Goal: Book appointment/travel/reservation

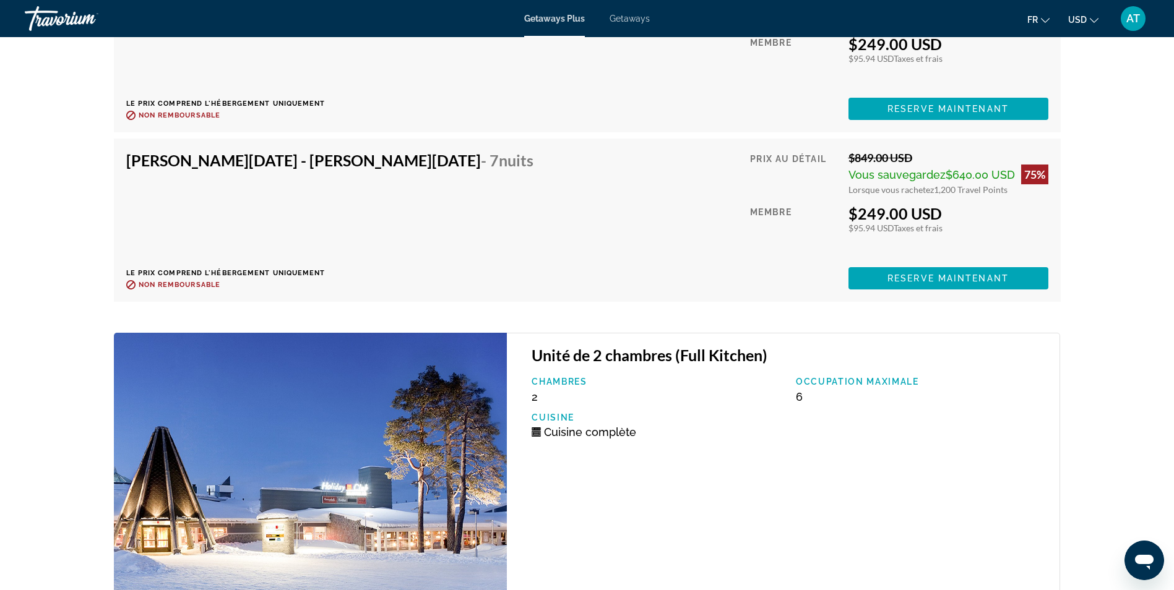
scroll to position [3319, 0]
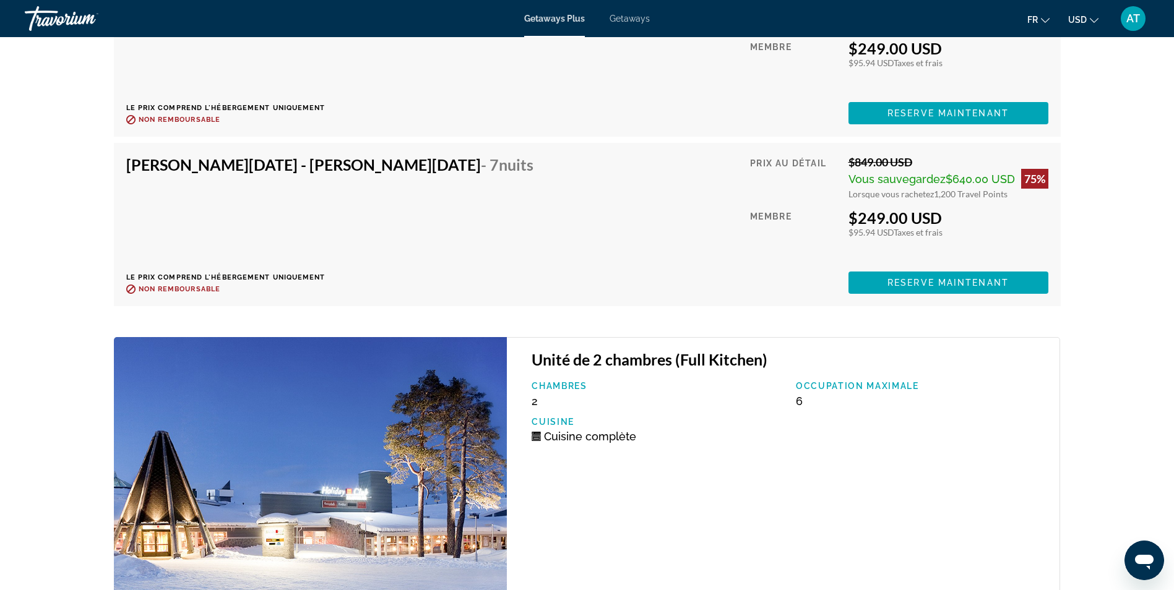
click at [624, 15] on span "Getaways" at bounding box center [630, 19] width 40 height 10
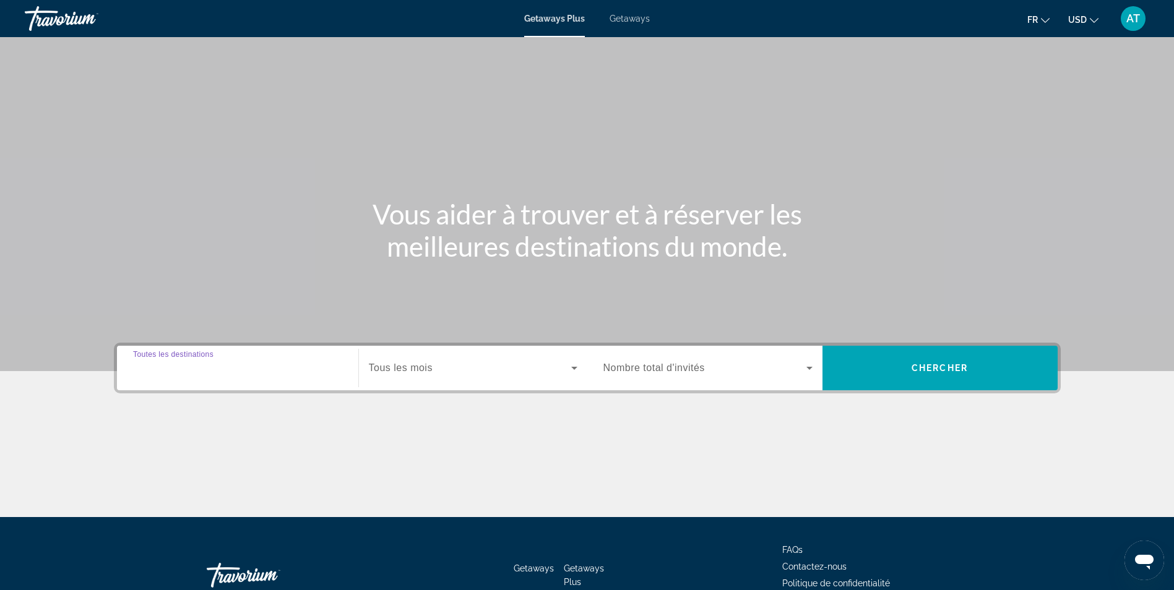
click at [262, 369] on input "Destination Toutes les destinations" at bounding box center [237, 368] width 209 height 15
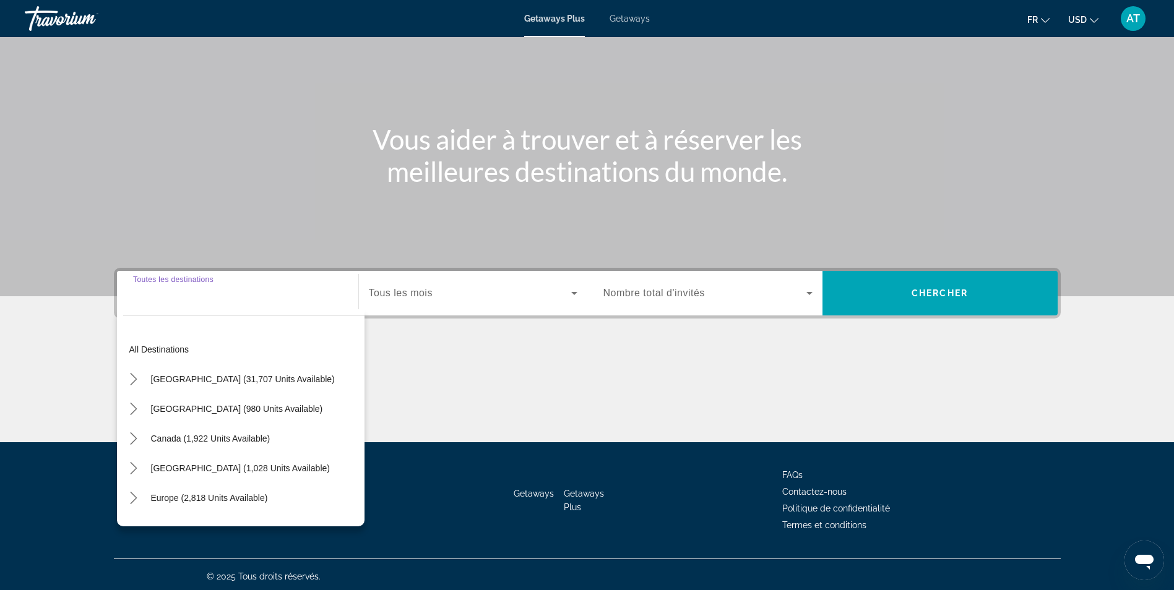
scroll to position [79, 0]
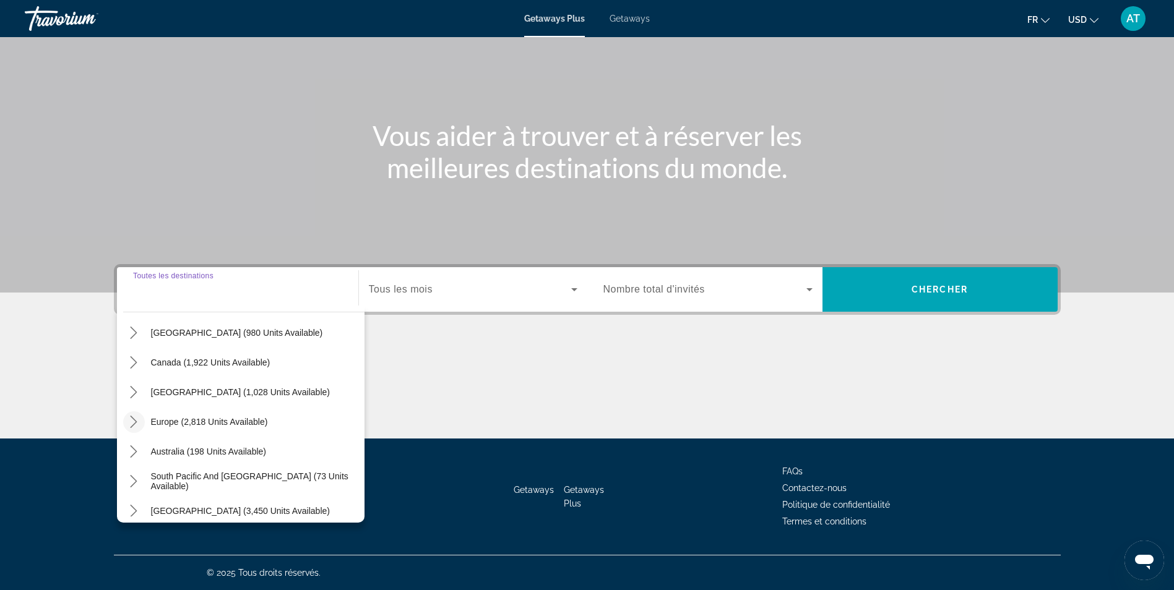
click at [139, 421] on icon "Toggle Europe (2,818 units available) submenu" at bounding box center [133, 422] width 12 height 12
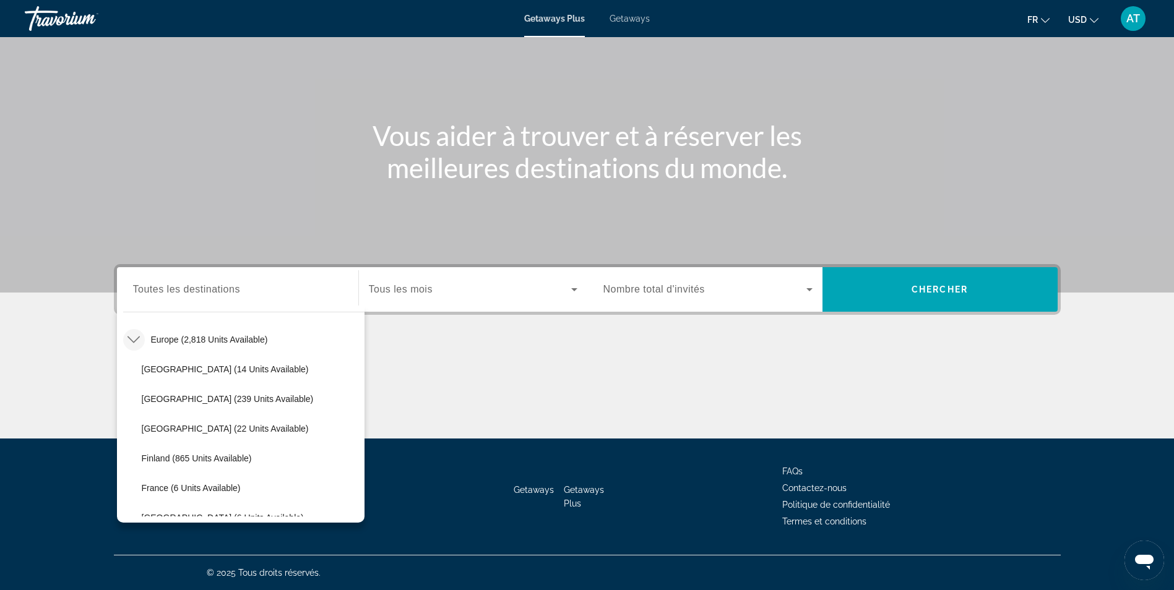
click at [637, 22] on span "Getaways" at bounding box center [630, 19] width 40 height 10
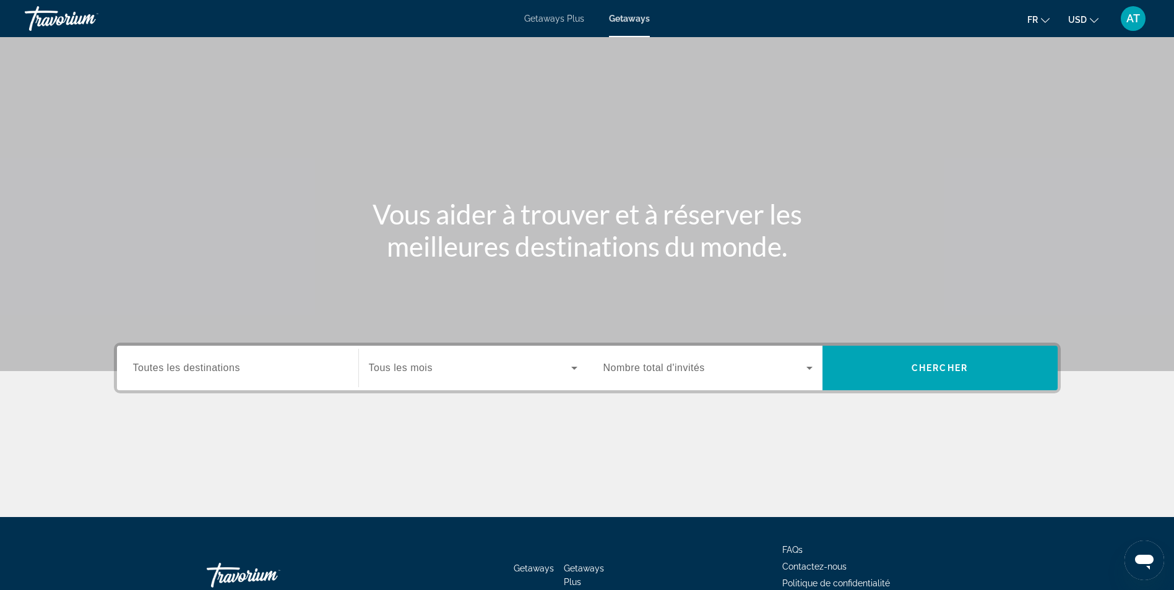
click at [1087, 22] on button "USD USD ($) MXN (Mex$) CAD (Can$) GBP (£) EUR (€) AUD (A$) NZD (NZ$) CNY (CN¥)" at bounding box center [1083, 20] width 30 height 18
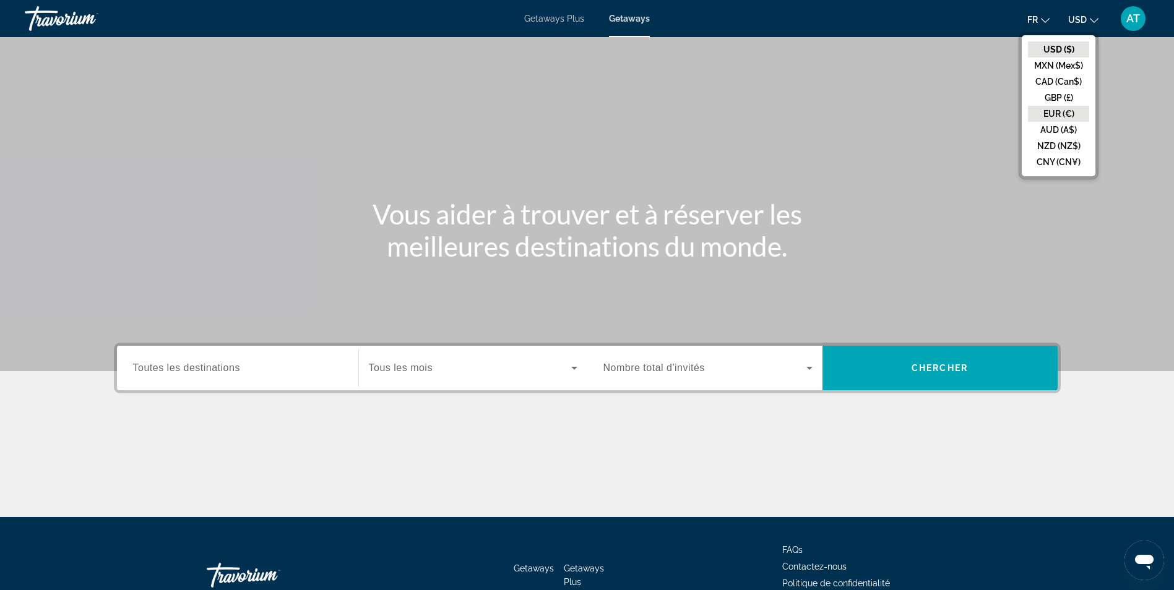
click at [1060, 110] on button "EUR (€)" at bounding box center [1058, 114] width 61 height 16
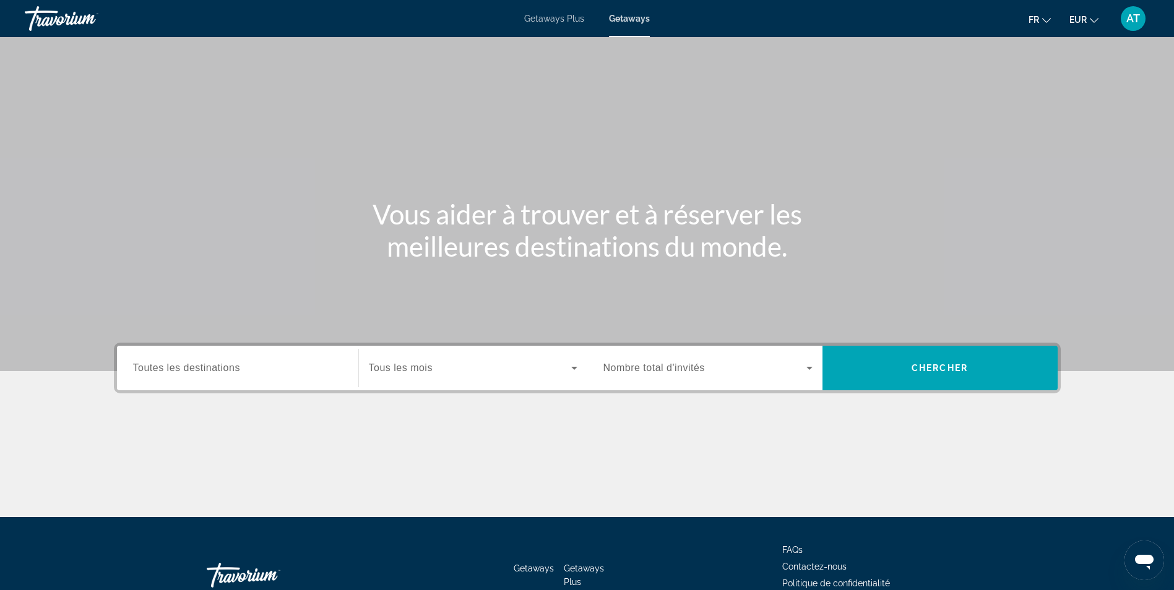
click at [241, 361] on input "Destination Toutes les destinations" at bounding box center [237, 368] width 209 height 15
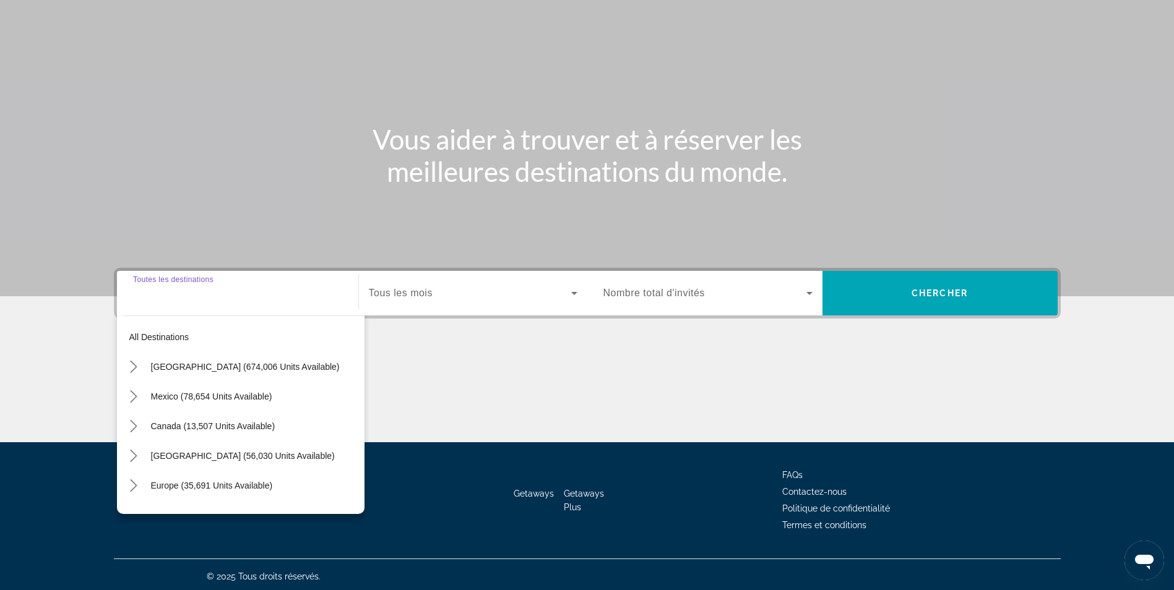
scroll to position [79, 0]
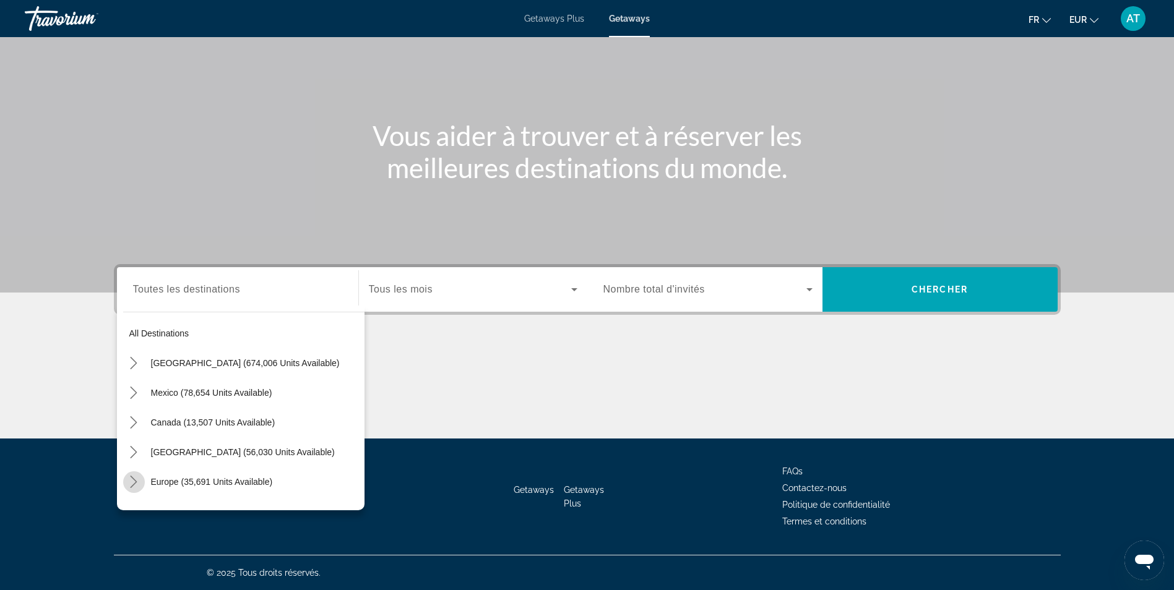
click at [138, 482] on icon "Toggle Europe (35,691 units available) submenu" at bounding box center [133, 482] width 12 height 12
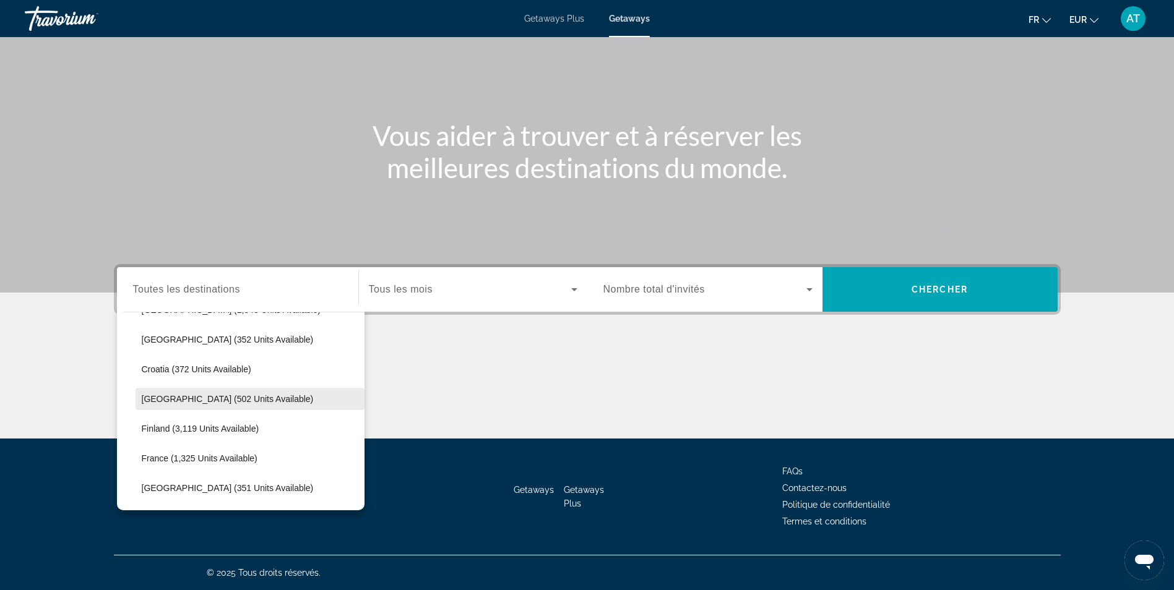
scroll to position [232, 0]
click at [181, 432] on span "Finland (3,119 units available)" at bounding box center [201, 428] width 118 height 10
type input "**********"
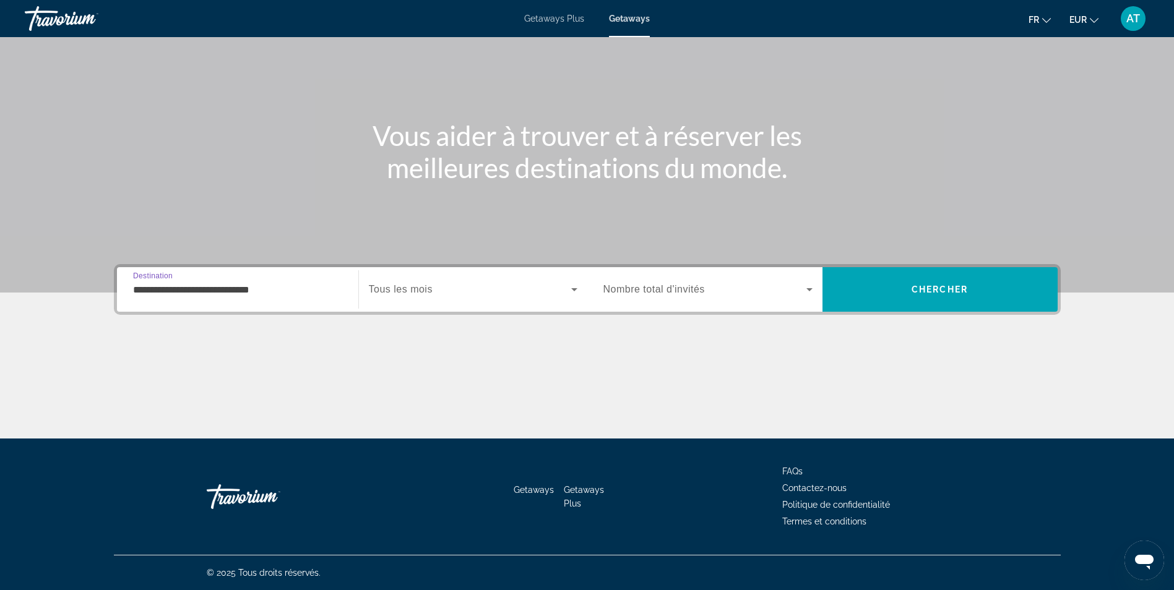
click at [437, 272] on div "Search widget" at bounding box center [473, 289] width 209 height 35
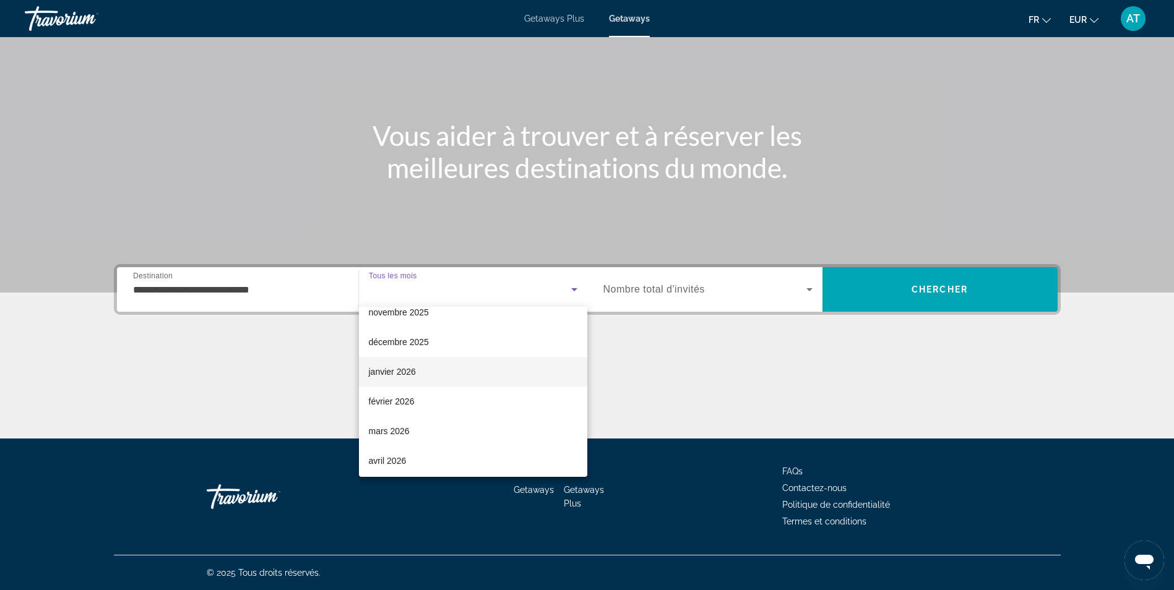
scroll to position [75, 0]
click at [420, 431] on mat-option "mars 2026" at bounding box center [473, 430] width 228 height 30
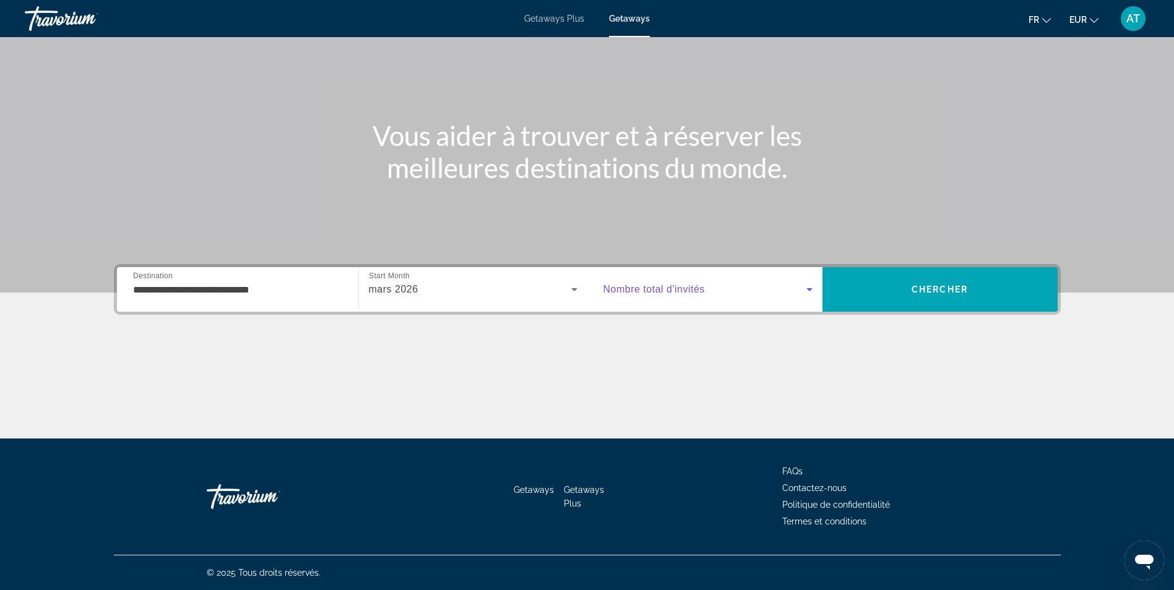
click at [648, 282] on span "Search widget" at bounding box center [704, 289] width 203 height 15
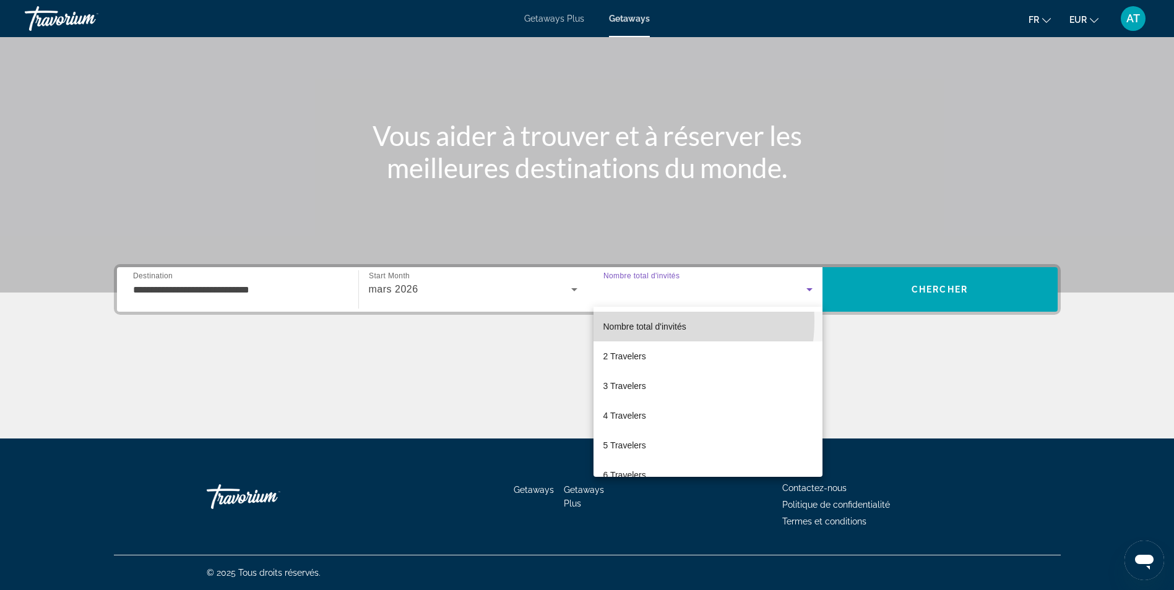
click at [650, 322] on span "Nombre total d'invités" at bounding box center [644, 327] width 83 height 10
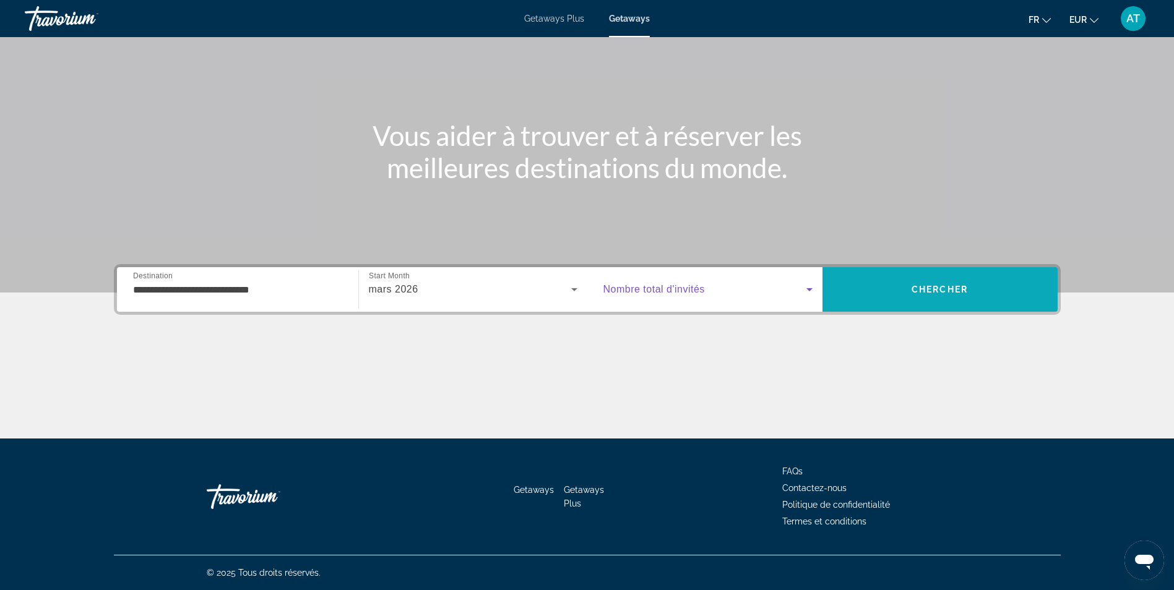
click at [959, 278] on span "Search" at bounding box center [939, 290] width 235 height 30
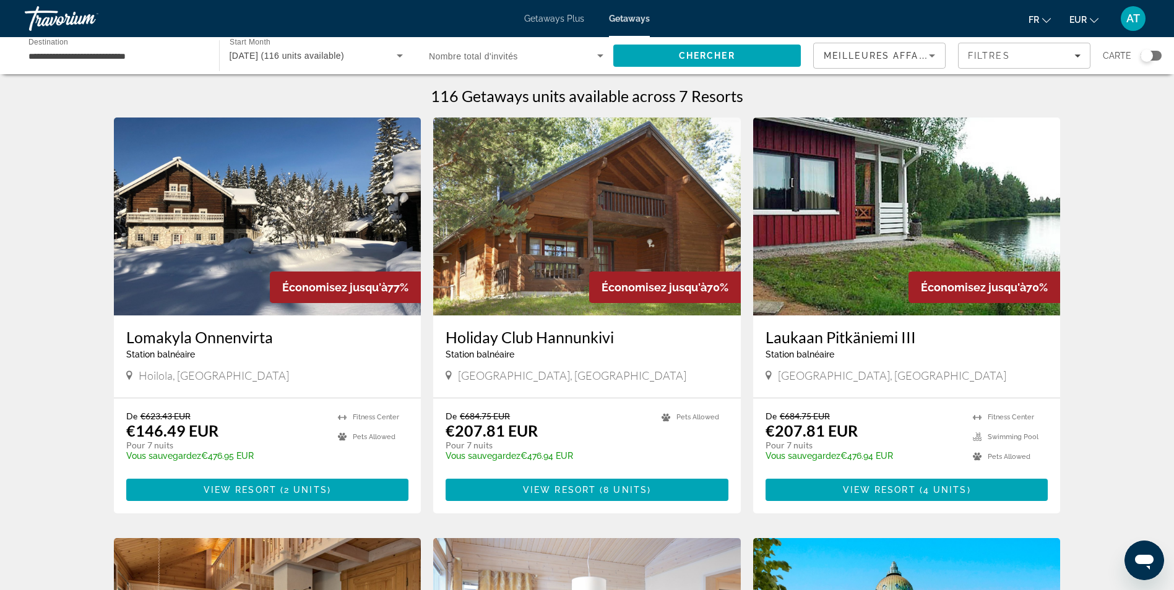
click at [231, 339] on h3 "Lomakyla Onnenvirta" at bounding box center [267, 337] width 283 height 19
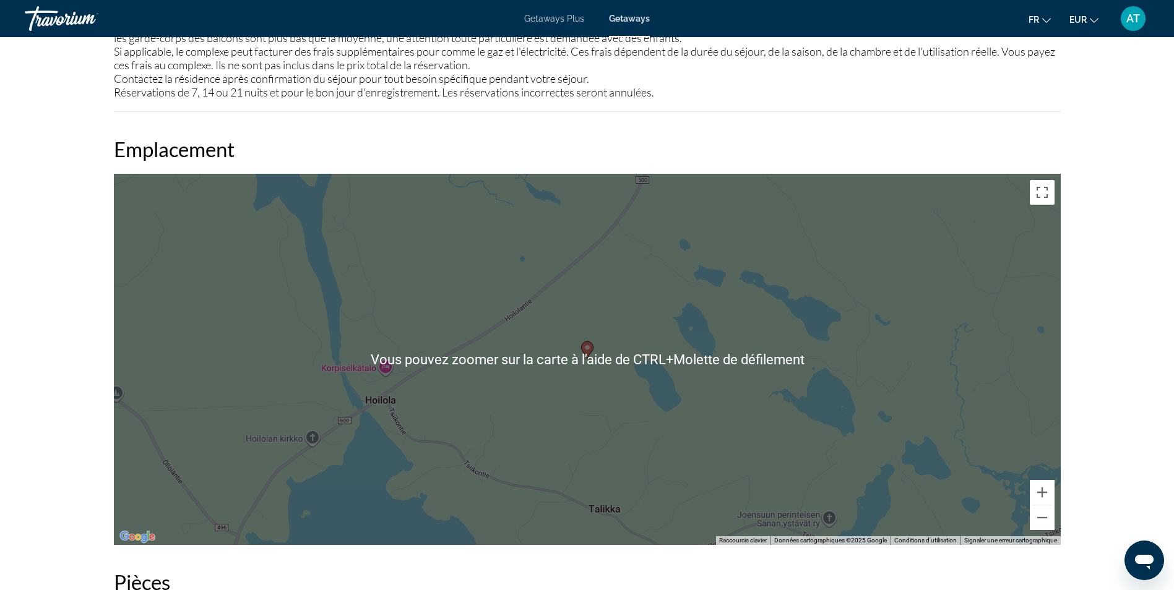
scroll to position [1480, 0]
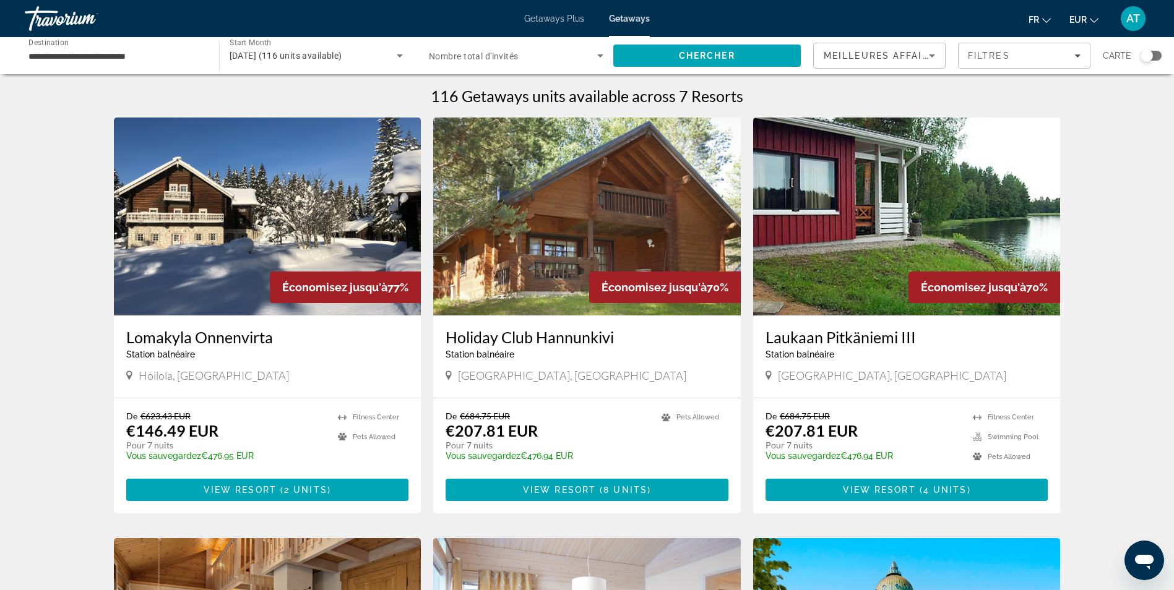
click at [1150, 53] on div "Search widget" at bounding box center [1147, 56] width 12 height 12
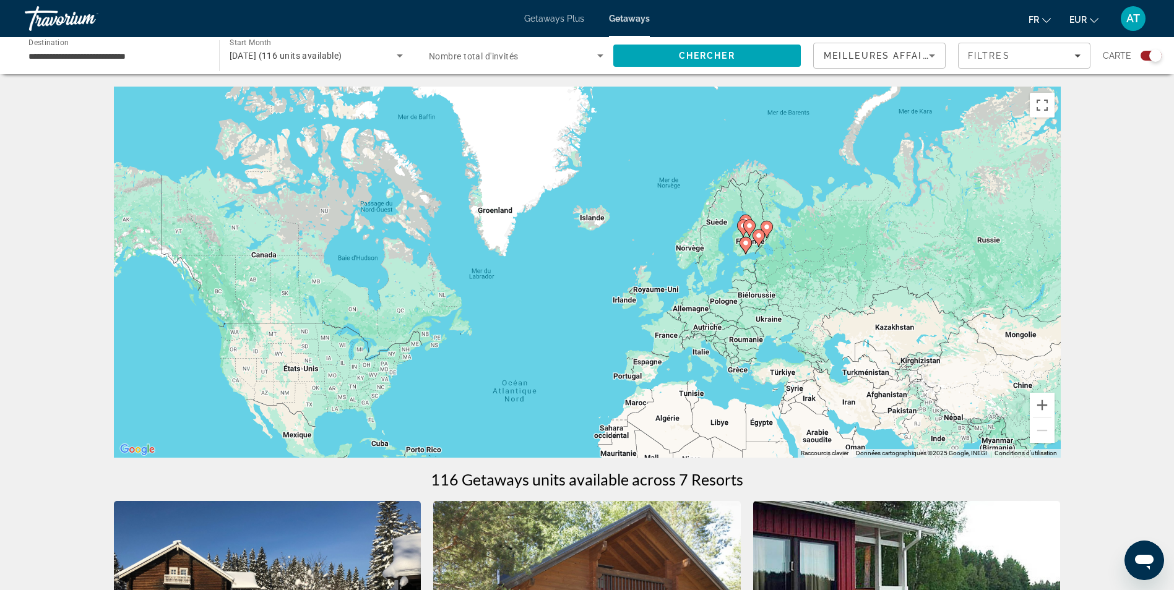
drag, startPoint x: 801, startPoint y: 162, endPoint x: 764, endPoint y: 303, distance: 145.7
click at [764, 303] on div "Pour activer le glissement avec le clavier, appuyez sur Alt+Entrée. Une fois ce…" at bounding box center [587, 272] width 947 height 371
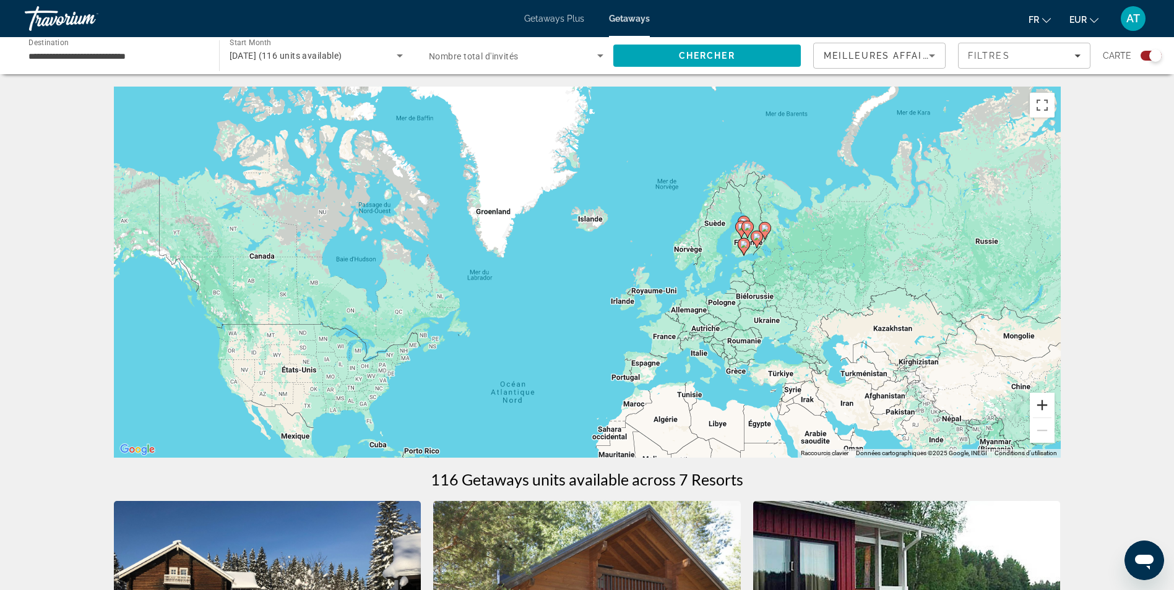
click at [1047, 416] on button "Zoom avant" at bounding box center [1042, 405] width 25 height 25
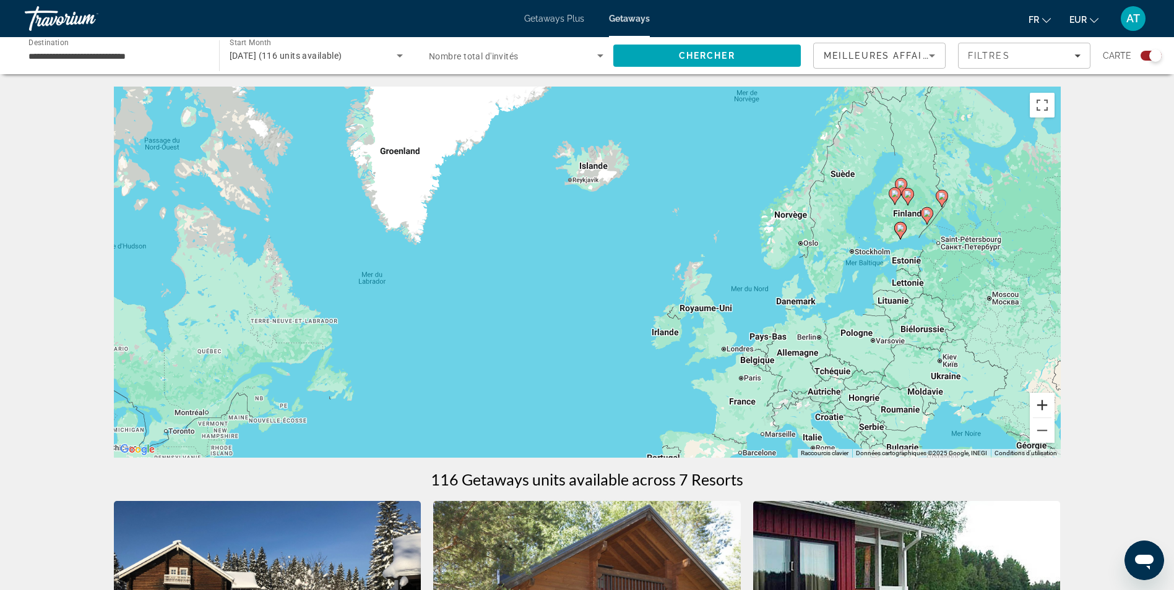
click at [1047, 416] on button "Zoom avant" at bounding box center [1042, 405] width 25 height 25
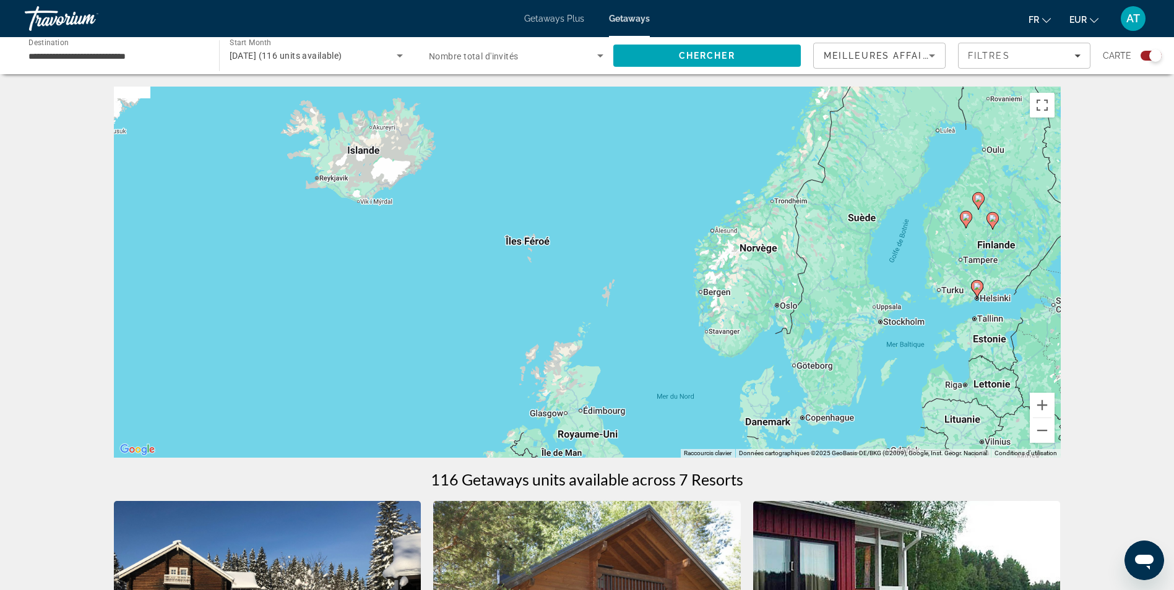
drag, startPoint x: 907, startPoint y: 228, endPoint x: 618, endPoint y: 338, distance: 309.1
click at [618, 338] on div "Pour activer le glissement avec le clavier, appuyez sur Alt+Entrée. Une fois ce…" at bounding box center [587, 272] width 947 height 371
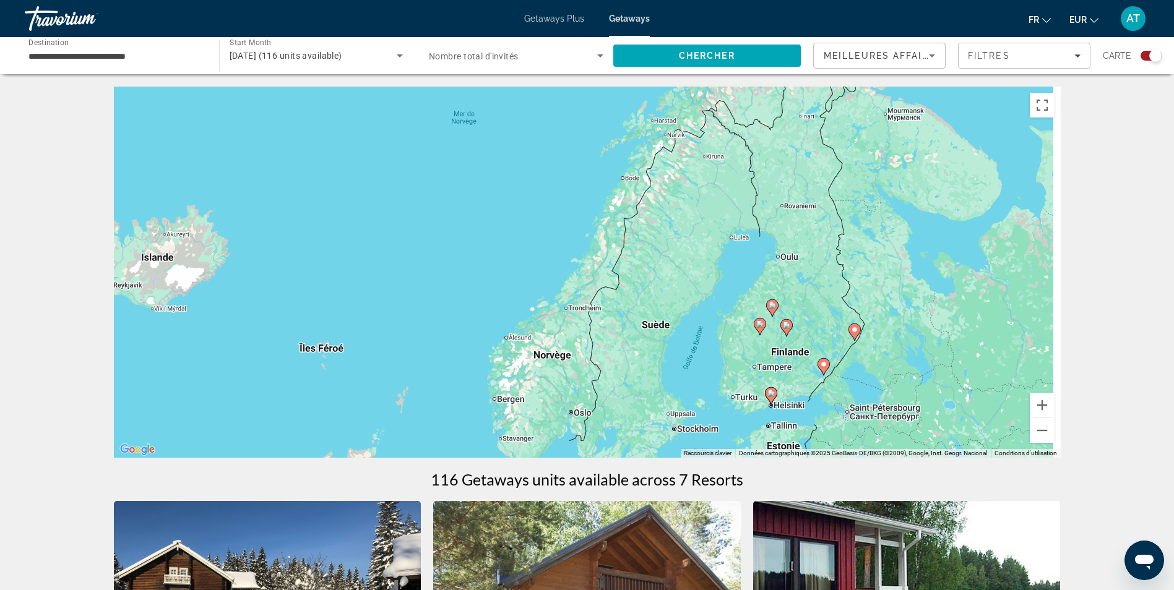
drag, startPoint x: 866, startPoint y: 247, endPoint x: 718, endPoint y: 340, distance: 174.6
click at [718, 340] on div "Pour activer le glissement avec le clavier, appuyez sur Alt+Entrée. Une fois ce…" at bounding box center [587, 272] width 947 height 371
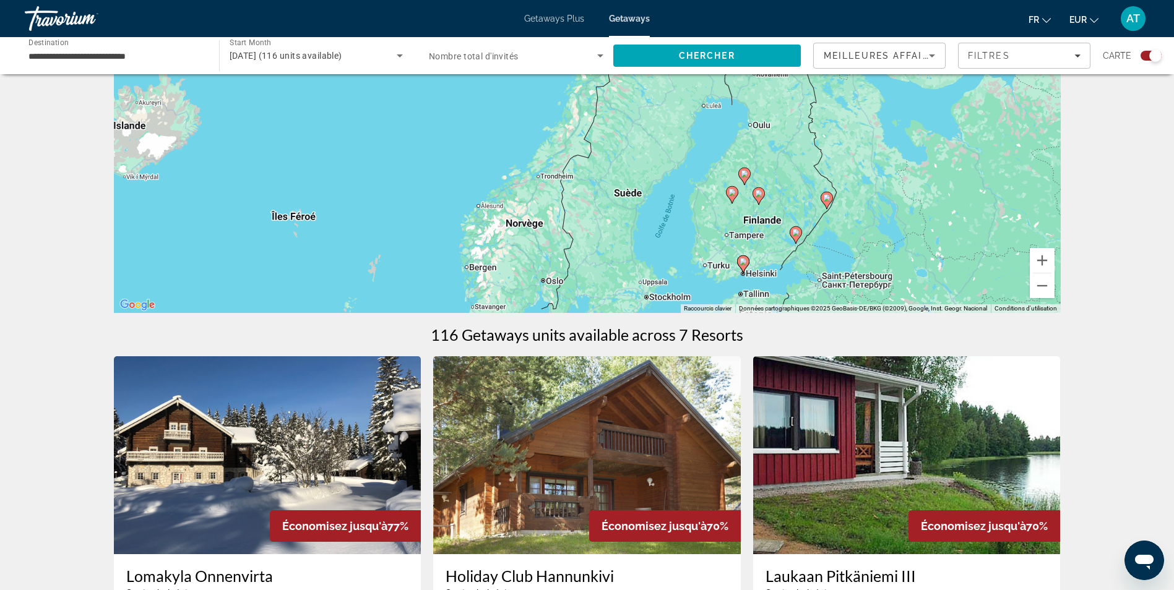
scroll to position [145, 0]
click at [554, 19] on span "Getaways Plus" at bounding box center [554, 19] width 60 height 10
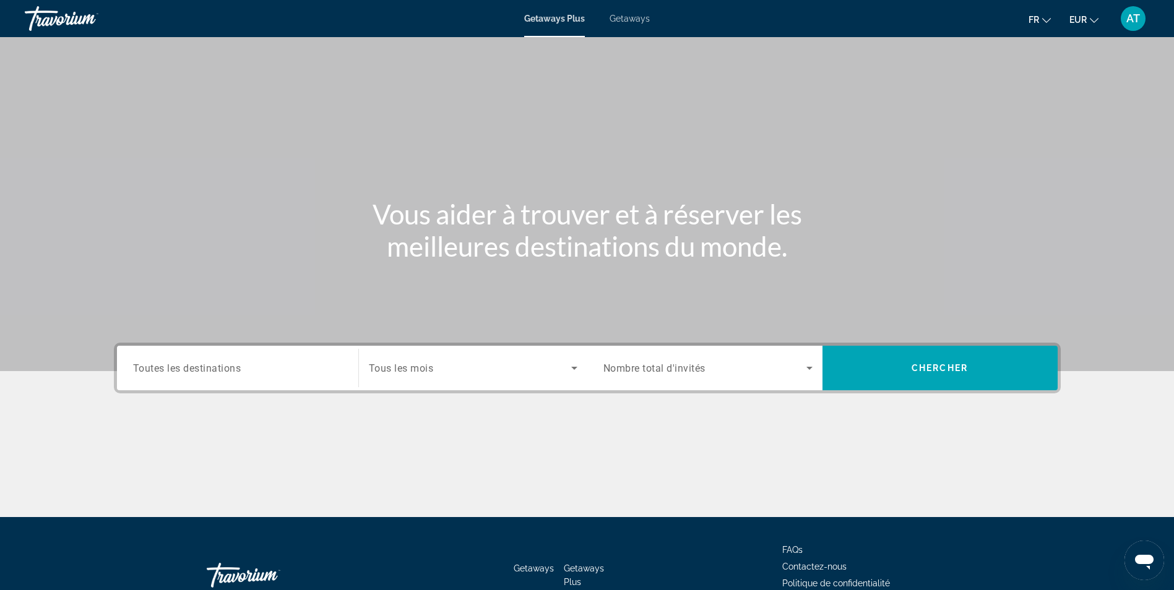
click at [1127, 19] on span "AT" at bounding box center [1133, 18] width 14 height 12
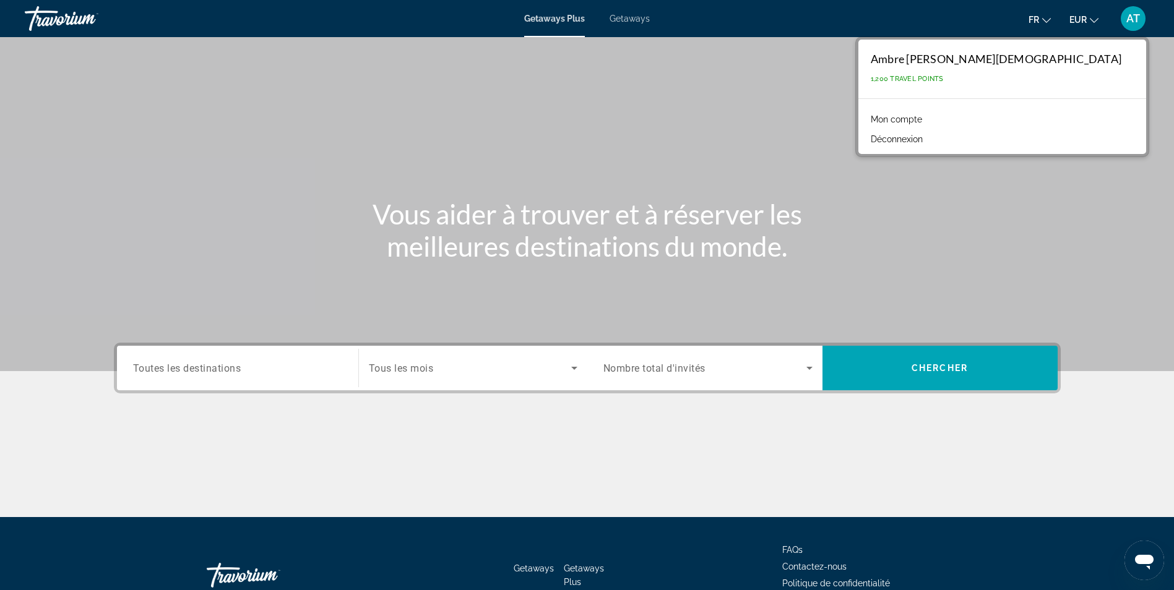
click at [321, 381] on div "Search widget" at bounding box center [237, 368] width 209 height 35
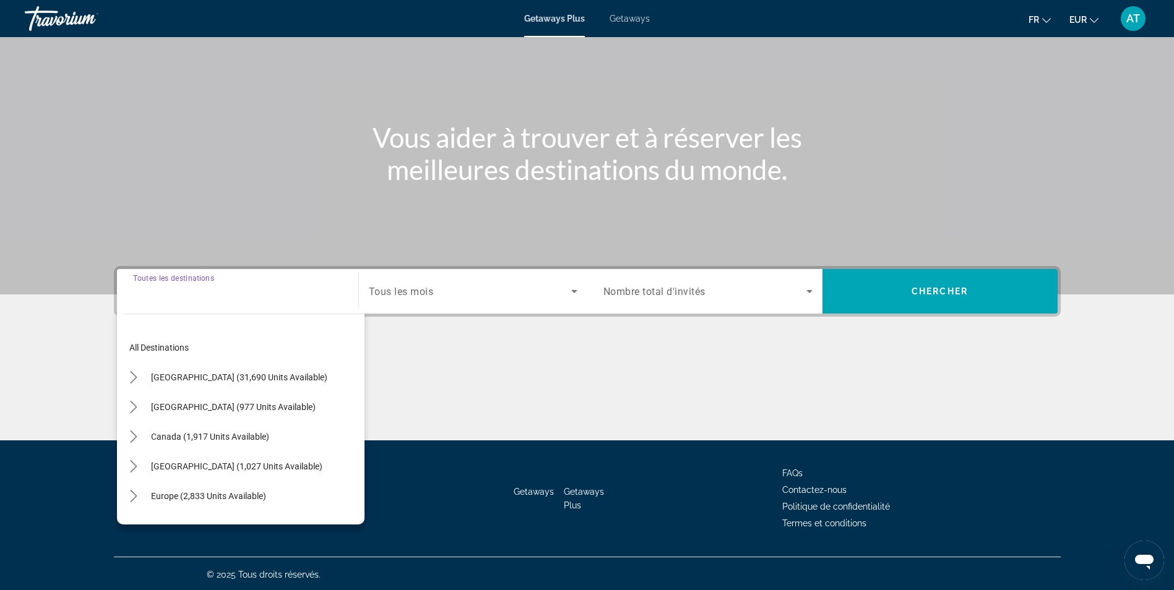
scroll to position [79, 0]
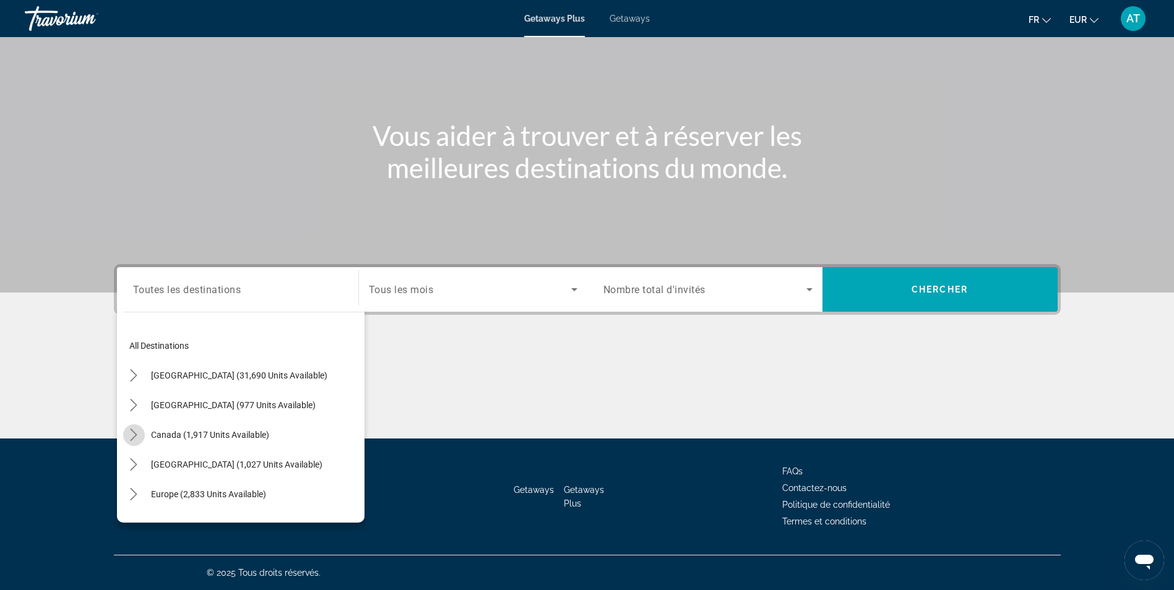
click at [136, 429] on icon "Toggle Canada (1,917 units available) submenu" at bounding box center [133, 435] width 12 height 12
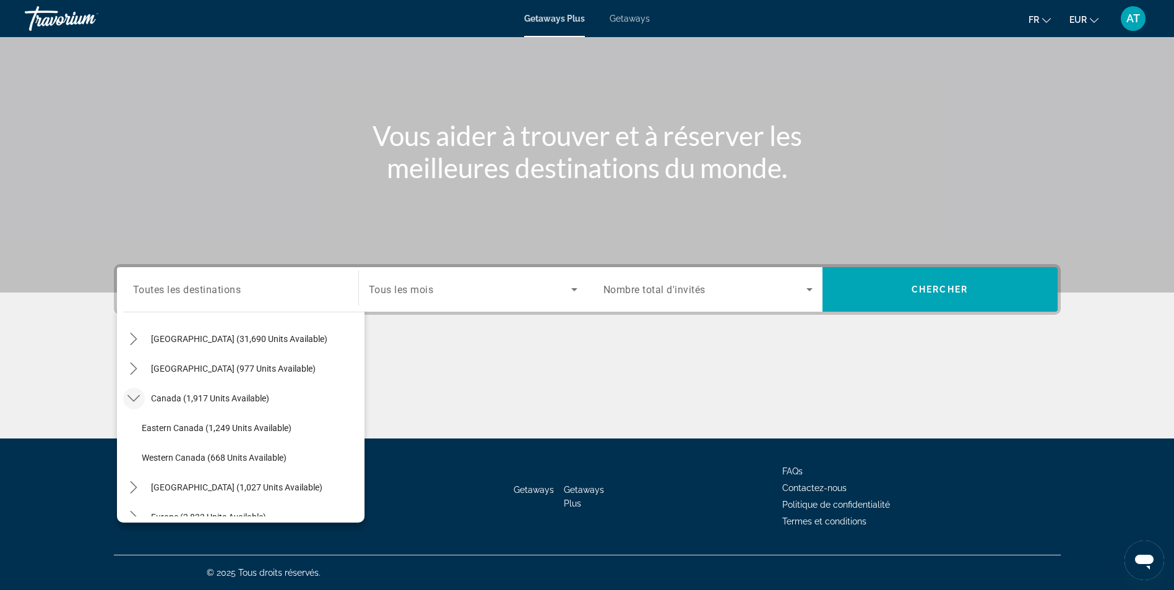
scroll to position [37, 0]
click at [136, 344] on icon "Toggle United States (31,690 units available) submenu" at bounding box center [133, 338] width 12 height 12
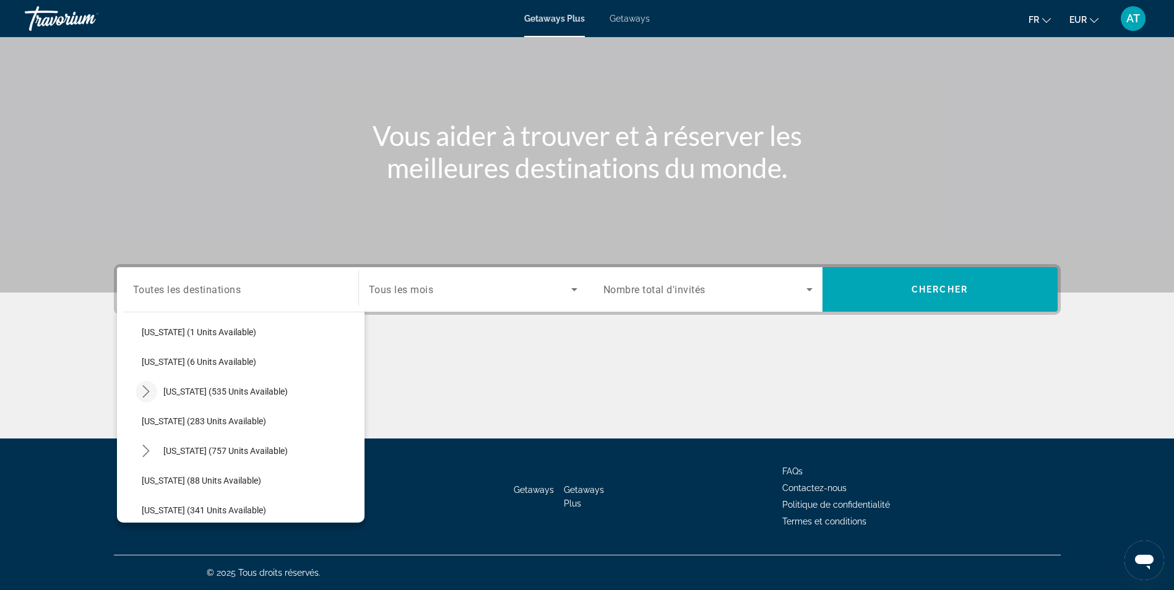
click at [145, 394] on icon "Toggle Maine (535 units available) submenu" at bounding box center [146, 392] width 12 height 12
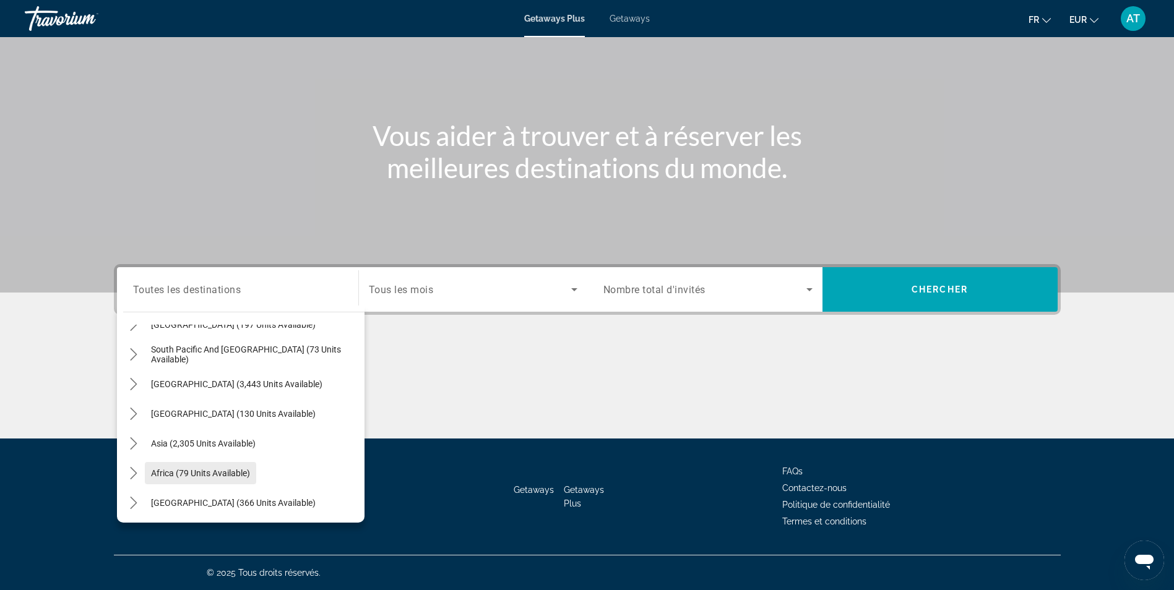
scroll to position [1448, 0]
click at [132, 501] on icon "Toggle Middle East (366 units available) submenu" at bounding box center [133, 502] width 12 height 12
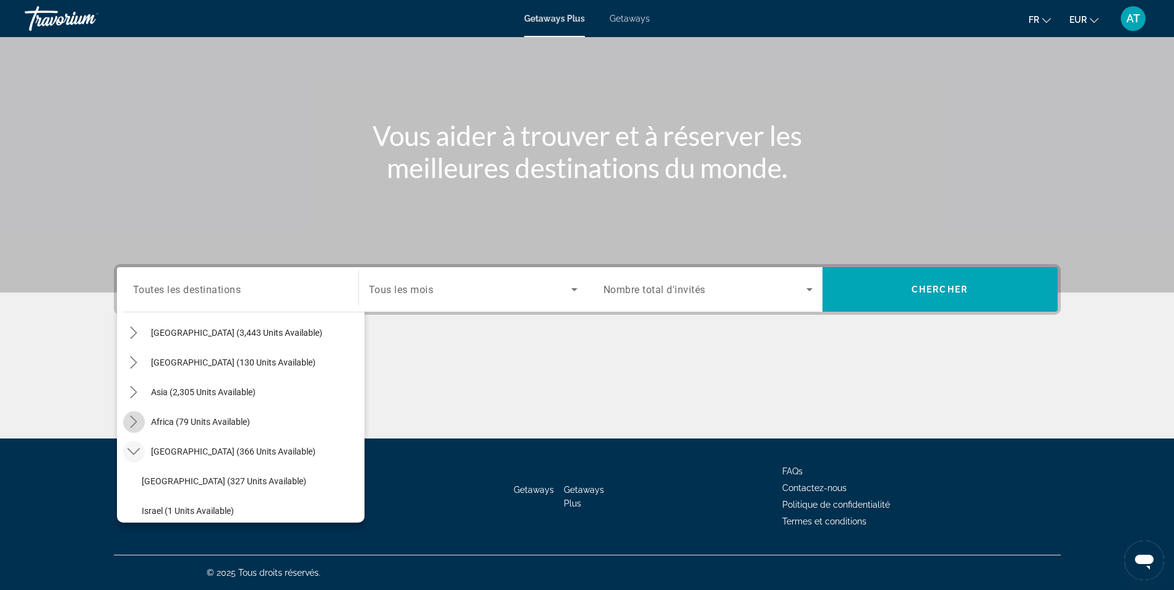
click at [137, 425] on icon "Toggle Africa (79 units available) submenu" at bounding box center [133, 422] width 12 height 12
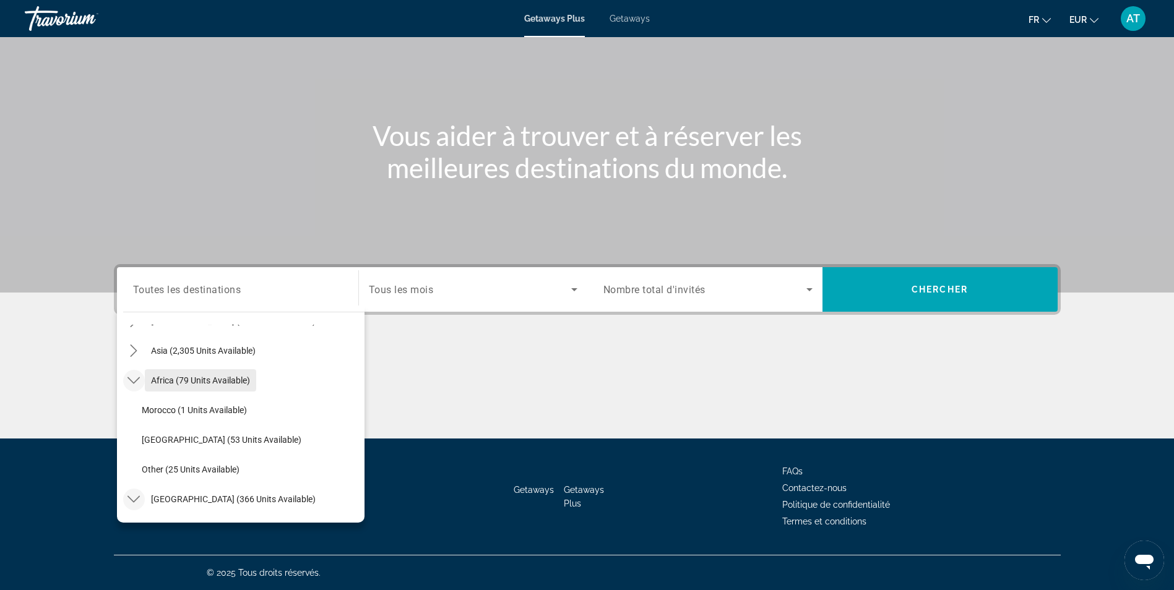
scroll to position [1542, 0]
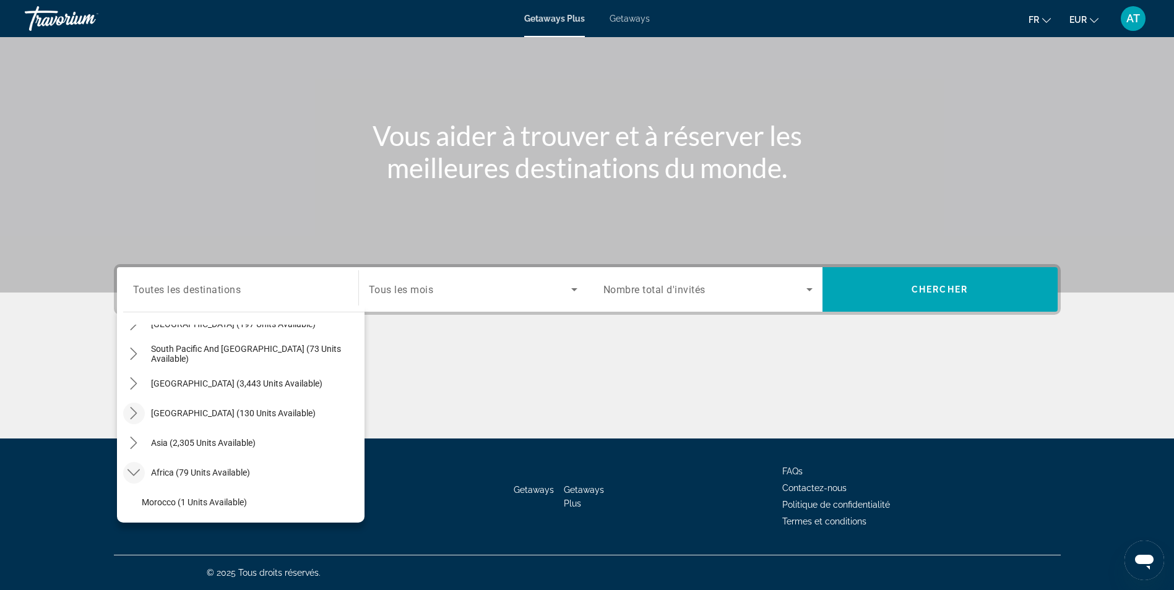
click at [139, 412] on icon "Toggle Central America (130 units available) submenu" at bounding box center [133, 413] width 12 height 12
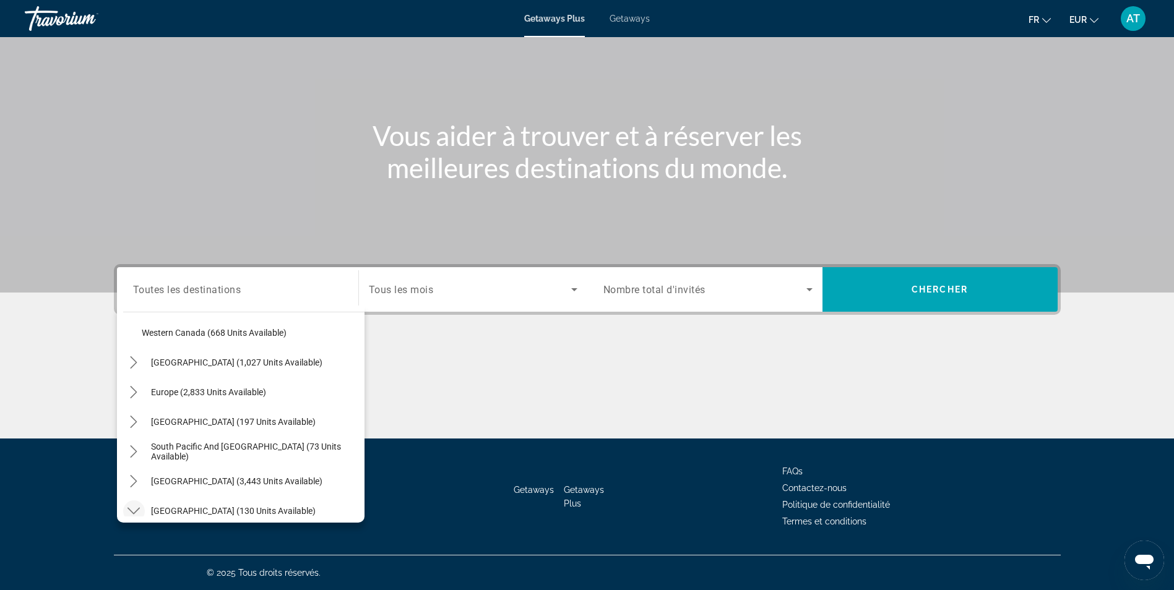
scroll to position [1340, 0]
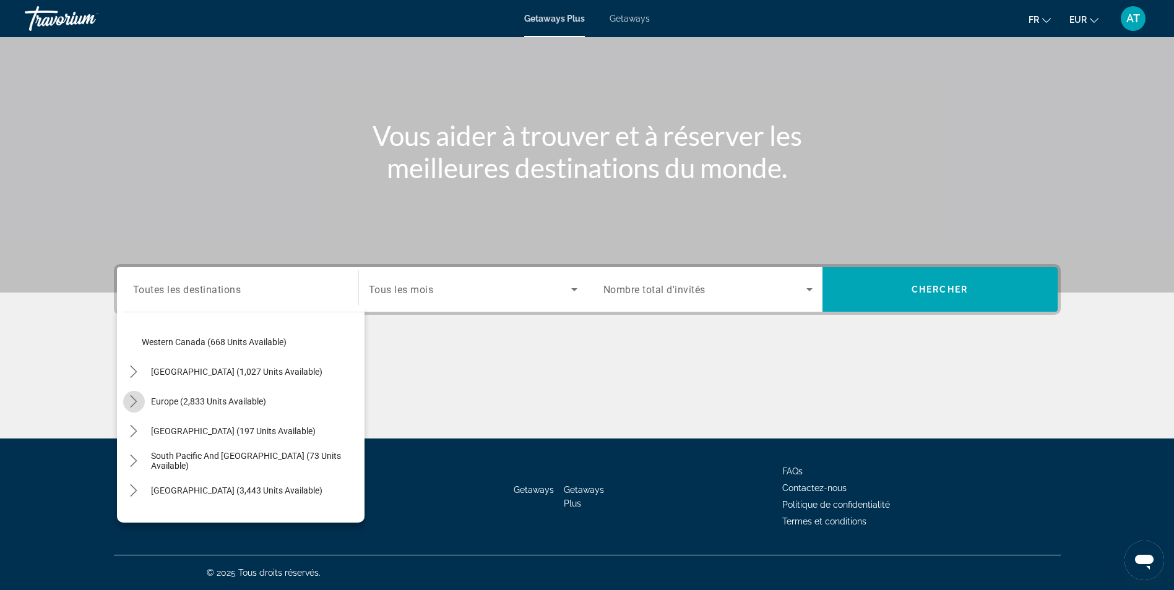
click at [135, 400] on icon "Toggle Europe (2,833 units available) submenu" at bounding box center [134, 401] width 7 height 12
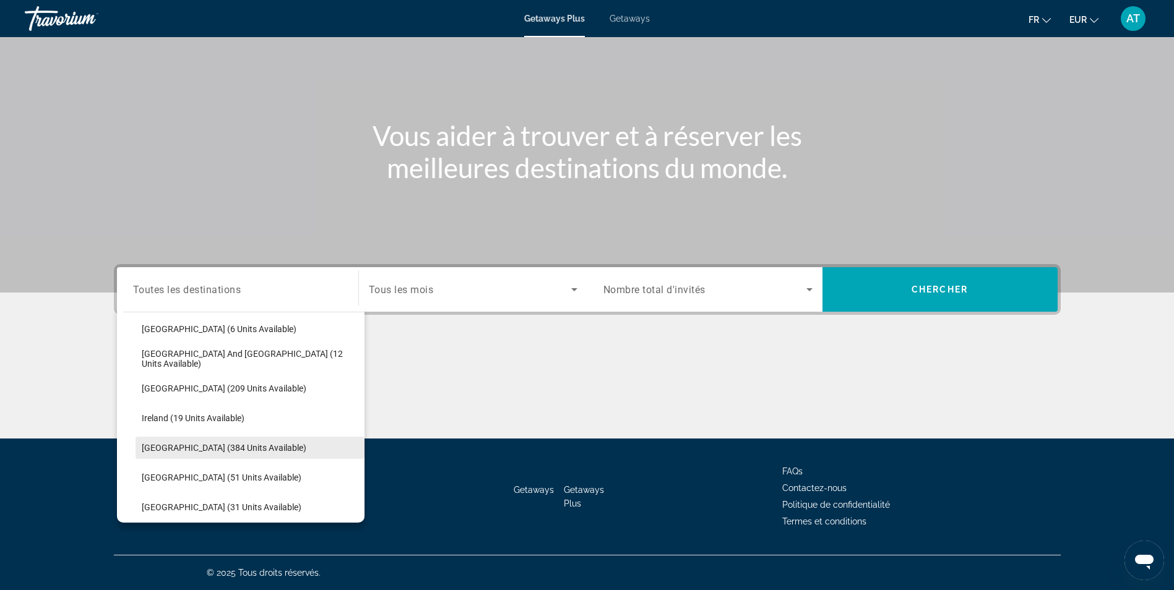
scroll to position [1592, 0]
click at [183, 407] on span "Select destination: Ireland (19 units available)" at bounding box center [250, 418] width 229 height 30
type input "**********"
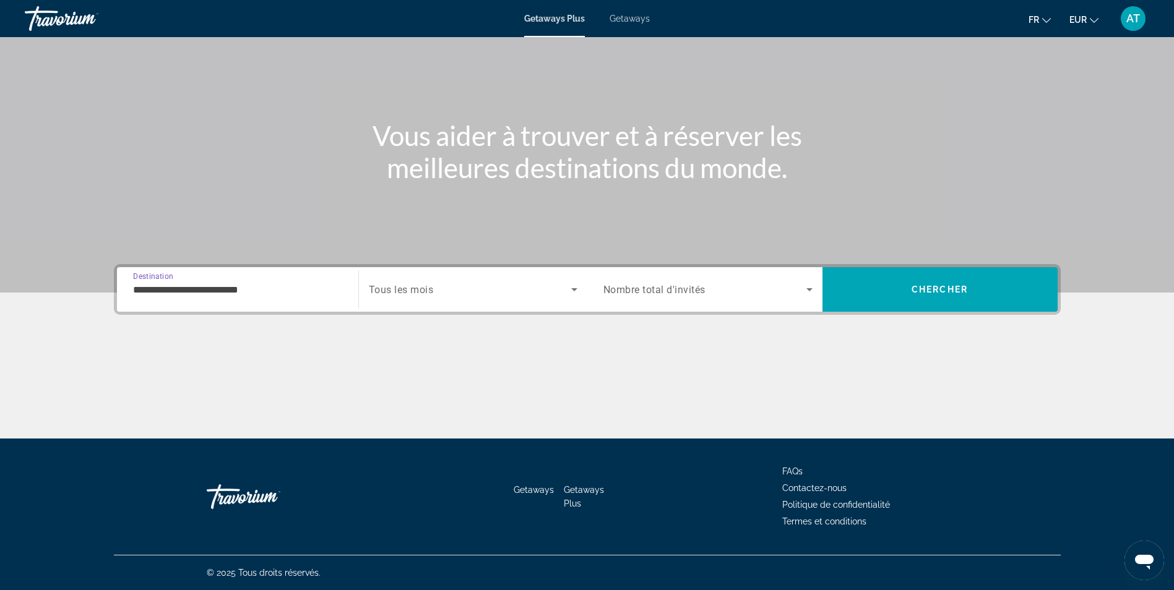
click at [465, 284] on span "Search widget" at bounding box center [470, 289] width 202 height 15
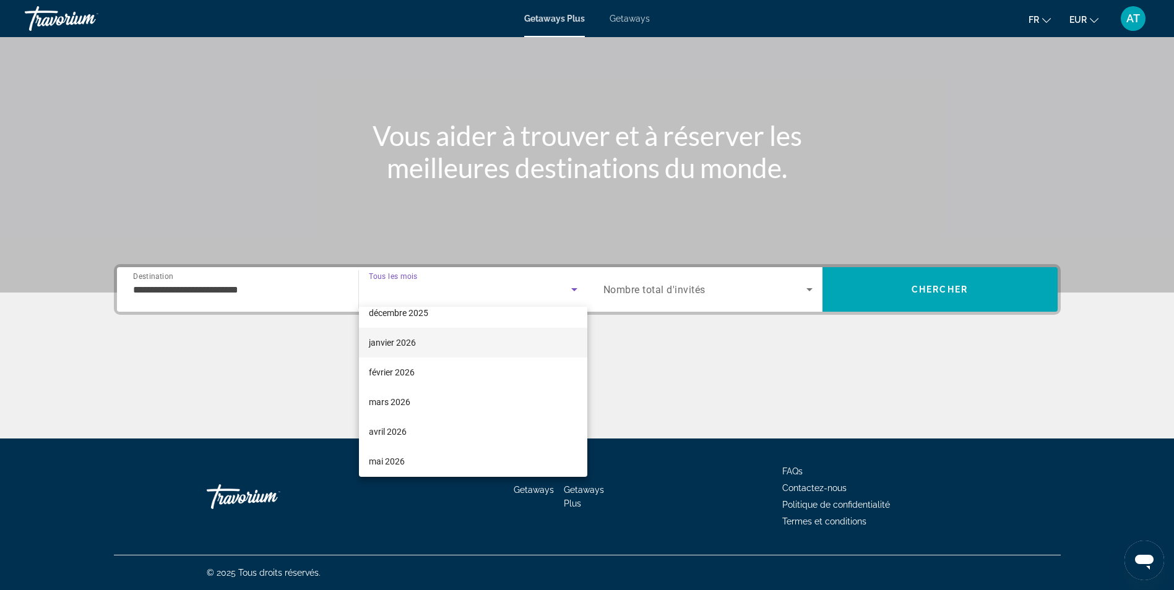
scroll to position [102, 0]
click at [432, 406] on mat-option "mars 2026" at bounding box center [473, 403] width 228 height 30
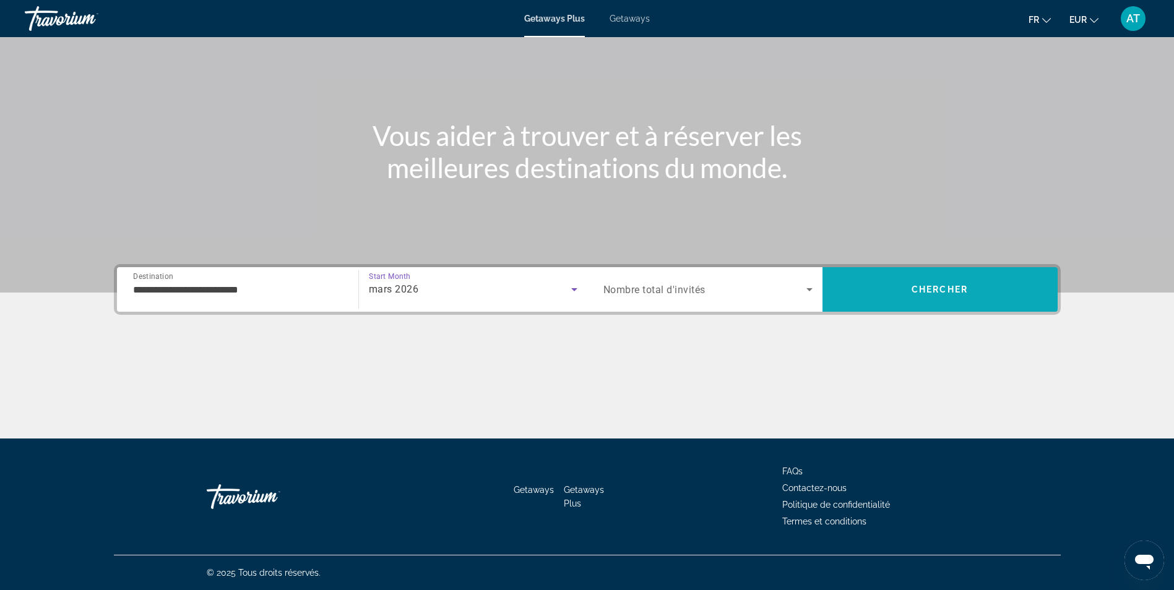
click at [902, 278] on span "Search" at bounding box center [939, 290] width 235 height 30
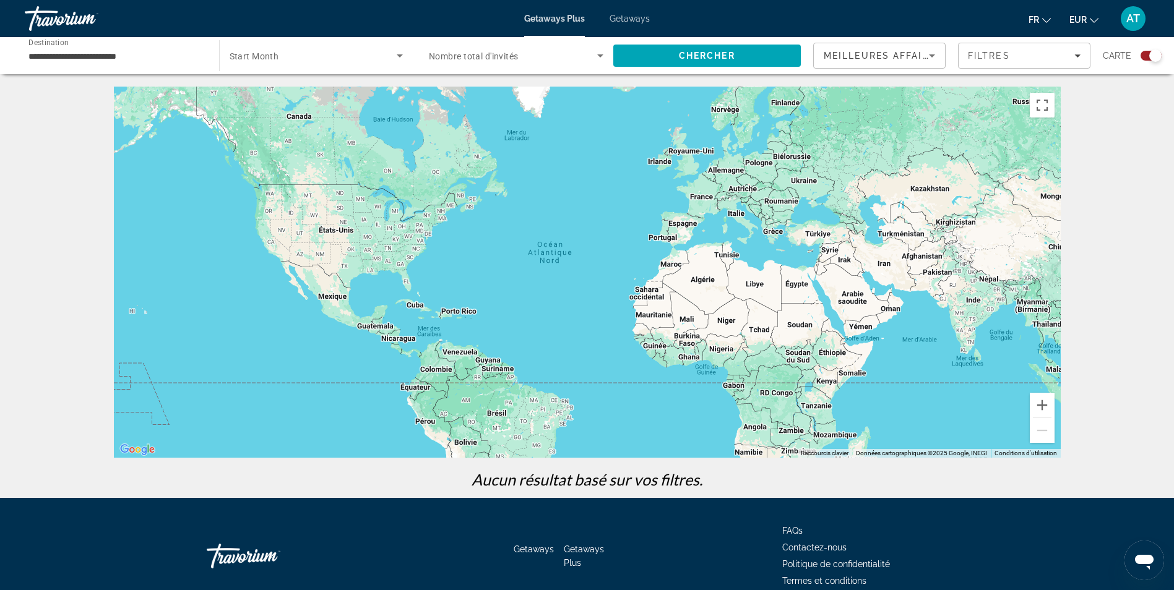
click at [124, 59] on input "**********" at bounding box center [115, 56] width 175 height 15
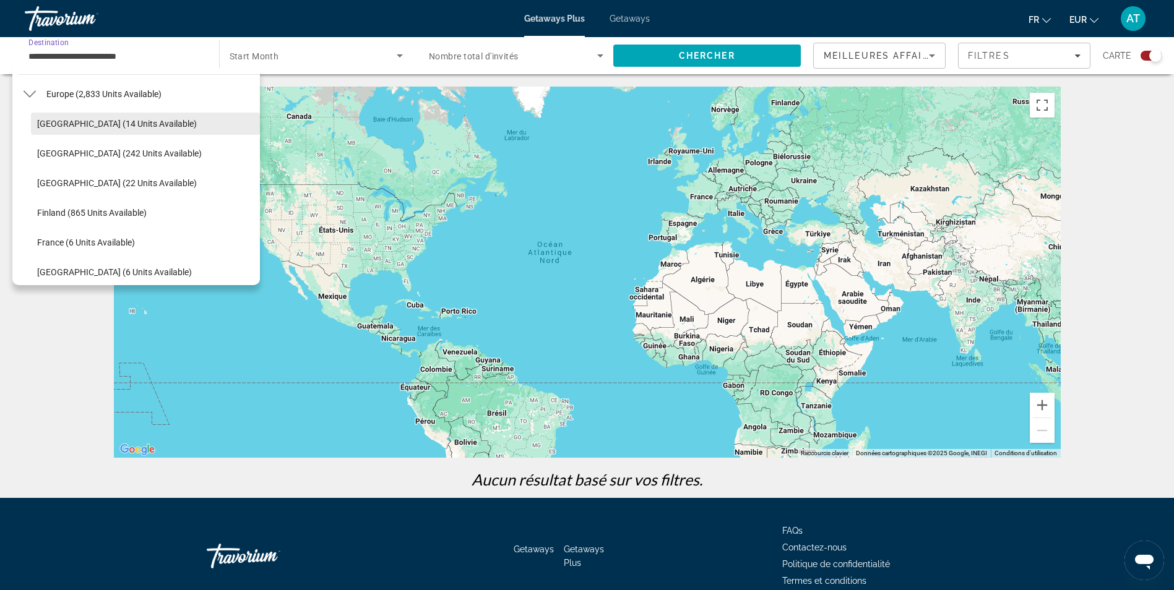
scroll to position [170, 0]
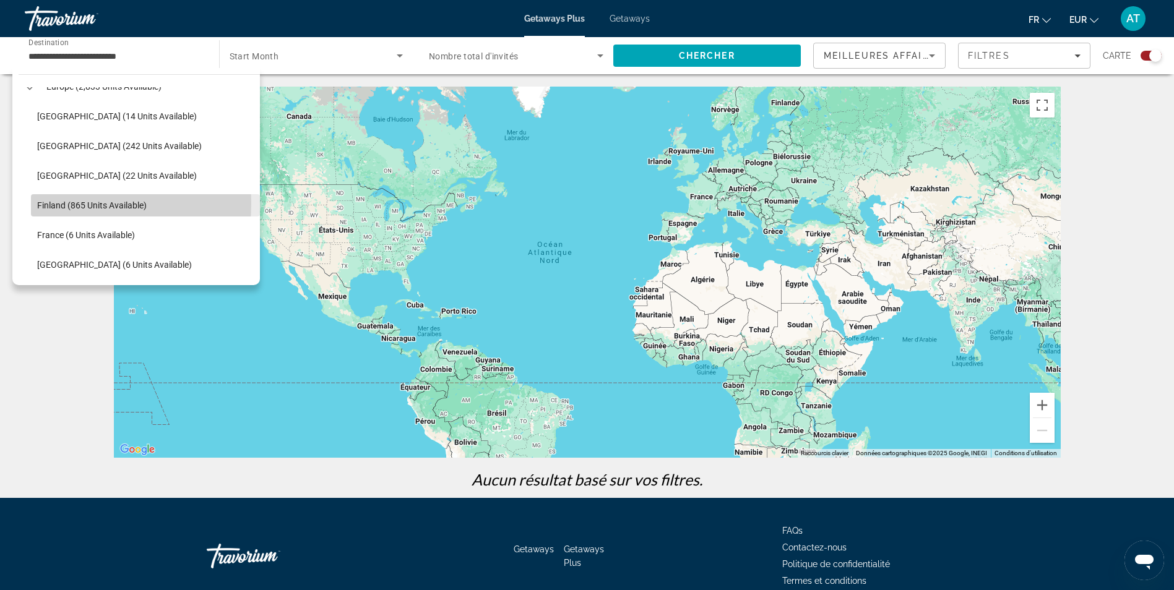
click at [44, 203] on span "Finland (865 units available)" at bounding box center [92, 206] width 110 height 10
type input "**********"
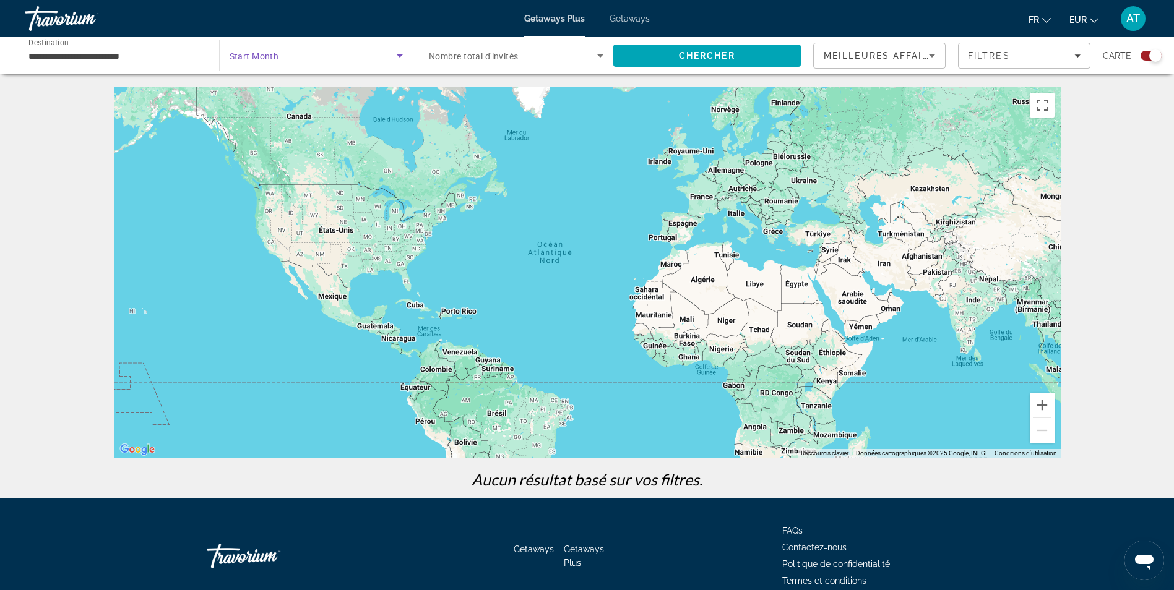
click at [311, 51] on span "Search widget" at bounding box center [314, 55] width 168 height 15
click at [320, 98] on mat-option "Tous les mois" at bounding box center [317, 93] width 194 height 30
click at [172, 56] on input "**********" at bounding box center [115, 56] width 175 height 15
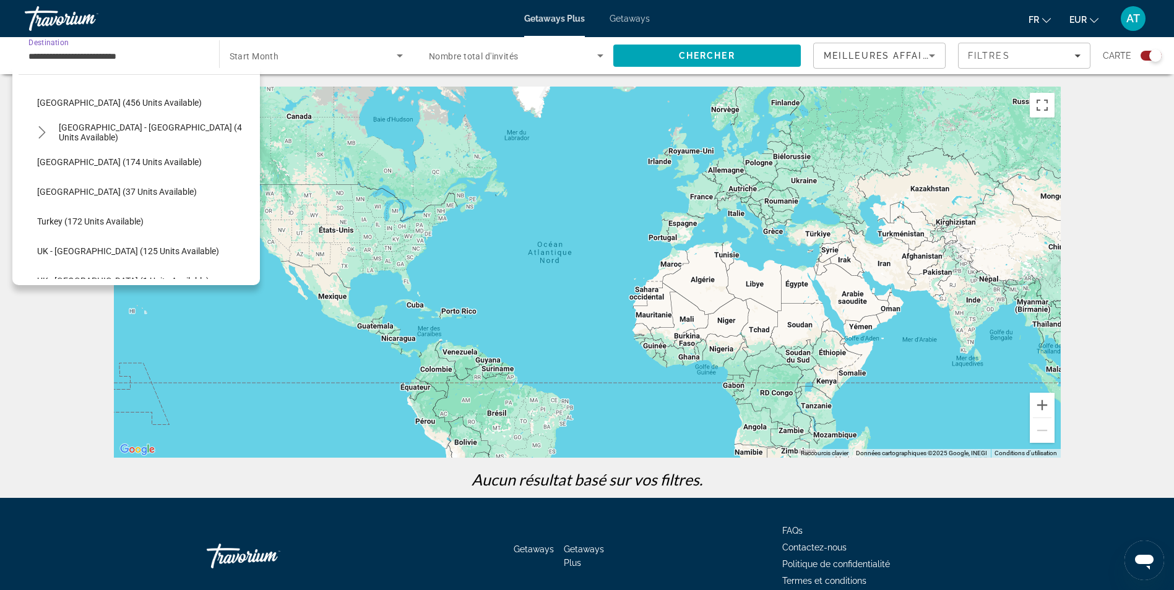
scroll to position [571, 0]
click at [157, 164] on span "Select destination: Sweden (174 units available)" at bounding box center [145, 162] width 229 height 30
type input "**********"
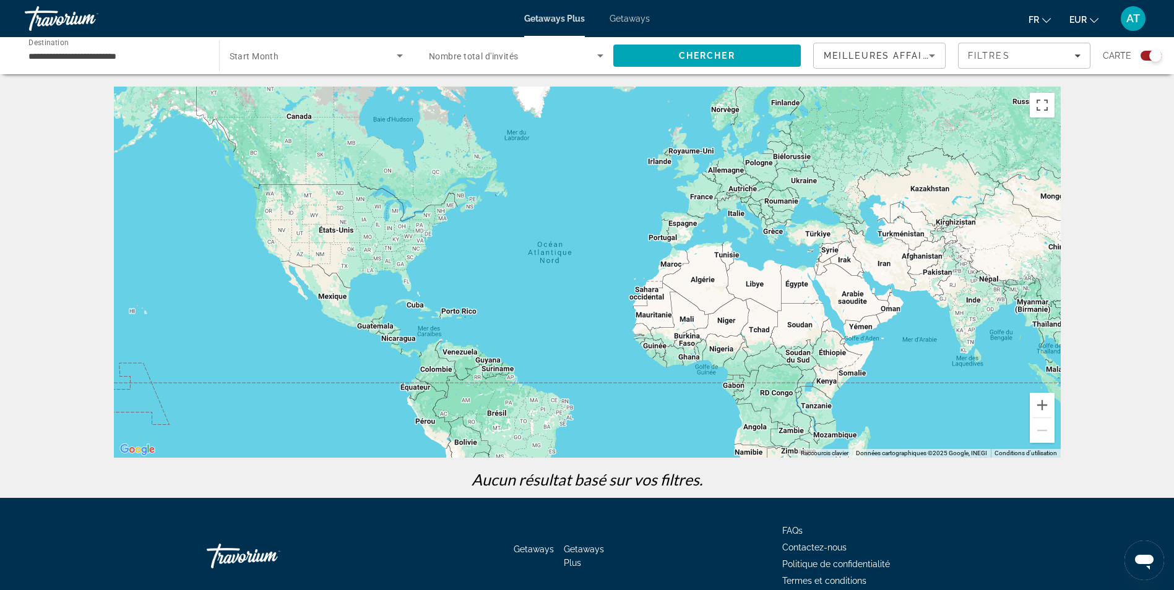
click at [303, 43] on div "Search widget" at bounding box center [317, 55] width 174 height 35
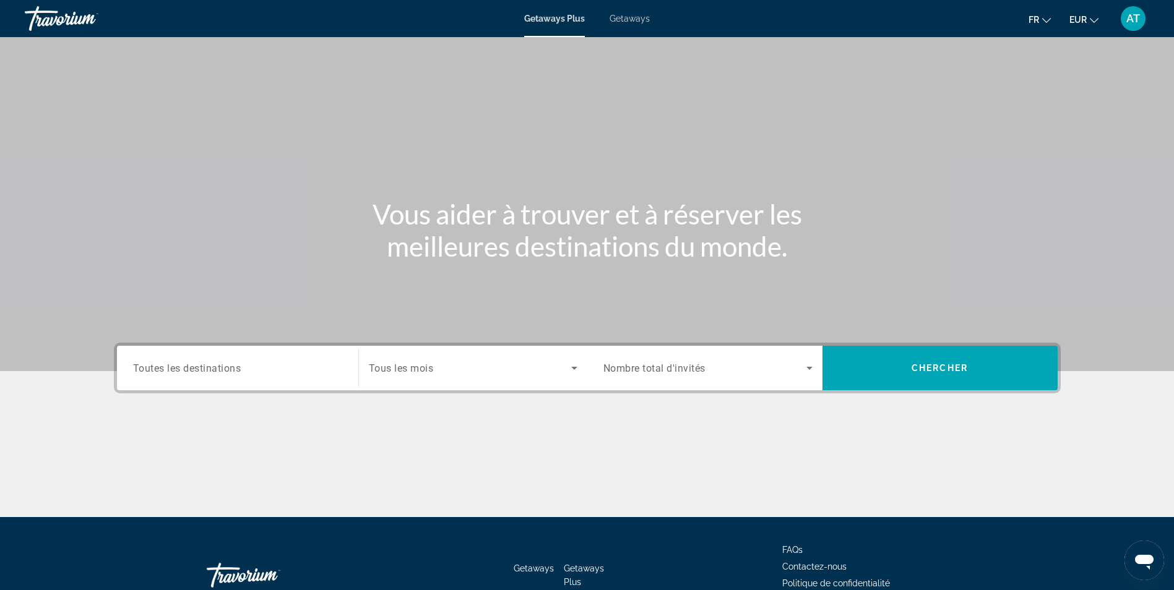
click at [186, 366] on span "Toutes les destinations" at bounding box center [187, 368] width 108 height 12
click at [186, 366] on input "Destination Toutes les destinations" at bounding box center [237, 368] width 209 height 15
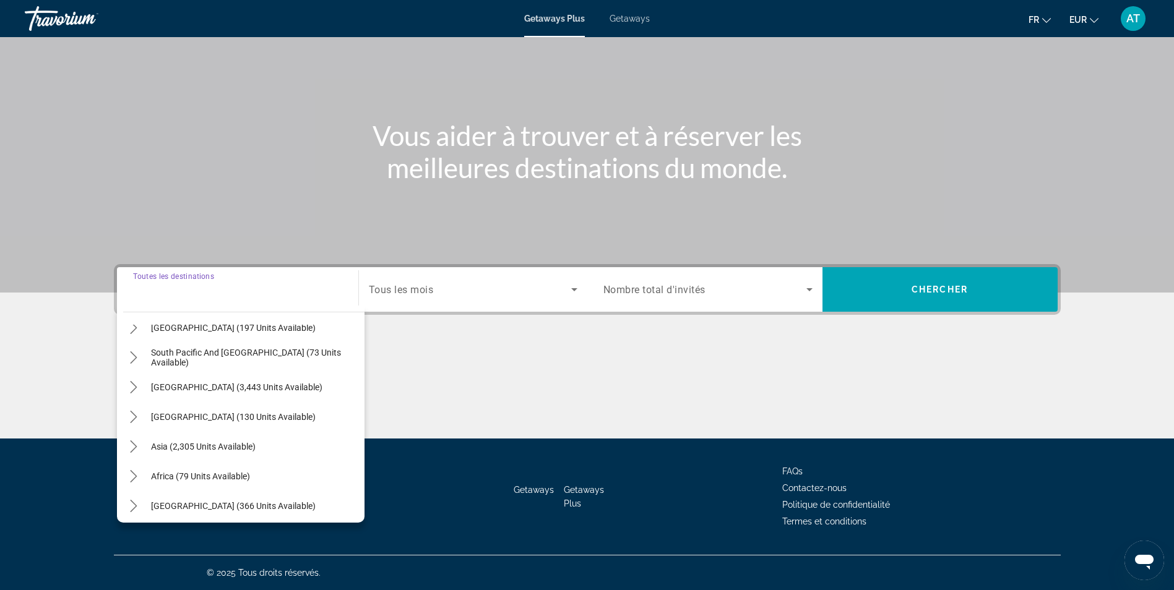
scroll to position [201, 0]
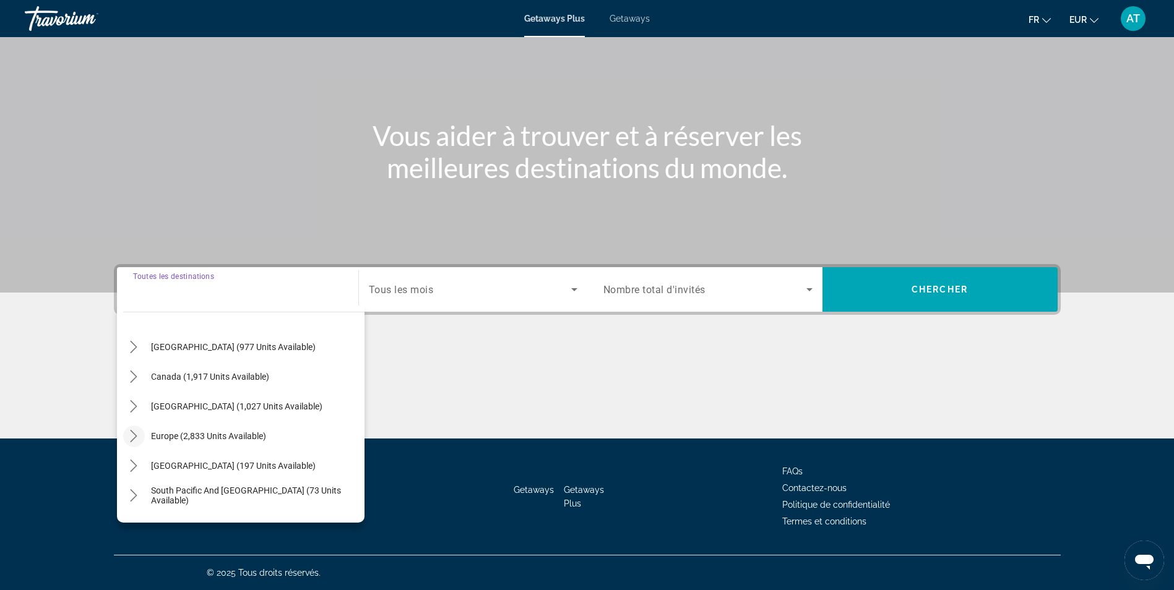
click at [133, 428] on mat-icon "Toggle Europe (2,833 units available) submenu" at bounding box center [134, 437] width 22 height 22
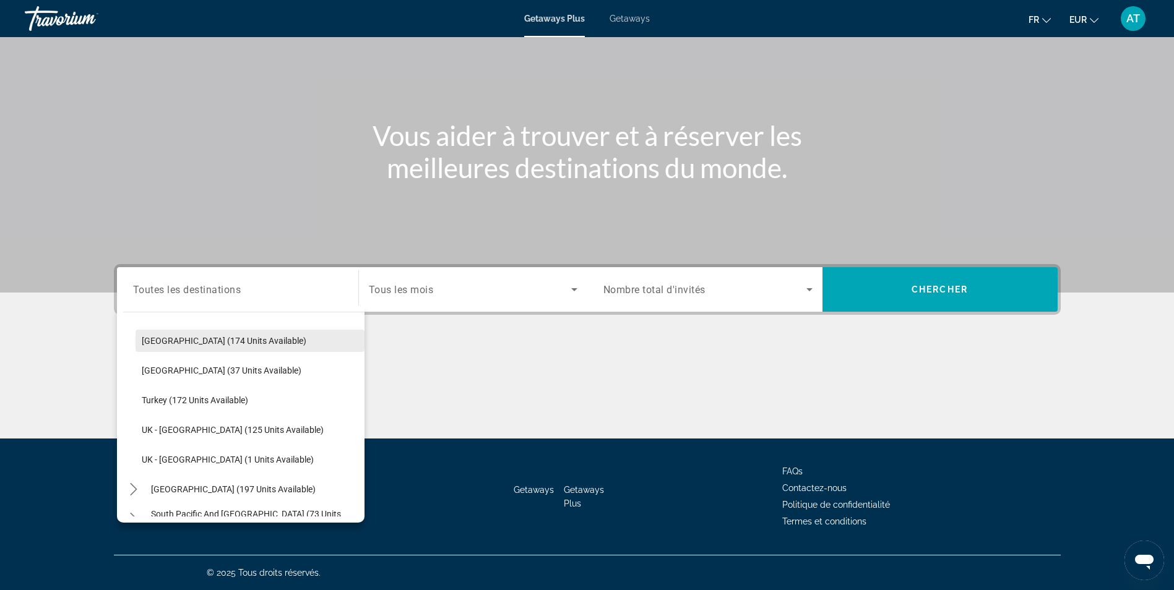
scroll to position [628, 0]
click at [238, 369] on span "[GEOGRAPHIC_DATA] (37 units available)" at bounding box center [222, 371] width 160 height 10
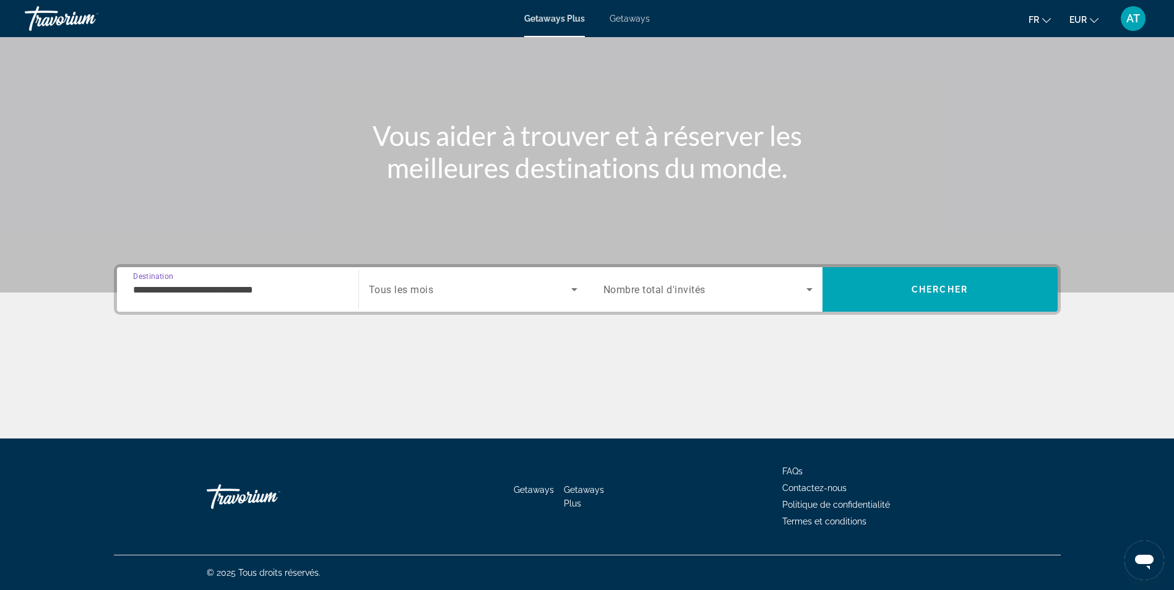
click at [303, 290] on input "**********" at bounding box center [237, 290] width 209 height 15
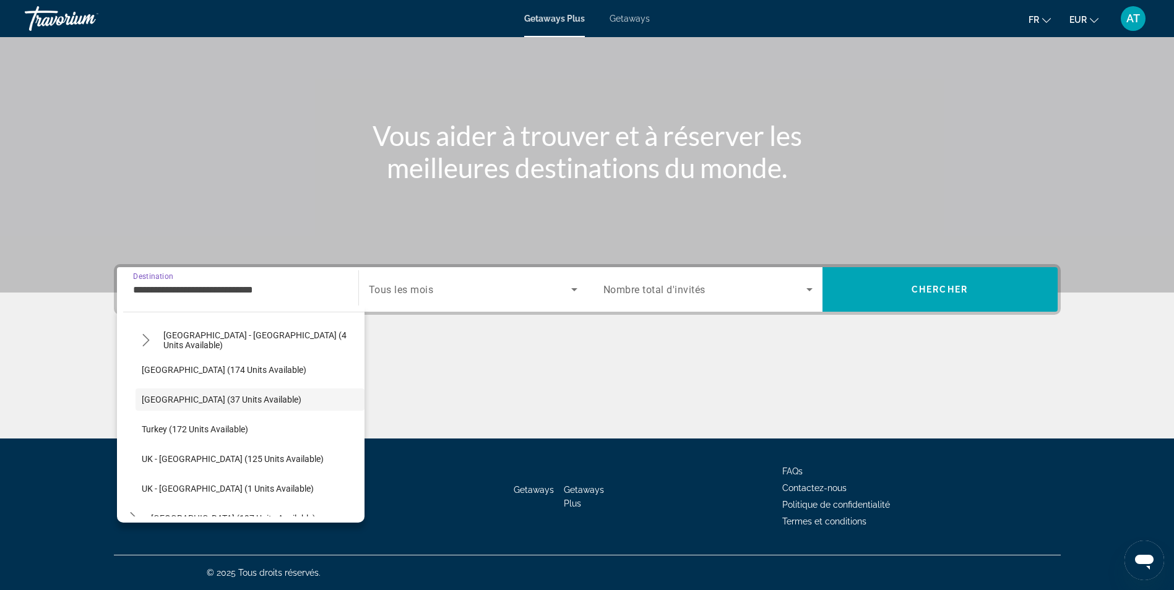
scroll to position [589, 0]
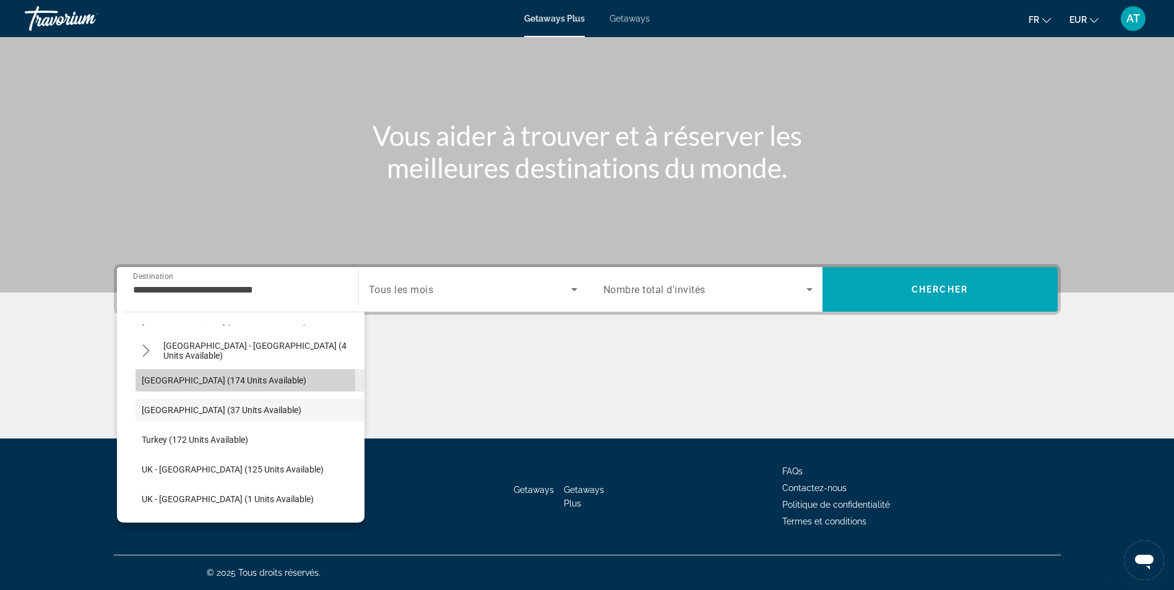
click at [186, 382] on span "[GEOGRAPHIC_DATA] (174 units available)" at bounding box center [224, 381] width 165 height 10
type input "**********"
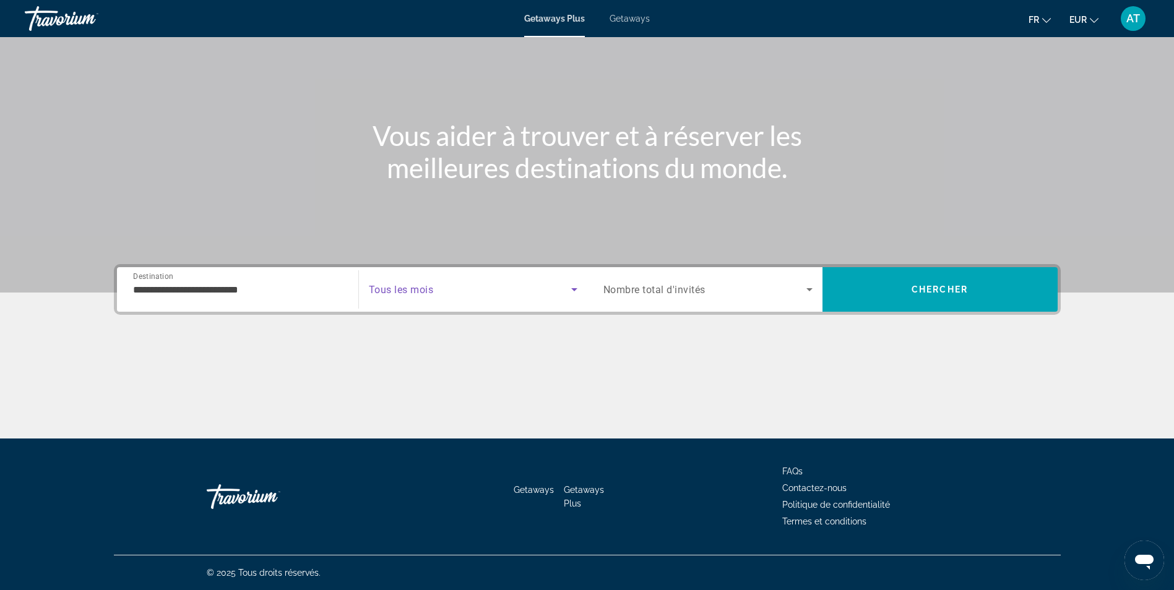
click at [440, 283] on span "Search widget" at bounding box center [470, 289] width 202 height 15
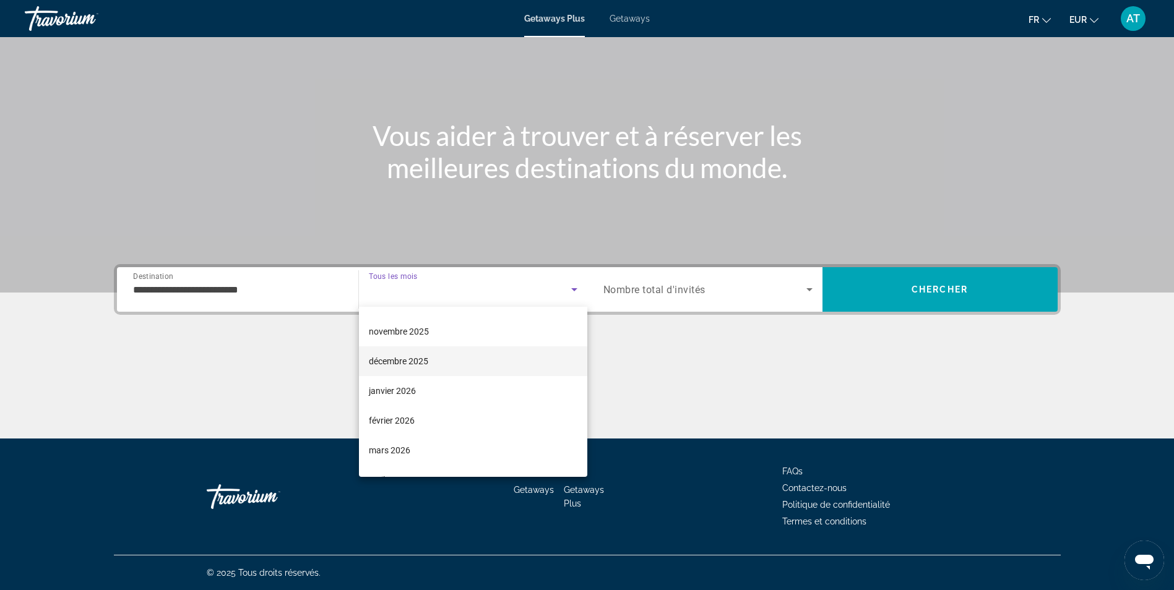
scroll to position [55, 0]
click at [401, 445] on span "mars 2026" at bounding box center [389, 449] width 41 height 15
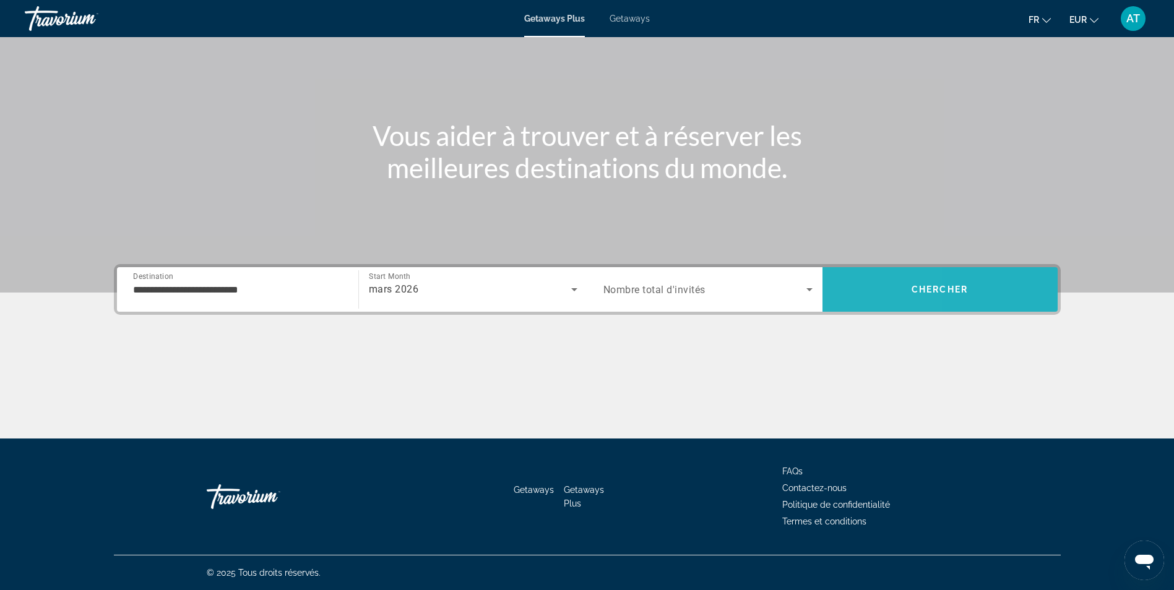
click at [843, 286] on span "Search" at bounding box center [939, 290] width 235 height 30
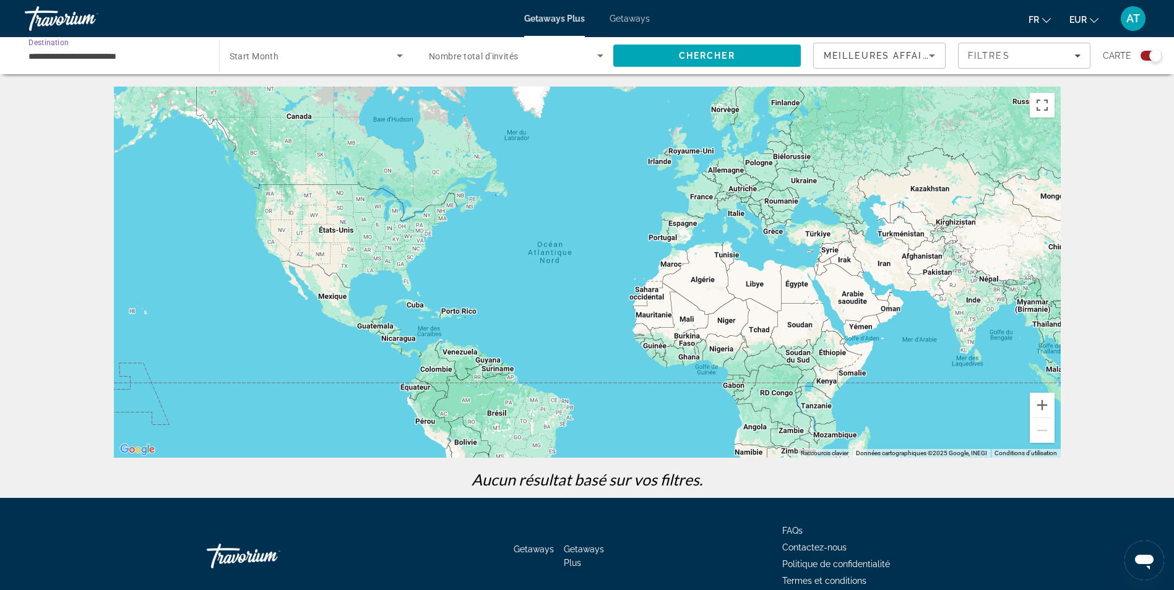
click at [197, 57] on input "**********" at bounding box center [115, 56] width 175 height 15
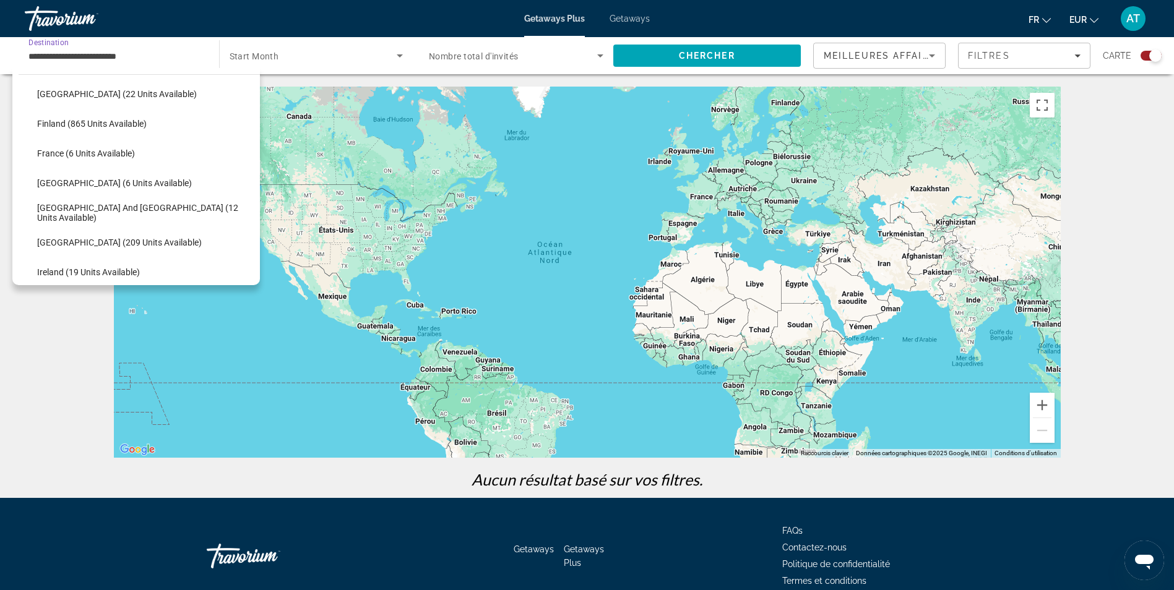
scroll to position [252, 0]
click at [171, 128] on span "Select destination: Finland (865 units available)" at bounding box center [145, 124] width 229 height 30
type input "**********"
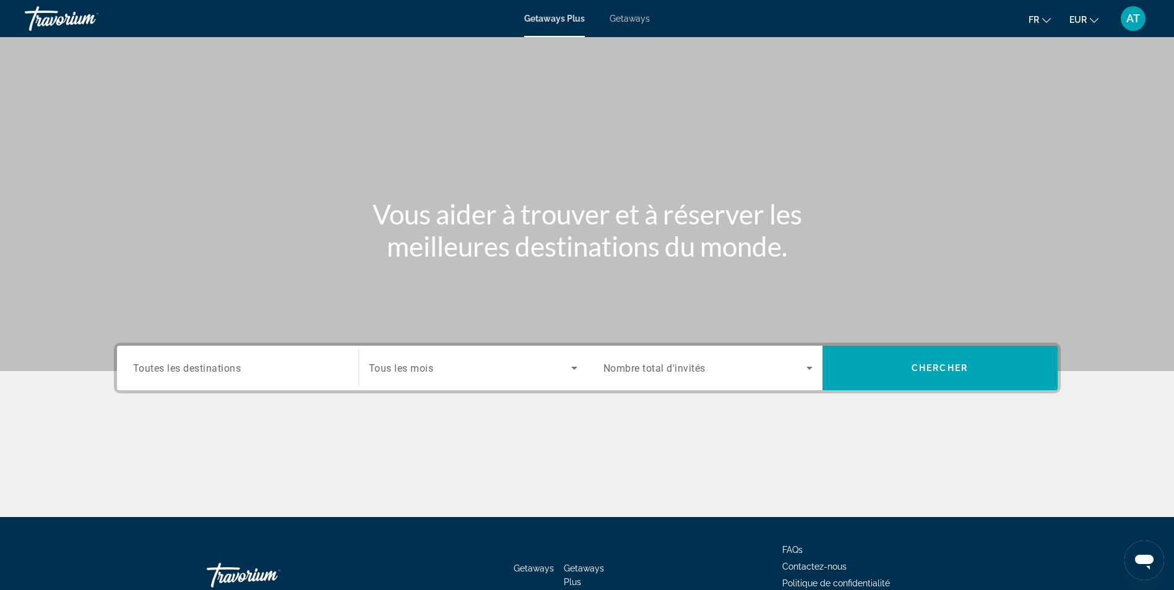
click at [301, 381] on div "Search widget" at bounding box center [237, 368] width 209 height 35
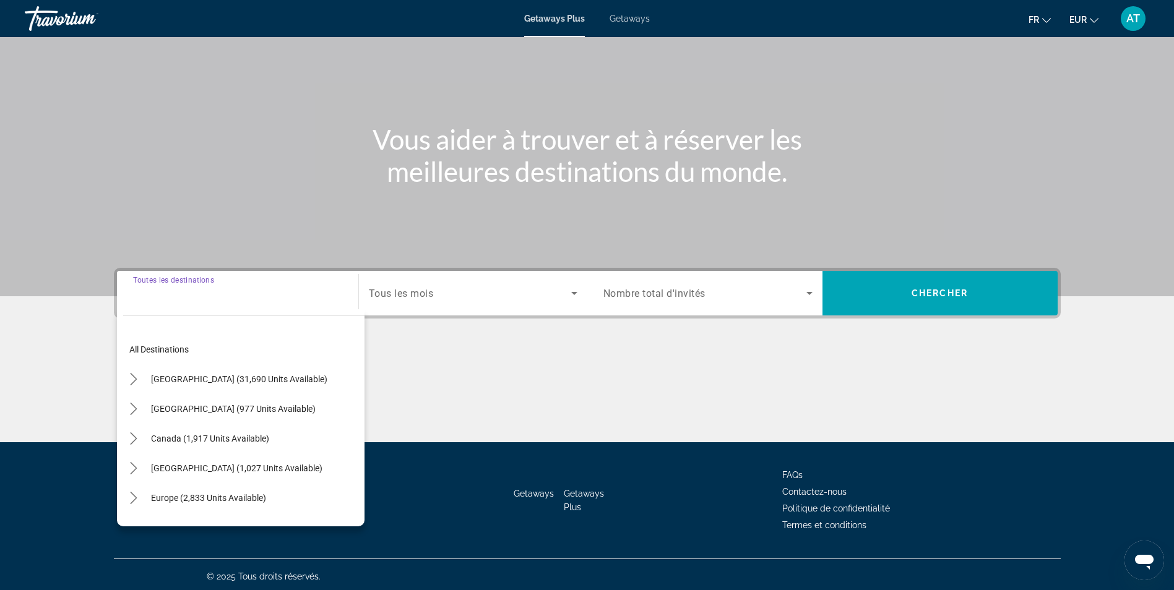
scroll to position [79, 0]
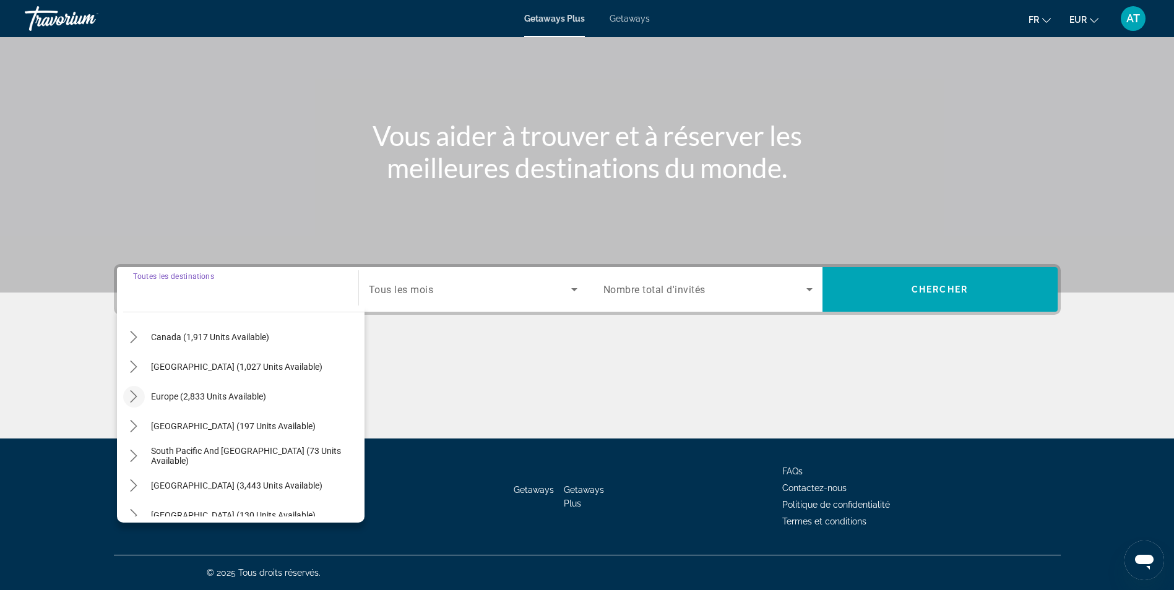
click at [133, 399] on icon "Toggle Europe (2,833 units available) submenu" at bounding box center [133, 397] width 12 height 12
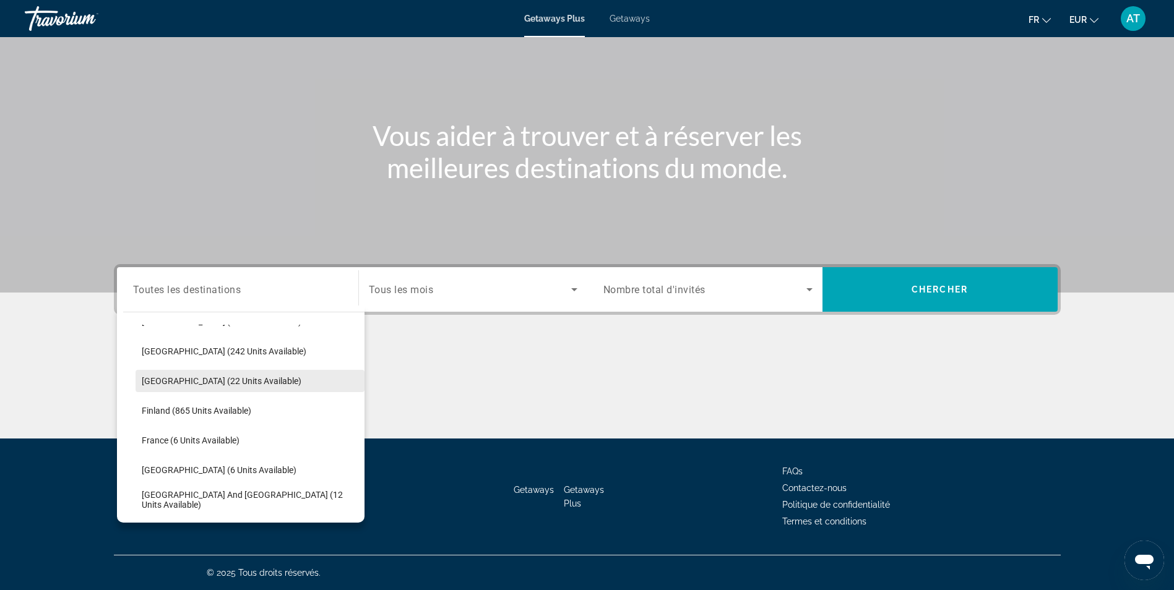
scroll to position [203, 0]
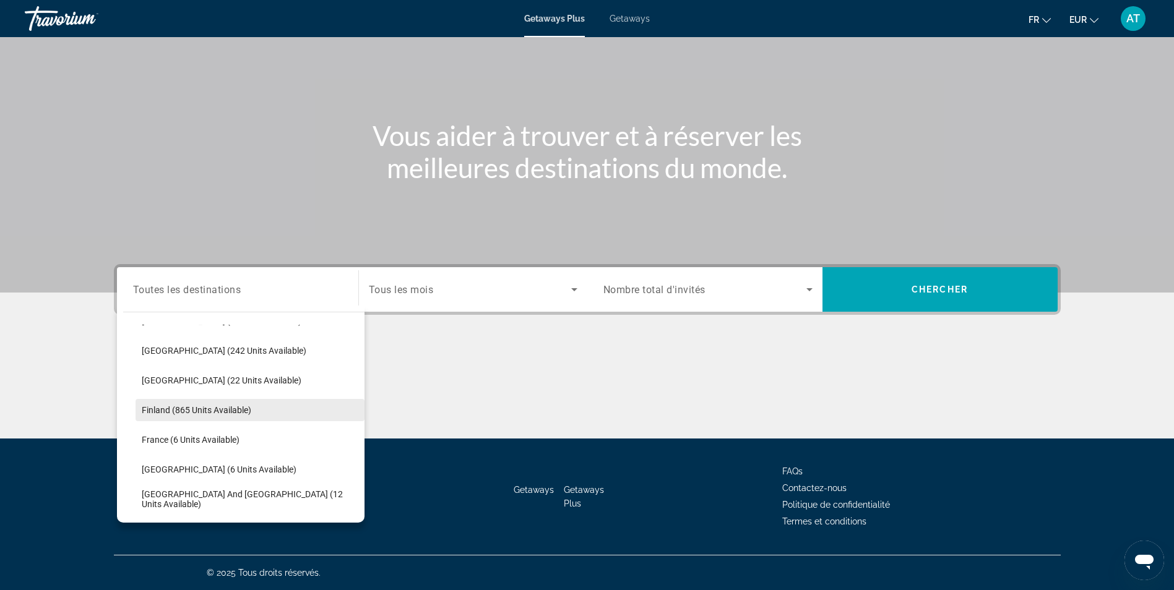
click at [173, 414] on span "Finland (865 units available)" at bounding box center [197, 410] width 110 height 10
type input "**********"
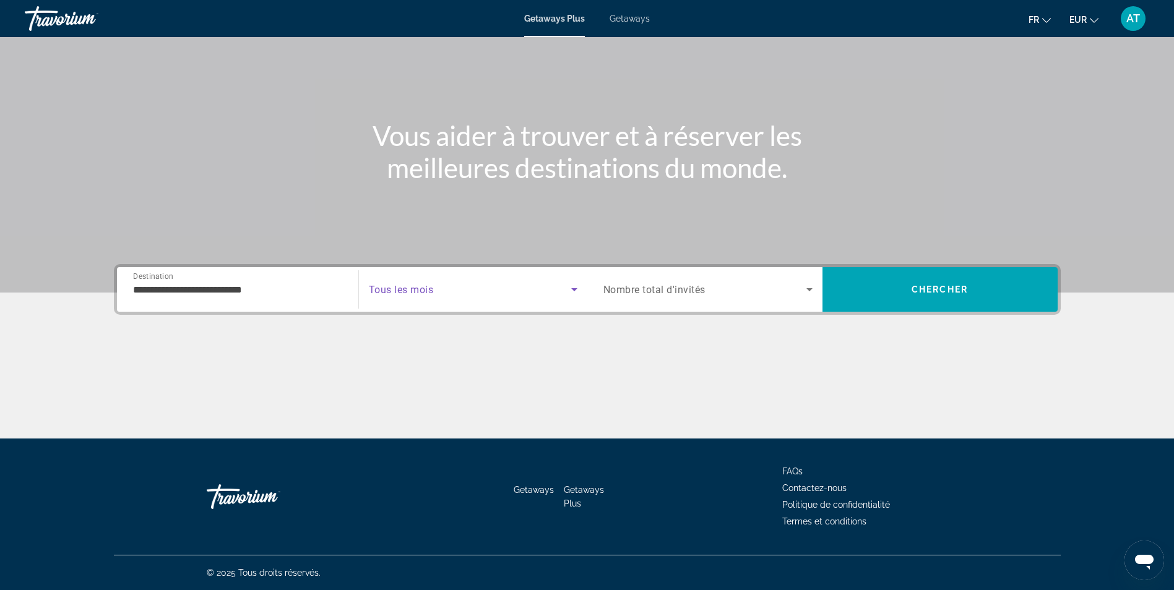
click at [511, 283] on span "Search widget" at bounding box center [470, 289] width 202 height 15
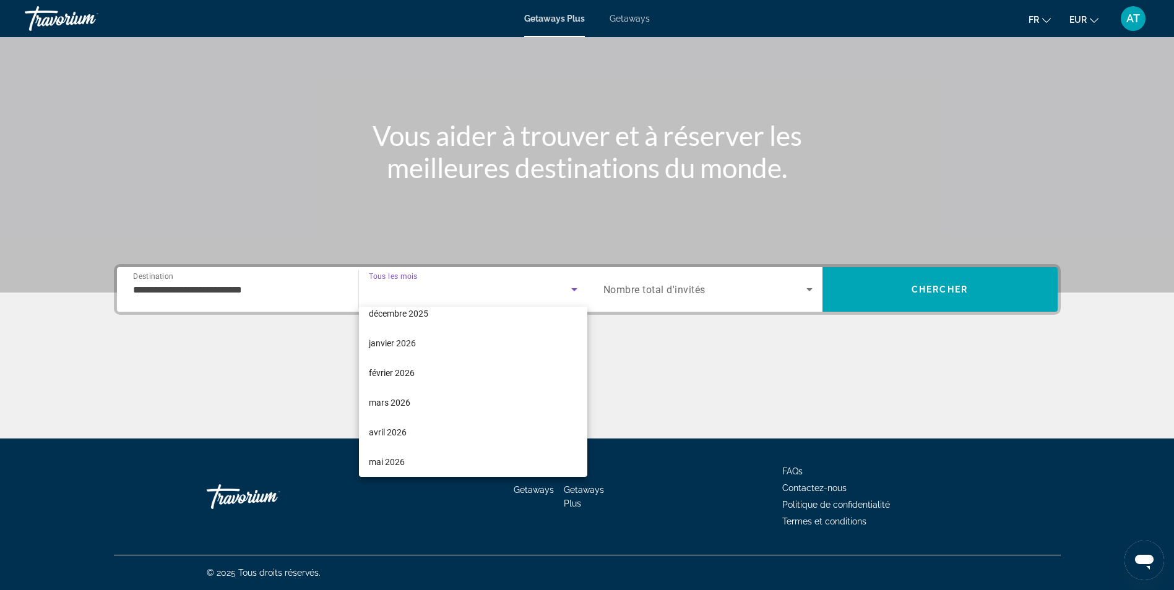
scroll to position [105, 0]
click at [464, 403] on mat-option "mars 2026" at bounding box center [473, 400] width 228 height 30
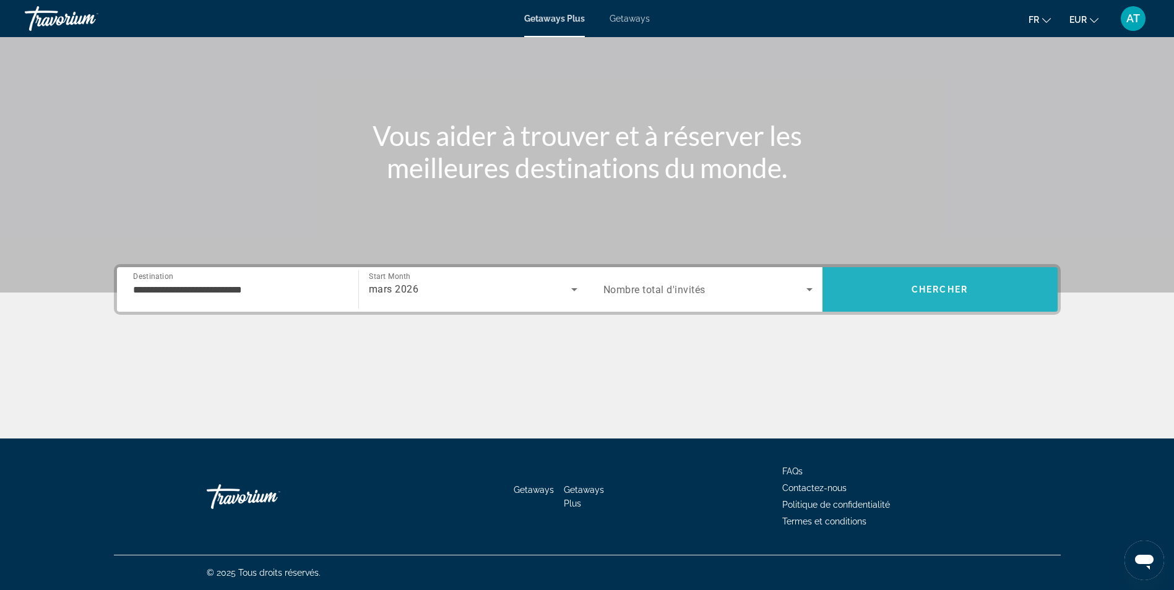
click at [916, 311] on span "Search" at bounding box center [939, 289] width 235 height 45
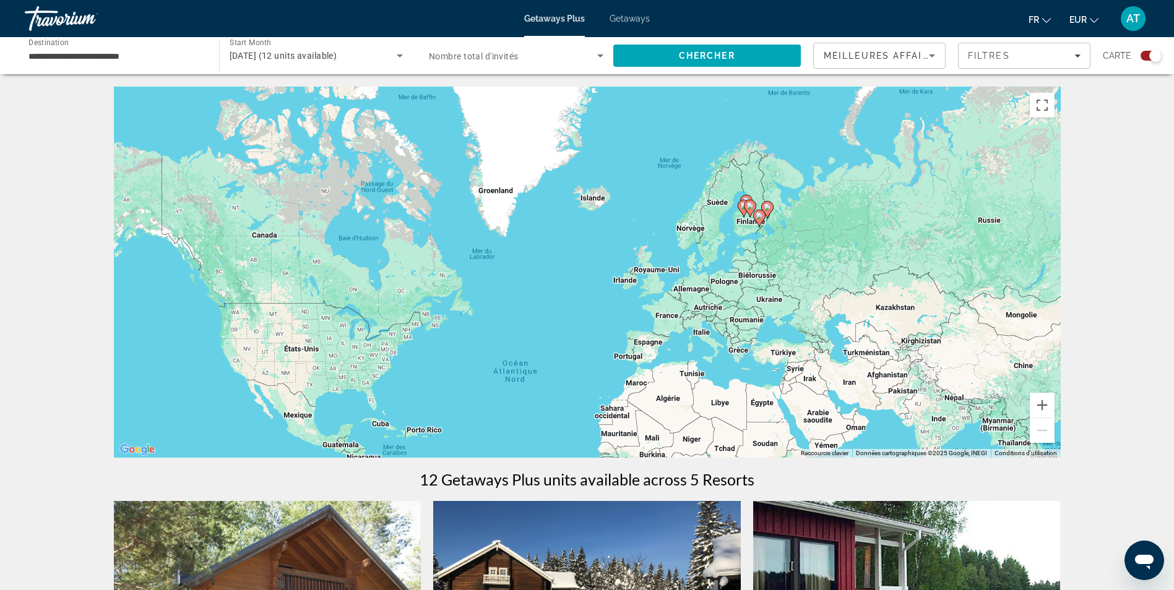
drag, startPoint x: 710, startPoint y: 308, endPoint x: 694, endPoint y: 361, distance: 56.4
click at [694, 361] on div "Pour activer le glissement avec le clavier, appuyez sur Alt+Entrée. Une fois ce…" at bounding box center [587, 272] width 947 height 371
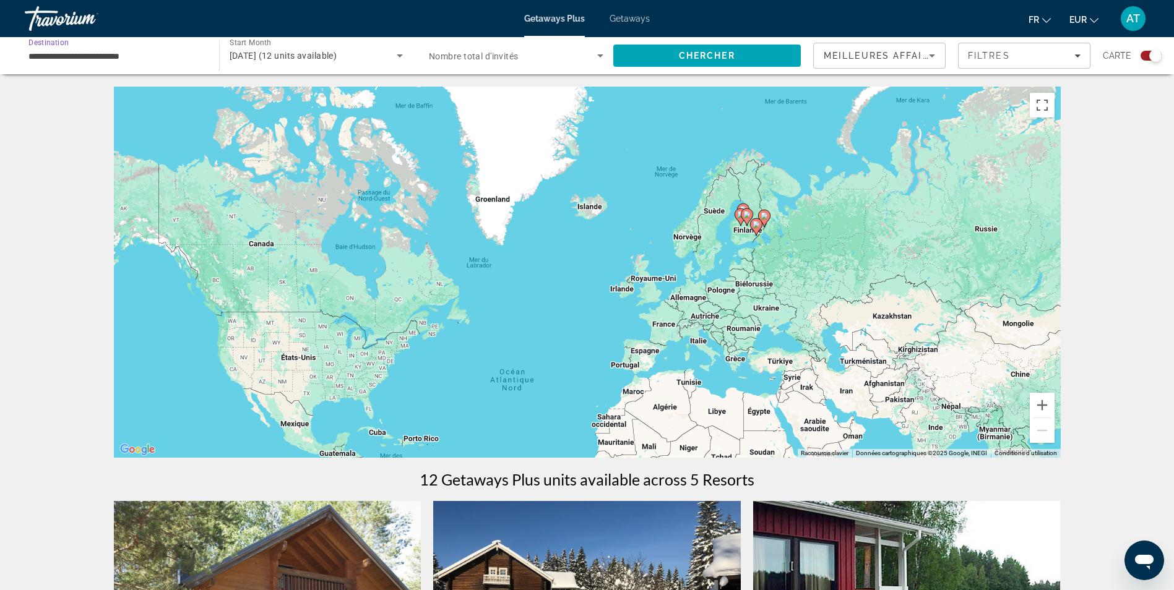
click at [194, 61] on input "**********" at bounding box center [115, 56] width 175 height 15
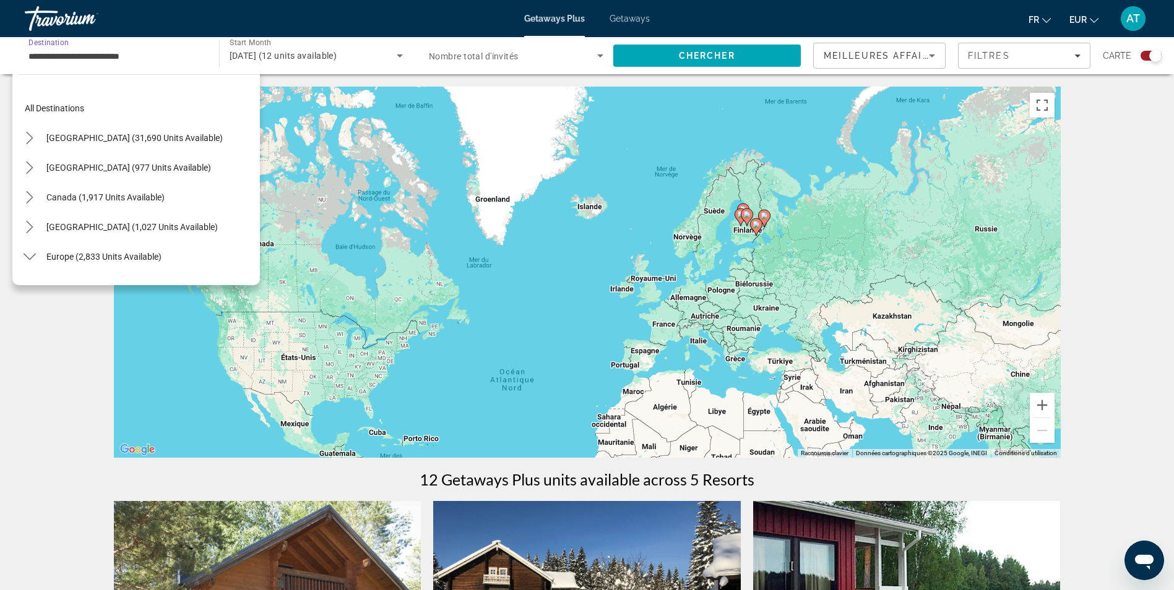
scroll to position [192, 0]
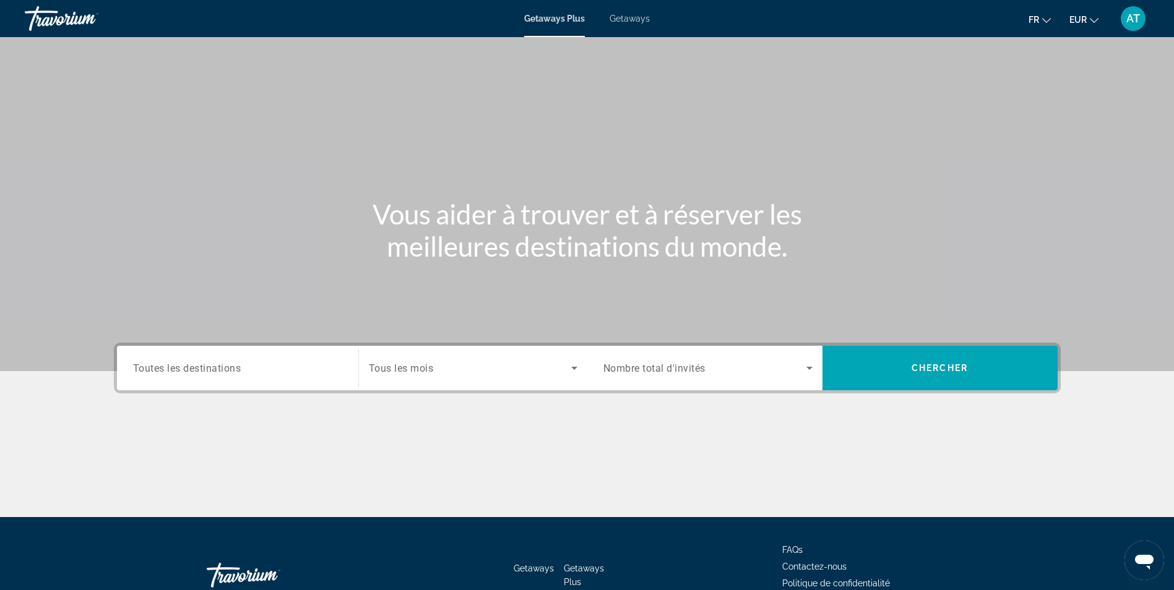
click at [219, 356] on div "Search widget" at bounding box center [237, 368] width 209 height 35
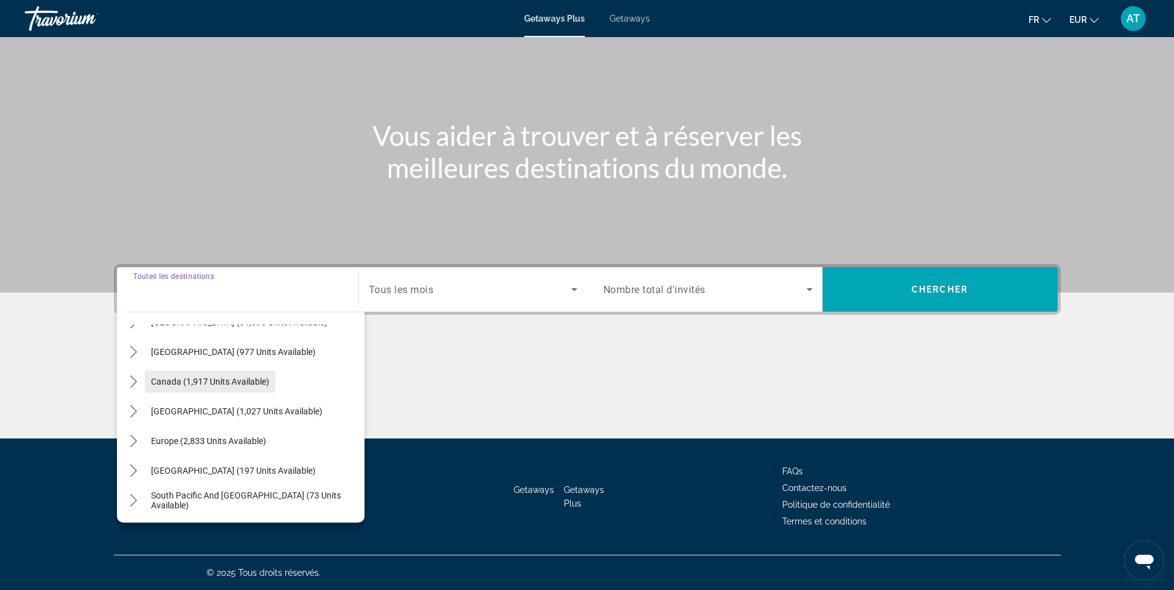
scroll to position [54, 0]
click at [160, 437] on span "Europe (2,833 units available)" at bounding box center [208, 440] width 115 height 10
type input "**********"
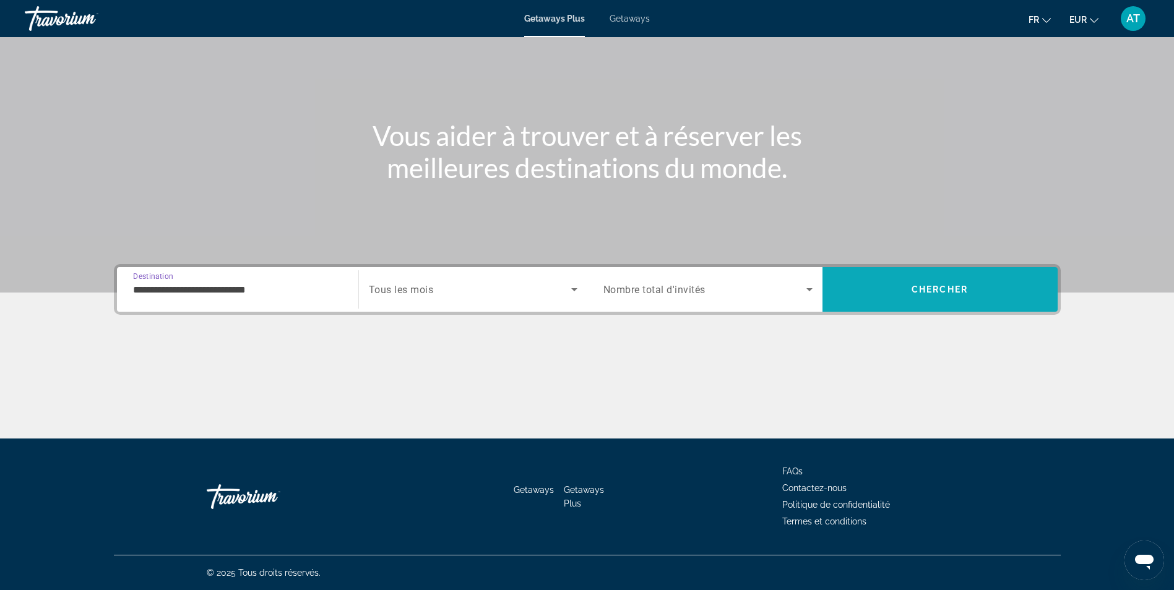
click at [844, 295] on span "Search" at bounding box center [939, 290] width 235 height 30
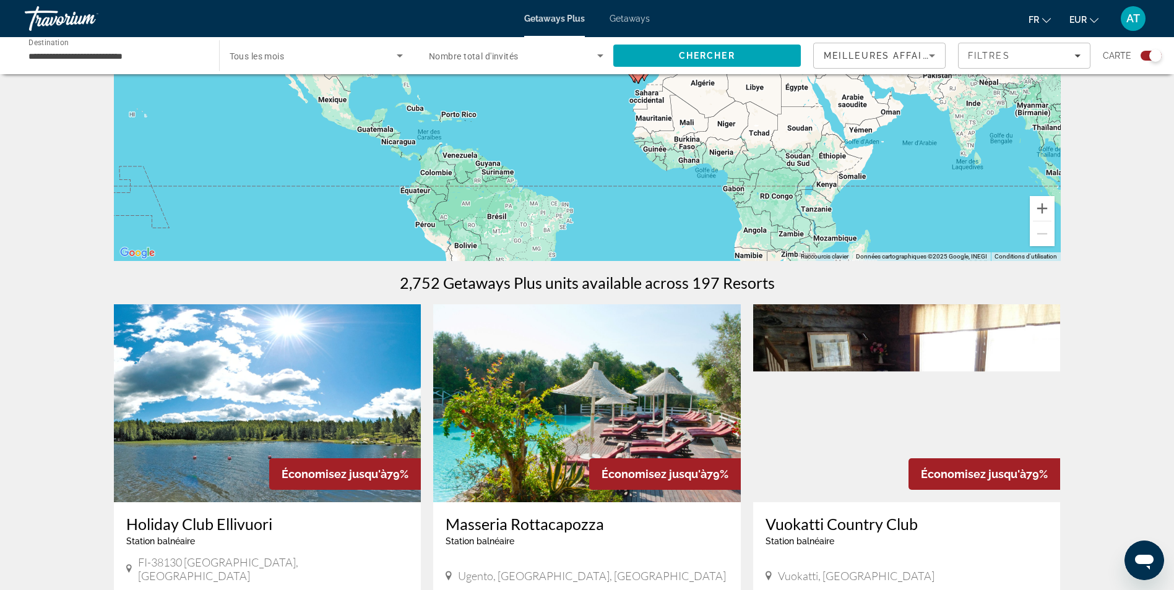
scroll to position [108, 0]
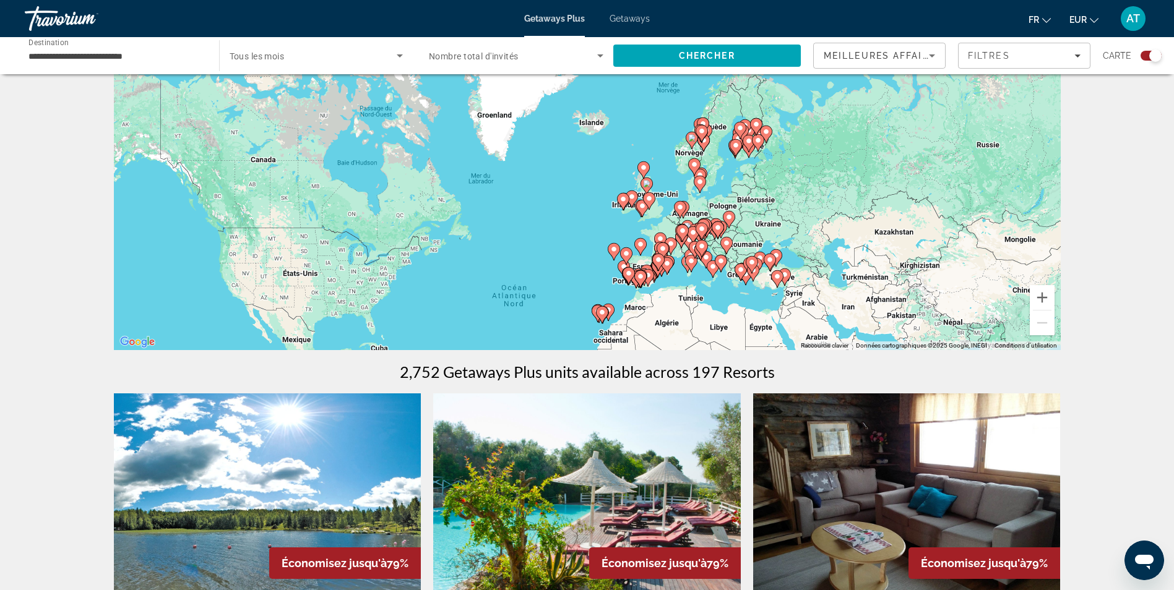
drag, startPoint x: 728, startPoint y: 246, endPoint x: 704, endPoint y: 330, distance: 88.3
click at [704, 330] on div "Pour activer le glissement avec le clavier, appuyez sur Alt+Entrée. Une fois ce…" at bounding box center [587, 164] width 947 height 371
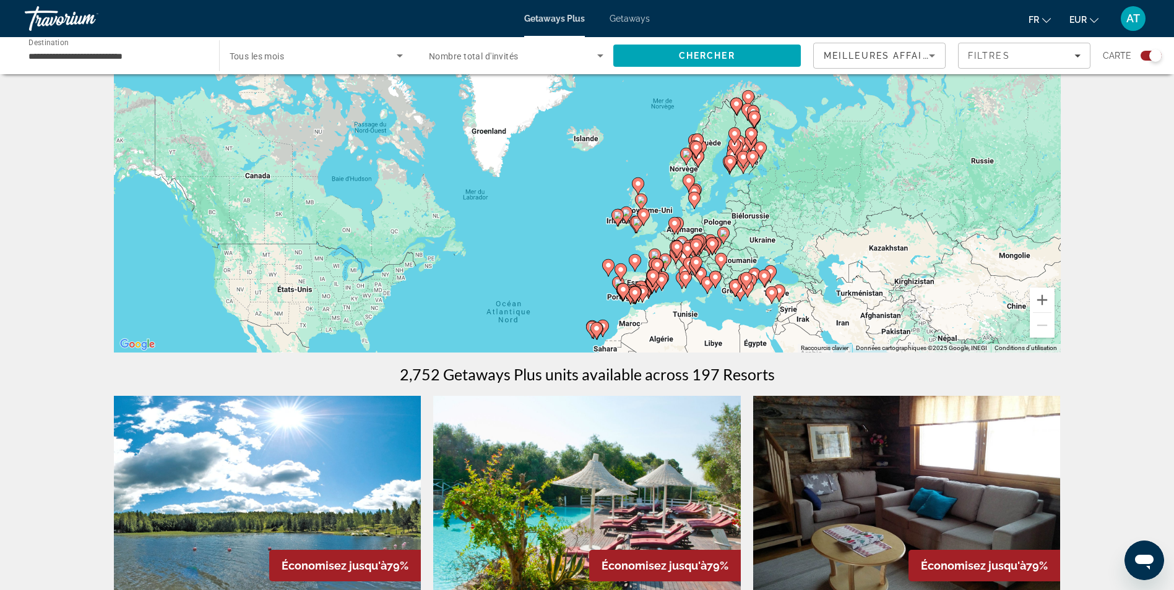
scroll to position [106, 0]
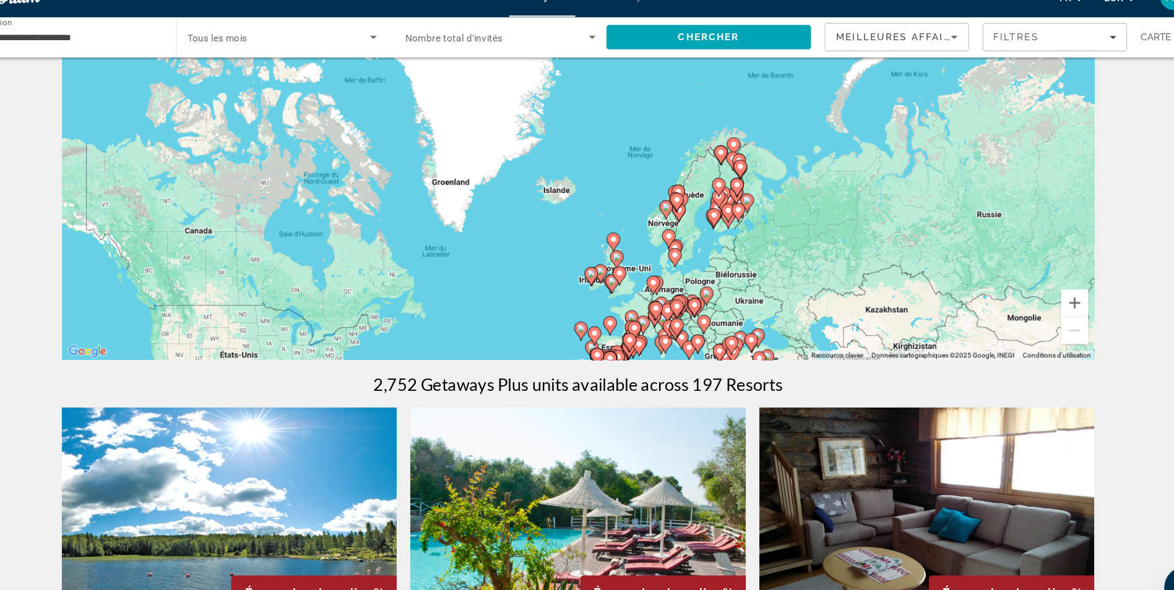
drag, startPoint x: 705, startPoint y: 203, endPoint x: 684, endPoint y: 269, distance: 68.9
click at [684, 269] on div "Pour activer le glissement avec le clavier, appuyez sur Alt+Entrée. Une fois ce…" at bounding box center [587, 166] width 947 height 371
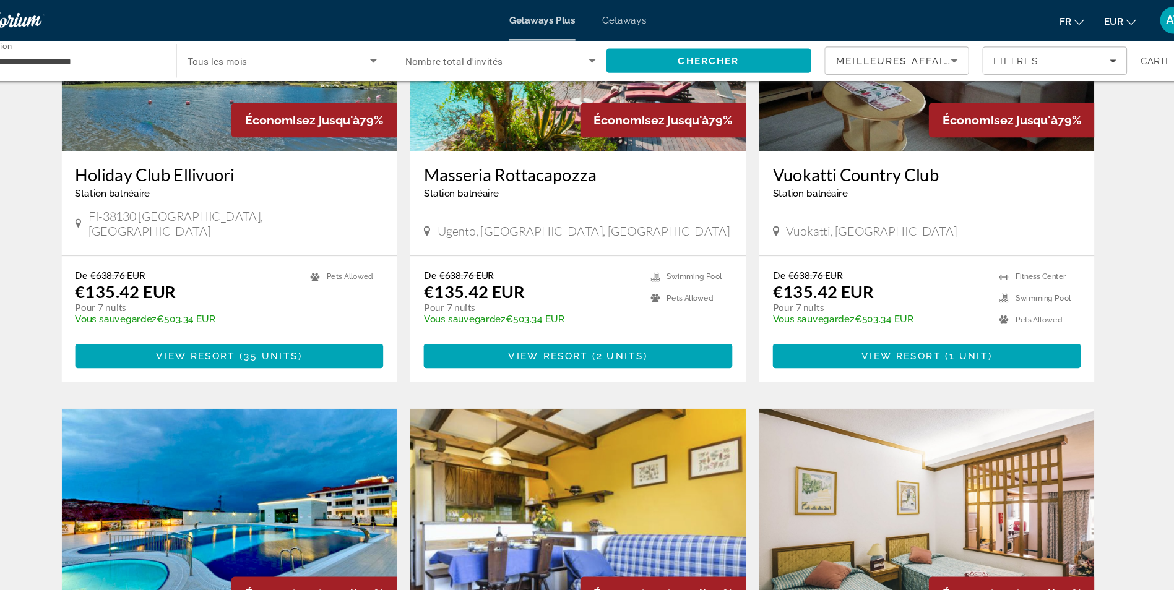
scroll to position [560, 0]
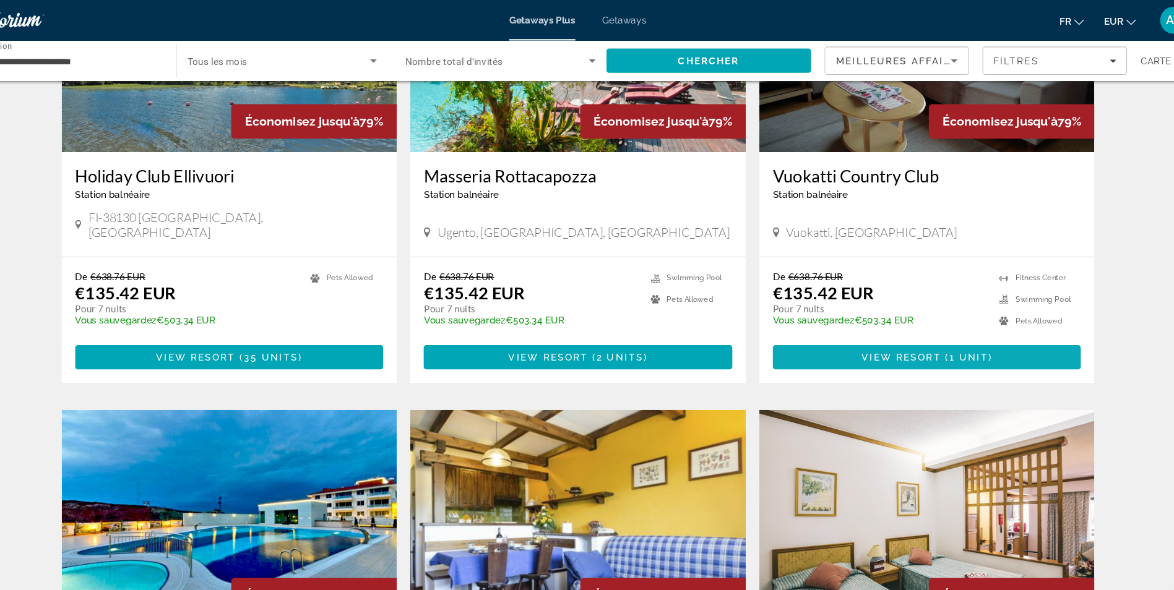
click at [840, 313] on span "Main content" at bounding box center [907, 328] width 283 height 30
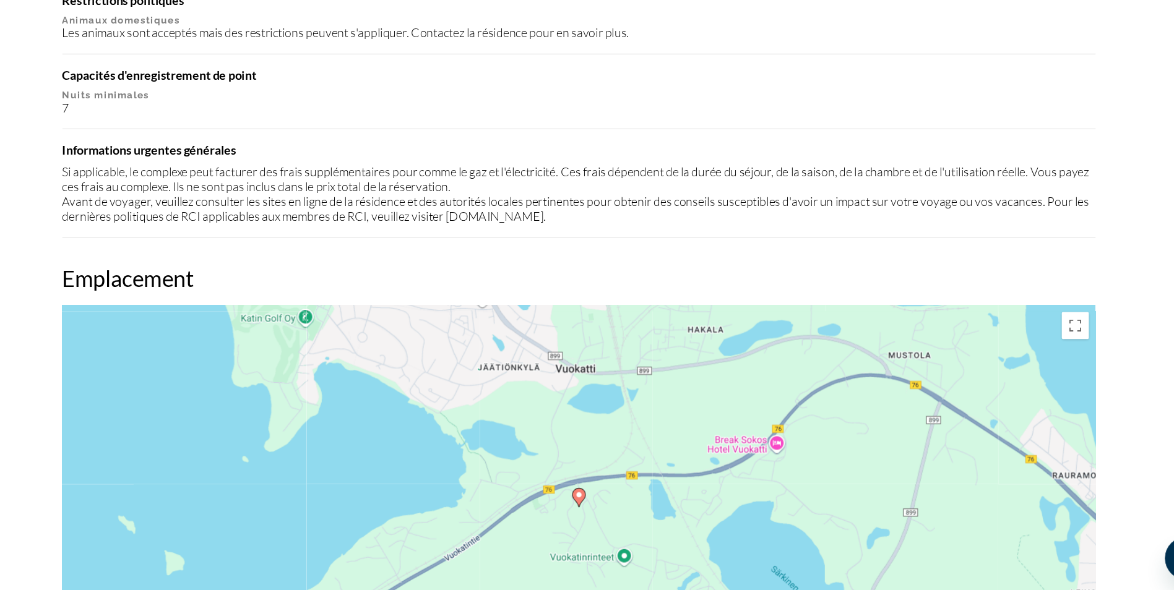
scroll to position [1264, 0]
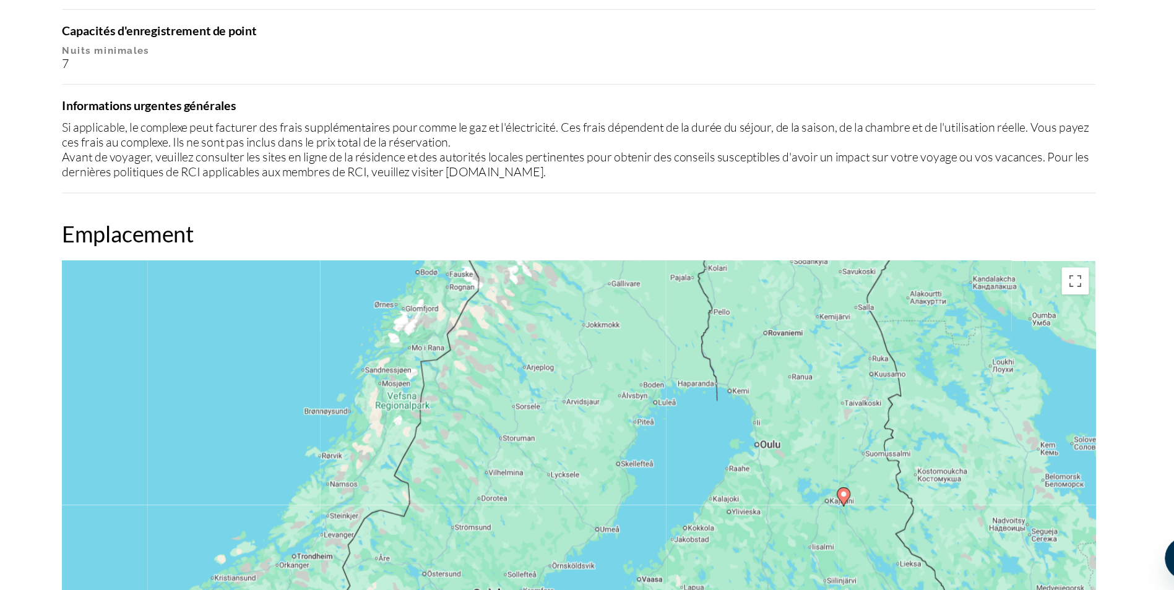
drag, startPoint x: 876, startPoint y: 381, endPoint x: 831, endPoint y: 504, distance: 131.8
click at [831, 504] on g "Main content" at bounding box center [830, 504] width 12 height 17
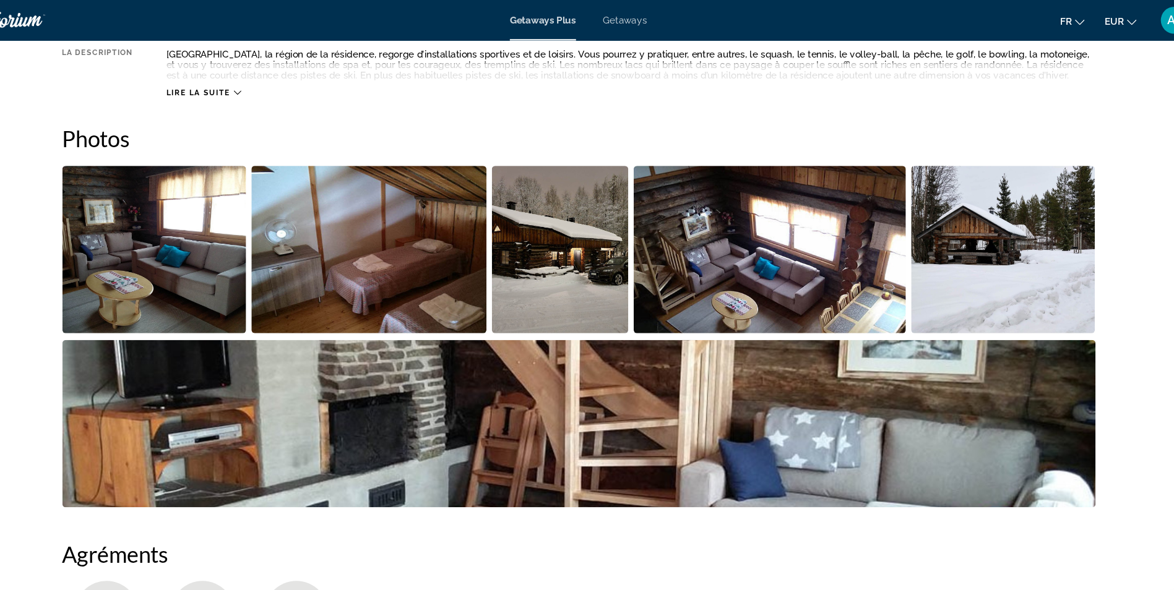
scroll to position [517, 0]
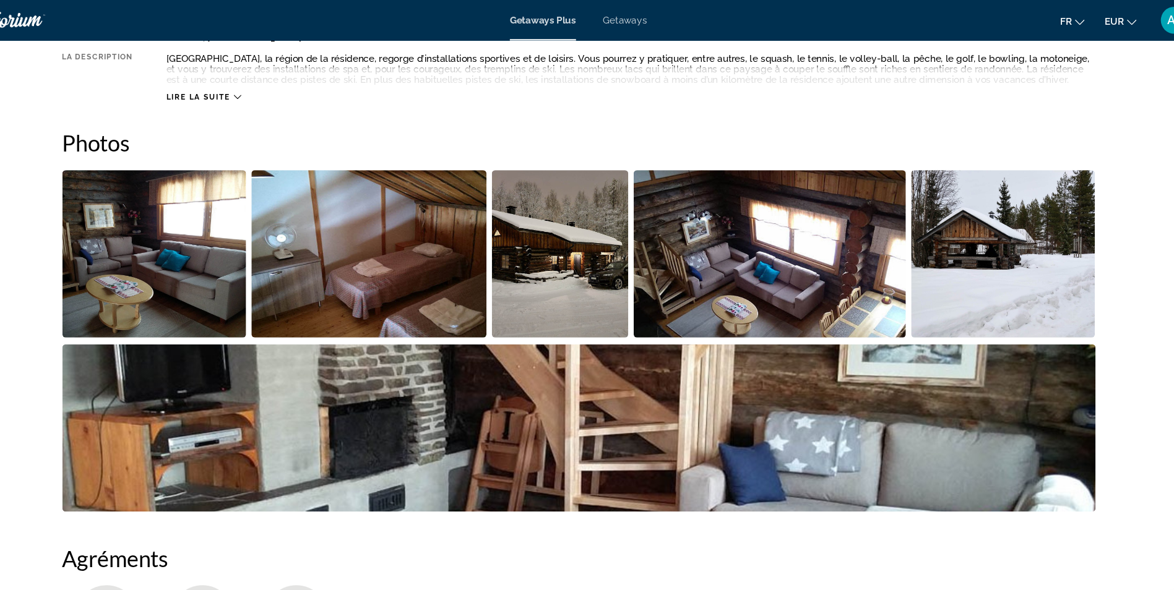
click at [553, 237] on img "Open full-screen image slider" at bounding box center [570, 232] width 126 height 153
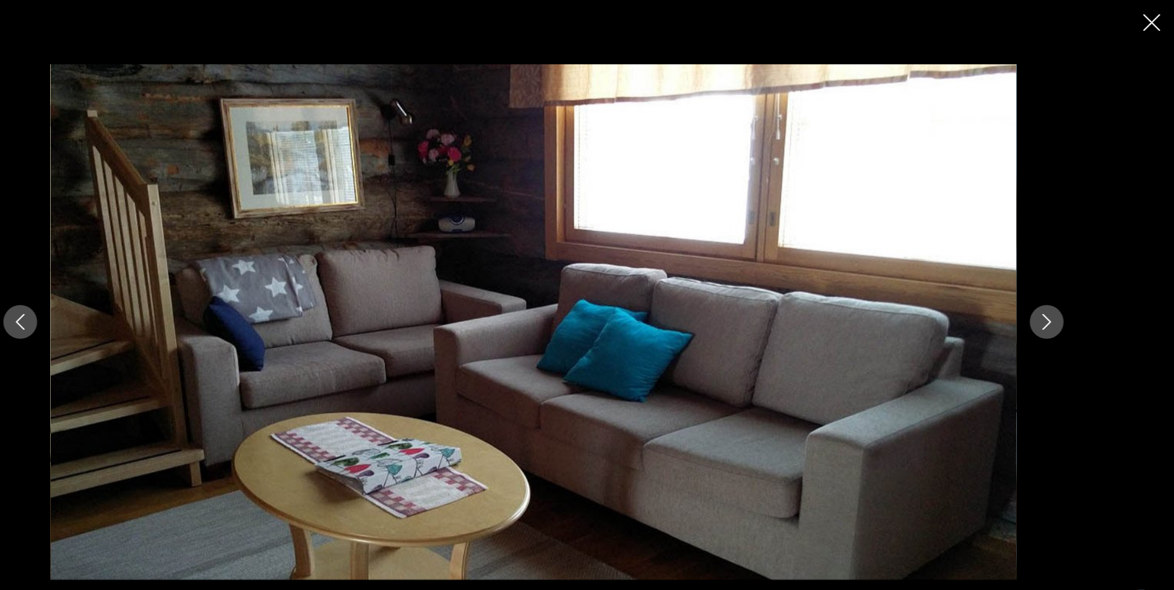
click at [1154, 24] on icon "Close slideshow" at bounding box center [1153, 20] width 15 height 15
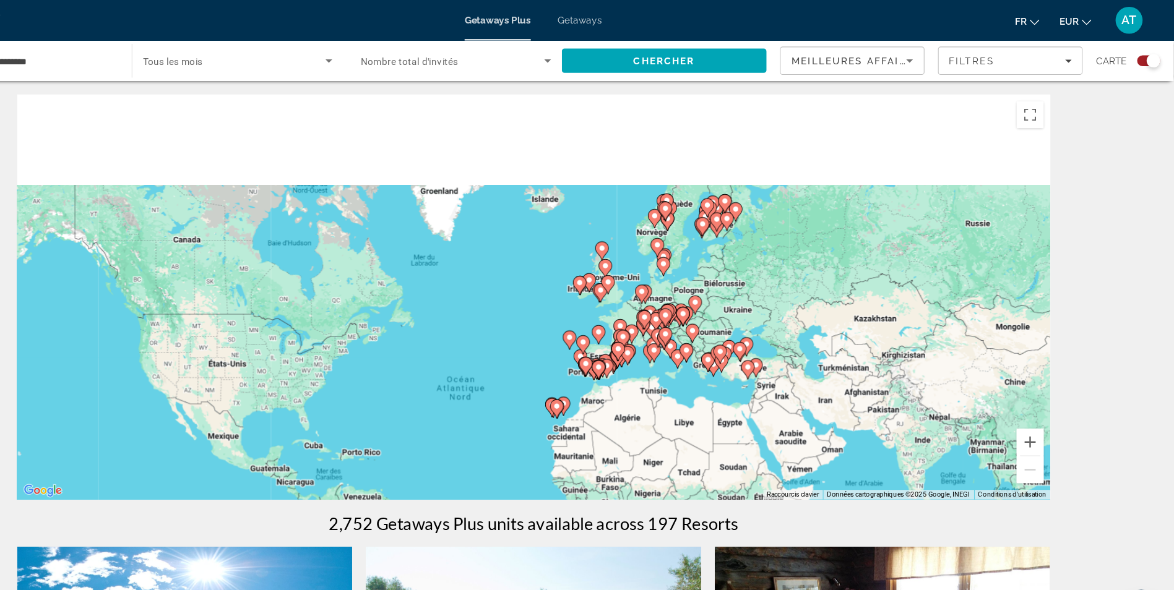
drag, startPoint x: 839, startPoint y: 97, endPoint x: 799, endPoint y: 266, distance: 174.3
click at [799, 266] on div "Pour activer le glissement avec le clavier, appuyez sur Alt+Entrée. Une fois ce…" at bounding box center [587, 272] width 947 height 371
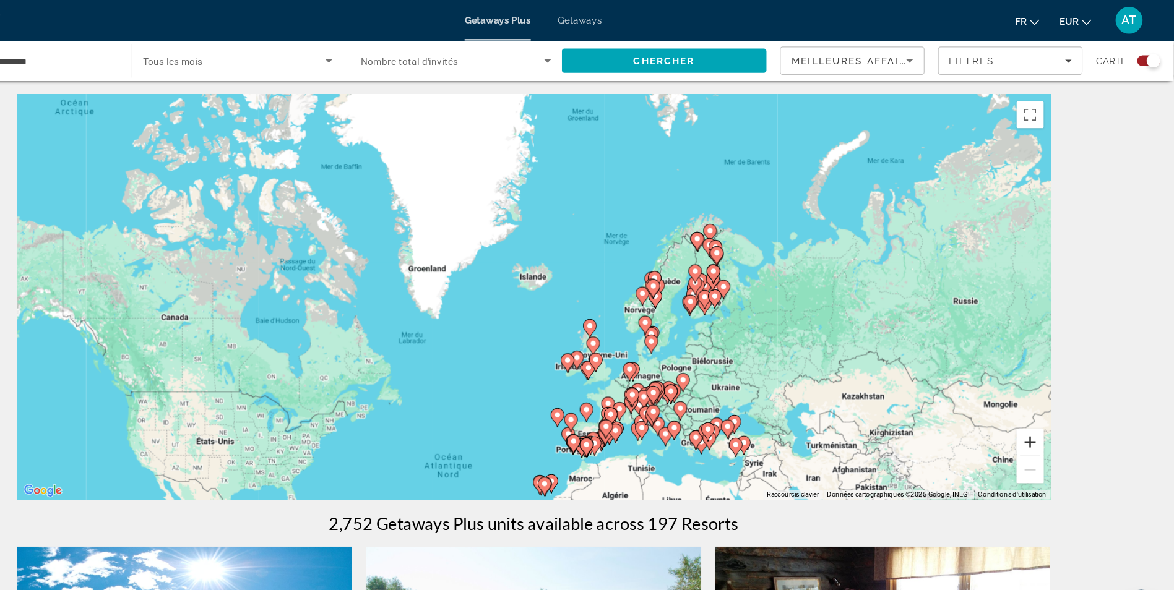
click at [1044, 399] on button "Zoom avant" at bounding box center [1042, 405] width 25 height 25
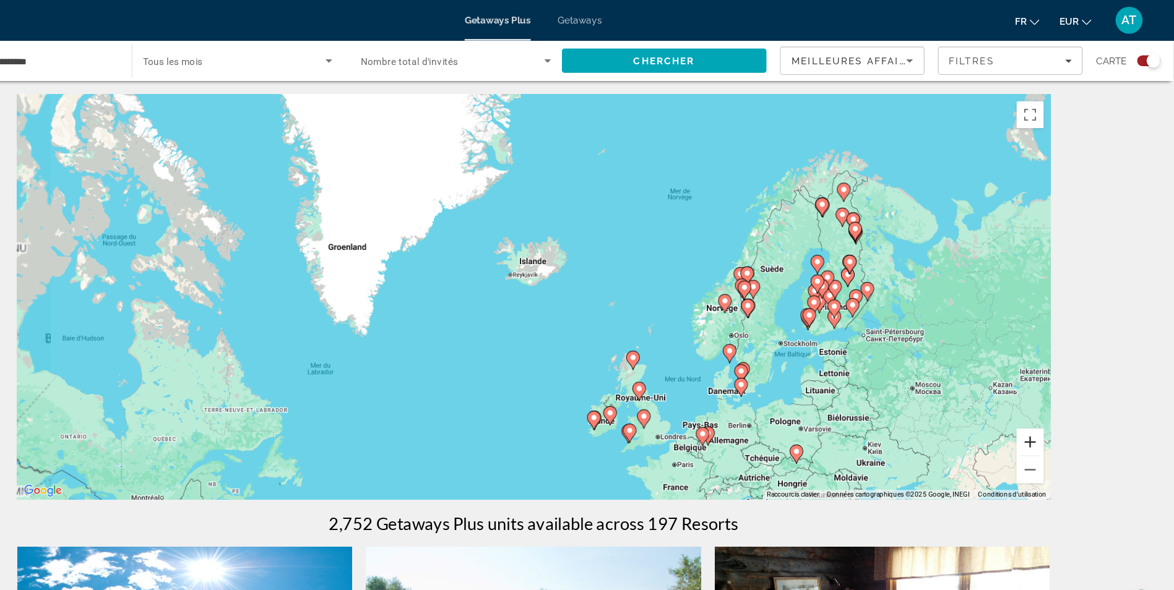
click at [1044, 399] on button "Zoom avant" at bounding box center [1042, 405] width 25 height 25
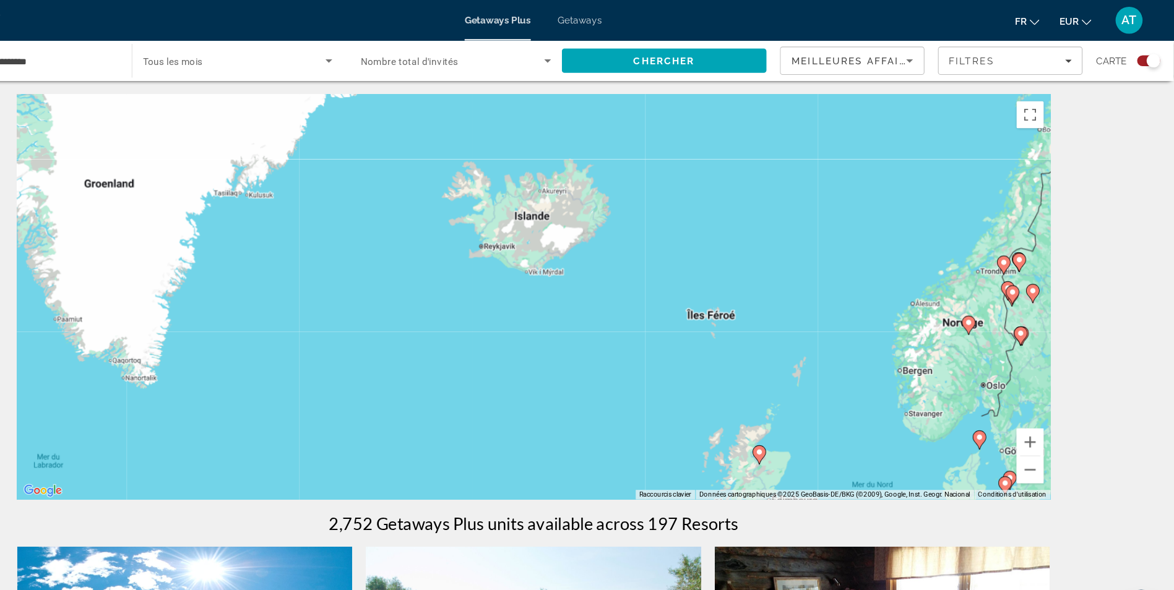
drag, startPoint x: 864, startPoint y: 253, endPoint x: 514, endPoint y: 257, distance: 349.7
click at [514, 257] on div "Pour activer le glissement avec le clavier, appuyez sur Alt+Entrée. Une fois ce…" at bounding box center [587, 272] width 947 height 371
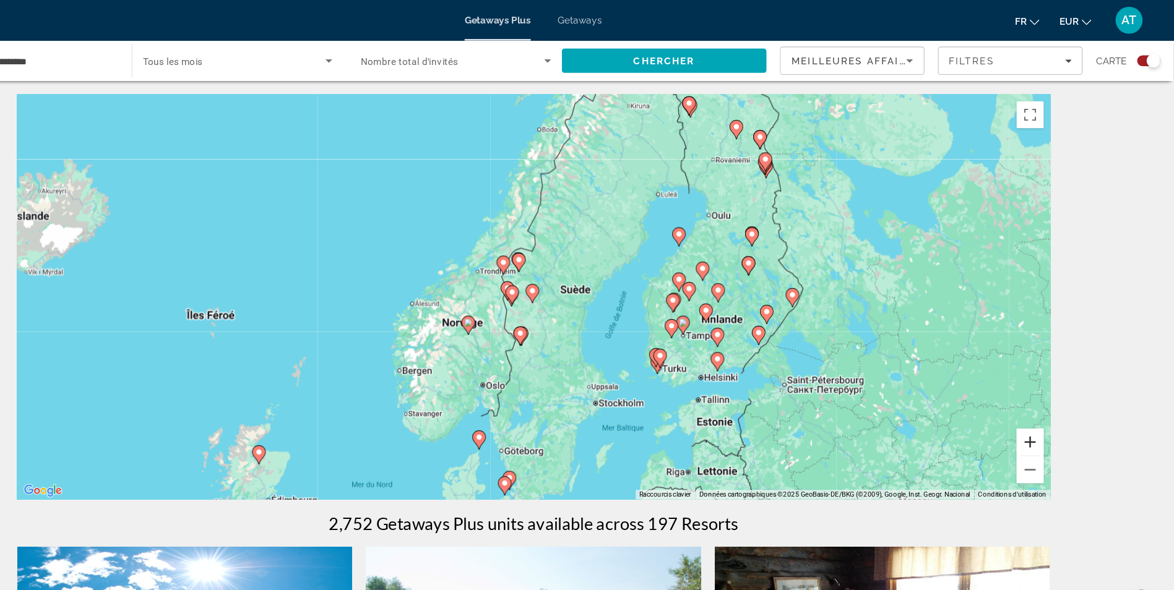
click at [1048, 409] on button "Zoom avant" at bounding box center [1042, 405] width 25 height 25
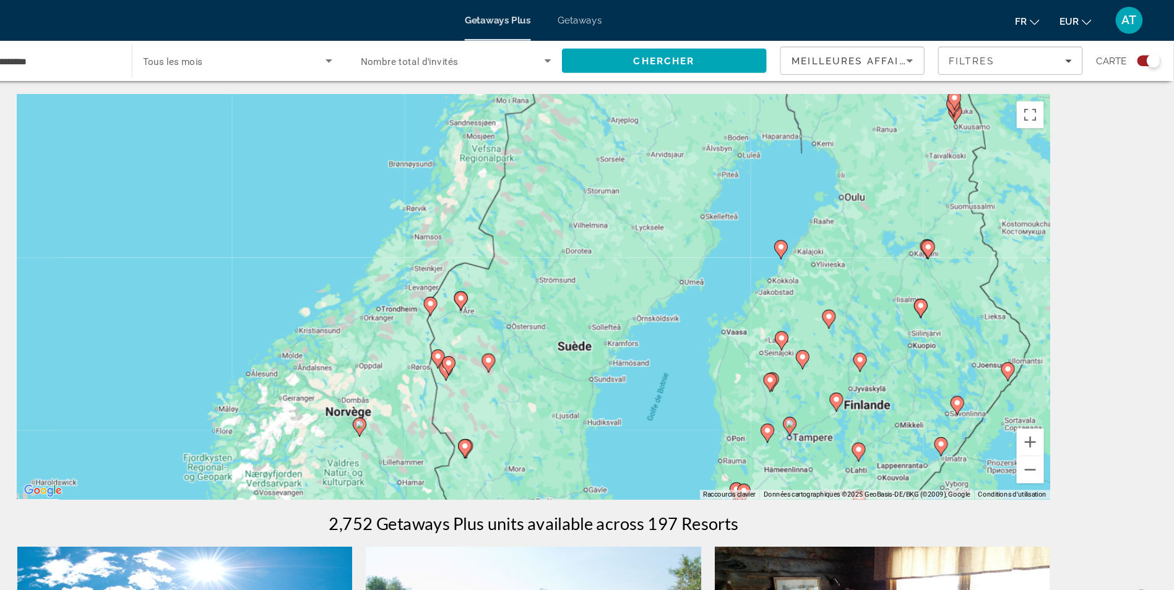
drag, startPoint x: 602, startPoint y: 396, endPoint x: 563, endPoint y: 447, distance: 64.5
click at [563, 447] on div "Pour activer le glissement avec le clavier, appuyez sur Alt+Entrée. Une fois ce…" at bounding box center [587, 272] width 947 height 371
drag, startPoint x: 767, startPoint y: 232, endPoint x: 614, endPoint y: 415, distance: 238.1
click at [614, 415] on div "Pour activer le glissement avec le clavier, appuyez sur Alt+Entrée. Une fois ce…" at bounding box center [587, 272] width 947 height 371
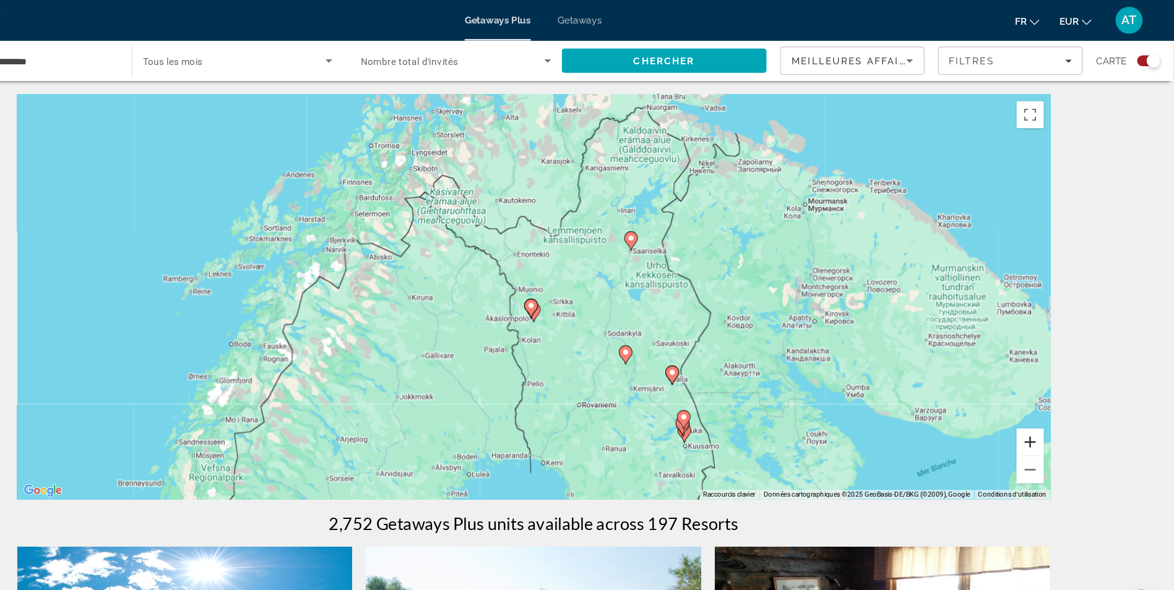
click at [1048, 400] on button "Zoom avant" at bounding box center [1042, 405] width 25 height 25
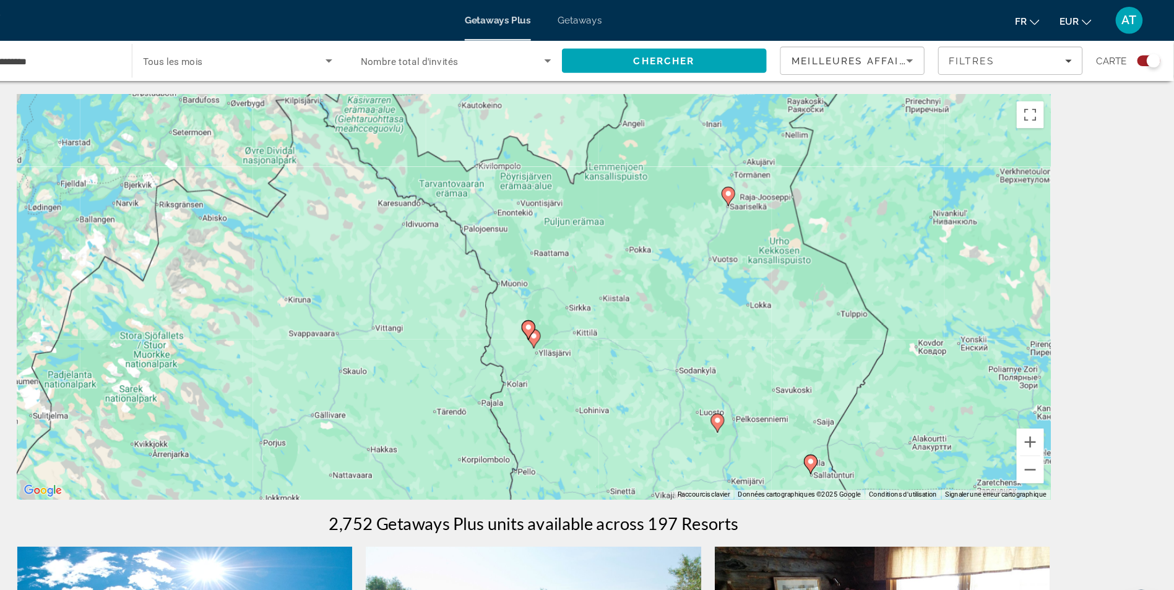
click at [766, 180] on image "Main content" at bounding box center [765, 177] width 7 height 7
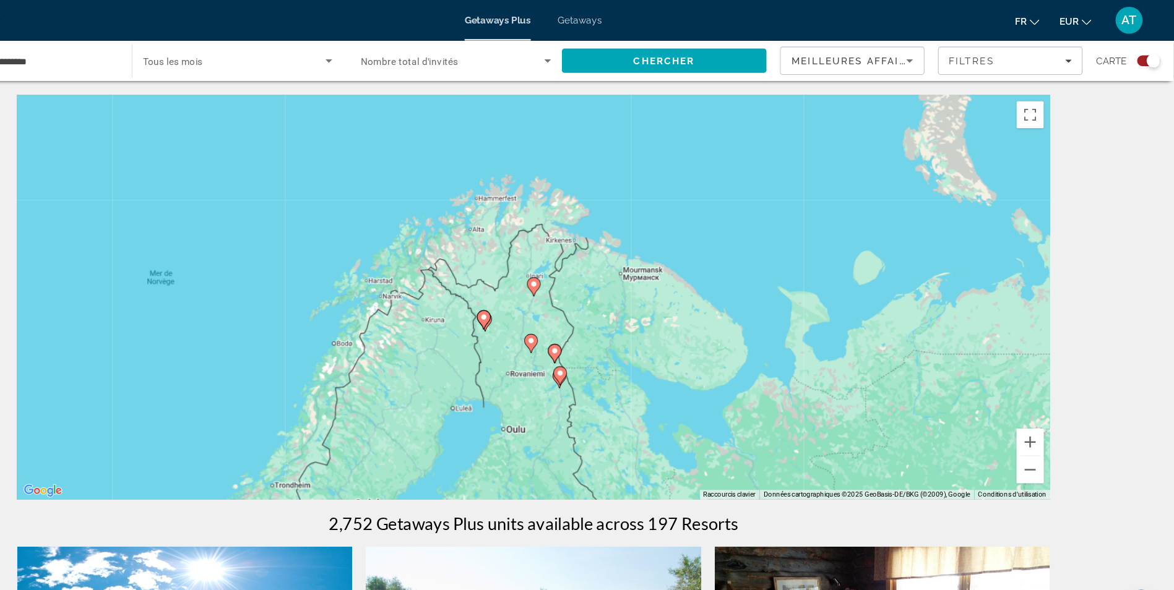
click at [586, 263] on image "Main content" at bounding box center [587, 260] width 7 height 7
type input "**********"
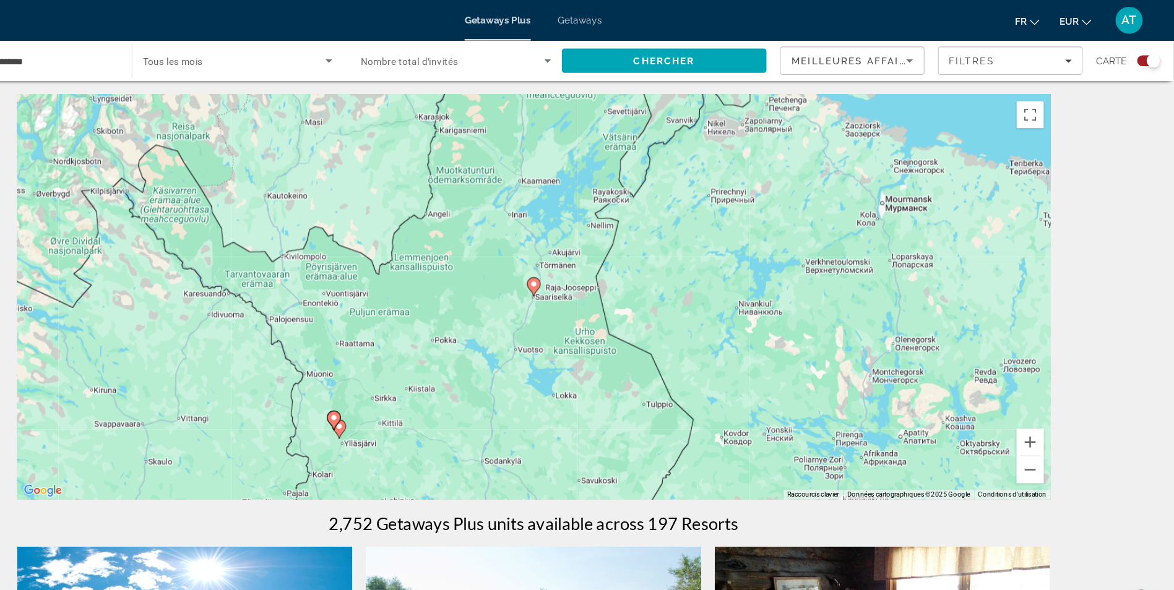
click at [586, 263] on image "Main content" at bounding box center [587, 260] width 7 height 7
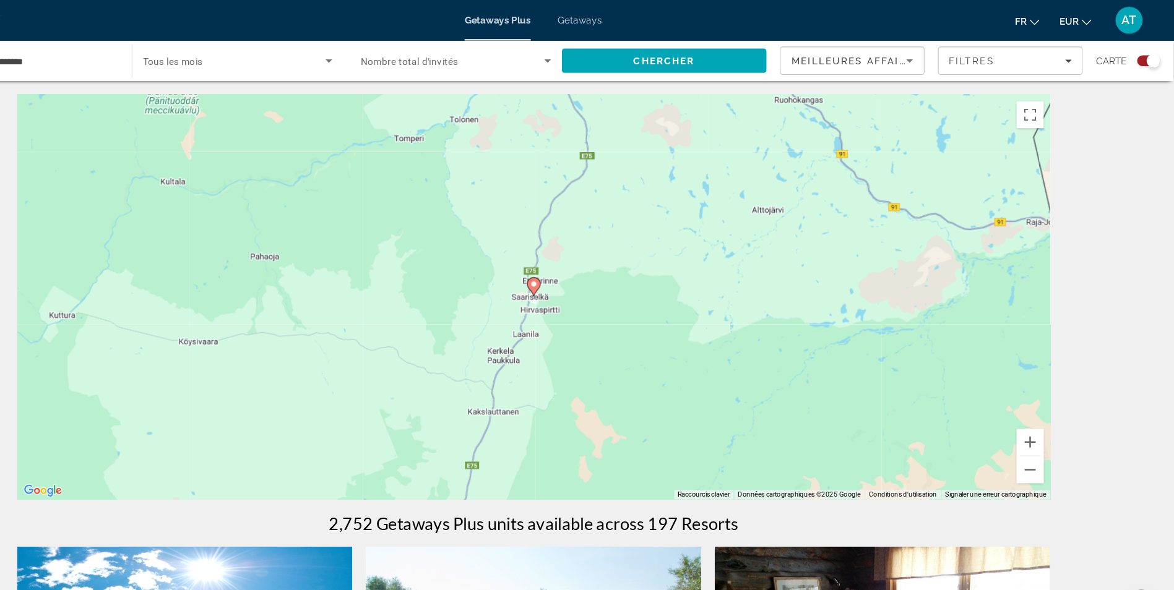
click at [586, 263] on image "Main content" at bounding box center [587, 260] width 7 height 7
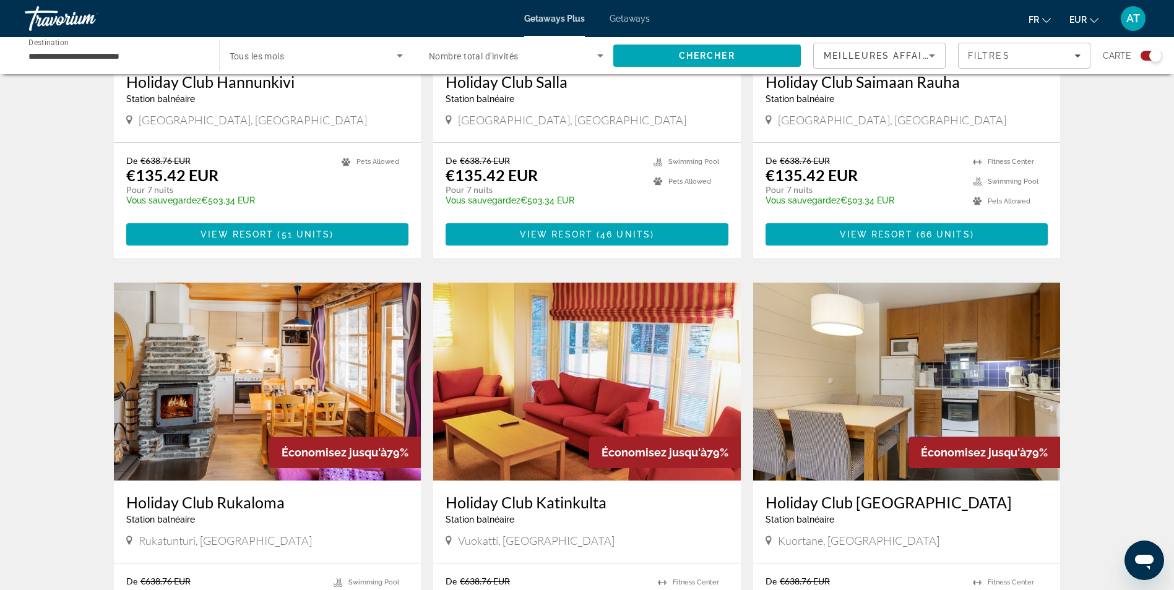
scroll to position [1073, 0]
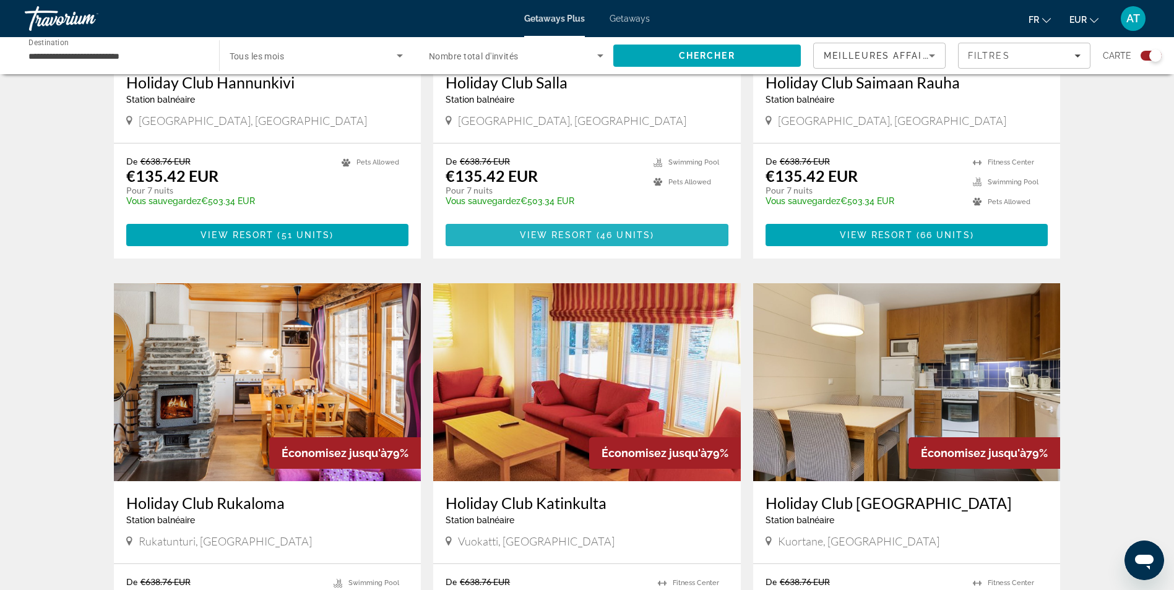
click at [563, 230] on span "View Resort" at bounding box center [556, 235] width 73 height 10
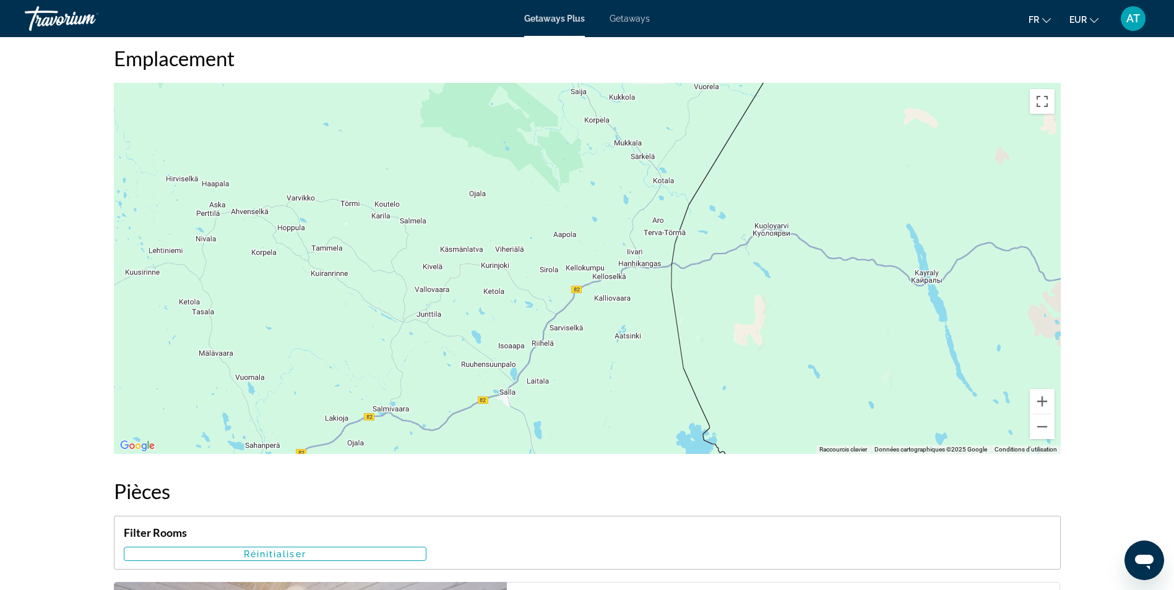
scroll to position [1538, 0]
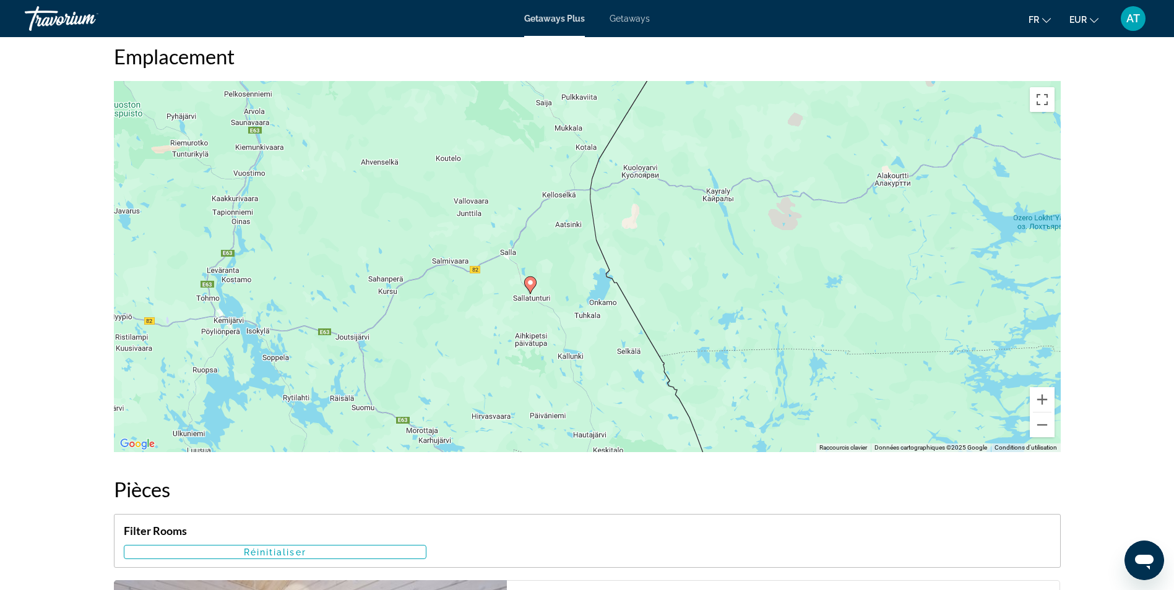
drag, startPoint x: 565, startPoint y: 362, endPoint x: 548, endPoint y: 285, distance: 79.1
click at [548, 285] on div "Pour activer le glissement avec le clavier, appuyez sur Alt+Entrée. Une fois ce…" at bounding box center [587, 266] width 947 height 371
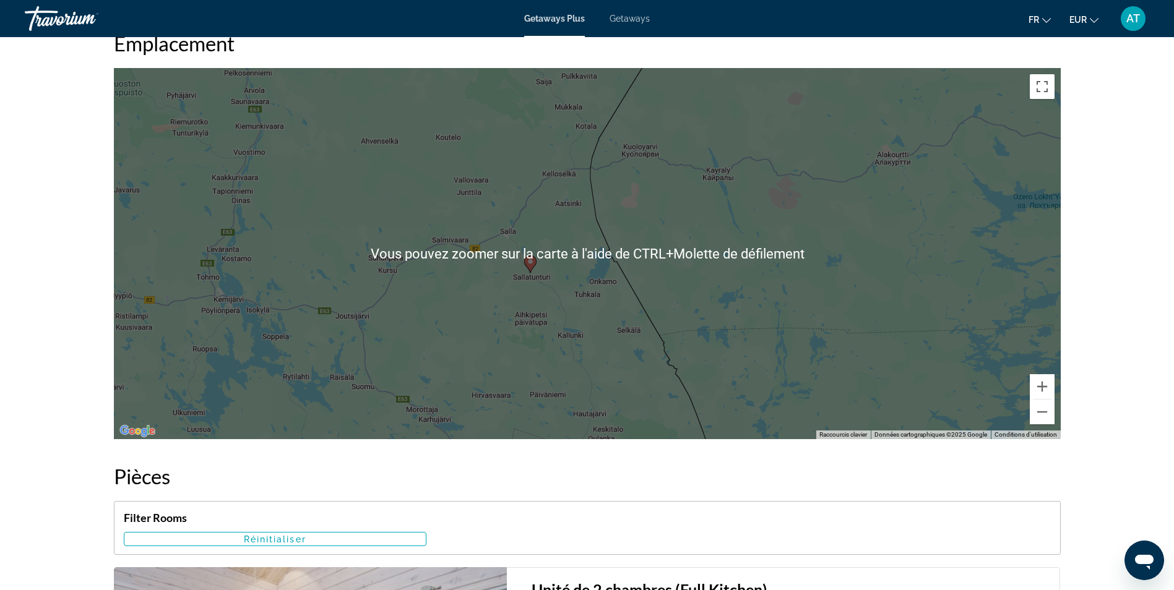
scroll to position [1555, 0]
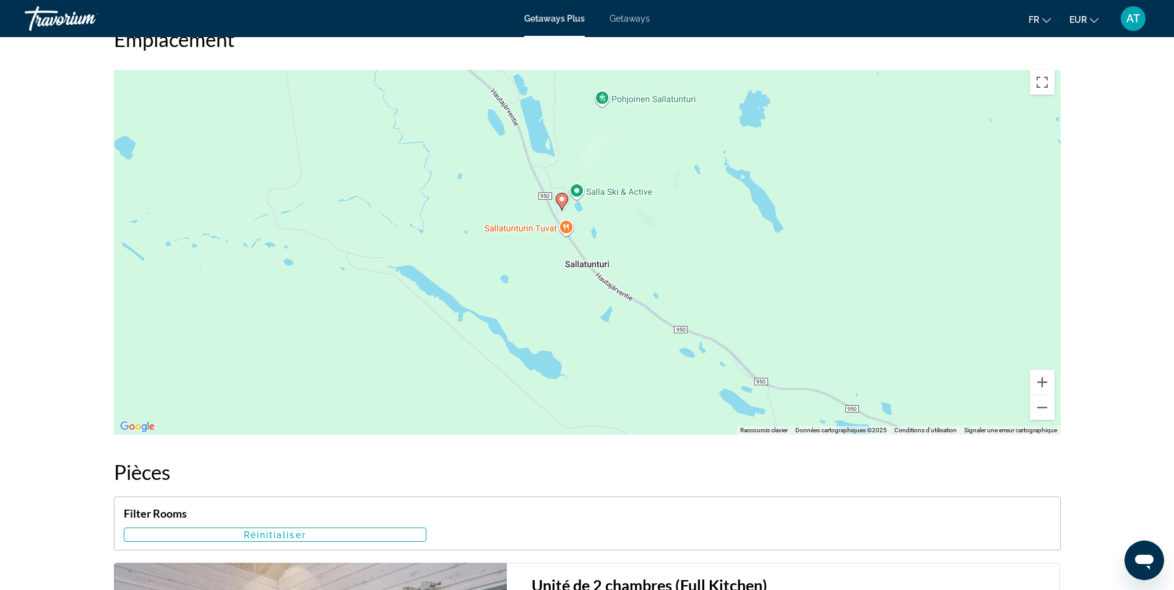
drag, startPoint x: 555, startPoint y: 116, endPoint x: 551, endPoint y: 239, distance: 123.2
click at [551, 239] on div "Pour activer le glissement avec le clavier, appuyez sur Alt+Entrée. Une fois ce…" at bounding box center [587, 249] width 947 height 371
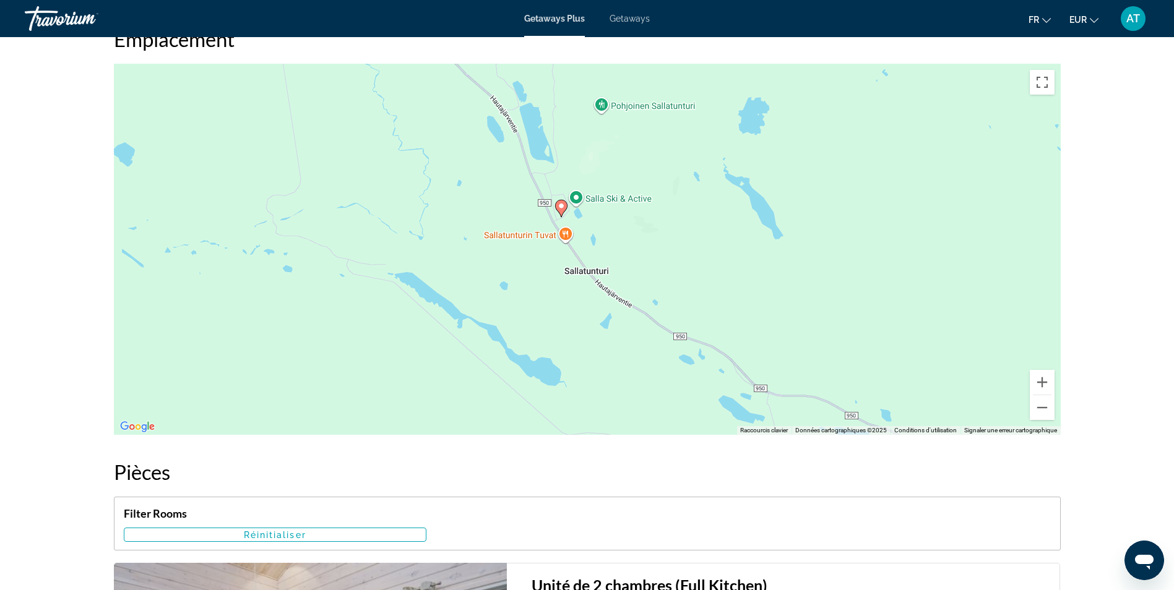
scroll to position [1551, 0]
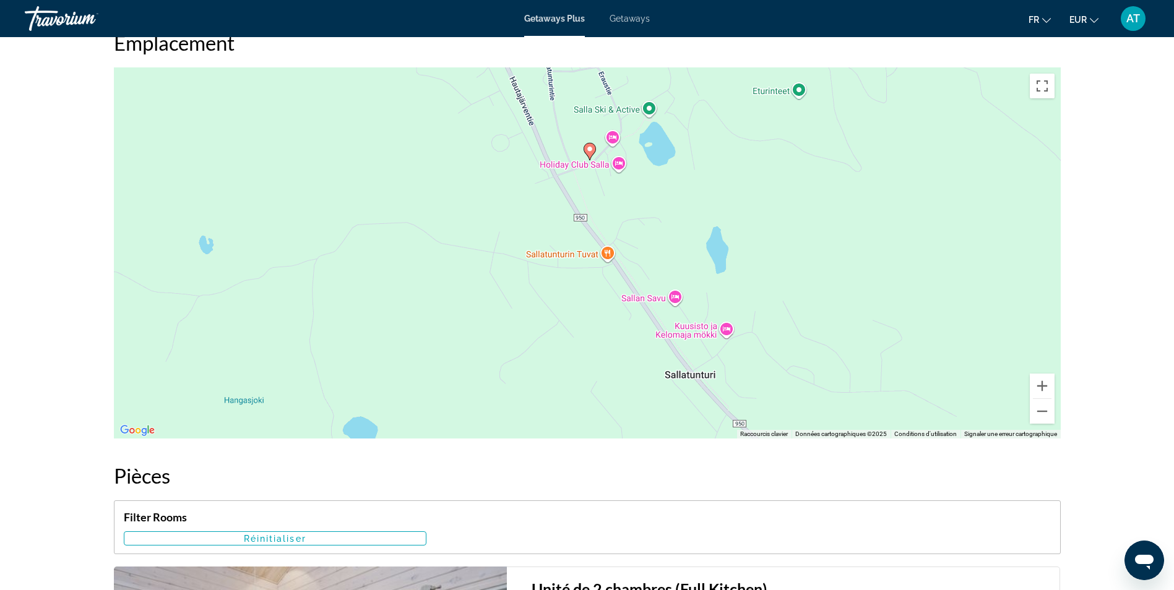
drag, startPoint x: 633, startPoint y: 204, endPoint x: 621, endPoint y: 277, distance: 74.7
click at [621, 277] on div "Pour activer le glissement avec le clavier, appuyez sur Alt+Entrée. Une fois ce…" at bounding box center [587, 252] width 947 height 371
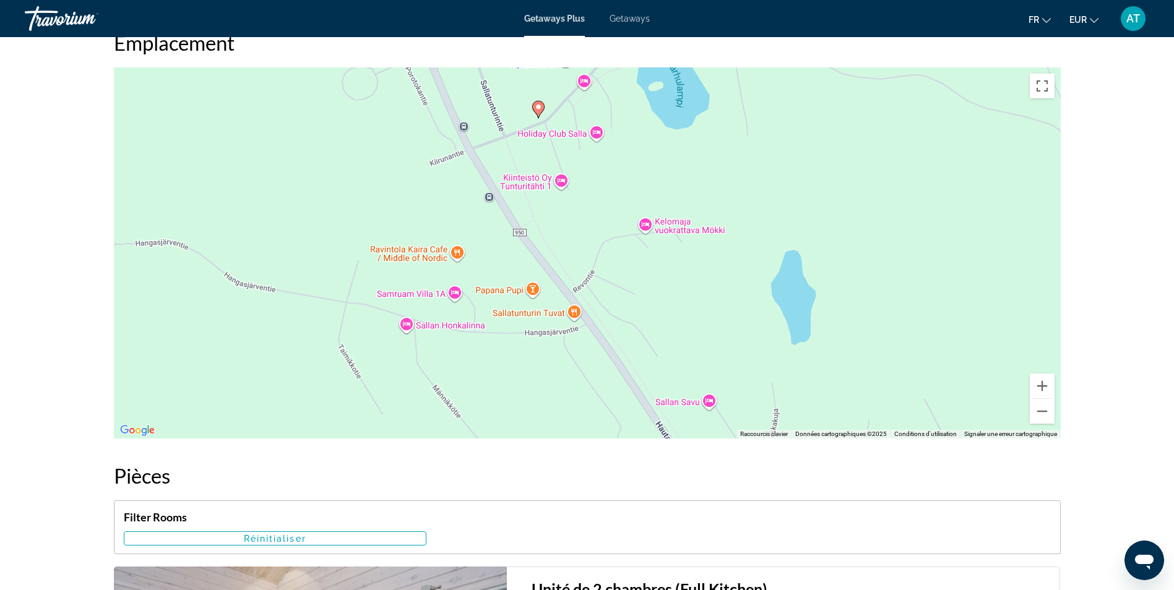
drag, startPoint x: 649, startPoint y: 186, endPoint x: 652, endPoint y: 123, distance: 63.2
click at [652, 123] on div "Pour activer le glissement avec le clavier, appuyez sur Alt+Entrée. Une fois ce…" at bounding box center [587, 252] width 947 height 371
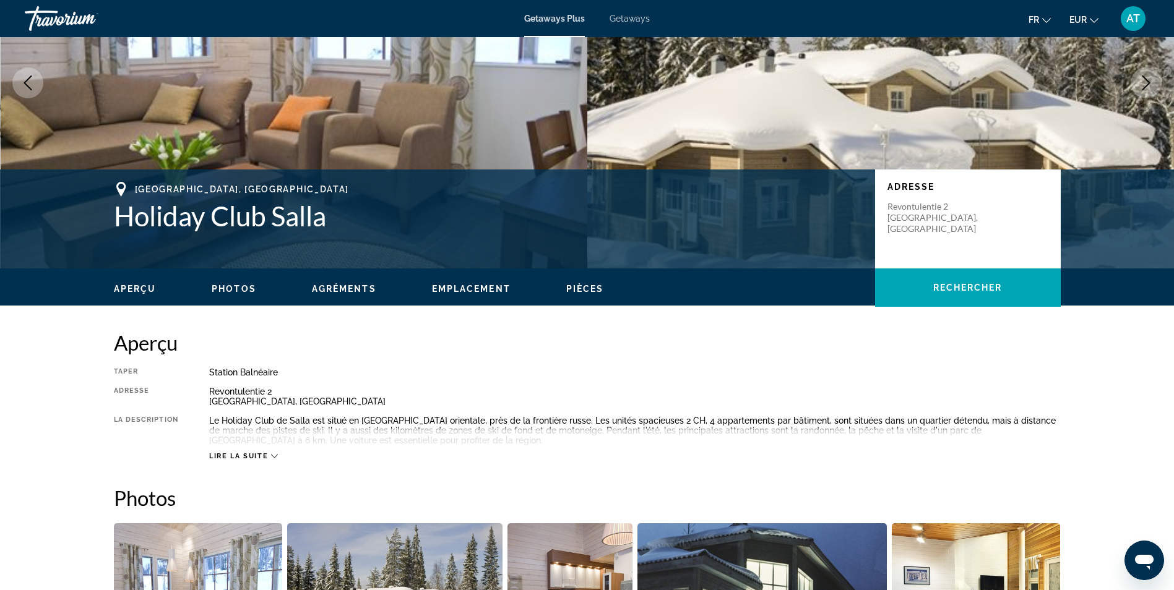
scroll to position [147, 0]
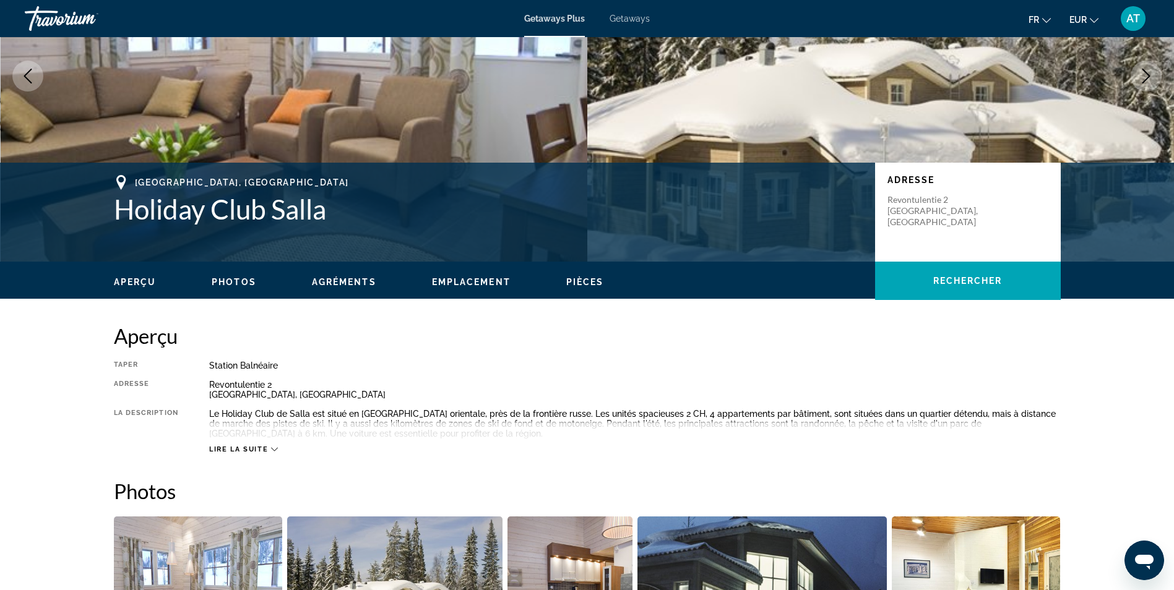
click at [393, 419] on div "Le Holiday Club de Salla est situé en [GEOGRAPHIC_DATA] orientale, près de la f…" at bounding box center [635, 424] width 852 height 30
click at [261, 448] on span "Lire la suite" at bounding box center [238, 450] width 59 height 8
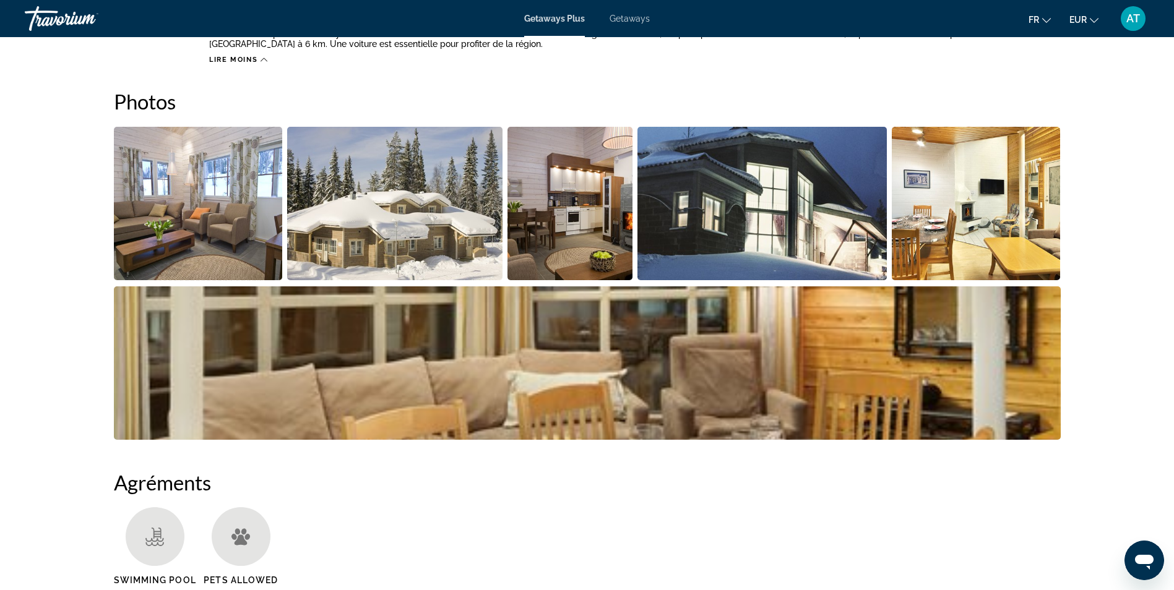
scroll to position [538, 0]
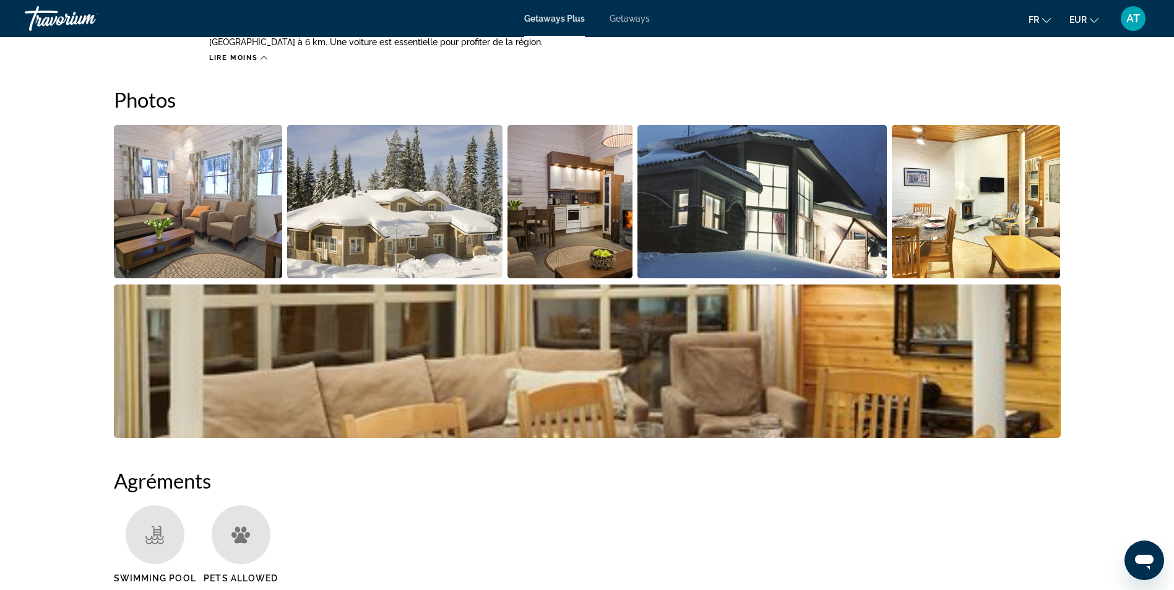
click at [215, 147] on img "Open full-screen image slider" at bounding box center [198, 201] width 169 height 153
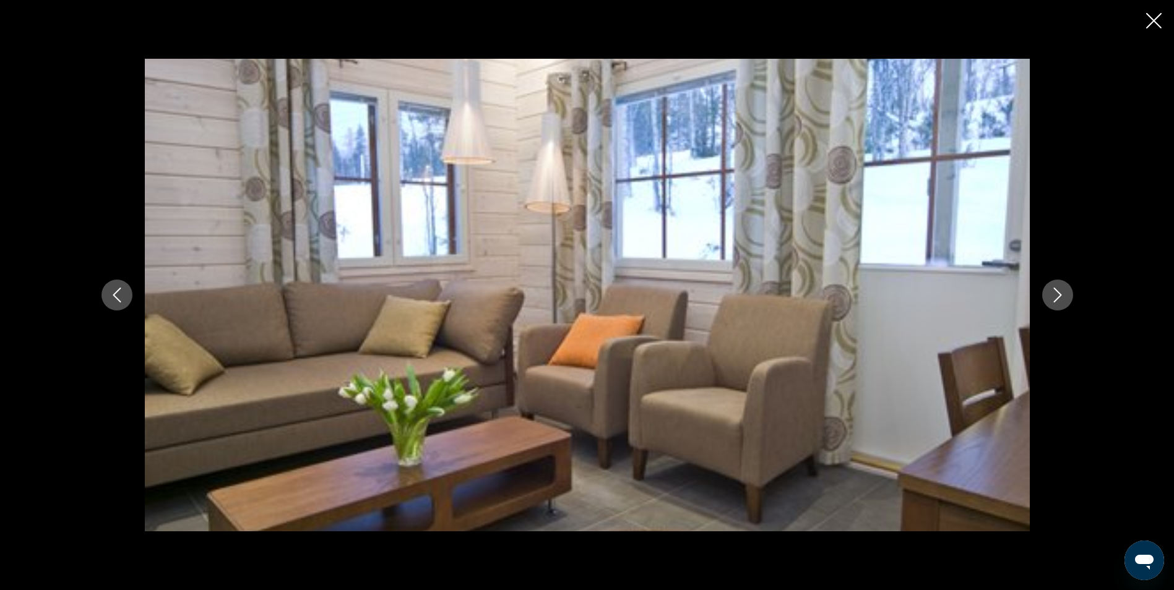
scroll to position [473, 0]
click at [1058, 295] on icon "Next image" at bounding box center [1057, 295] width 15 height 15
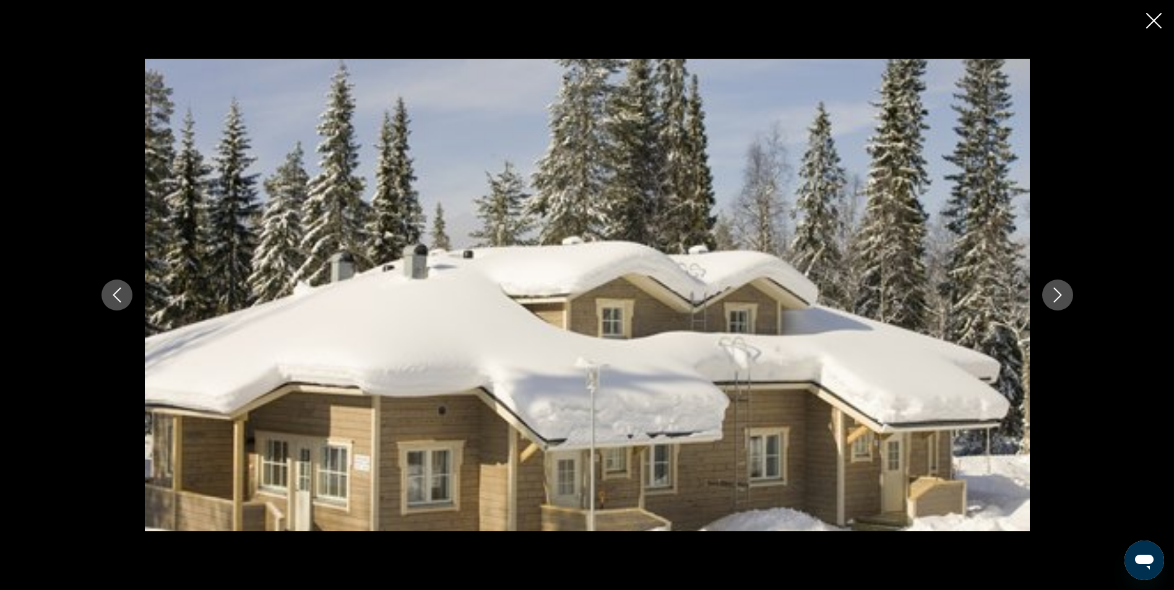
click at [1061, 305] on button "Next image" at bounding box center [1057, 295] width 31 height 31
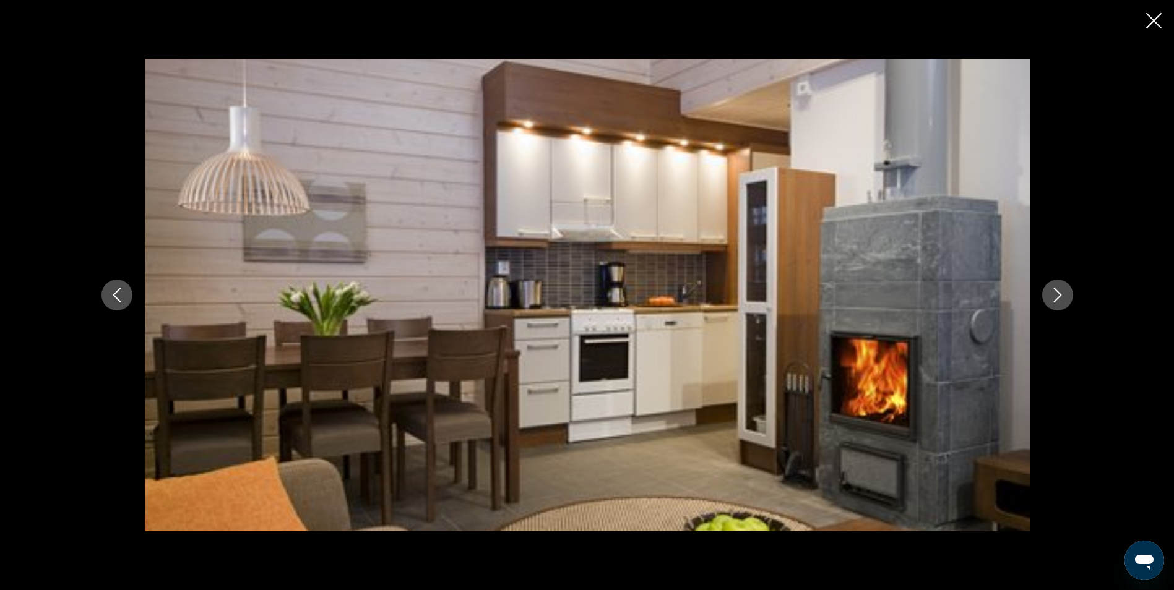
click at [1061, 305] on button "Next image" at bounding box center [1057, 295] width 31 height 31
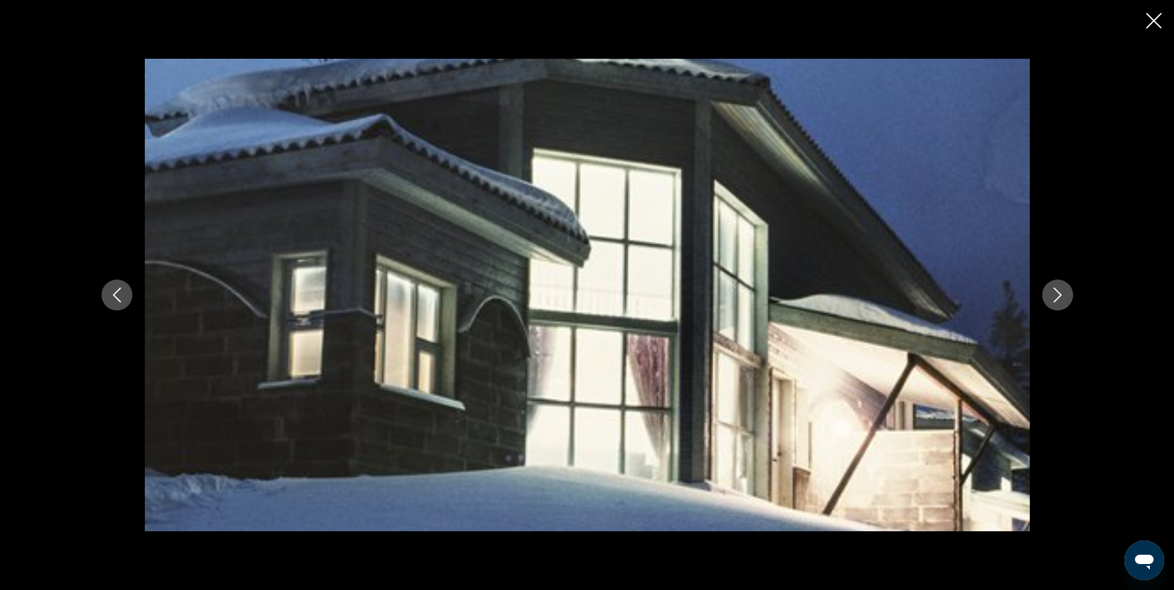
click at [1061, 308] on button "Next image" at bounding box center [1057, 295] width 31 height 31
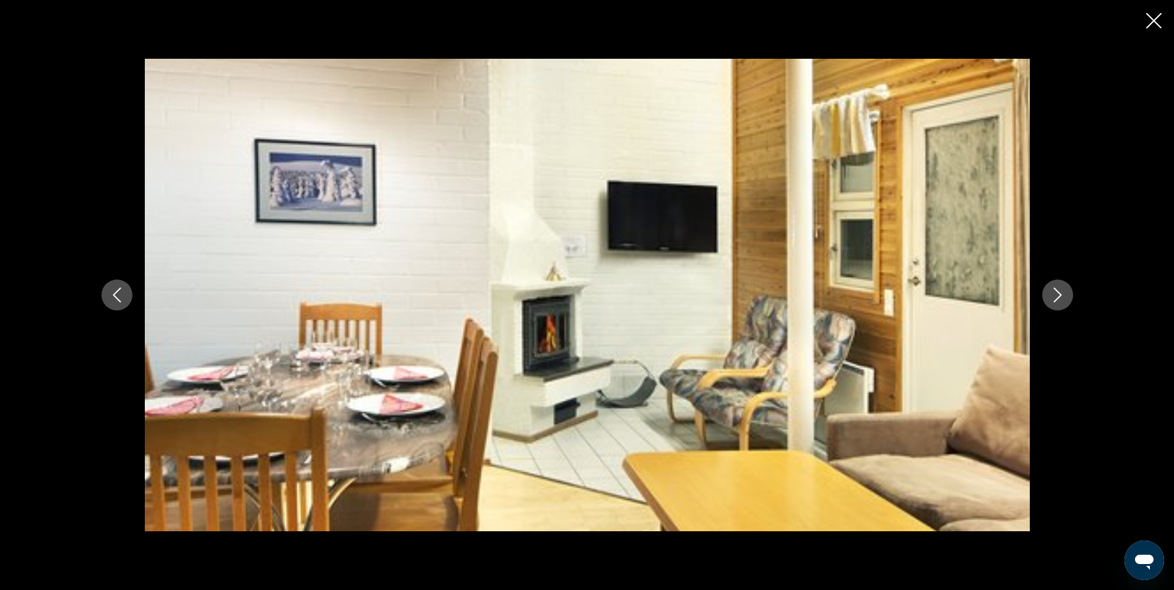
click at [1061, 308] on button "Next image" at bounding box center [1057, 295] width 31 height 31
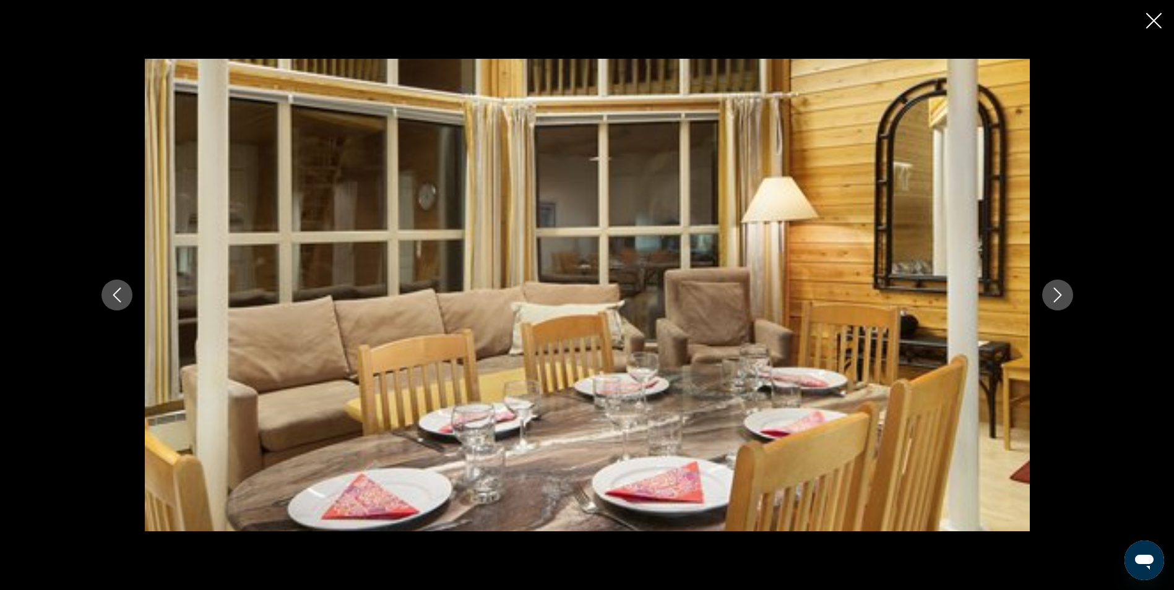
click at [1062, 308] on button "Next image" at bounding box center [1057, 295] width 31 height 31
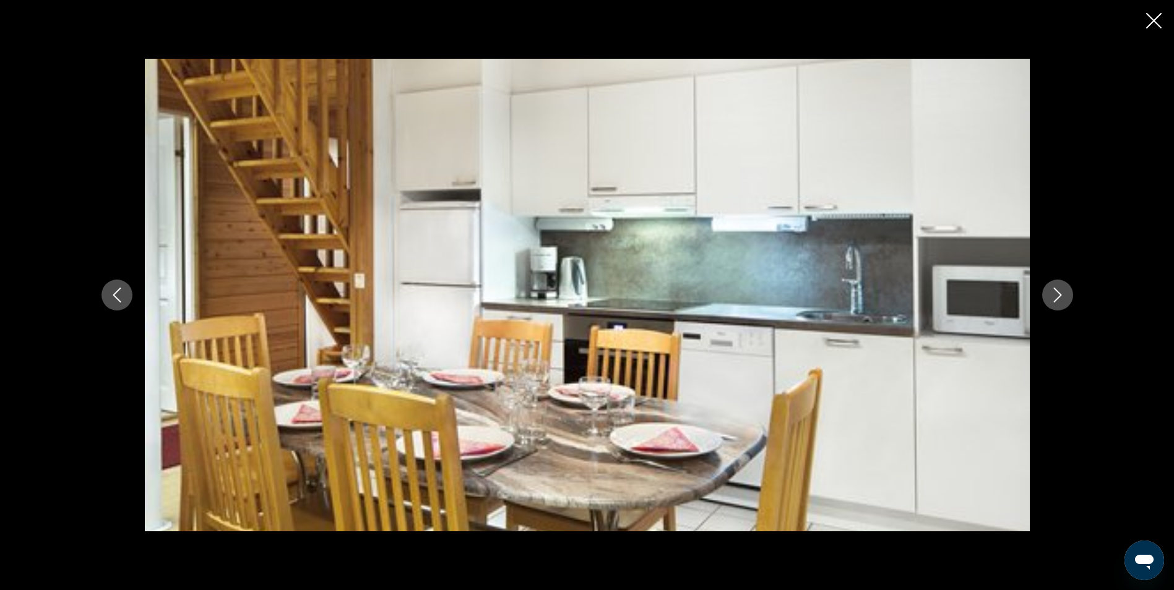
click at [1063, 309] on button "Next image" at bounding box center [1057, 295] width 31 height 31
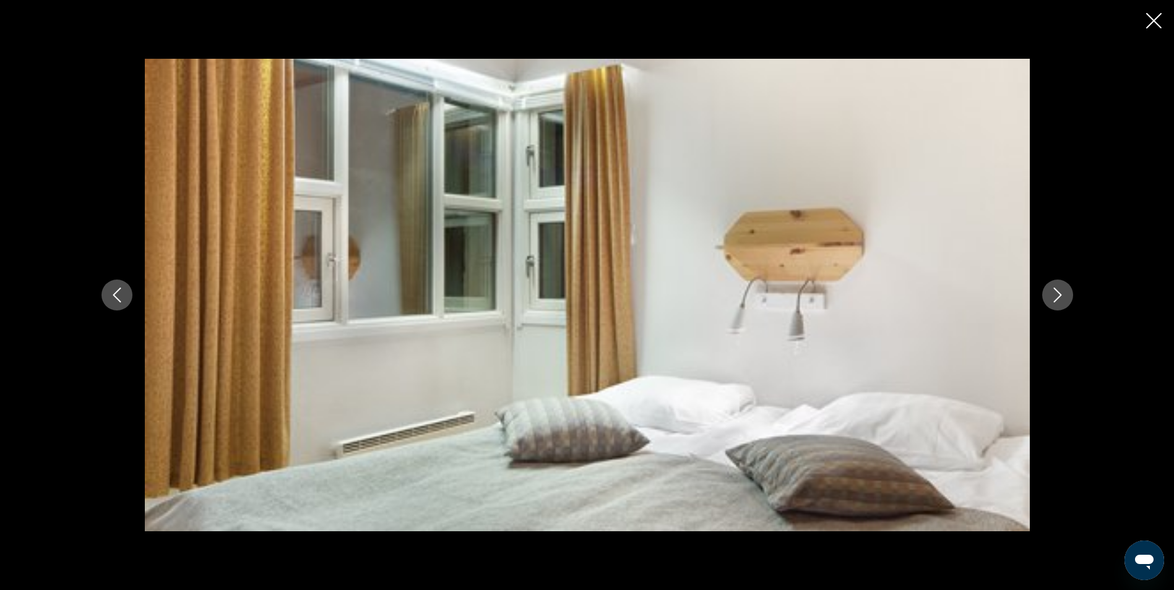
click at [1066, 311] on div "prev next" at bounding box center [587, 295] width 996 height 472
click at [1063, 301] on icon "Next image" at bounding box center [1057, 295] width 15 height 15
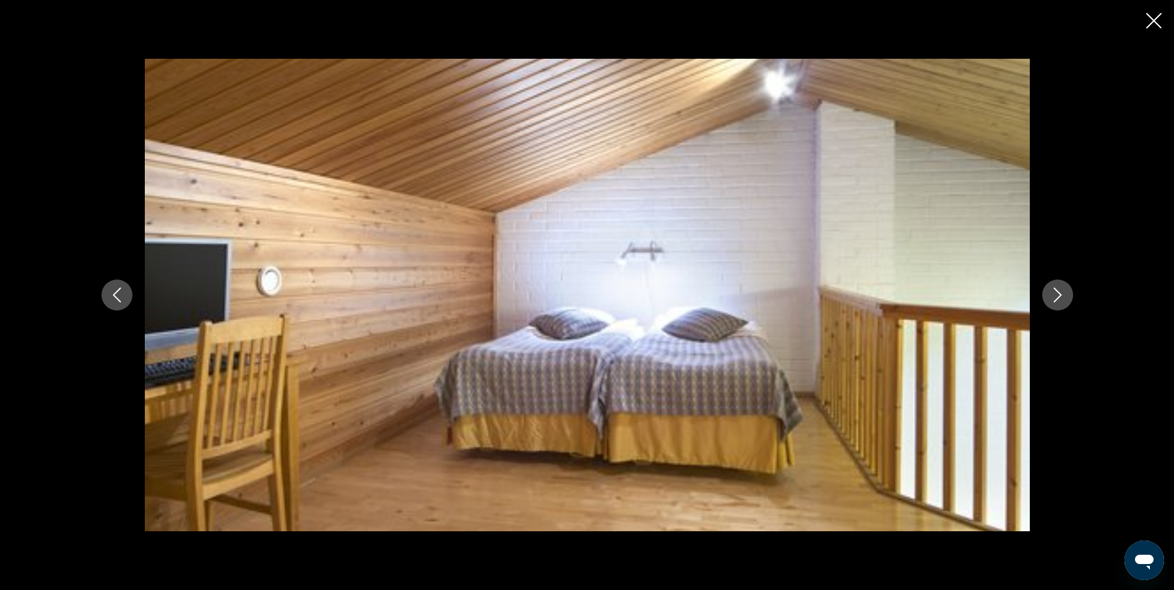
click at [1058, 298] on icon "Next image" at bounding box center [1057, 295] width 8 height 15
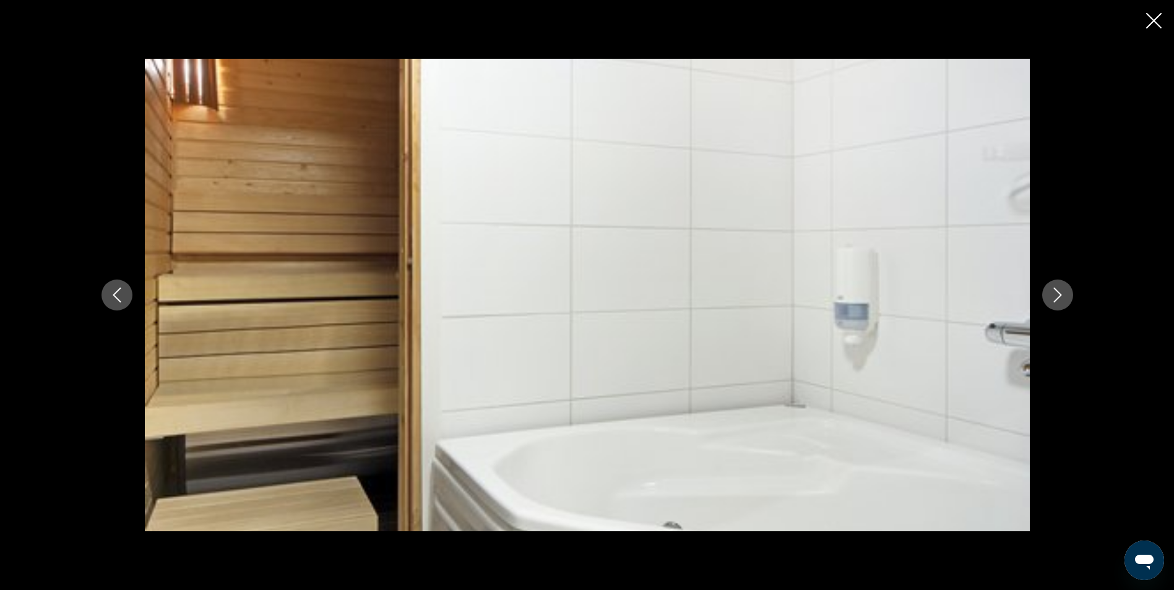
click at [1058, 298] on icon "Next image" at bounding box center [1057, 295] width 8 height 15
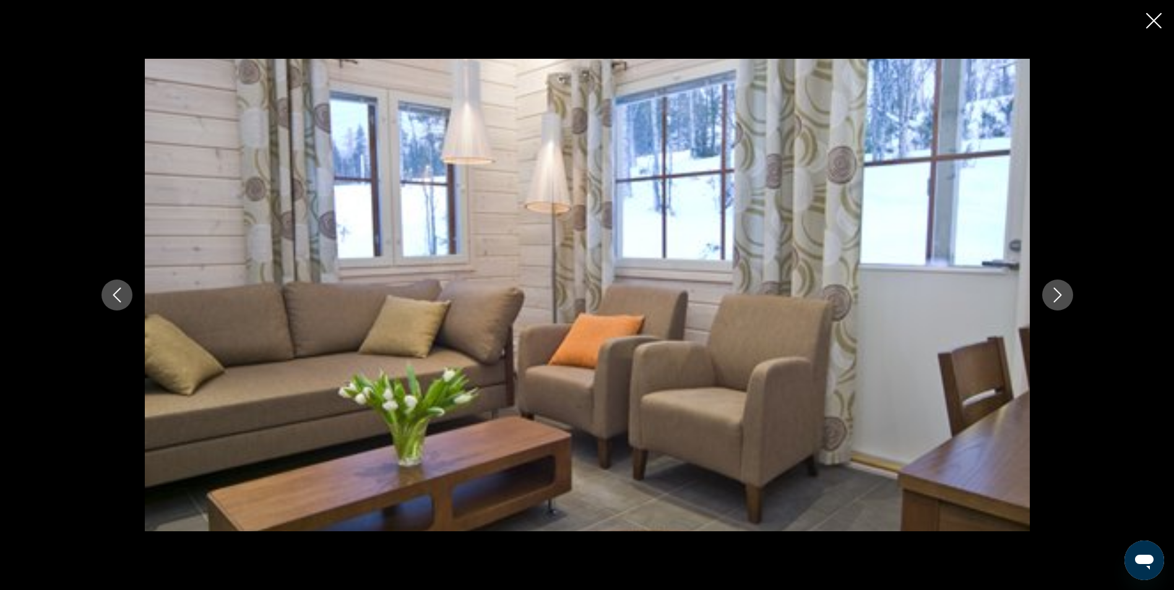
click at [1058, 298] on icon "Next image" at bounding box center [1057, 295] width 8 height 15
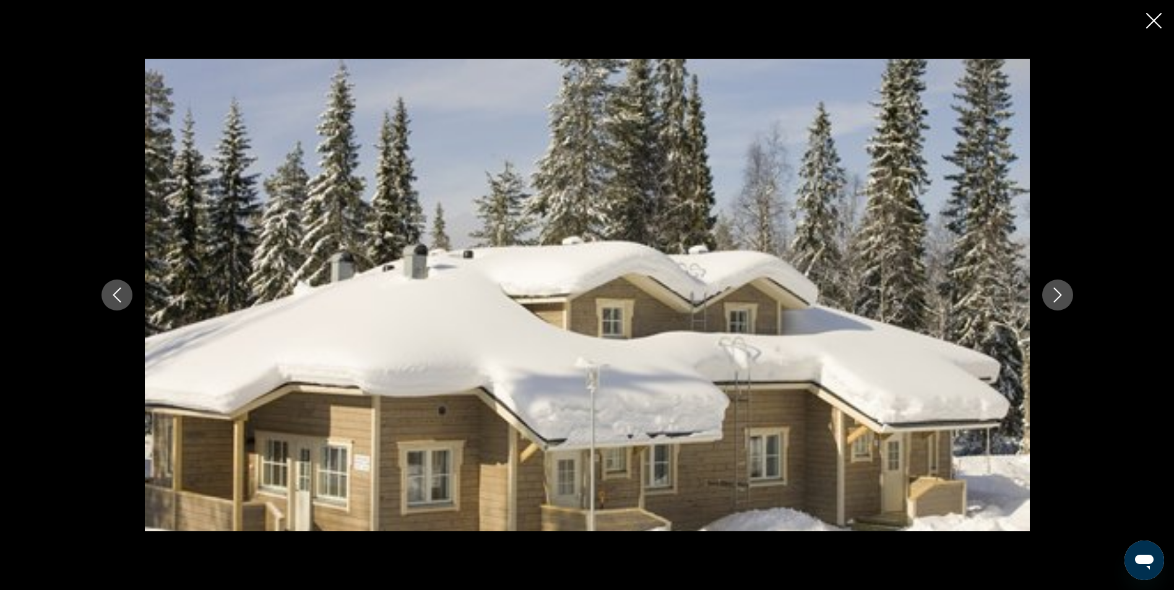
click at [1058, 298] on icon "Next image" at bounding box center [1057, 295] width 8 height 15
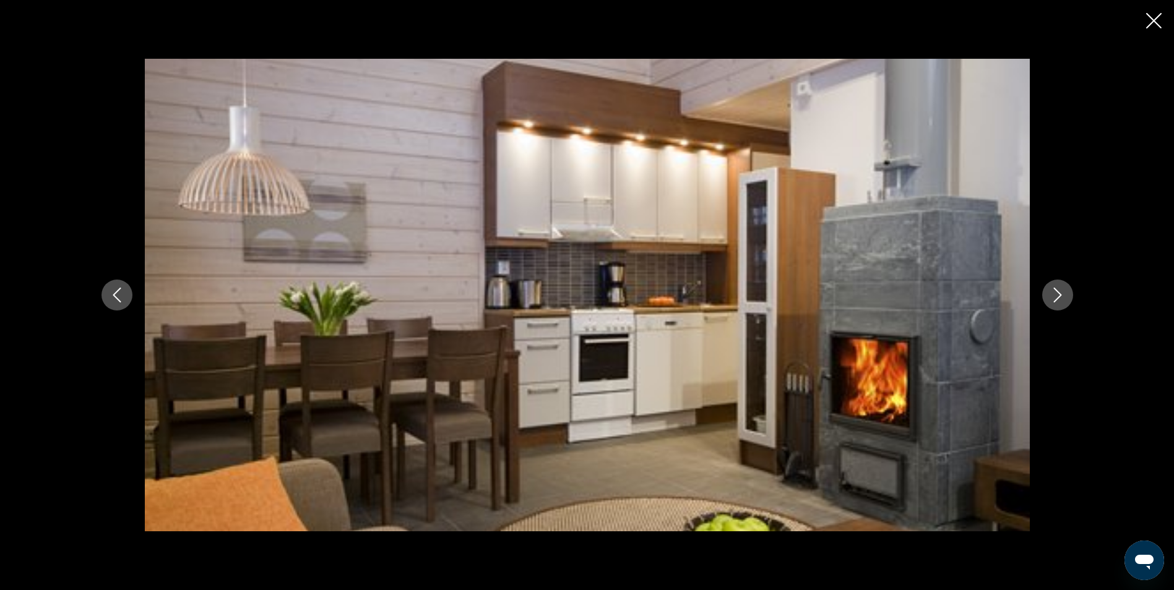
click at [1058, 298] on icon "Next image" at bounding box center [1057, 295] width 8 height 15
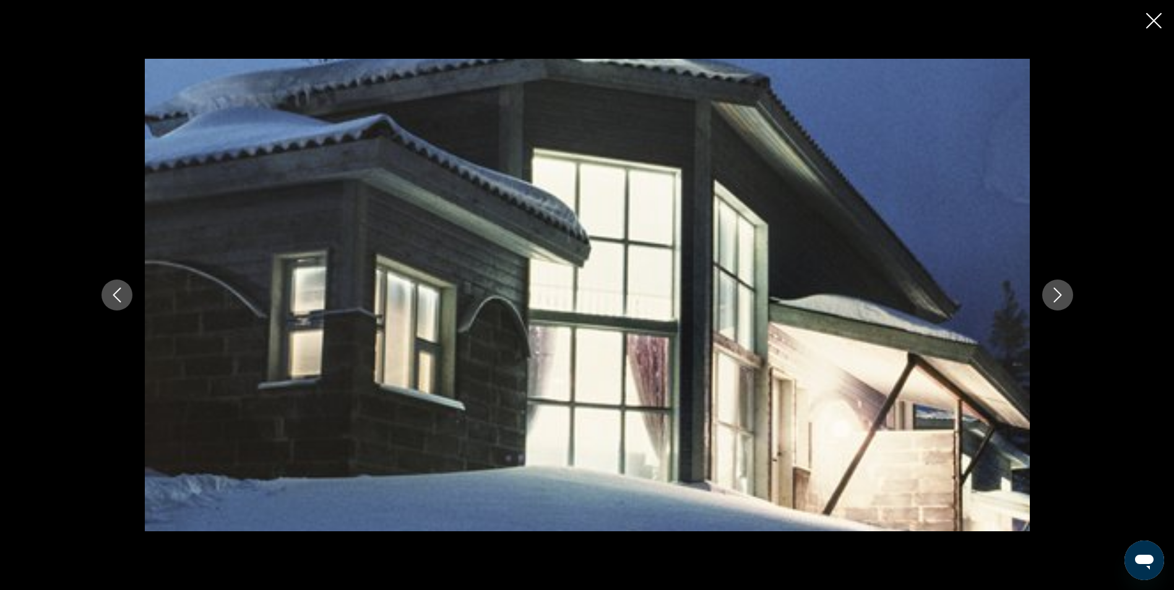
click at [1058, 298] on icon "Next image" at bounding box center [1057, 295] width 8 height 15
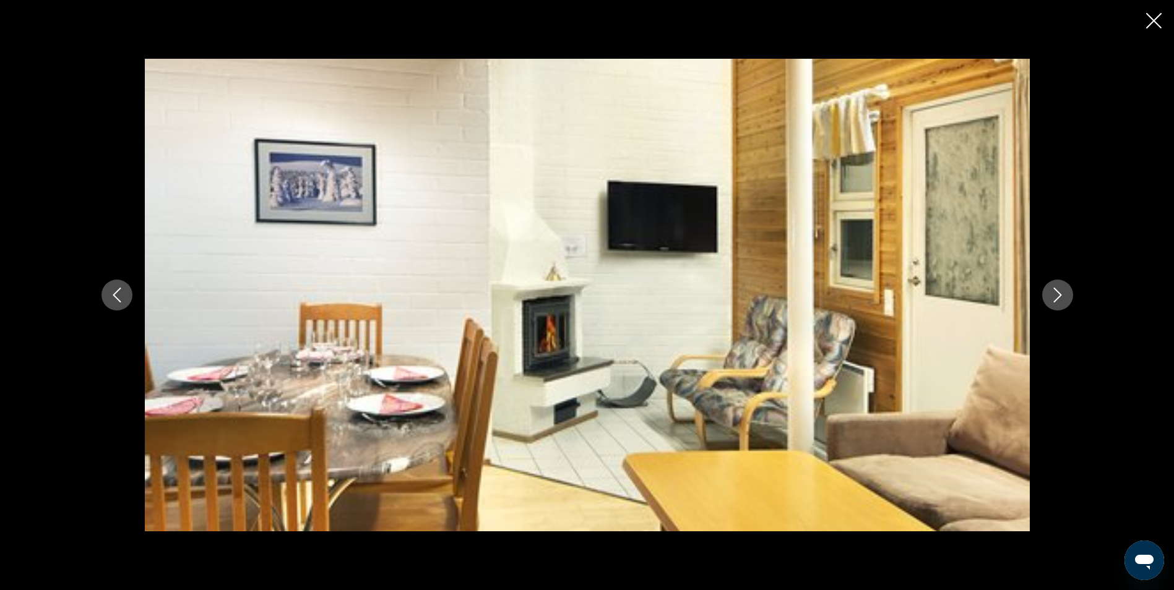
click at [1058, 298] on icon "Next image" at bounding box center [1057, 295] width 8 height 15
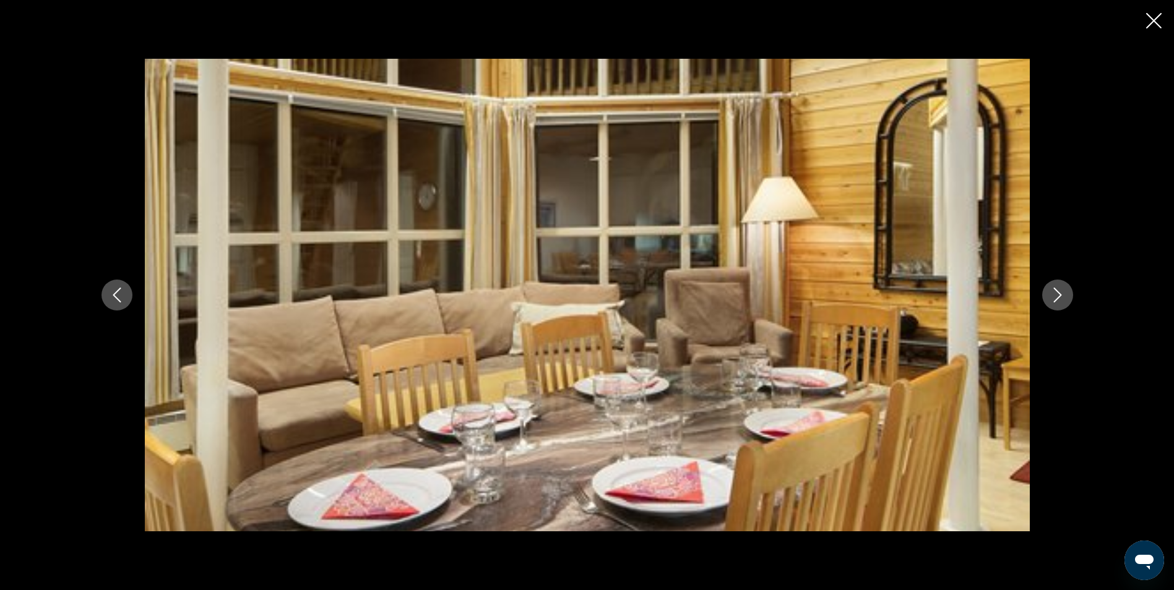
click at [1058, 298] on icon "Next image" at bounding box center [1057, 295] width 8 height 15
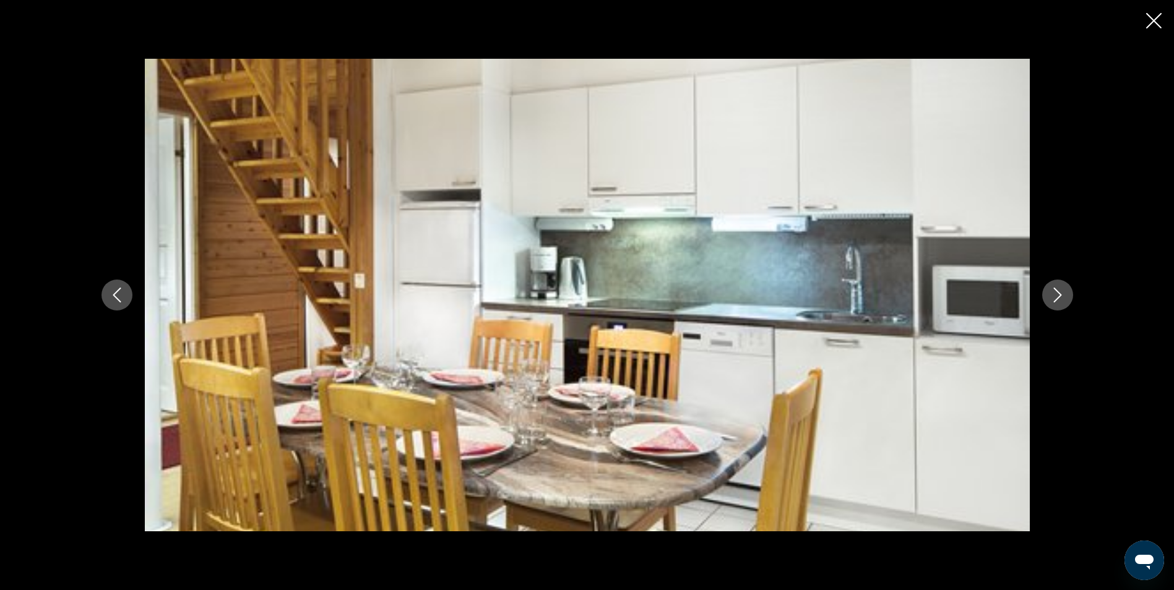
click at [1058, 298] on icon "Next image" at bounding box center [1057, 295] width 8 height 15
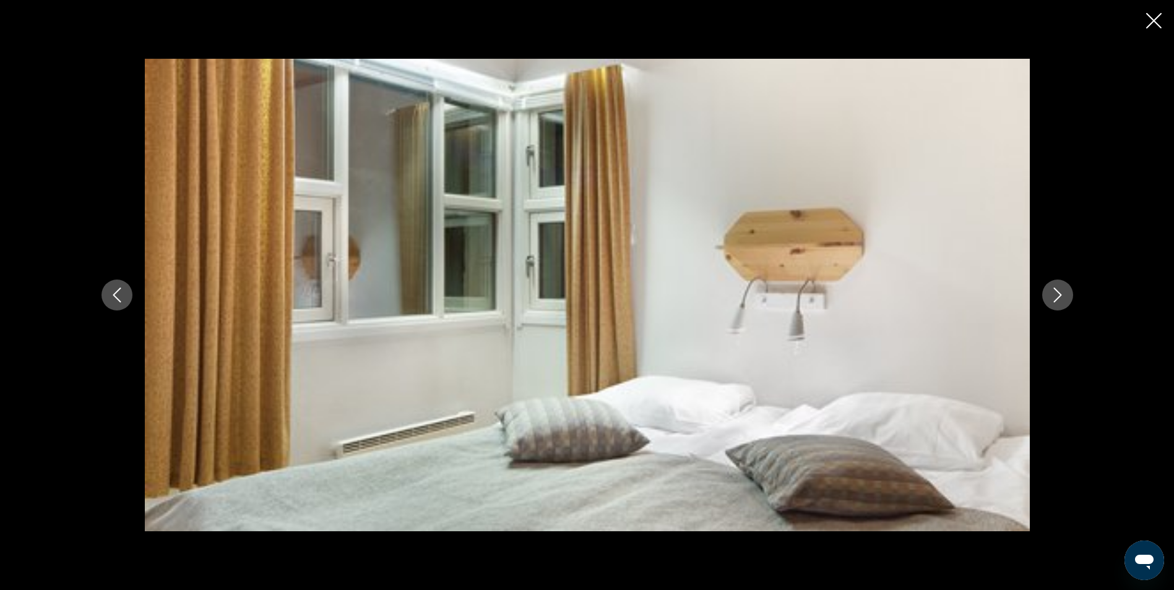
click at [1058, 298] on icon "Next image" at bounding box center [1057, 295] width 8 height 15
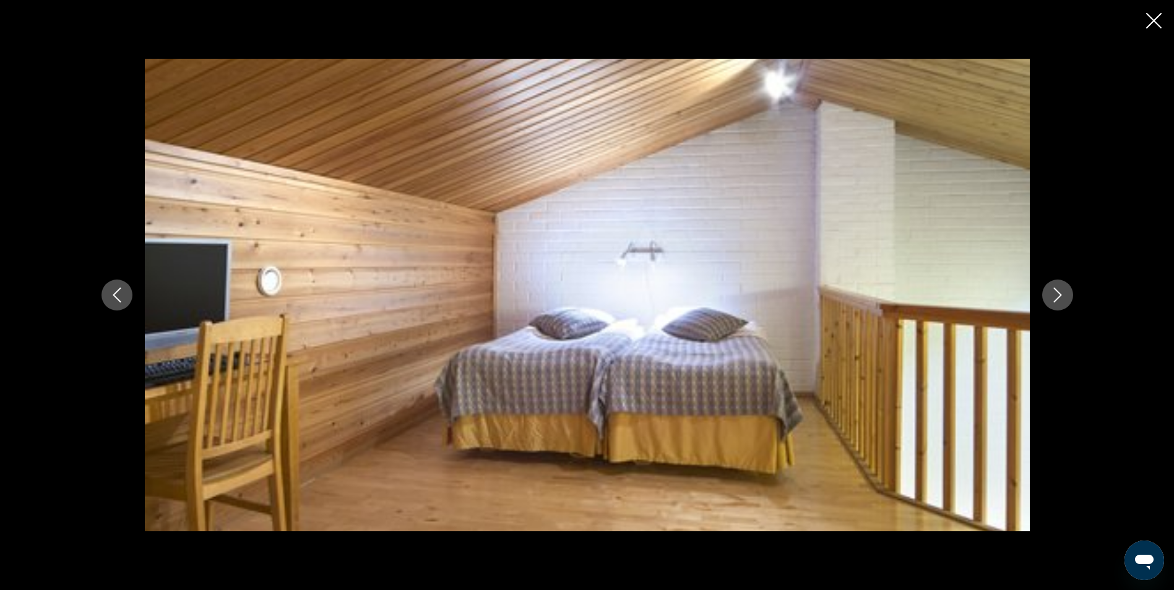
click at [1058, 298] on icon "Next image" at bounding box center [1057, 295] width 8 height 15
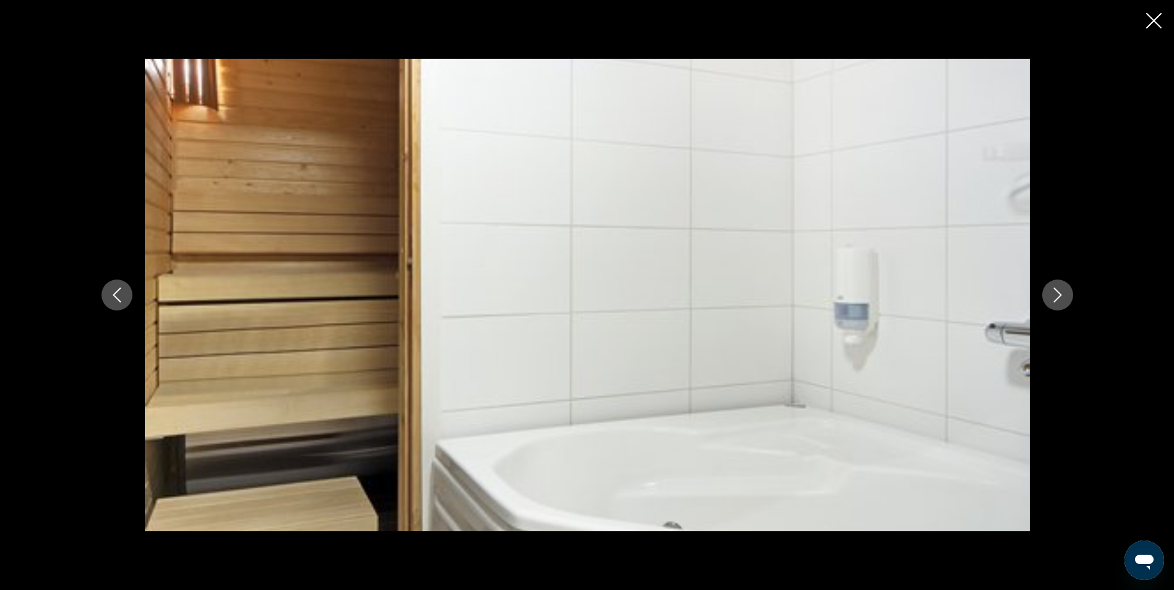
click at [1058, 298] on icon "Next image" at bounding box center [1057, 295] width 8 height 15
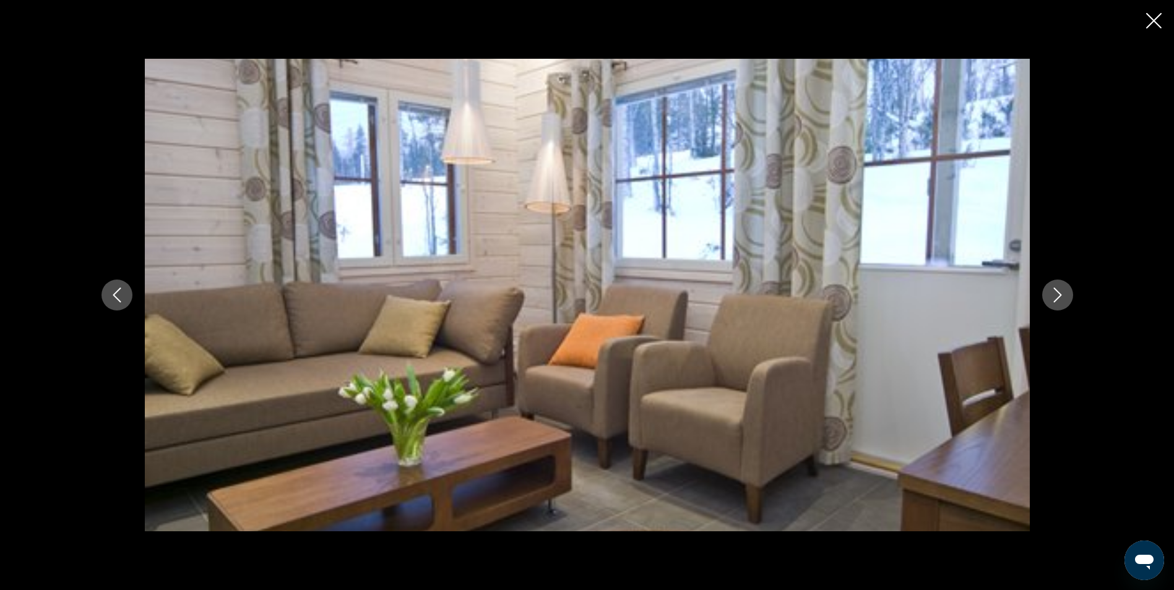
click at [1058, 298] on icon "Next image" at bounding box center [1057, 295] width 8 height 15
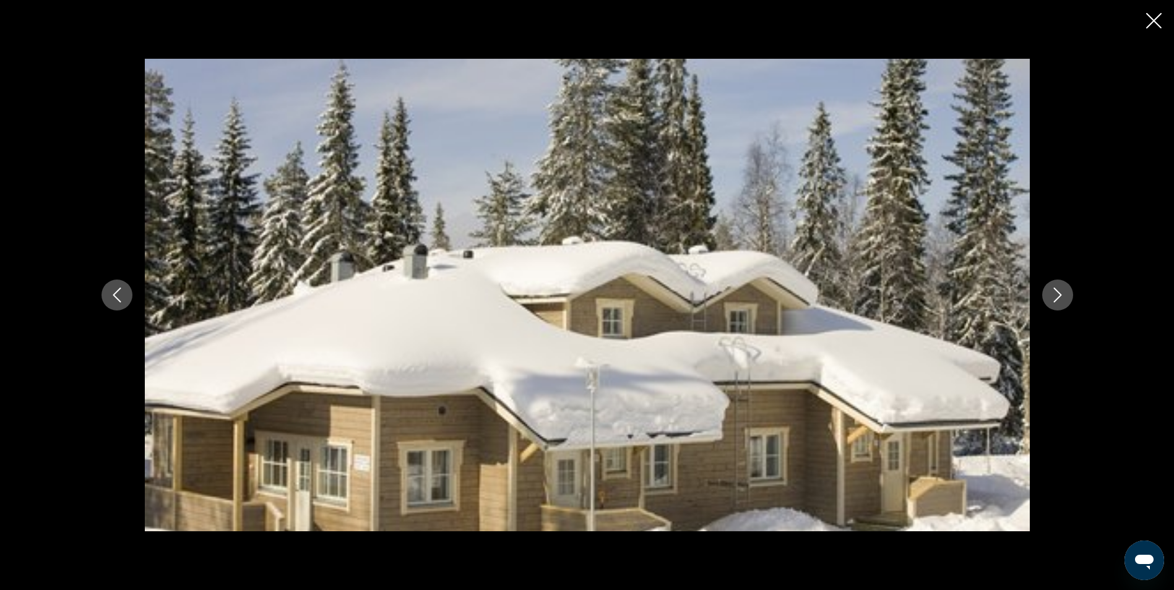
click at [1148, 28] on icon "Close slideshow" at bounding box center [1153, 20] width 15 height 15
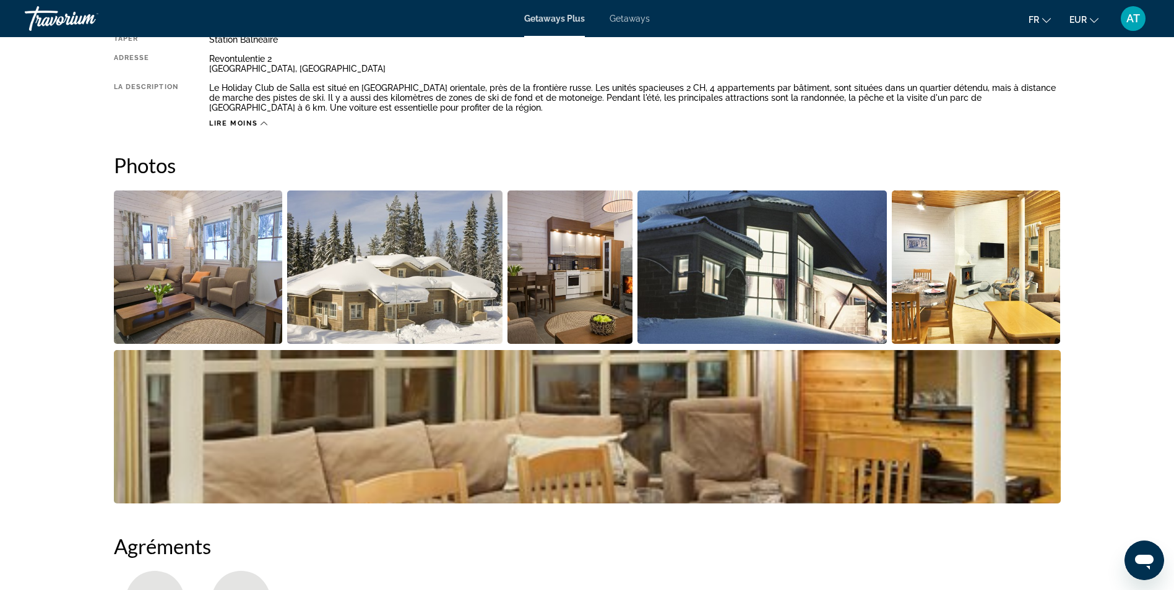
click at [1154, 547] on div "Ouvrir la fenêtre de messagerie" at bounding box center [1144, 560] width 37 height 37
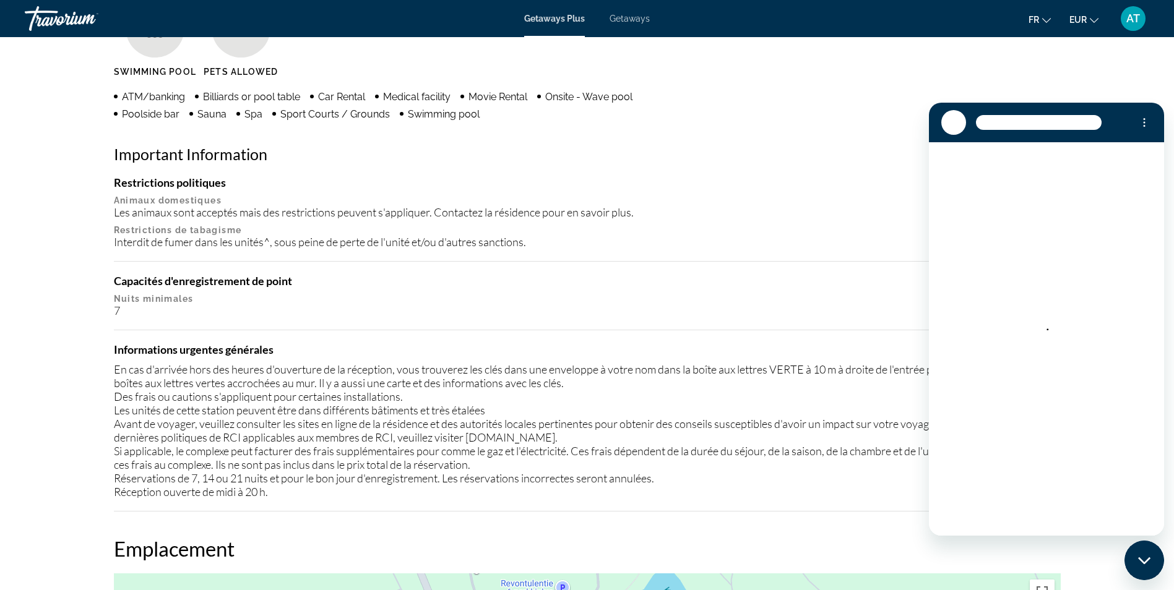
scroll to position [1096, 0]
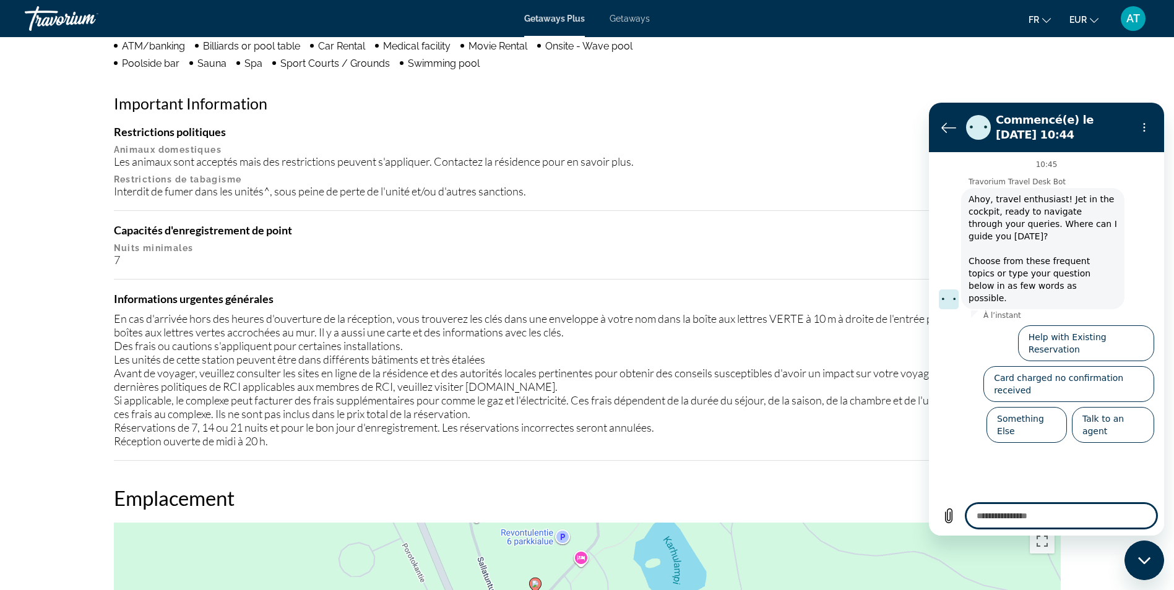
click at [887, 145] on p "Animaux domestiques" at bounding box center [587, 150] width 947 height 10
click at [1142, 561] on icon "Fermer la fenêtre de messagerie" at bounding box center [1143, 560] width 12 height 7
type textarea "*"
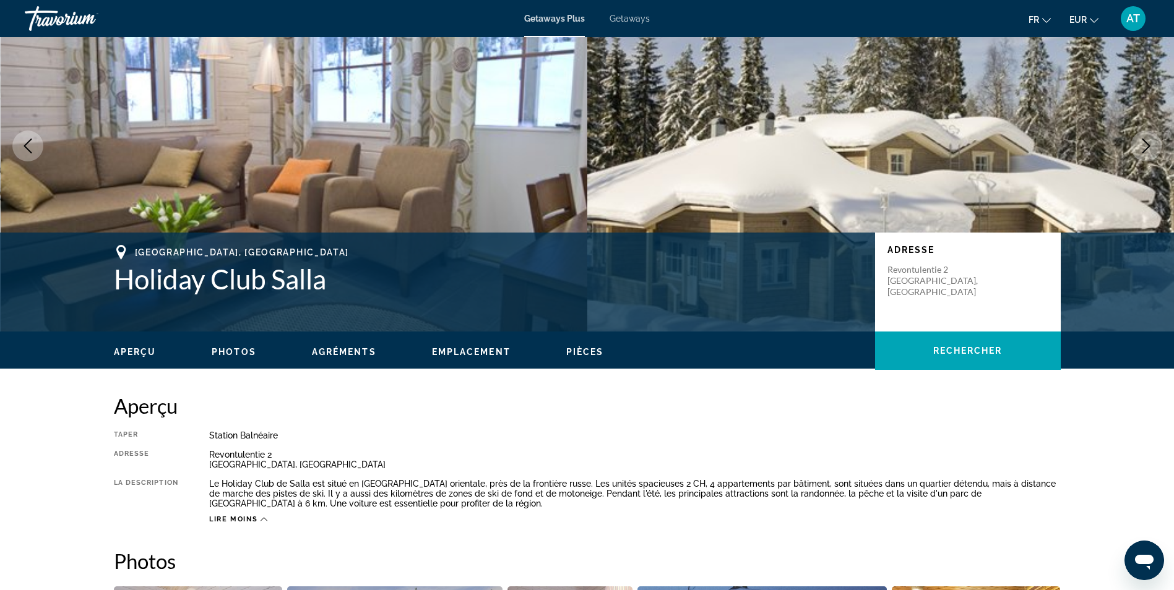
scroll to position [0, 0]
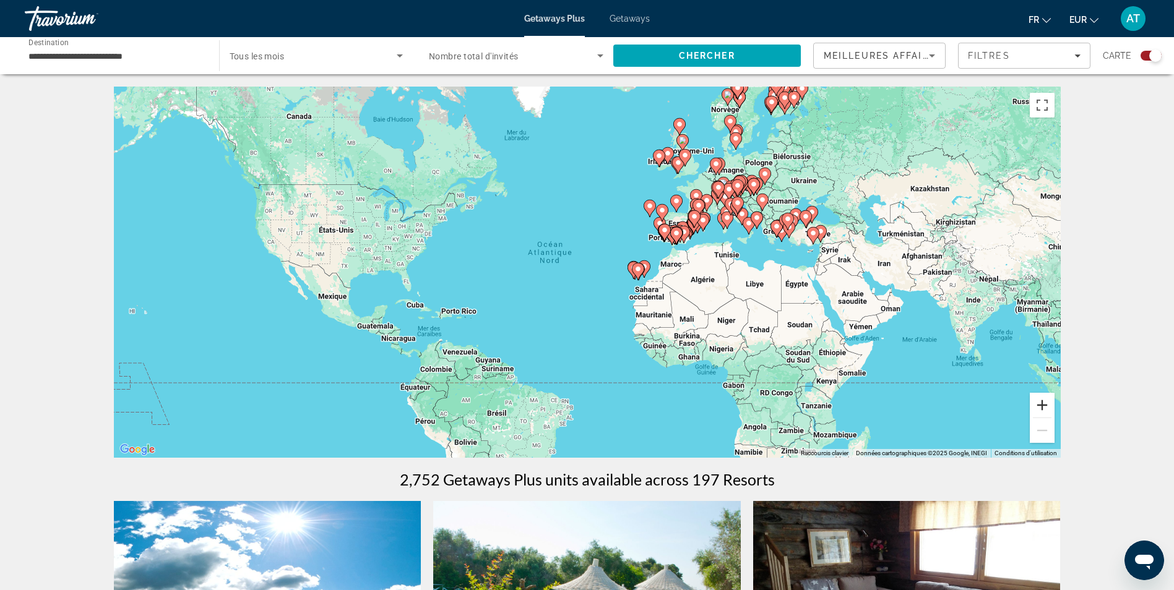
click at [1046, 399] on button "Zoom avant" at bounding box center [1042, 405] width 25 height 25
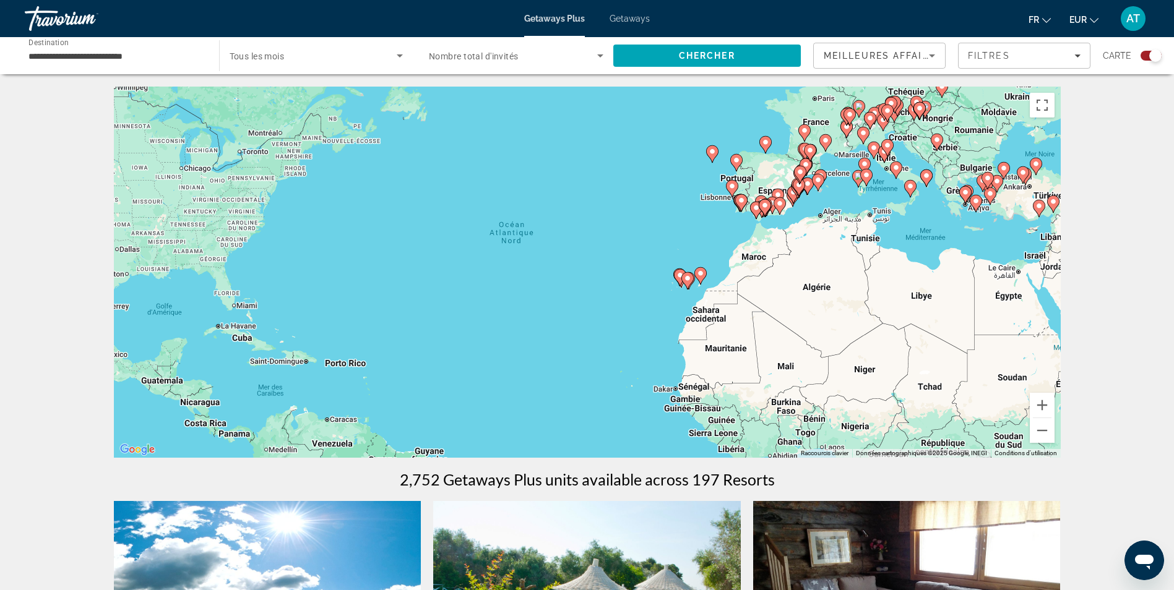
drag, startPoint x: 973, startPoint y: 275, endPoint x: 834, endPoint y: 363, distance: 164.7
click at [834, 363] on div "Pour activer le glissement avec le clavier, appuyez sur Alt+Entrée. Une fois ce…" at bounding box center [587, 272] width 947 height 371
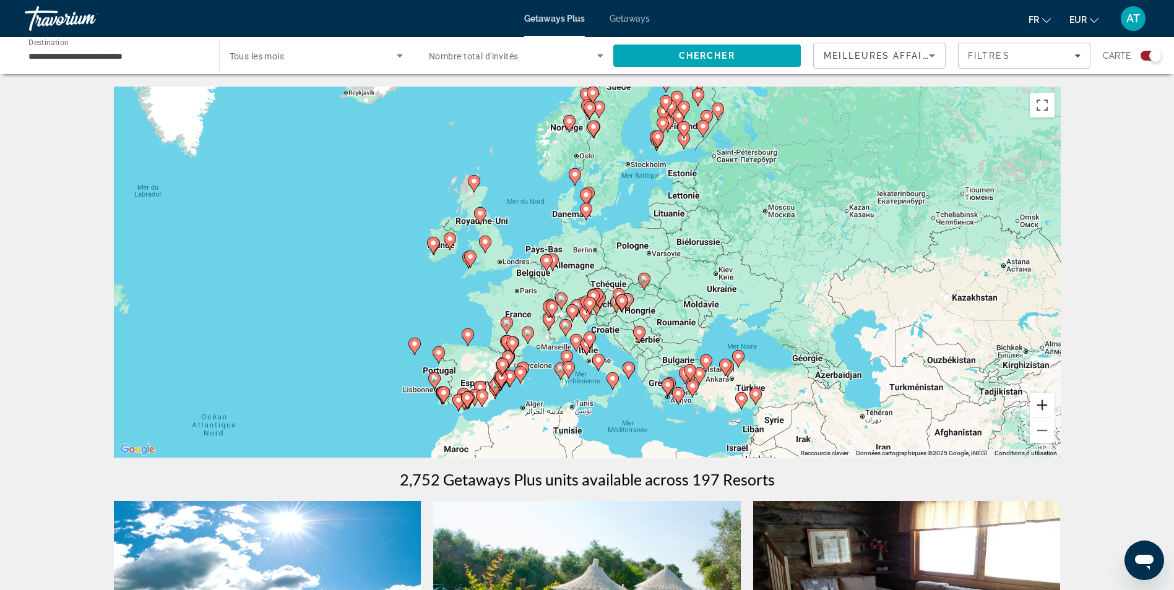
click at [1038, 400] on button "Zoom avant" at bounding box center [1042, 405] width 25 height 25
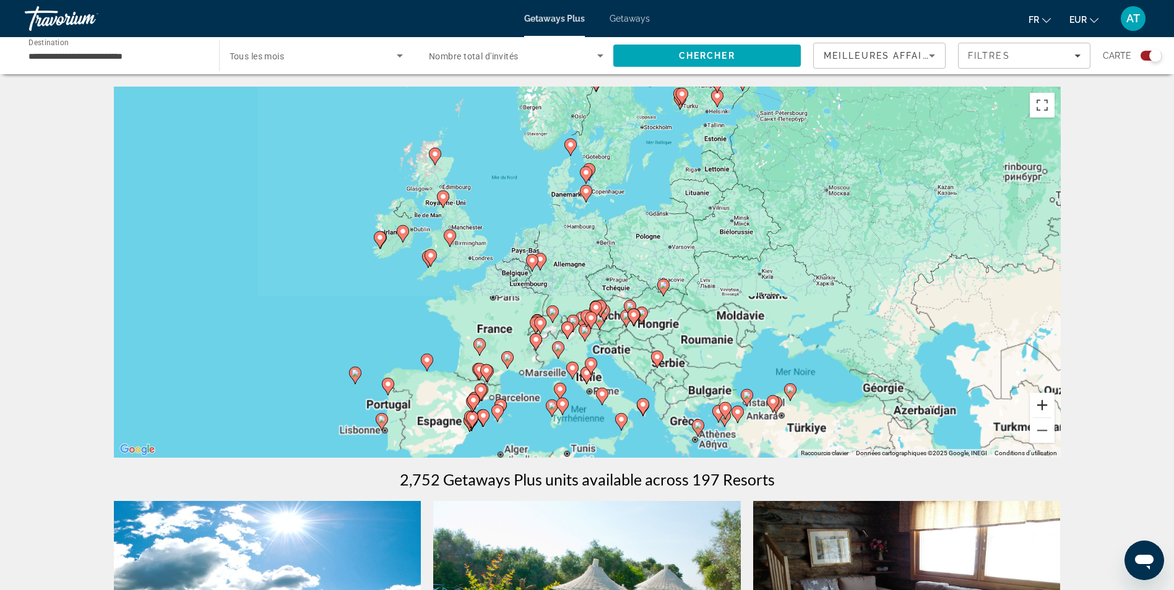
click at [1038, 400] on button "Zoom avant" at bounding box center [1042, 405] width 25 height 25
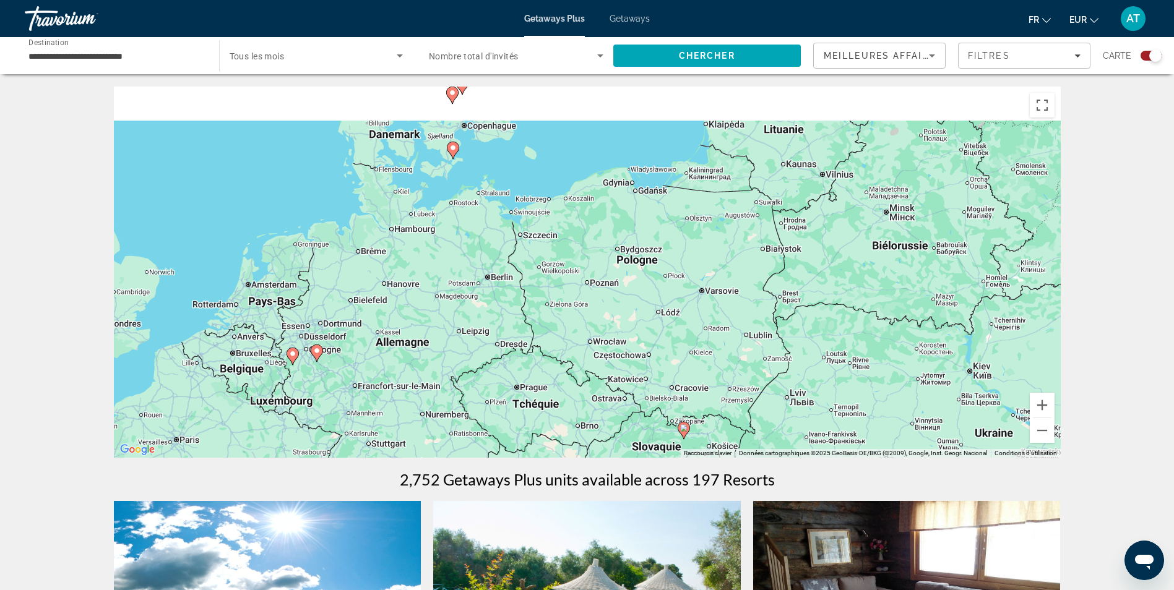
drag, startPoint x: 905, startPoint y: 296, endPoint x: 754, endPoint y: 405, distance: 186.2
click at [754, 405] on div "Pour activer le glissement avec le clavier, appuyez sur Alt+Entrée. Une fois ce…" at bounding box center [587, 272] width 947 height 371
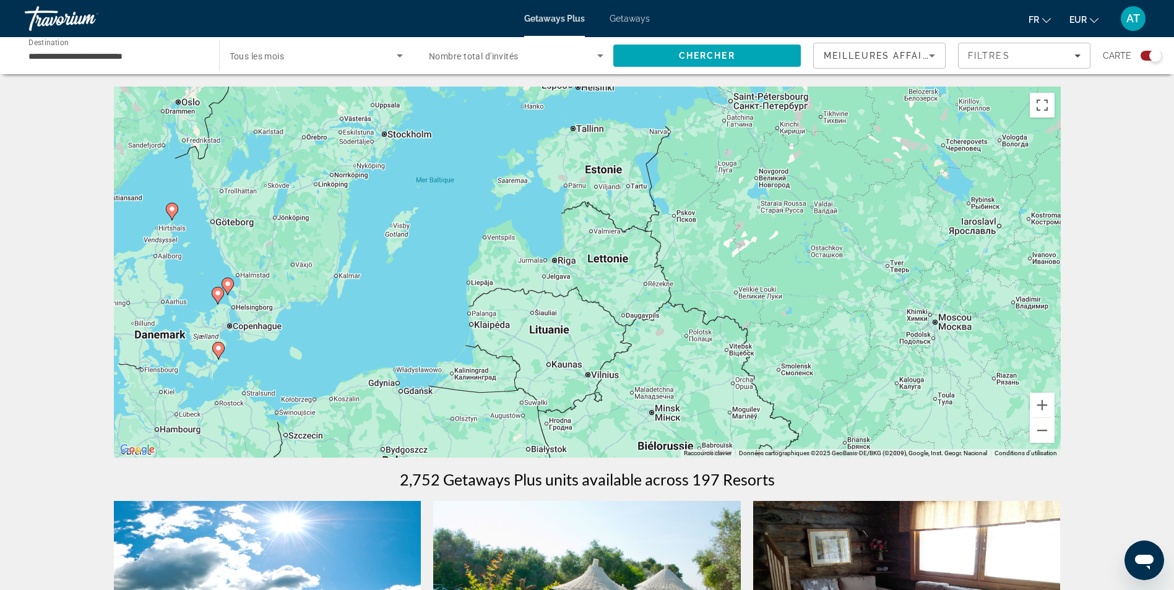
drag, startPoint x: 763, startPoint y: 252, endPoint x: 676, endPoint y: 369, distance: 145.4
click at [676, 369] on div "Pour activer le glissement avec le clavier, appuyez sur Alt+Entrée. Une fois ce…" at bounding box center [587, 272] width 947 height 371
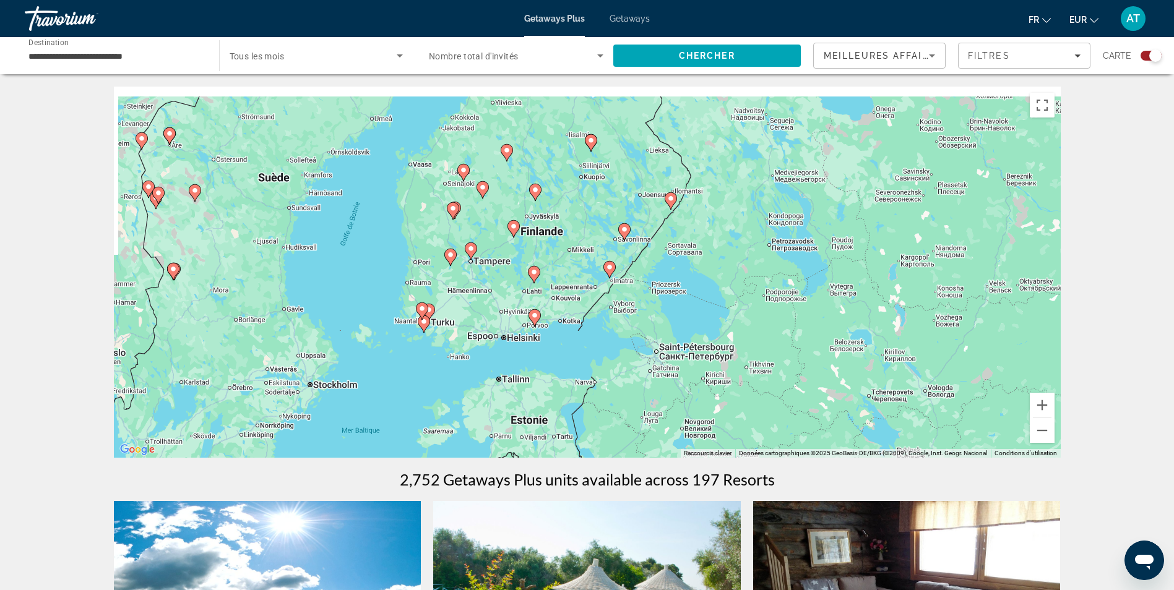
drag, startPoint x: 598, startPoint y: 235, endPoint x: 639, endPoint y: 519, distance: 287.0
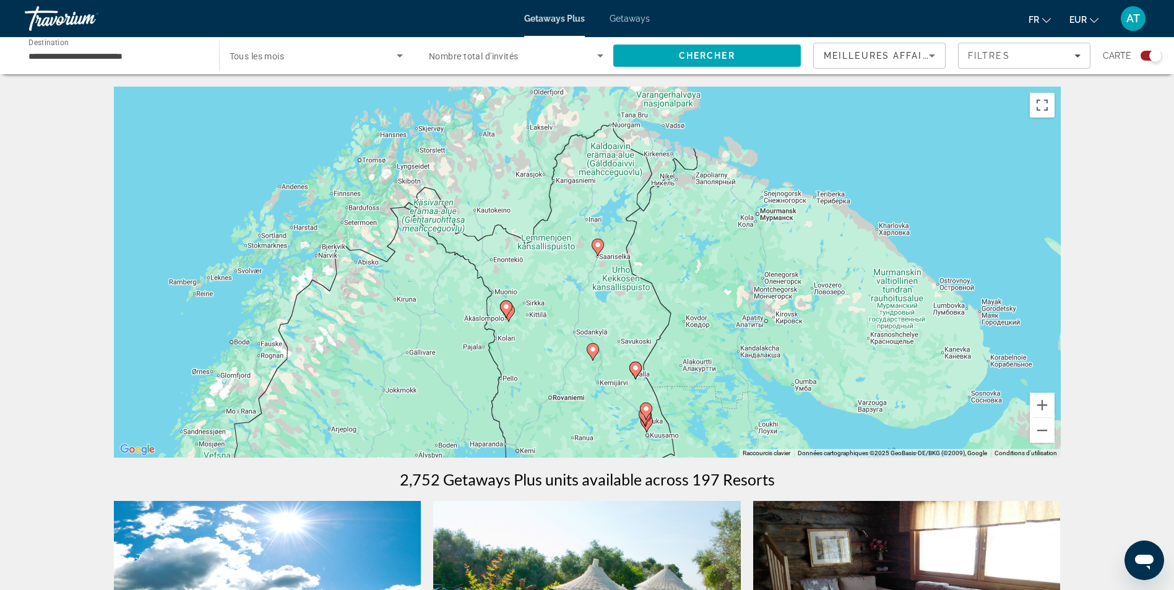
drag, startPoint x: 655, startPoint y: 264, endPoint x: 634, endPoint y: 395, distance: 132.9
click at [634, 395] on div "Pour activer le glissement avec le clavier, appuyez sur Alt+Entrée. Une fois ce…" at bounding box center [587, 272] width 947 height 371
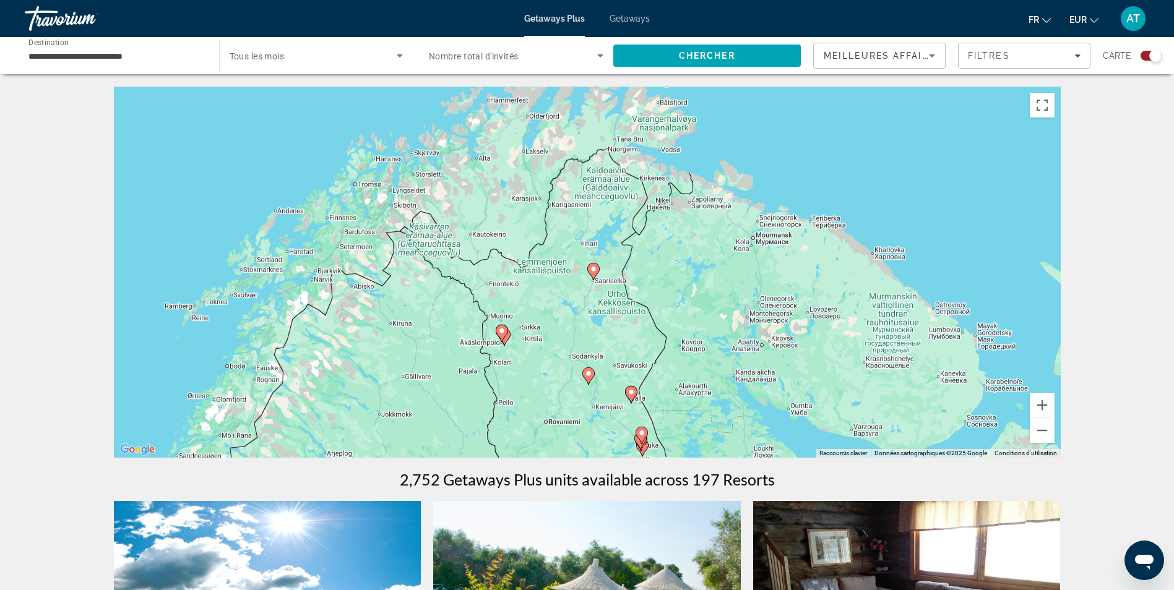
click at [1058, 412] on div "Pour activer le glissement avec le clavier, appuyez sur Alt+Entrée. Une fois ce…" at bounding box center [587, 272] width 947 height 371
click at [1045, 405] on button "Zoom avant" at bounding box center [1042, 405] width 25 height 25
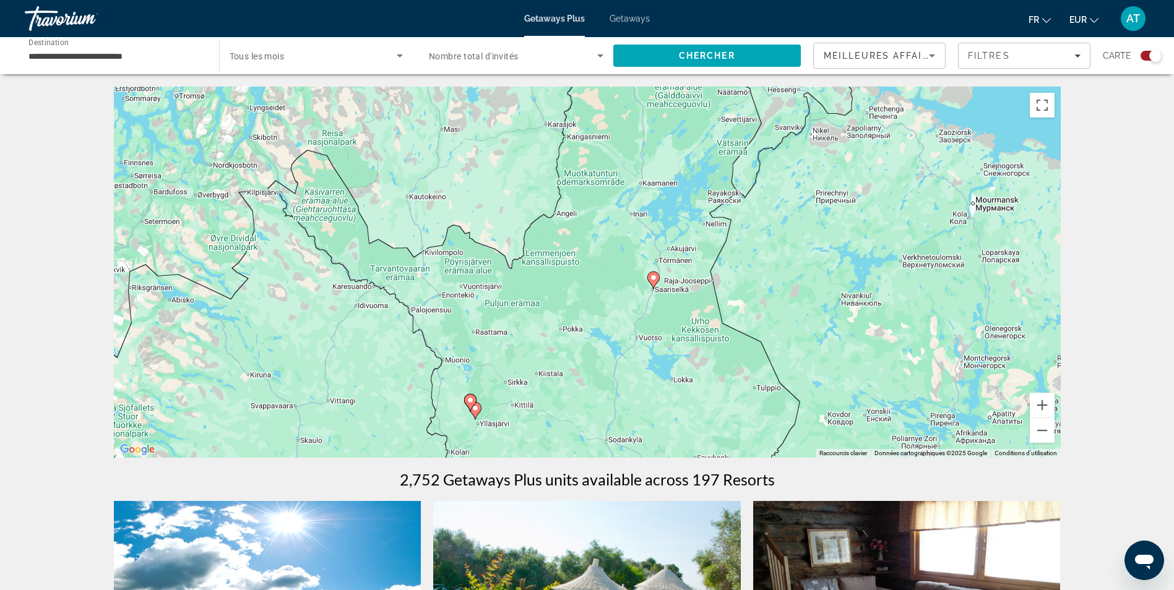
drag, startPoint x: 605, startPoint y: 324, endPoint x: 691, endPoint y: 322, distance: 85.4
click at [691, 322] on div "Pour activer le glissement avec le clavier, appuyez sur Alt+Entrée. Une fois ce…" at bounding box center [587, 272] width 947 height 371
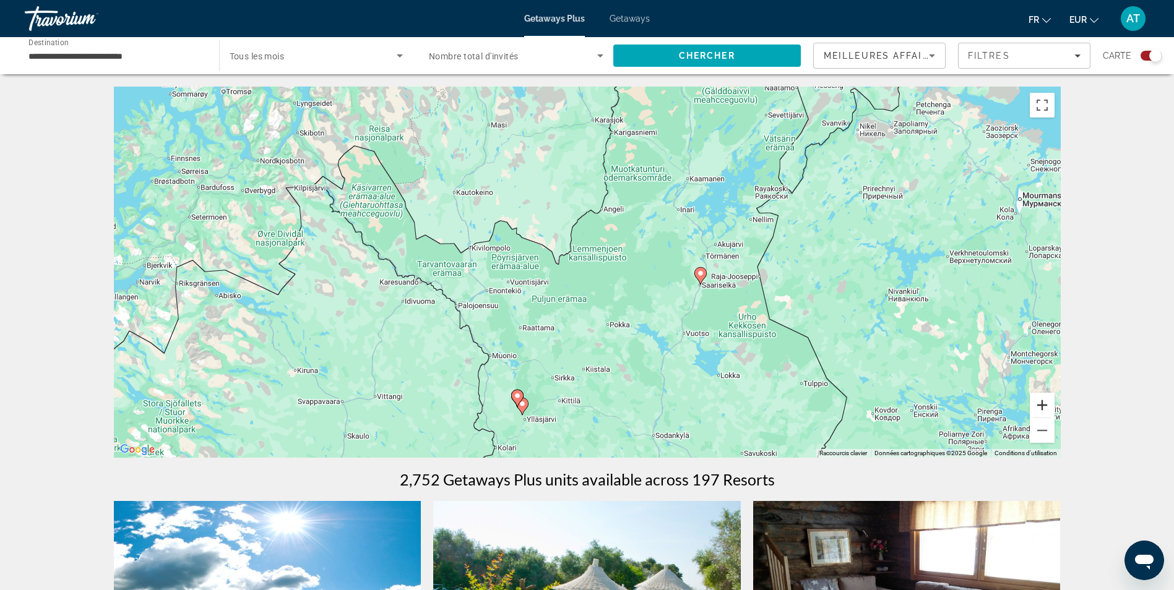
click at [1042, 404] on button "Zoom avant" at bounding box center [1042, 405] width 25 height 25
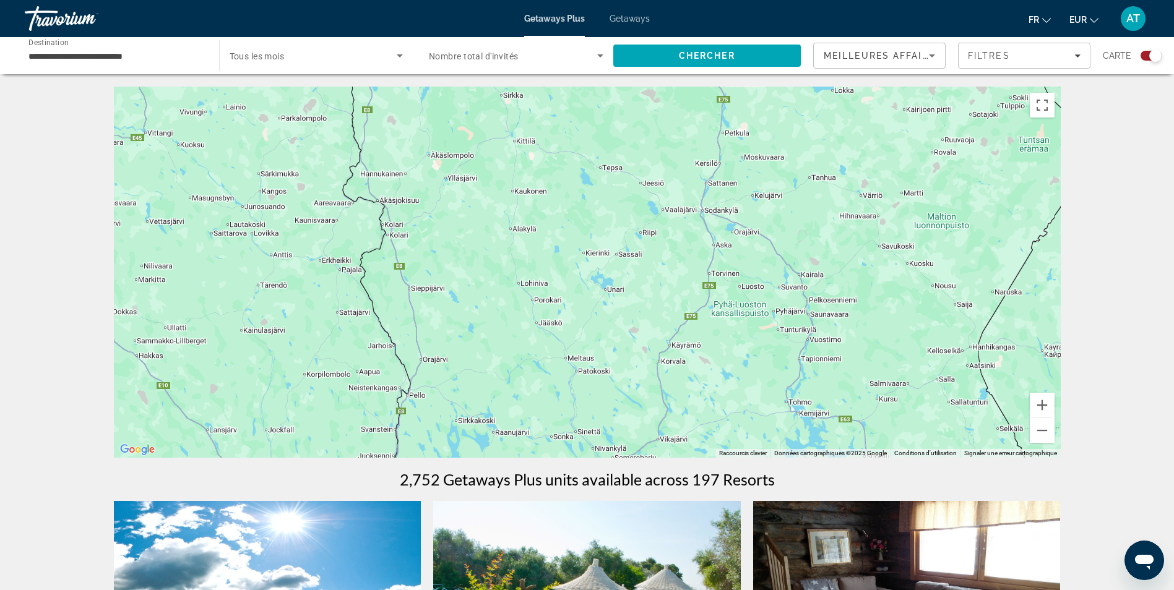
drag, startPoint x: 898, startPoint y: 346, endPoint x: 878, endPoint y: -45, distance: 391.0
click at [878, 0] on html "**********" at bounding box center [587, 295] width 1174 height 590
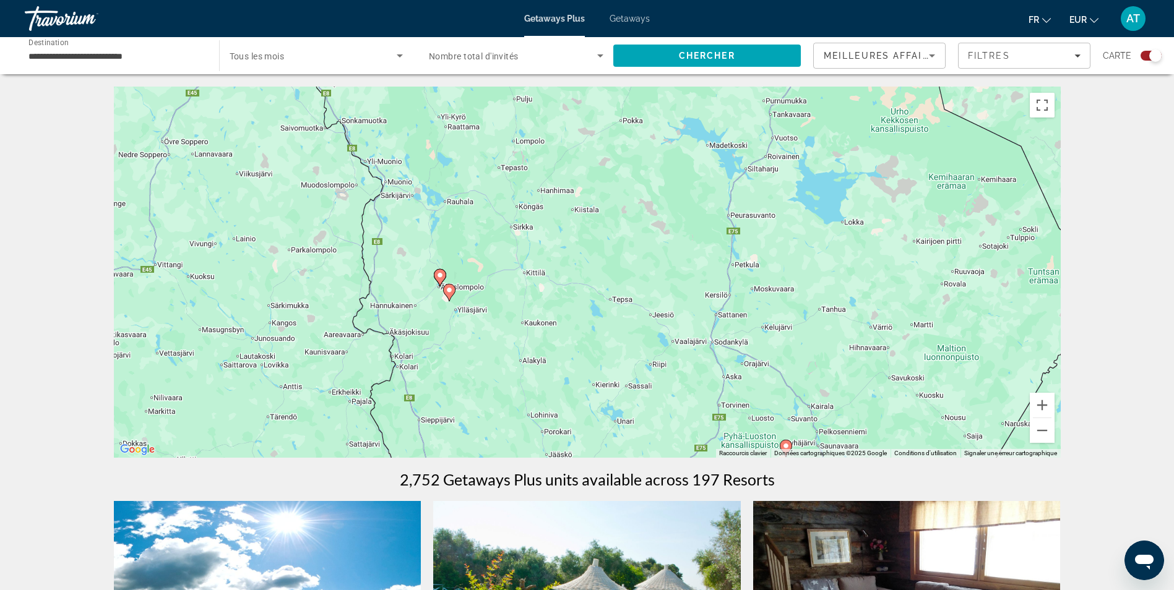
drag, startPoint x: 823, startPoint y: 233, endPoint x: 834, endPoint y: 369, distance: 136.0
click at [834, 369] on div "Pour activer le glissement avec le clavier, appuyez sur Alt+Entrée. Une fois ce…" at bounding box center [587, 272] width 947 height 371
click at [437, 279] on icon "Main content" at bounding box center [436, 276] width 11 height 16
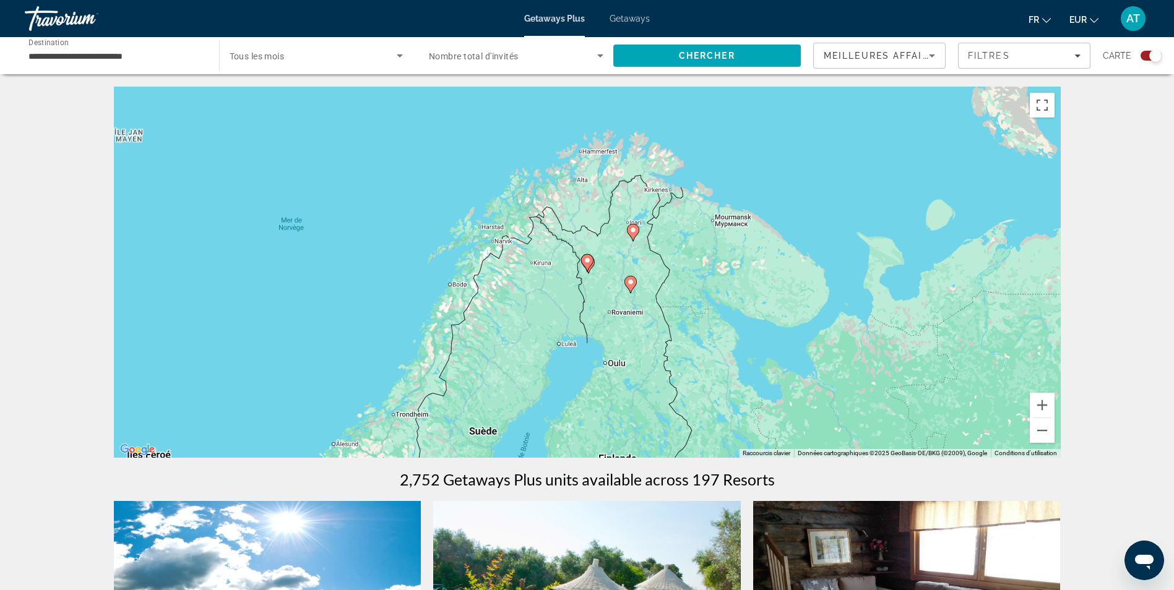
click at [587, 267] on icon "Main content" at bounding box center [586, 263] width 11 height 16
type input "**********"
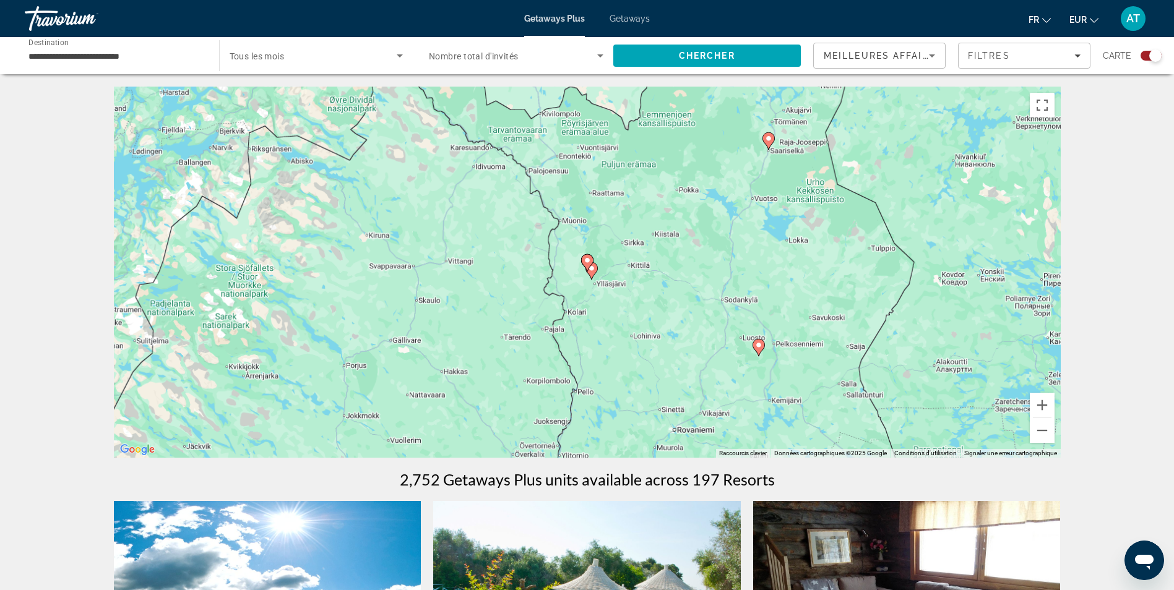
click at [585, 259] on image "Main content" at bounding box center [587, 260] width 7 height 7
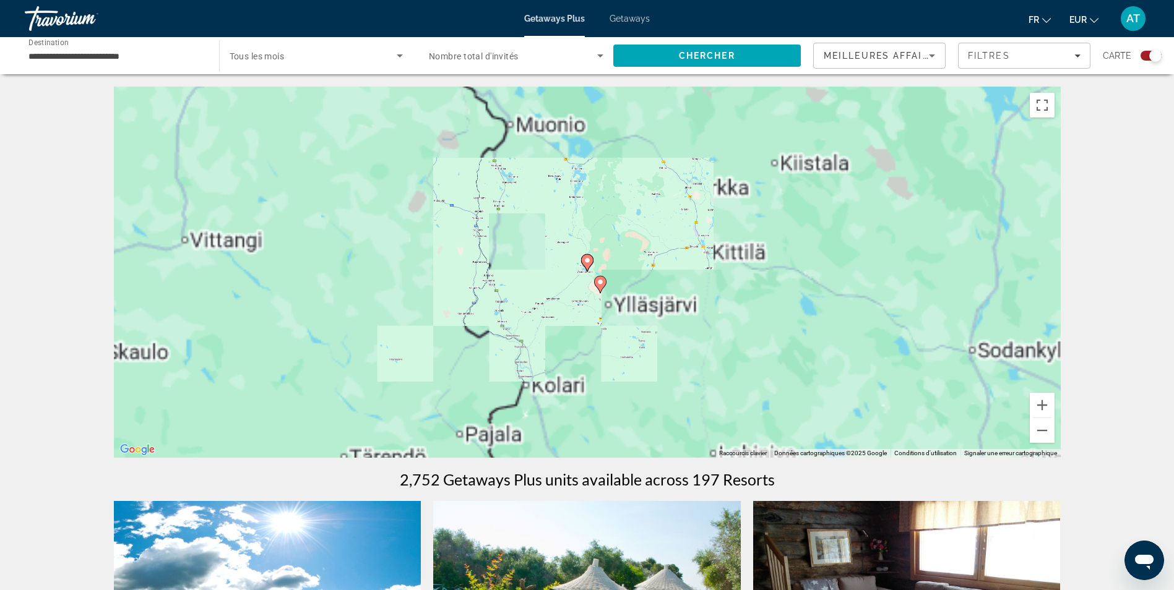
click at [585, 259] on image "Main content" at bounding box center [587, 260] width 7 height 7
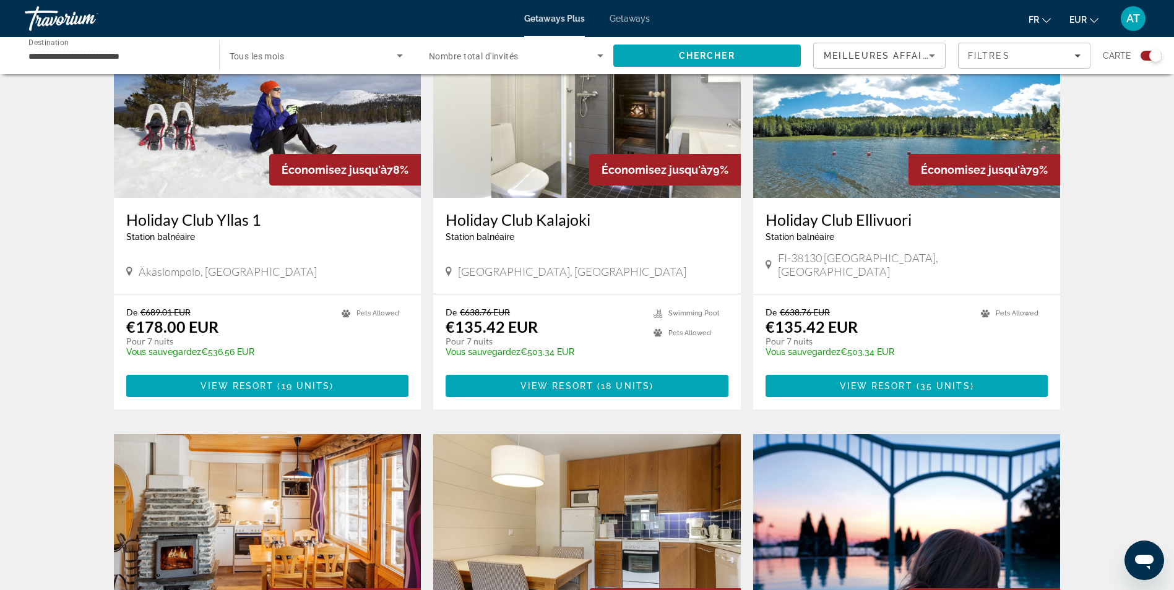
scroll to position [500, 0]
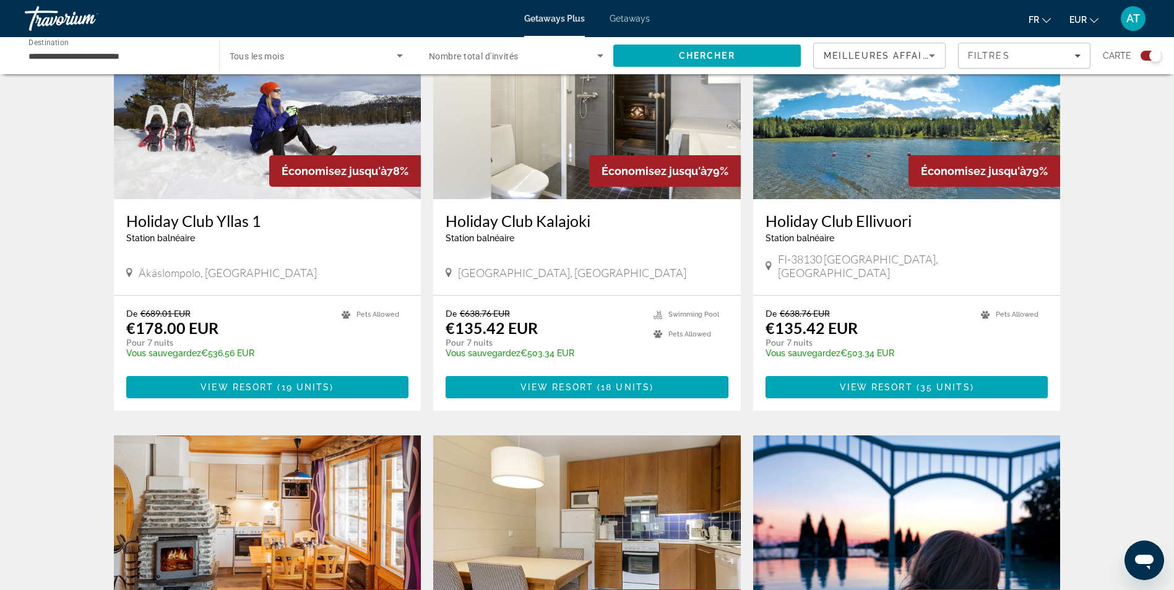
click at [230, 220] on h3 "Holiday Club Yllas 1" at bounding box center [267, 221] width 283 height 19
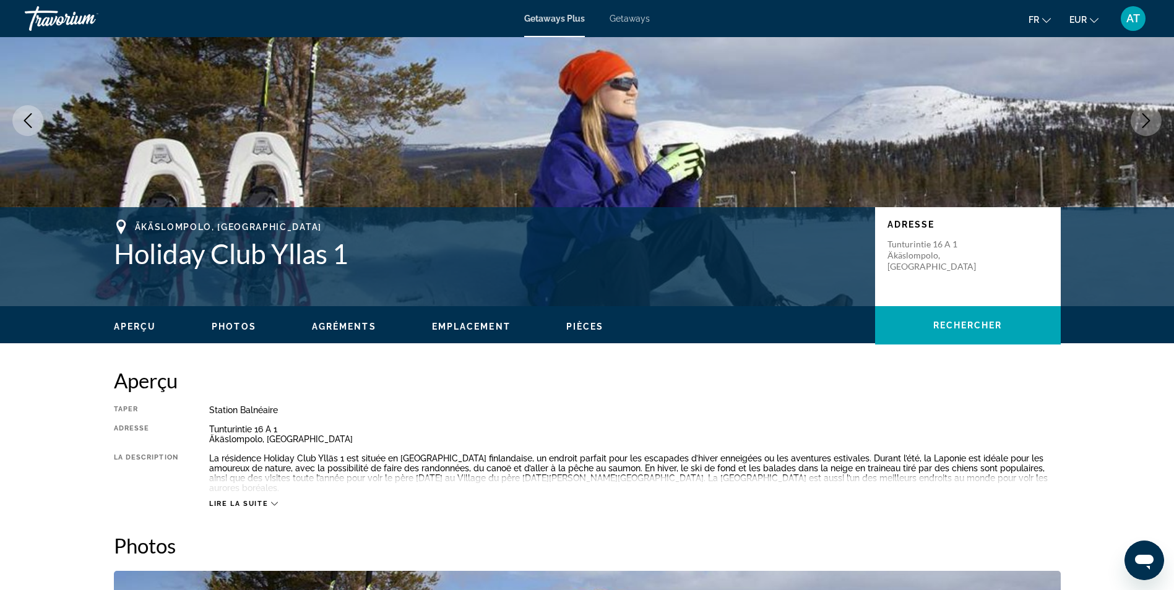
scroll to position [101, 0]
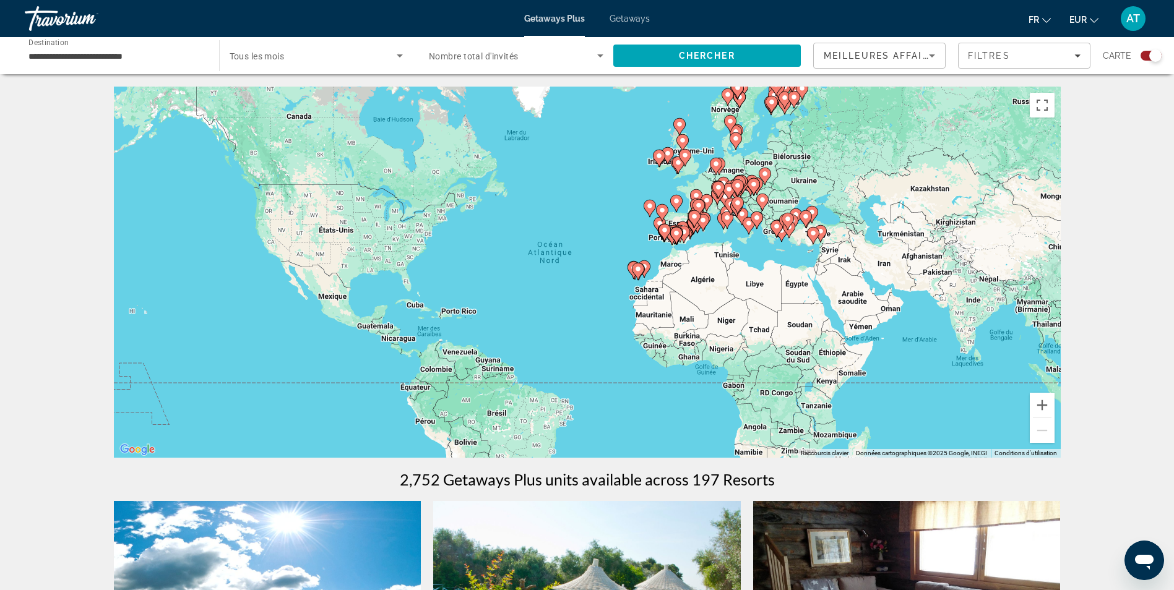
click at [757, 146] on div "Pour activer le glissement avec le clavier, appuyez sur Alt+Entrée. Une fois ce…" at bounding box center [587, 272] width 947 height 371
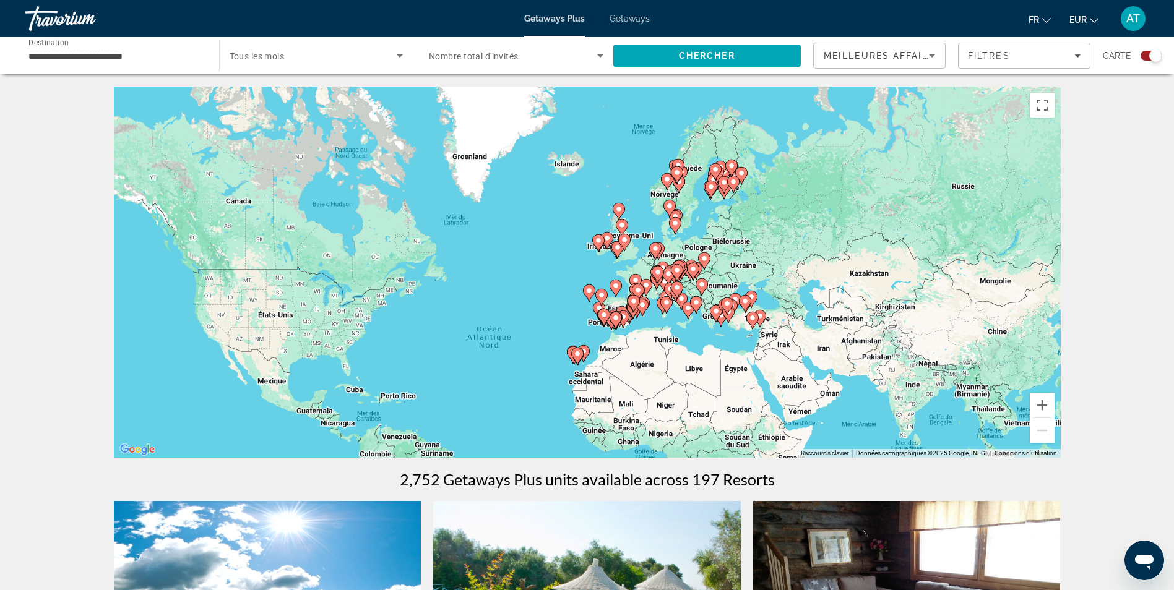
drag, startPoint x: 773, startPoint y: 147, endPoint x: 691, endPoint y: 285, distance: 160.4
click at [691, 285] on div "Pour activer le glissement avec le clavier, appuyez sur Alt+Entrée. Une fois ce…" at bounding box center [587, 272] width 947 height 371
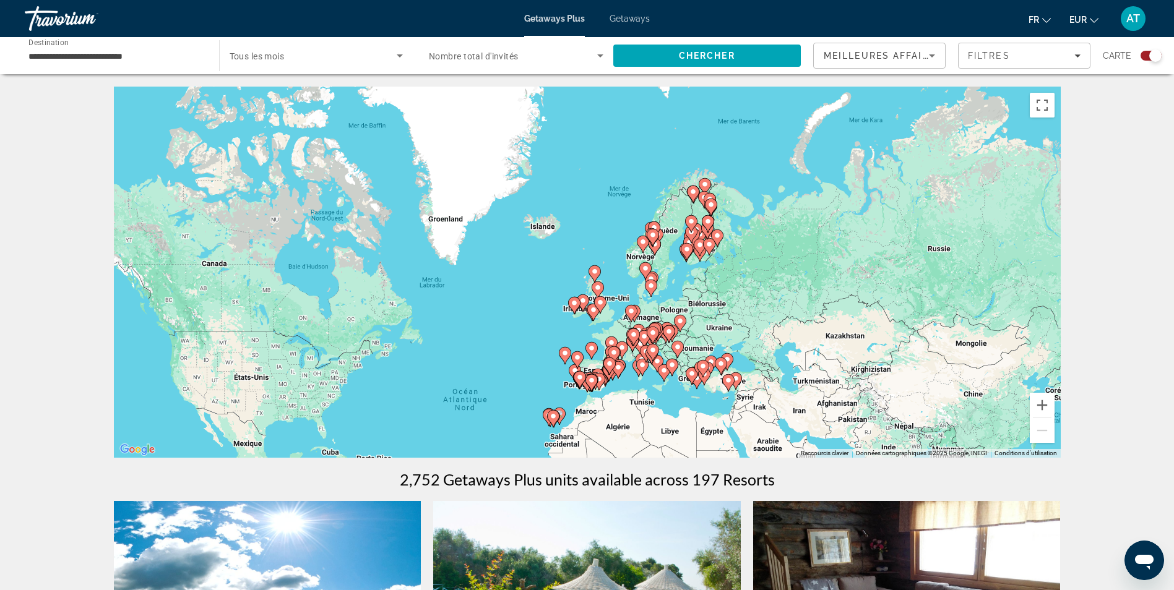
click at [707, 222] on image "Main content" at bounding box center [707, 221] width 7 height 7
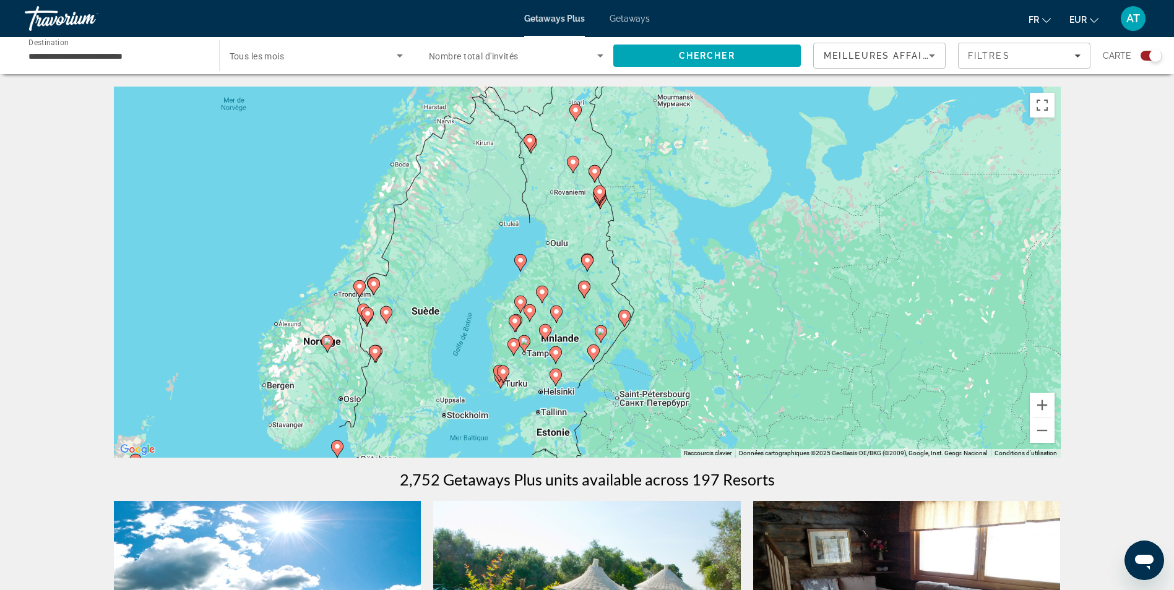
click at [546, 257] on div "Pour naviguer, appuyez sur les touches fléchées. Pour activer le glissement ave…" at bounding box center [587, 272] width 947 height 371
click at [581, 237] on div "Pour activer le glissement avec le clavier, appuyez sur Alt+Entrée. Une fois ce…" at bounding box center [587, 272] width 947 height 371
drag, startPoint x: 561, startPoint y: 186, endPoint x: 561, endPoint y: 213, distance: 27.2
click at [561, 213] on div "Pour activer le glissement avec le clavier, appuyez sur Alt+Entrée. Une fois ce…" at bounding box center [587, 272] width 947 height 371
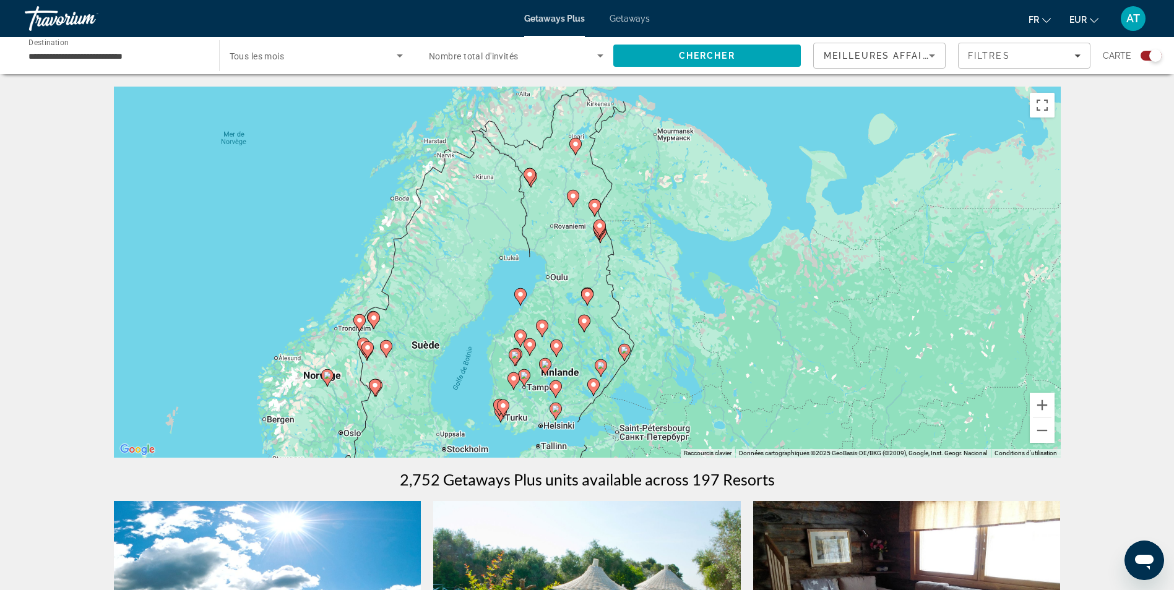
click at [585, 225] on div "Pour activer le glissement avec le clavier, appuyez sur Alt+Entrée. Une fois ce…" at bounding box center [587, 272] width 947 height 371
click at [608, 233] on div "Pour activer le glissement avec le clavier, appuyez sur Alt+Entrée. Une fois ce…" at bounding box center [587, 272] width 947 height 371
click at [600, 233] on icon "Main content" at bounding box center [598, 228] width 11 height 16
type input "**********"
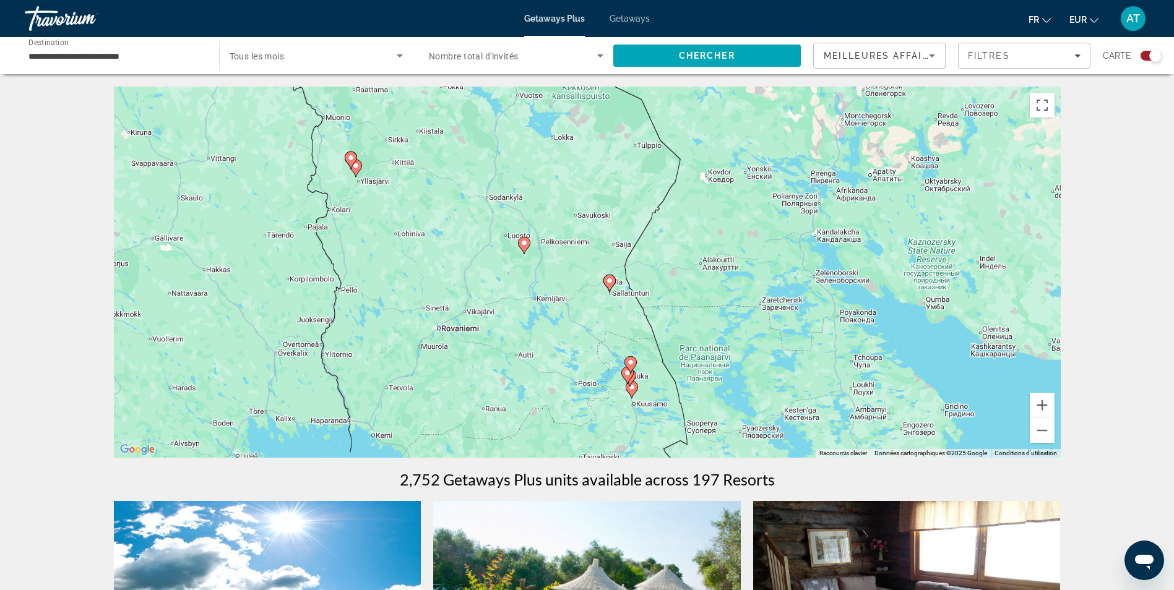
drag, startPoint x: 515, startPoint y: 255, endPoint x: 560, endPoint y: 362, distance: 116.2
click at [560, 362] on div "Pour activer le glissement avec le clavier, appuyez sur Alt+Entrée. Une fois ce…" at bounding box center [587, 272] width 947 height 371
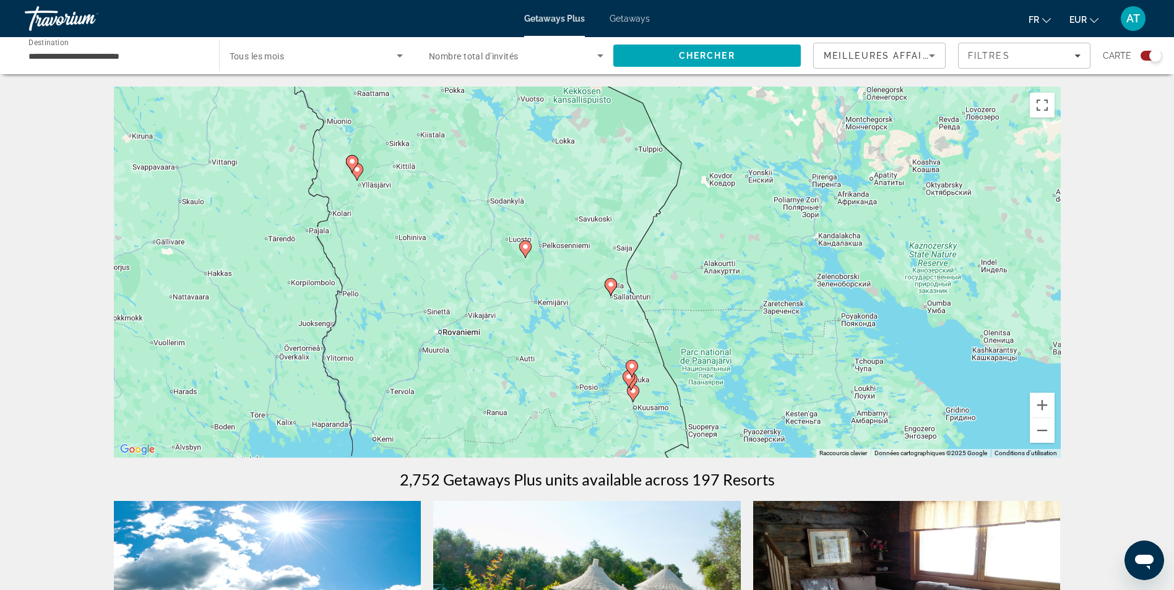
click at [363, 171] on icon "Main content" at bounding box center [357, 171] width 12 height 17
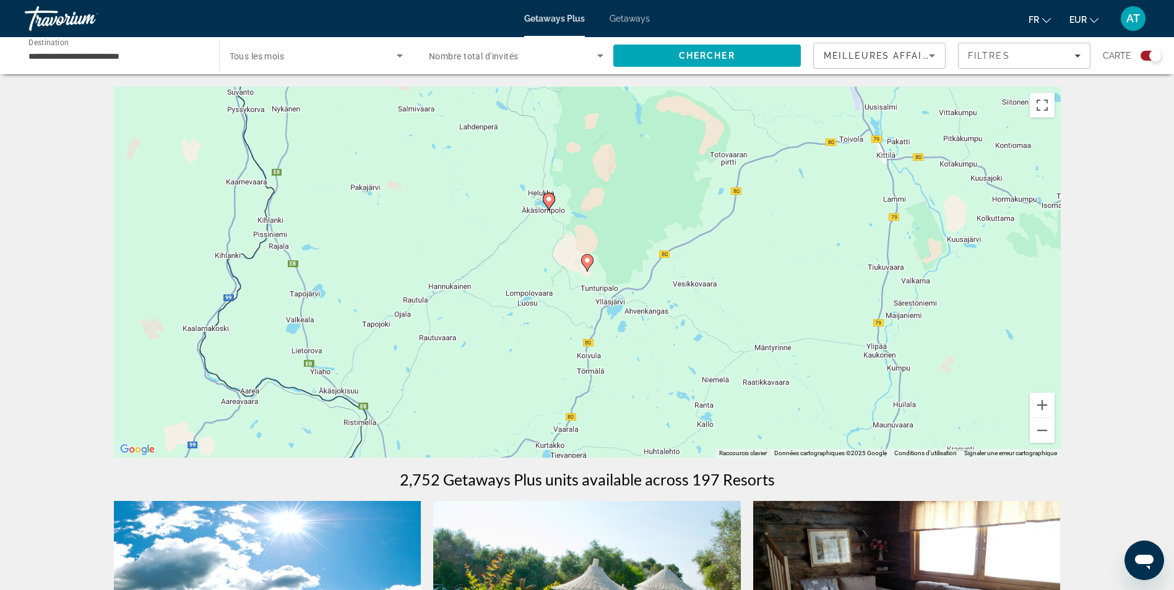
click at [589, 264] on image "Main content" at bounding box center [587, 260] width 7 height 7
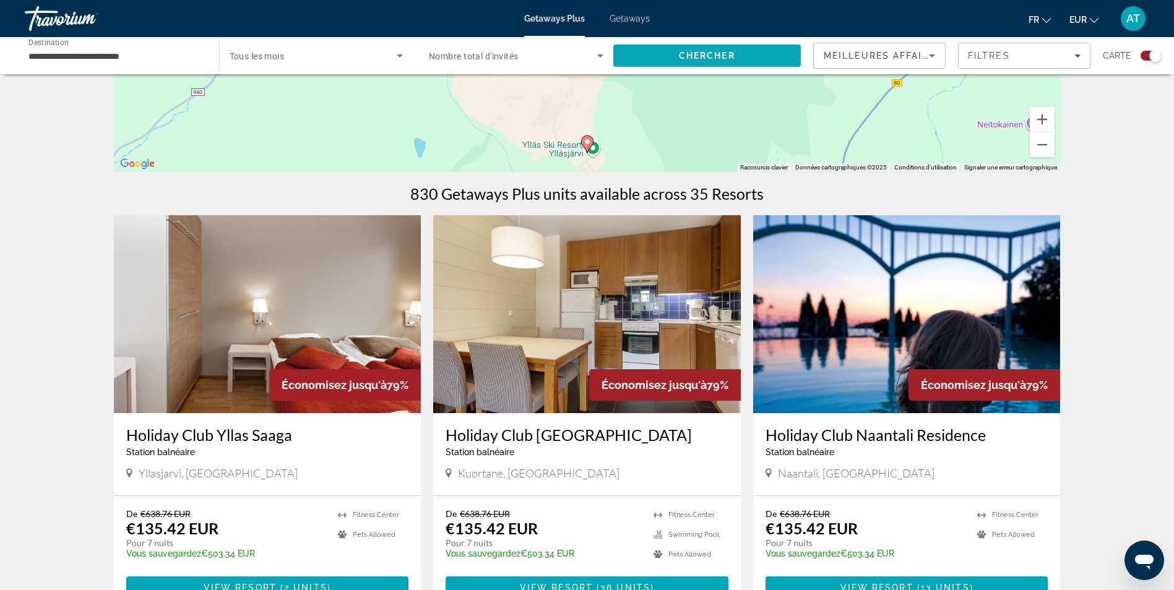
scroll to position [287, 0]
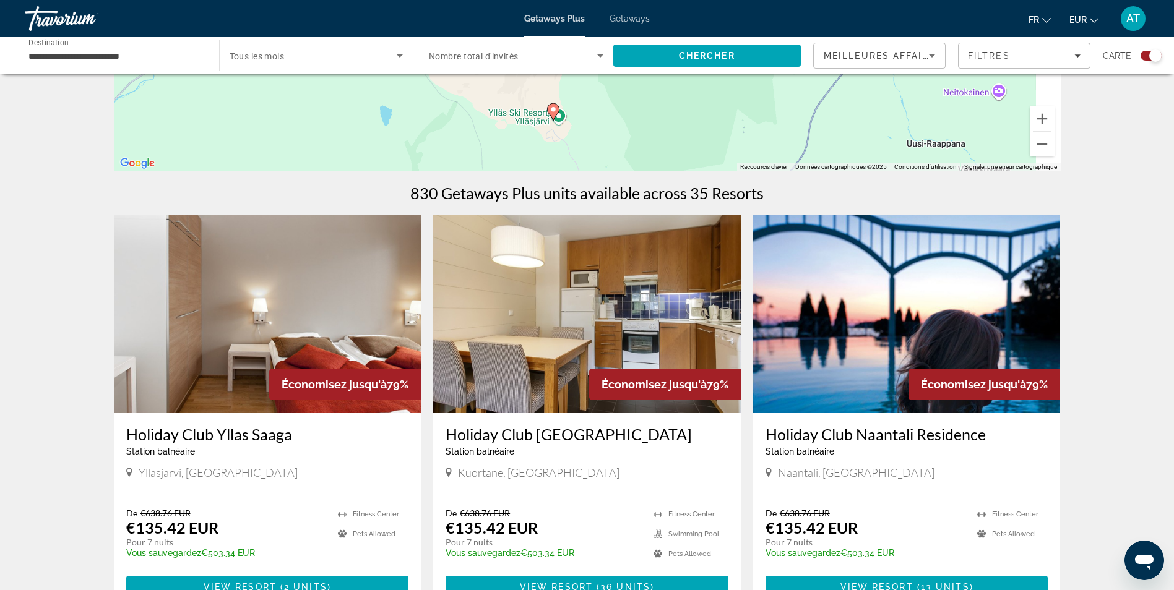
drag, startPoint x: 628, startPoint y: 155, endPoint x: 579, endPoint y: 106, distance: 69.6
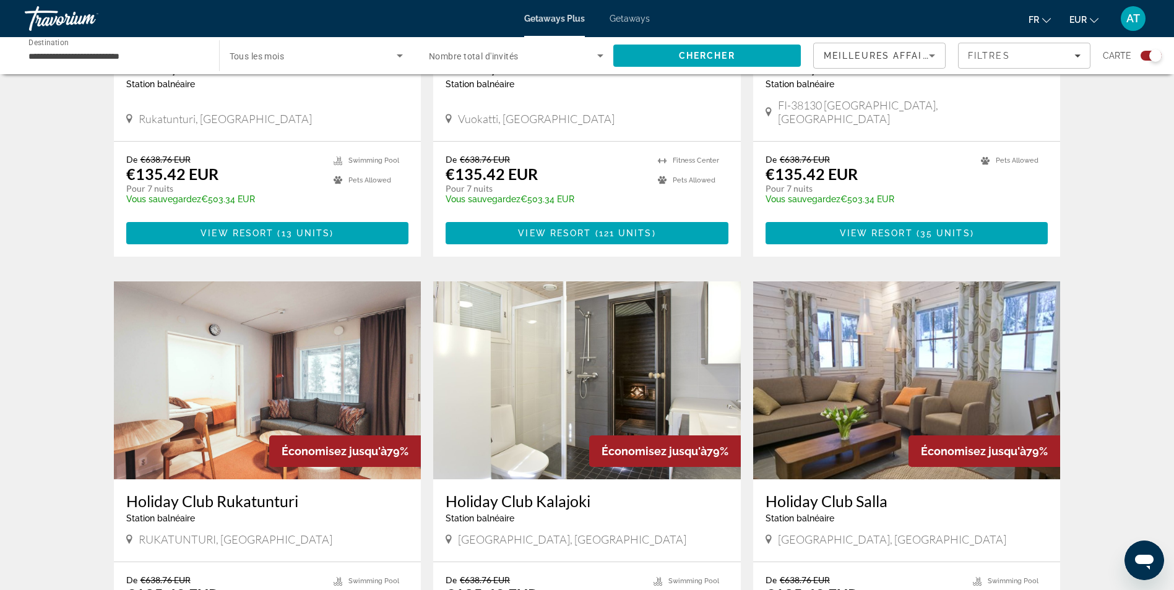
scroll to position [1277, 0]
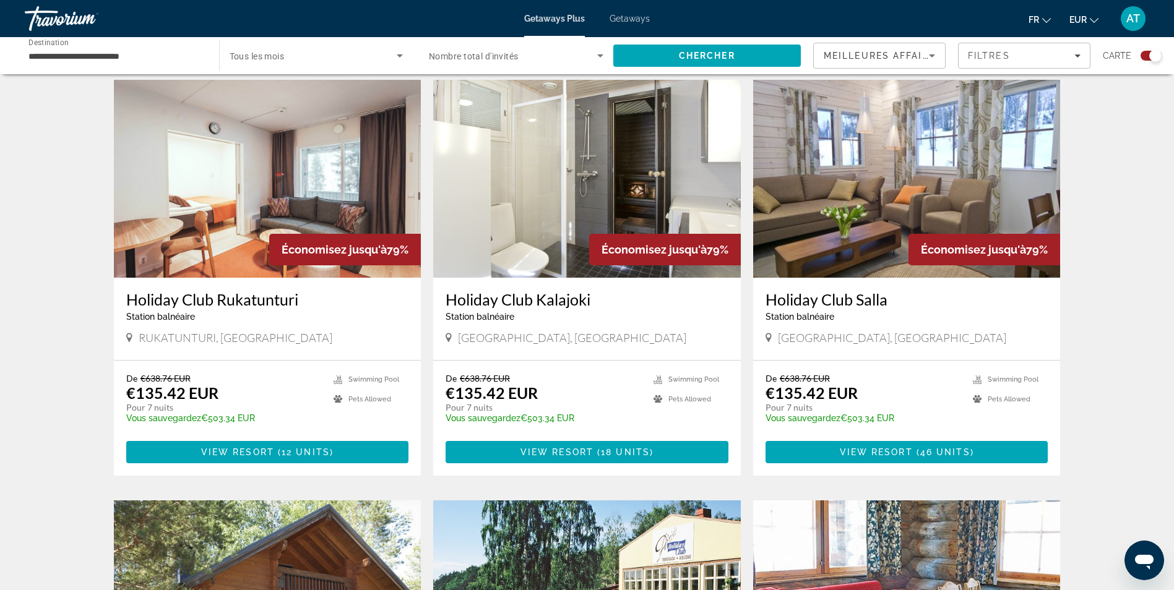
click at [209, 290] on h3 "Holiday Club Rukatunturi" at bounding box center [267, 299] width 283 height 19
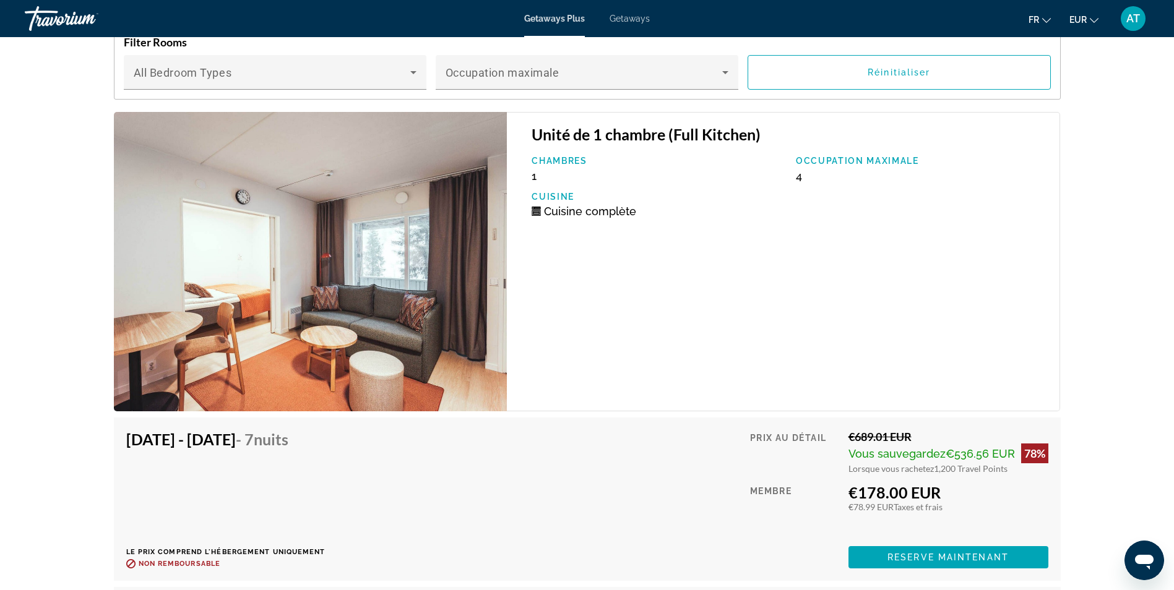
scroll to position [2301, 0]
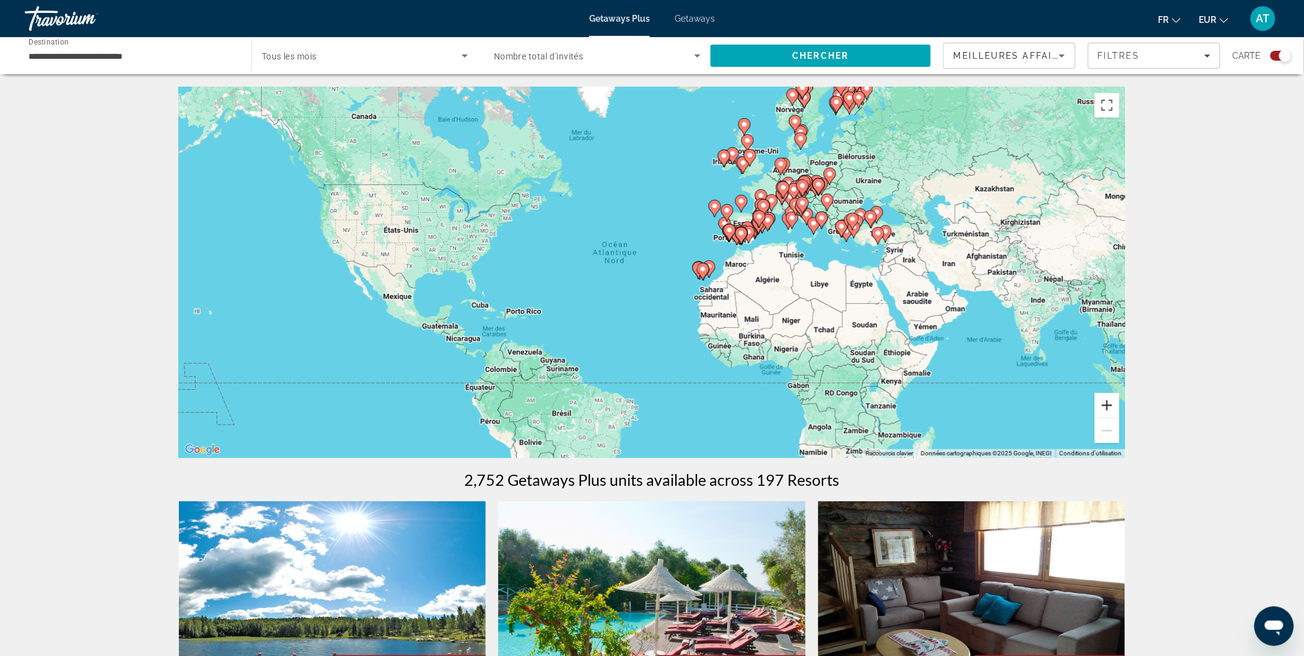
click at [1116, 397] on button "Zoom avant" at bounding box center [1107, 405] width 25 height 25
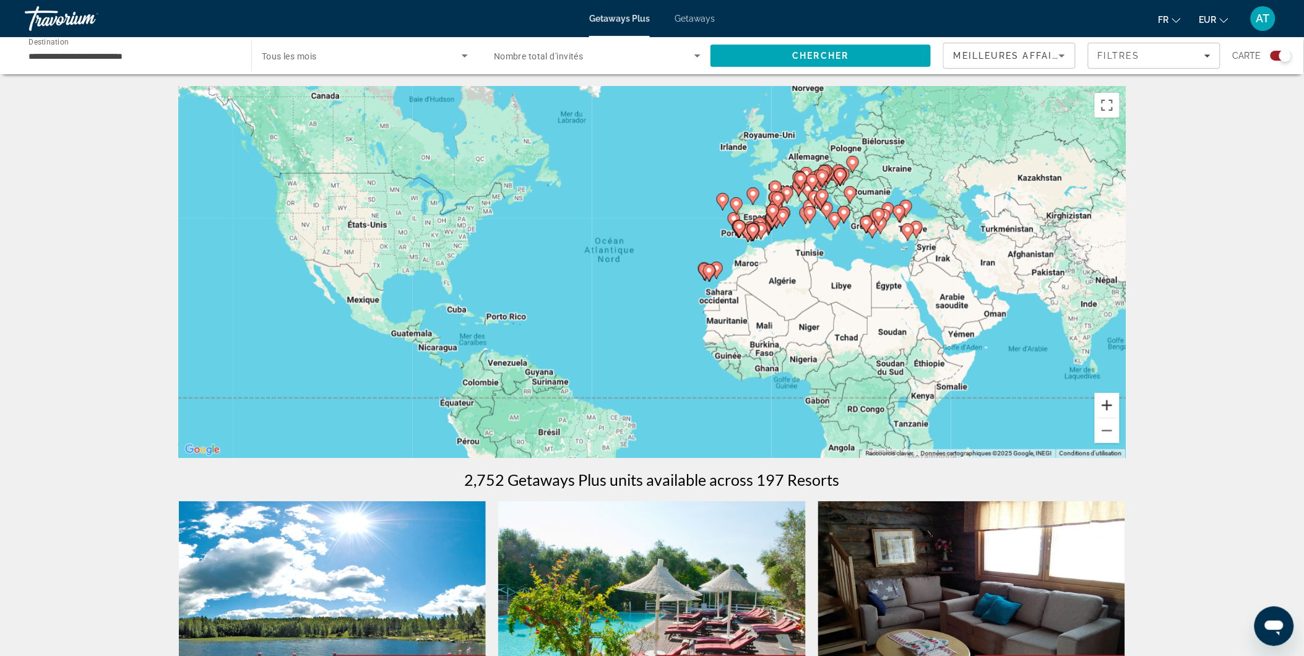
click at [1116, 397] on button "Zoom avant" at bounding box center [1107, 405] width 25 height 25
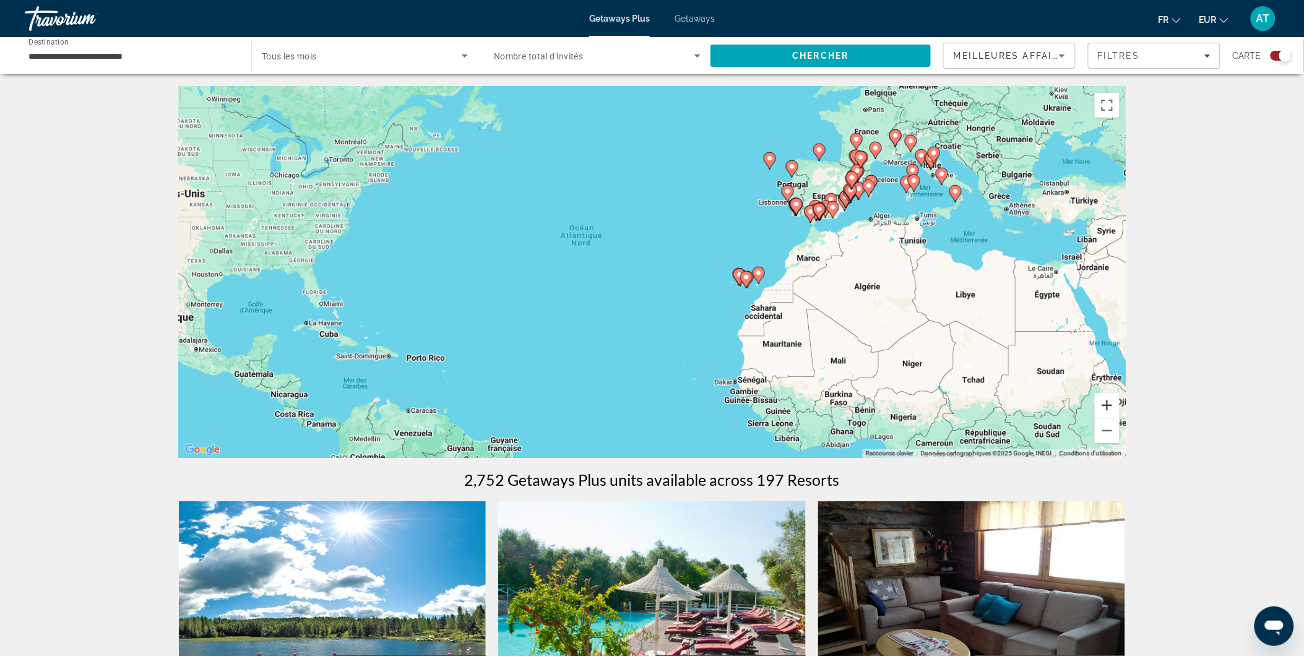
click at [1116, 397] on button "Zoom avant" at bounding box center [1107, 405] width 25 height 25
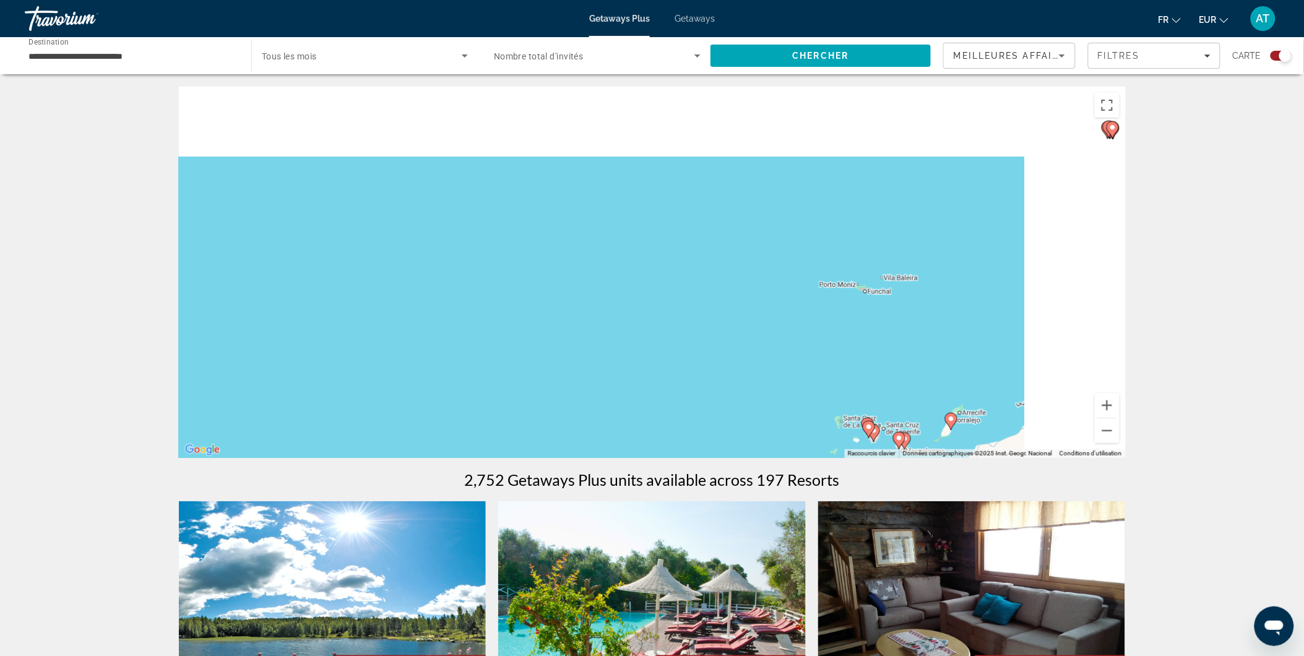
drag, startPoint x: 998, startPoint y: 302, endPoint x: 738, endPoint y: 442, distance: 296.0
click at [826, 420] on div "Pour activer le glissement avec le clavier, appuyez sur Alt+Entrée. Une fois ce…" at bounding box center [652, 272] width 947 height 371
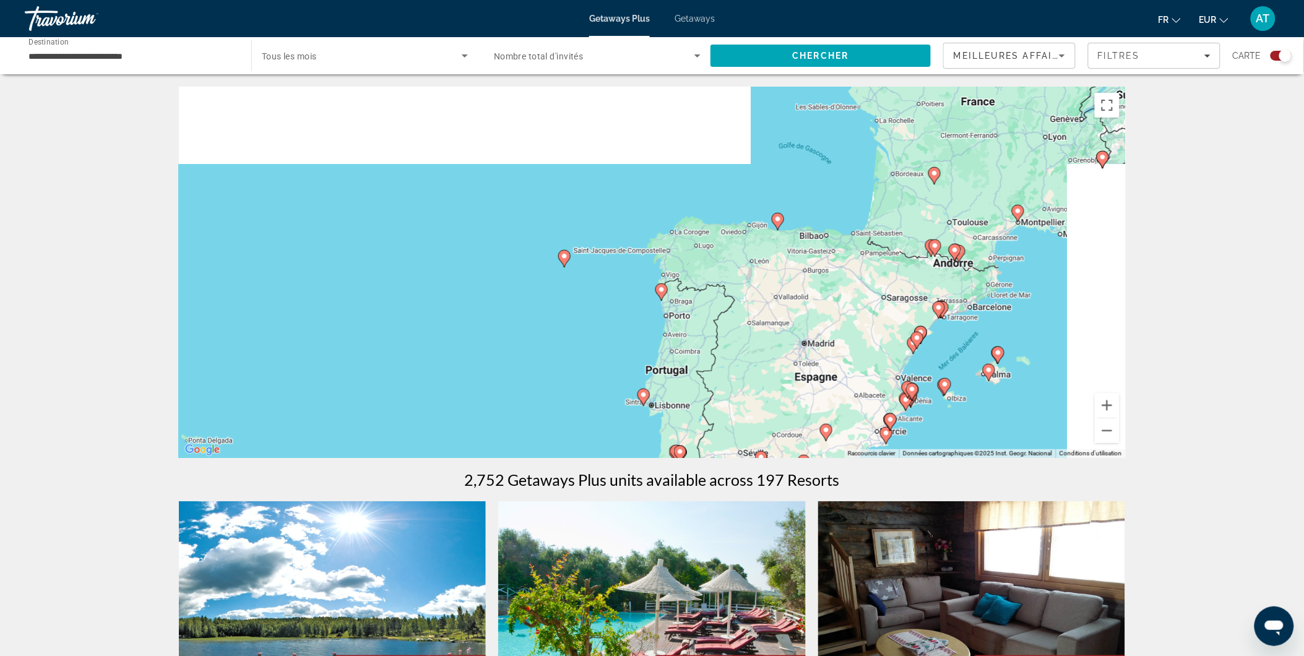
drag, startPoint x: 813, startPoint y: 337, endPoint x: 602, endPoint y: 502, distance: 268.5
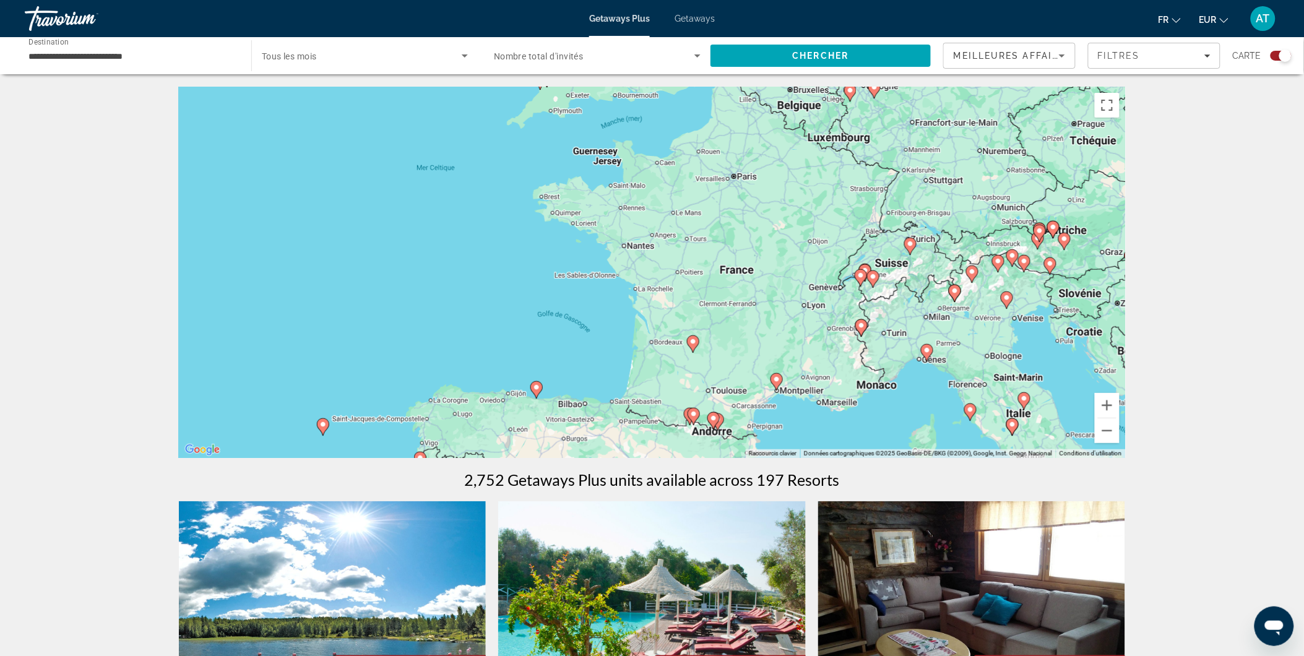
drag, startPoint x: 621, startPoint y: 436, endPoint x: 373, endPoint y: 576, distance: 284.9
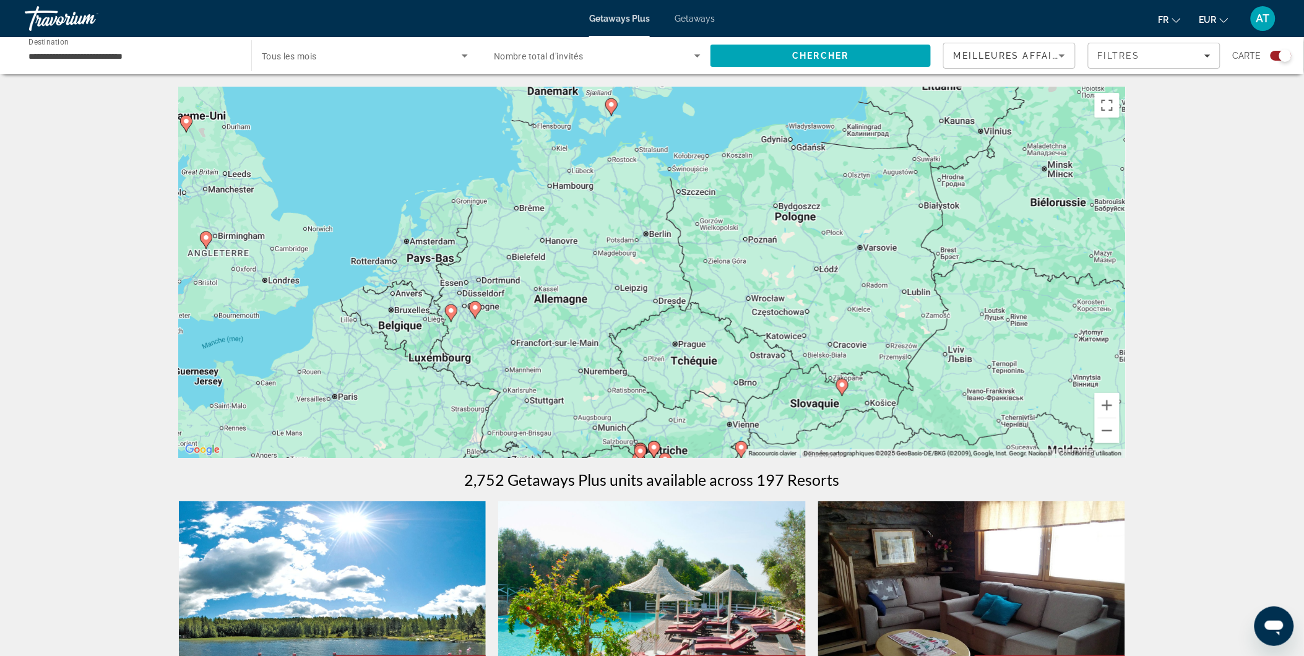
drag, startPoint x: 584, startPoint y: 339, endPoint x: 323, endPoint y: 521, distance: 318.3
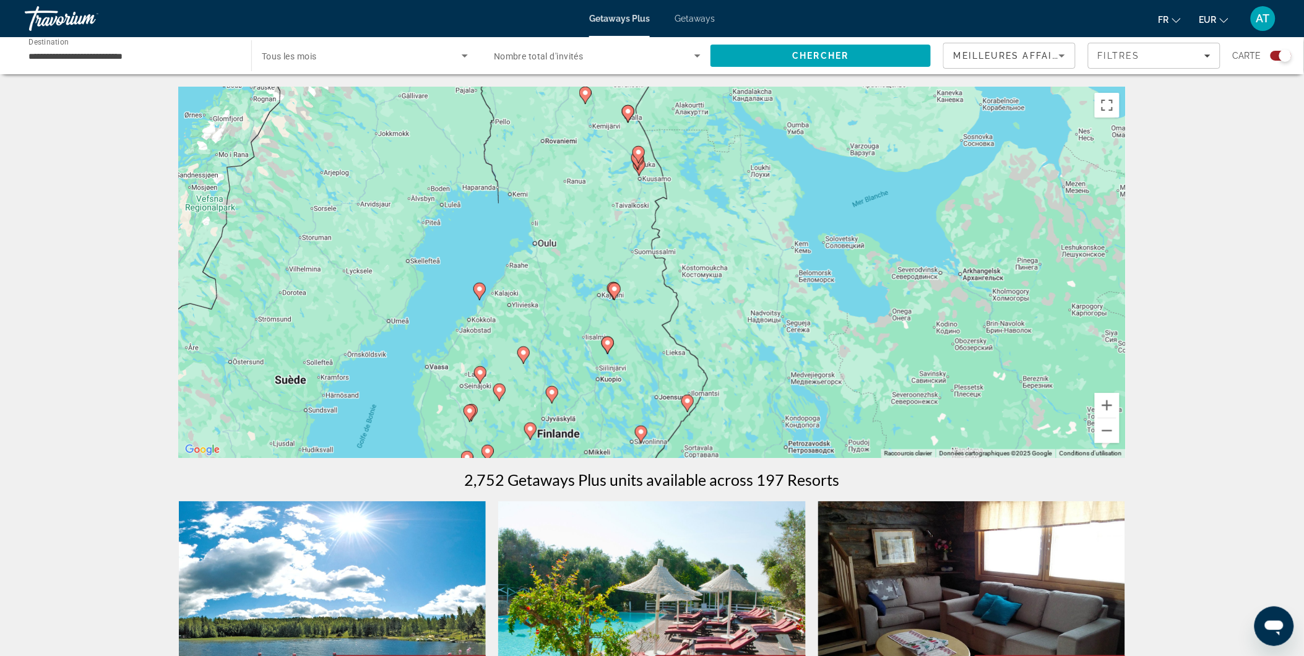
drag, startPoint x: 390, startPoint y: 387, endPoint x: 869, endPoint y: 412, distance: 479.6
click at [869, 412] on div "Pour activer le glissement avec le clavier, appuyez sur Alt+Entrée. Une fois ce…" at bounding box center [652, 272] width 947 height 371
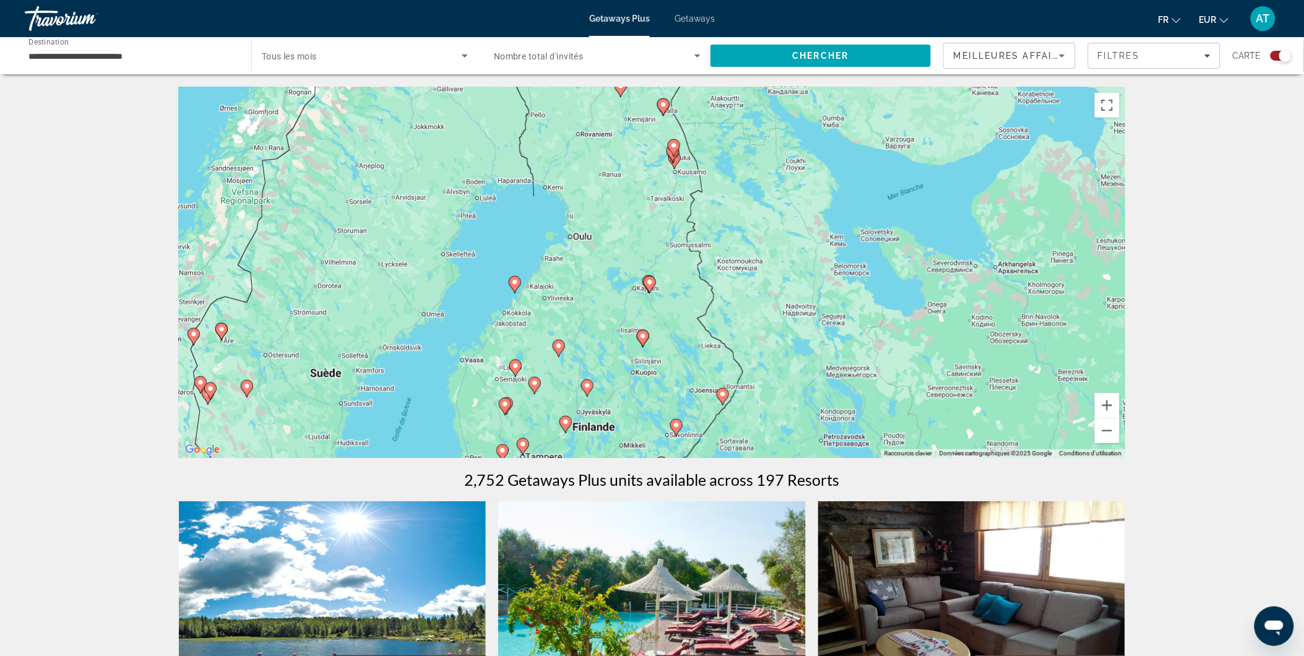
click at [677, 145] on image "Main content" at bounding box center [673, 145] width 7 height 7
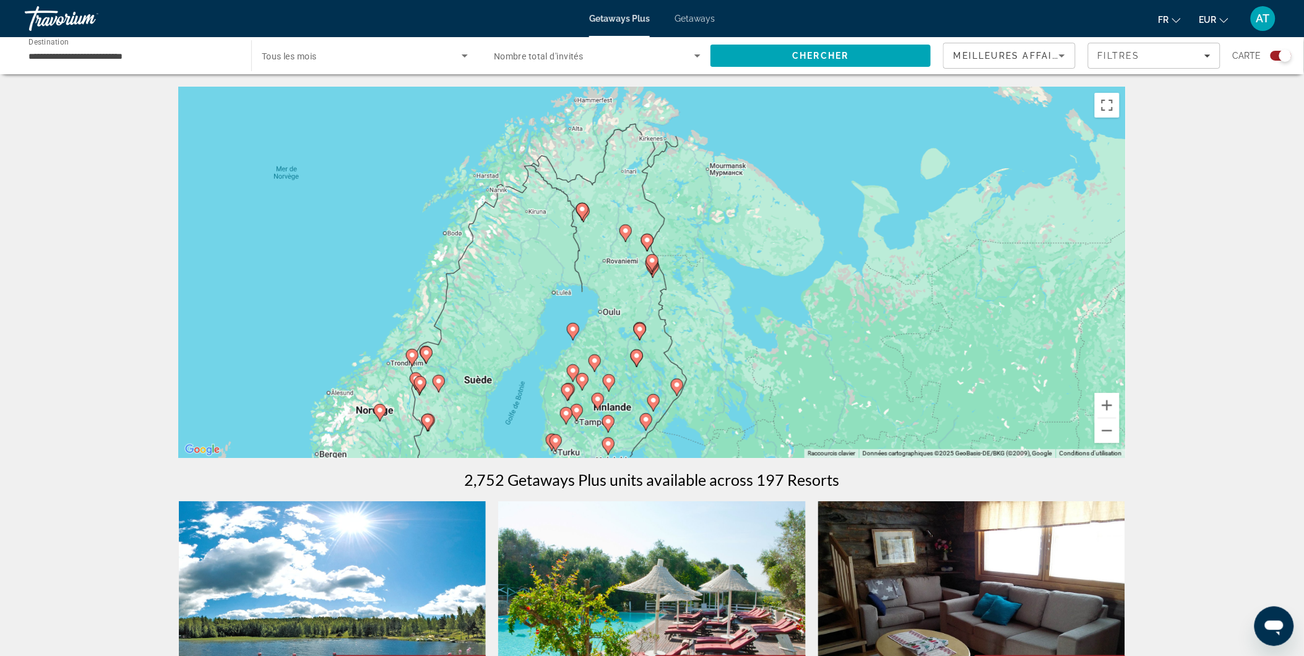
click at [650, 267] on gmp-advanced-marker "Main content" at bounding box center [652, 263] width 12 height 19
type input "**********"
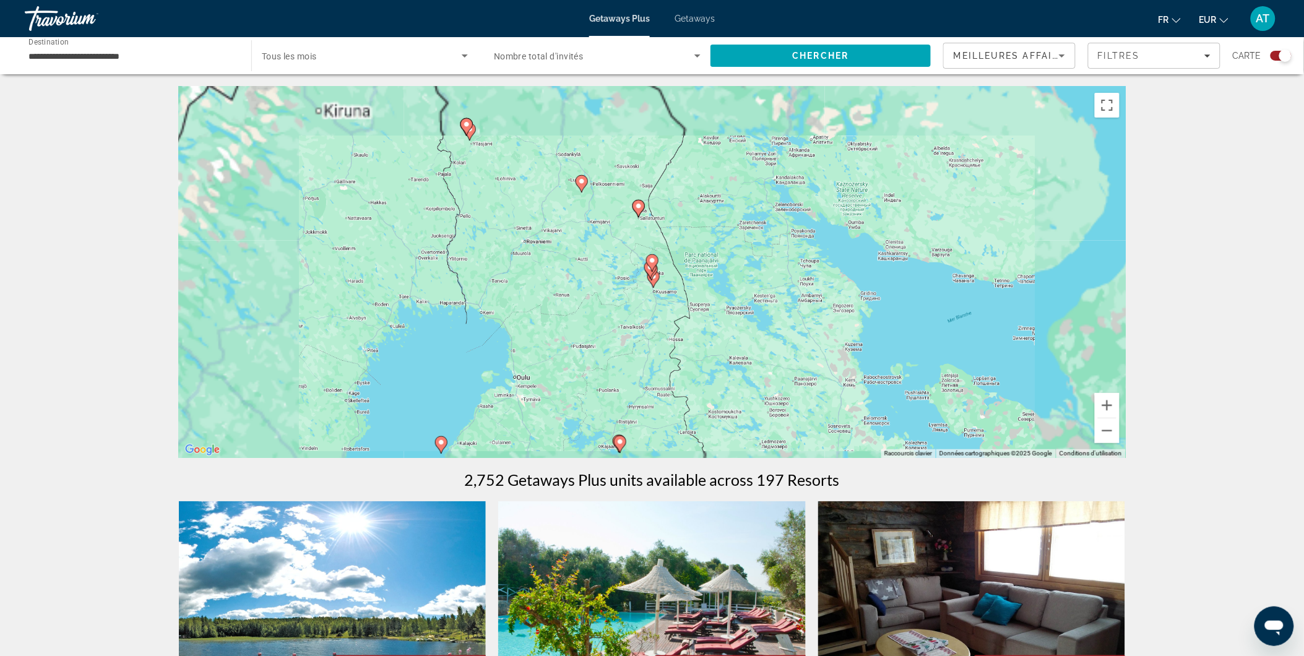
click at [650, 267] on gmp-advanced-marker "Main content" at bounding box center [652, 263] width 12 height 19
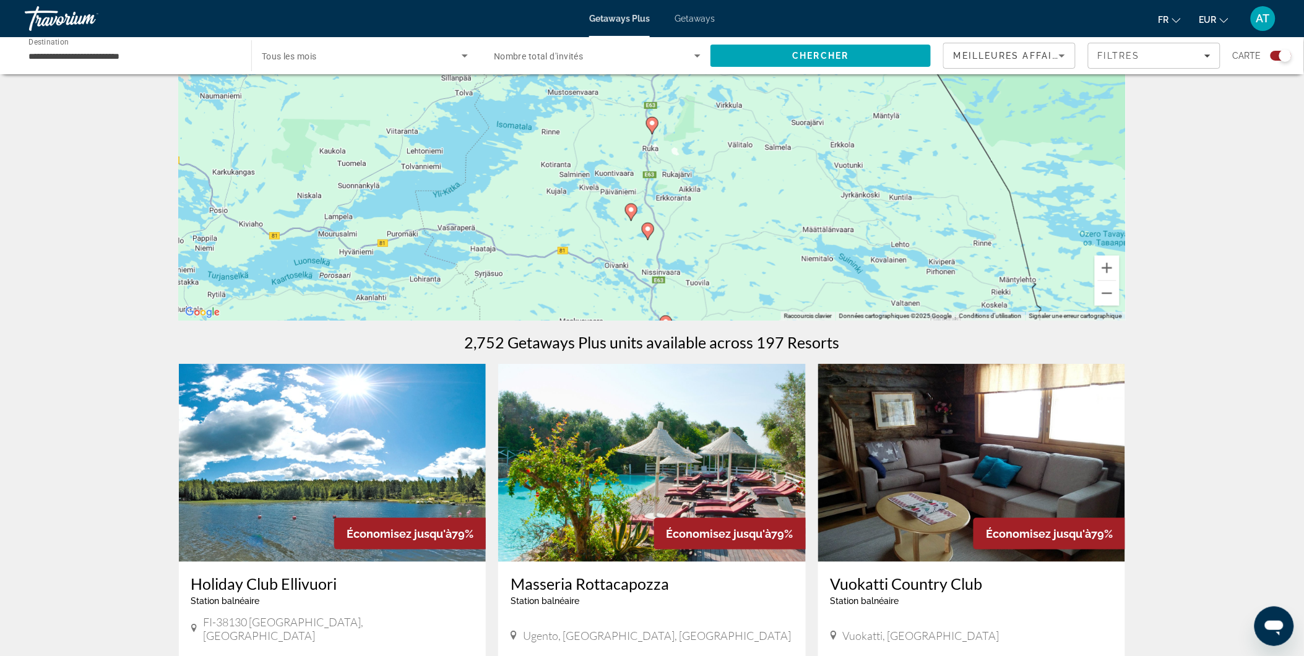
scroll to position [138, 0]
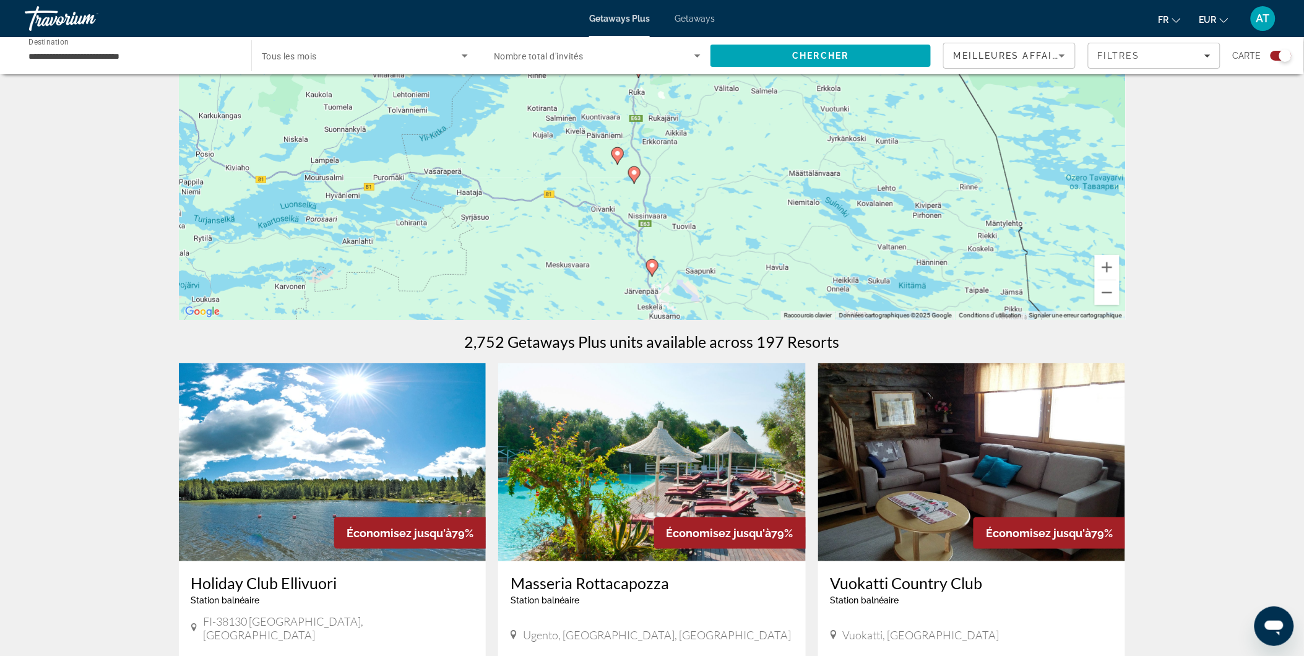
drag, startPoint x: 660, startPoint y: 268, endPoint x: 646, endPoint y: 205, distance: 64.1
click at [646, 205] on div "Pour activer le glissement avec le clavier, appuyez sur Alt+Entrée. Une fois ce…" at bounding box center [652, 134] width 947 height 371
click at [653, 267] on image "Main content" at bounding box center [652, 264] width 7 height 7
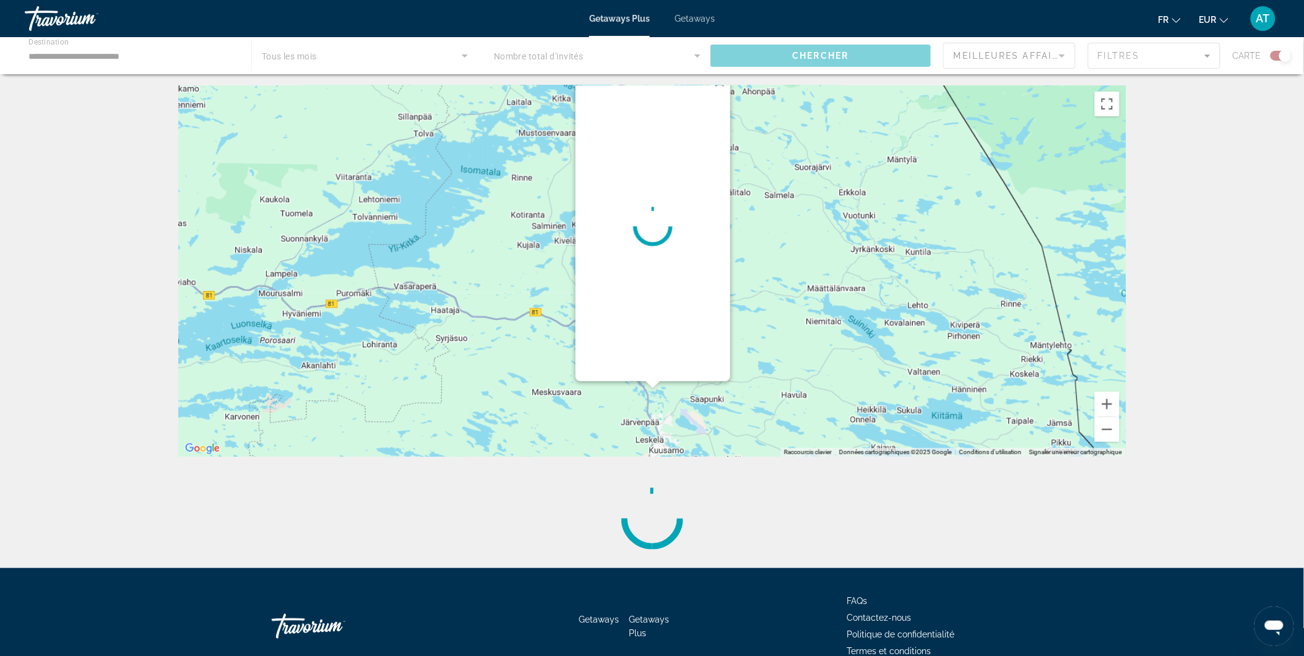
scroll to position [0, 0]
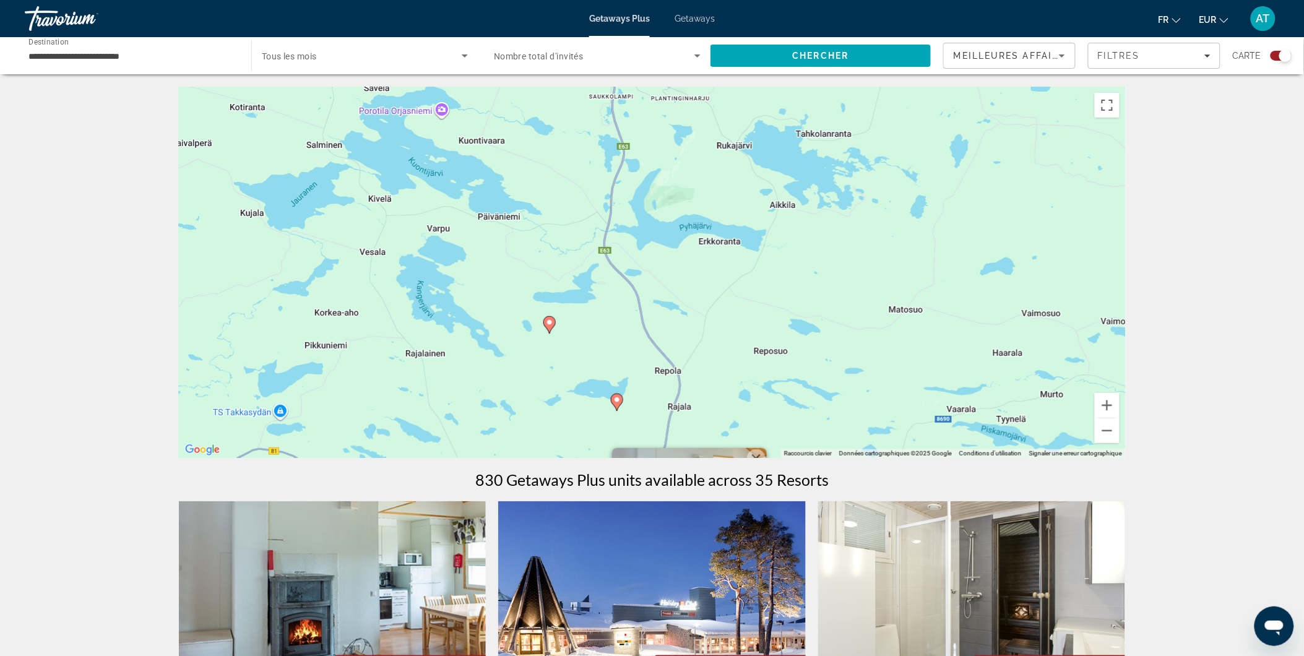
drag, startPoint x: 876, startPoint y: 233, endPoint x: 913, endPoint y: 579, distance: 347.9
click at [618, 409] on icon "Main content" at bounding box center [617, 402] width 12 height 17
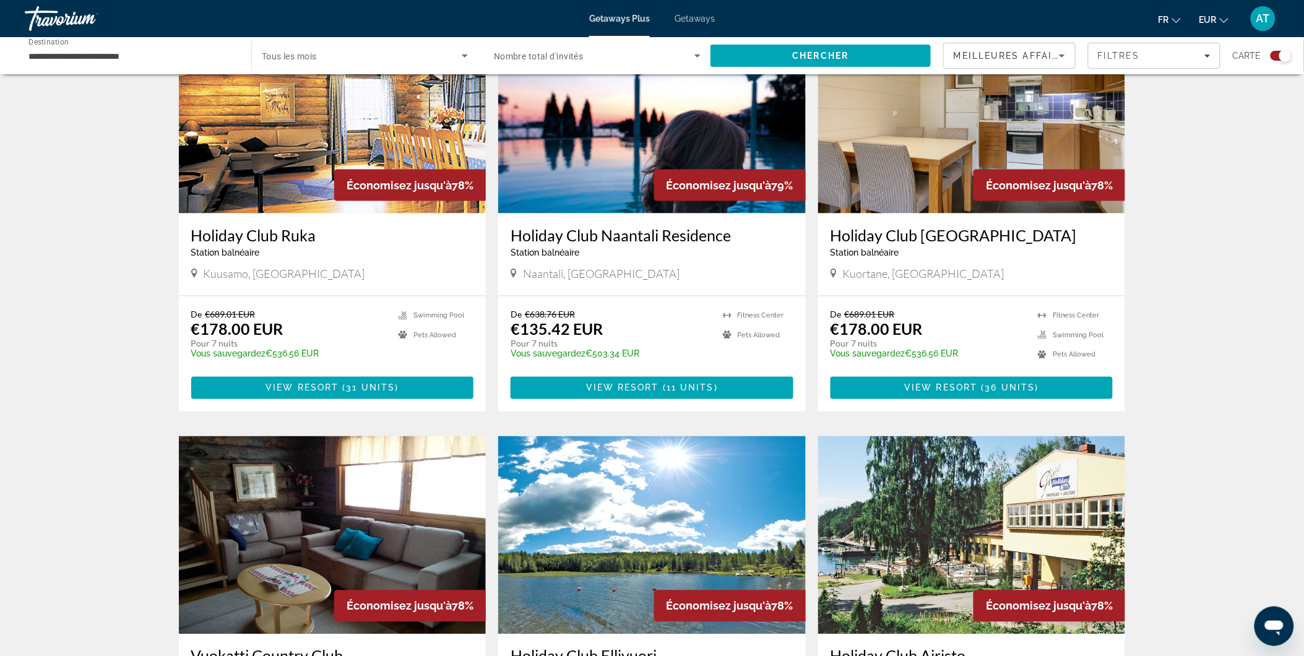
scroll to position [485, 0]
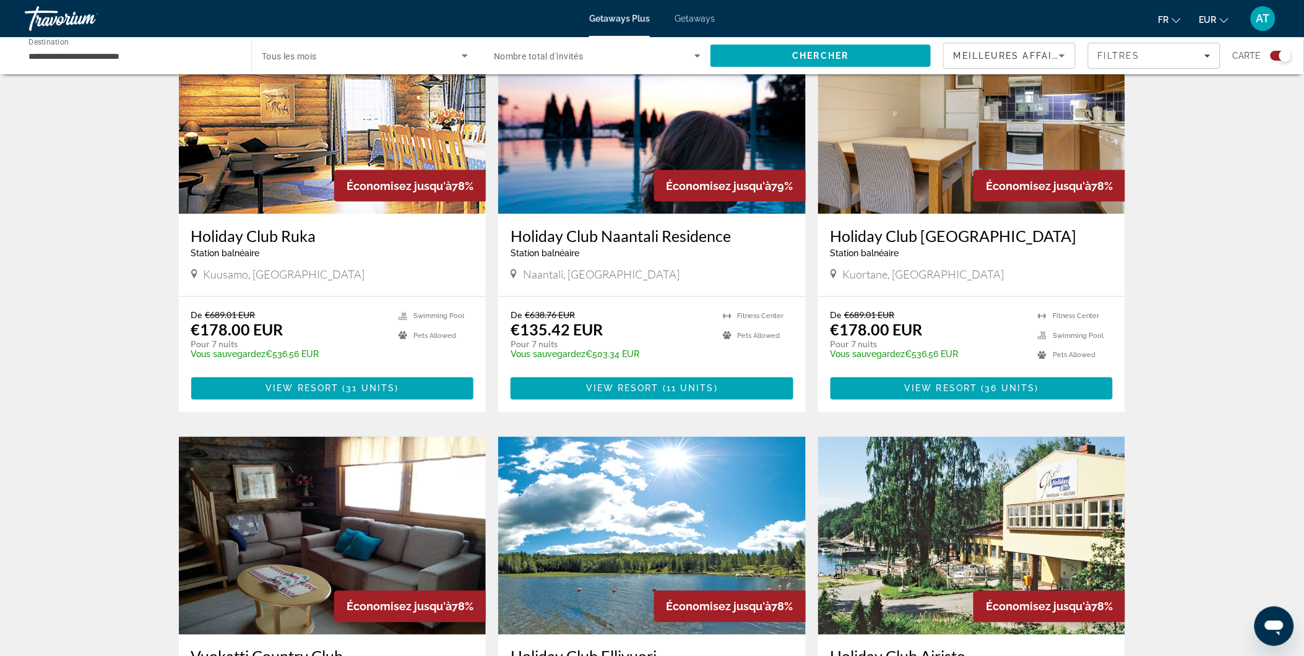
click at [350, 187] on span "Économisez jusqu'à" at bounding box center [399, 185] width 105 height 13
click at [378, 318] on p "De €689.01 EUR" at bounding box center [289, 314] width 196 height 11
click at [293, 244] on h3 "Holiday Club Ruka" at bounding box center [332, 236] width 283 height 19
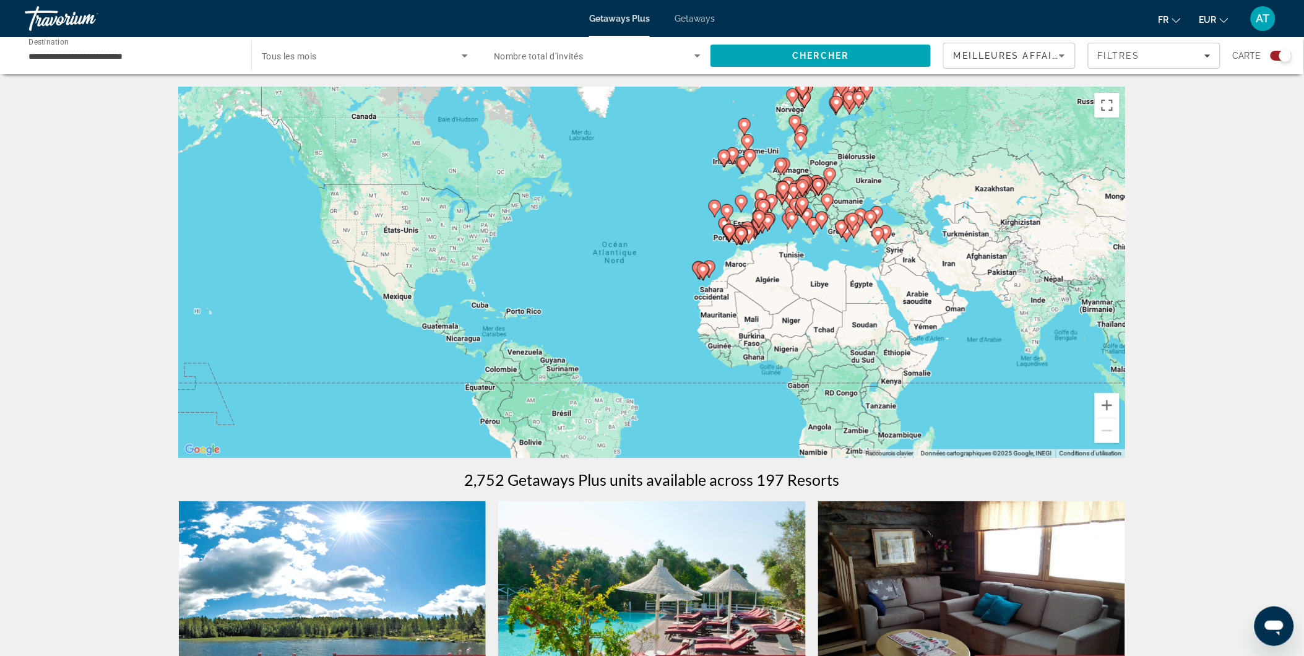
click at [835, 131] on div "Pour activer le glissement avec le clavier, appuyez sur Alt+Entrée. Une fois ce…" at bounding box center [652, 272] width 947 height 371
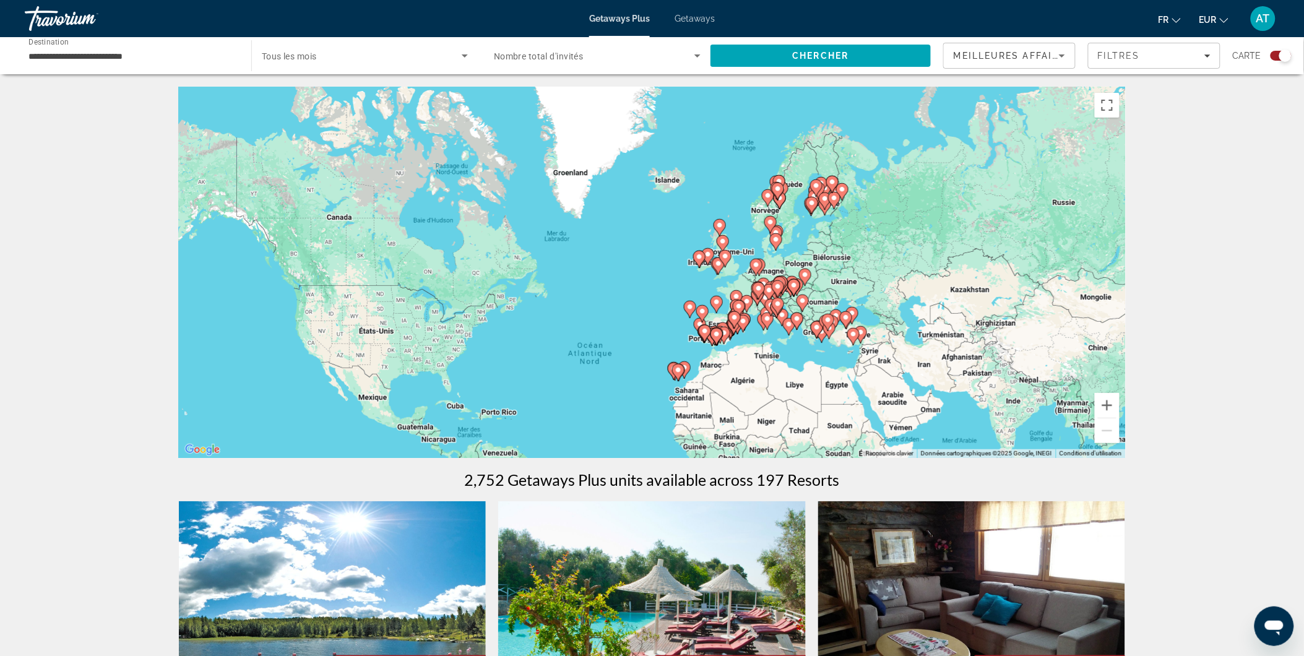
drag, startPoint x: 860, startPoint y: 137, endPoint x: 822, endPoint y: 287, distance: 154.6
click at [822, 287] on div "Pour activer le glissement avec le clavier, appuyez sur Alt+Entrée. Une fois ce…" at bounding box center [652, 272] width 947 height 371
click at [1110, 404] on button "Zoom avant" at bounding box center [1107, 405] width 25 height 25
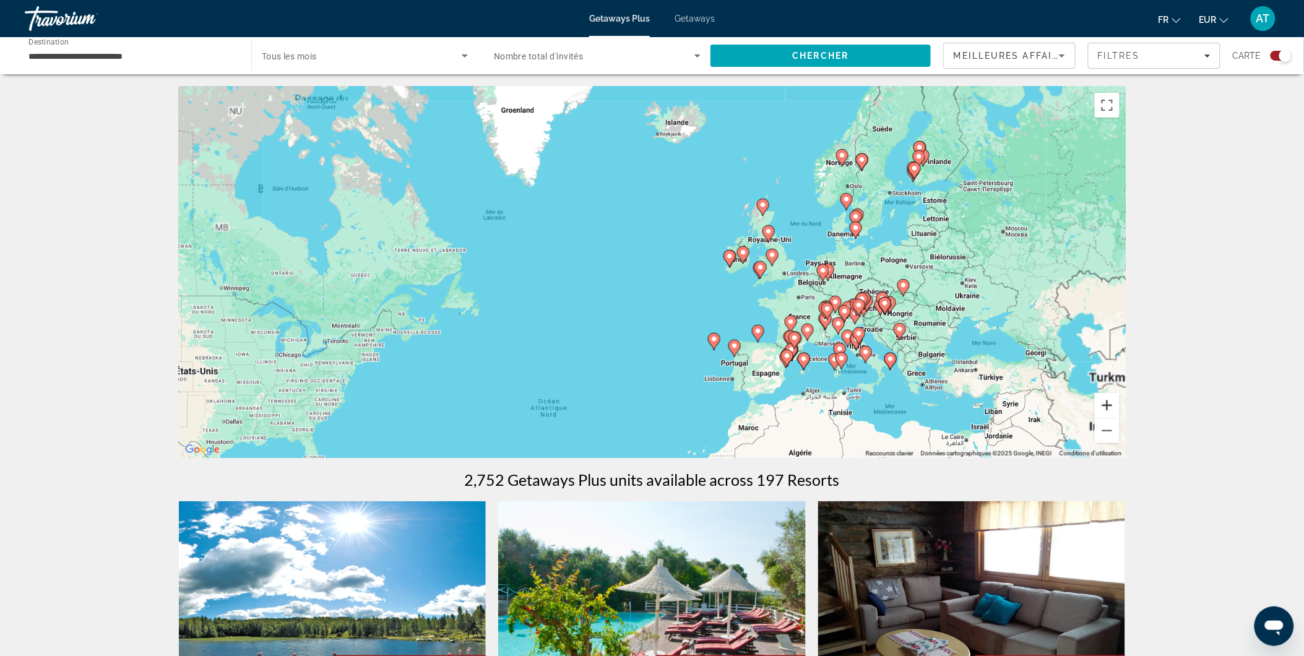
click at [1110, 404] on button "Zoom avant" at bounding box center [1107, 405] width 25 height 25
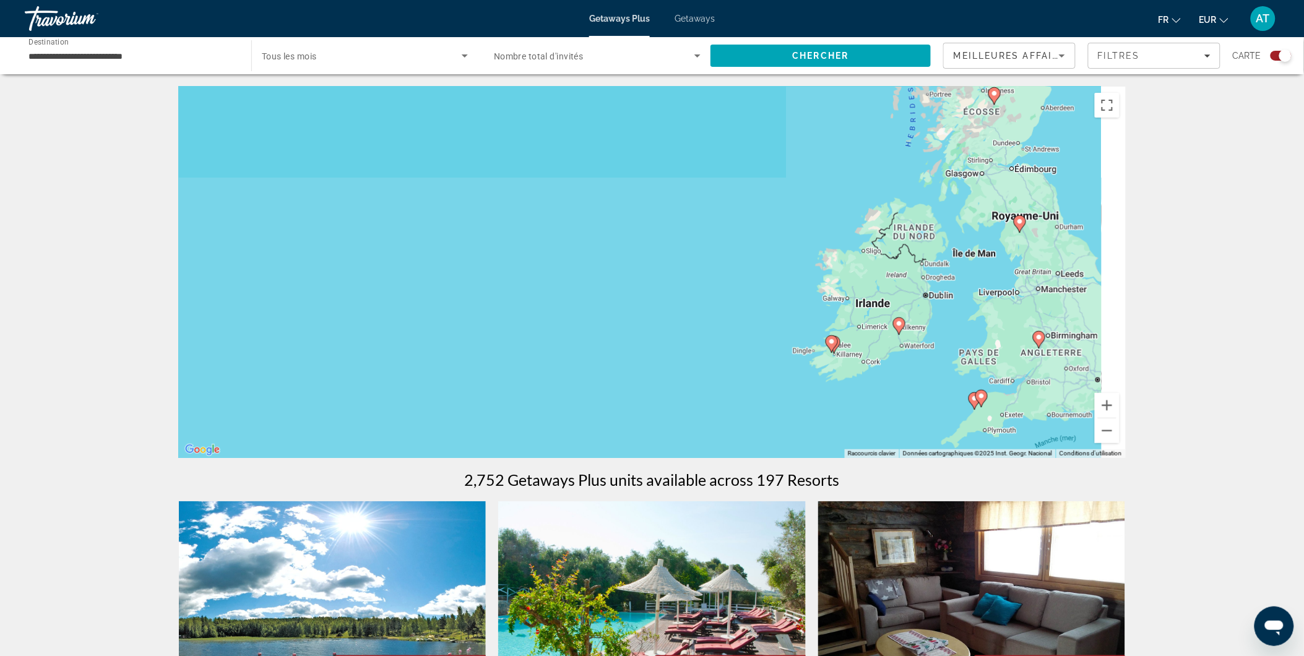
drag, startPoint x: 913, startPoint y: 360, endPoint x: 732, endPoint y: 462, distance: 207.3
click at [751, 449] on div "Pour activer le glissement avec le clavier, appuyez sur Alt+Entrée. Une fois ce…" at bounding box center [652, 272] width 947 height 371
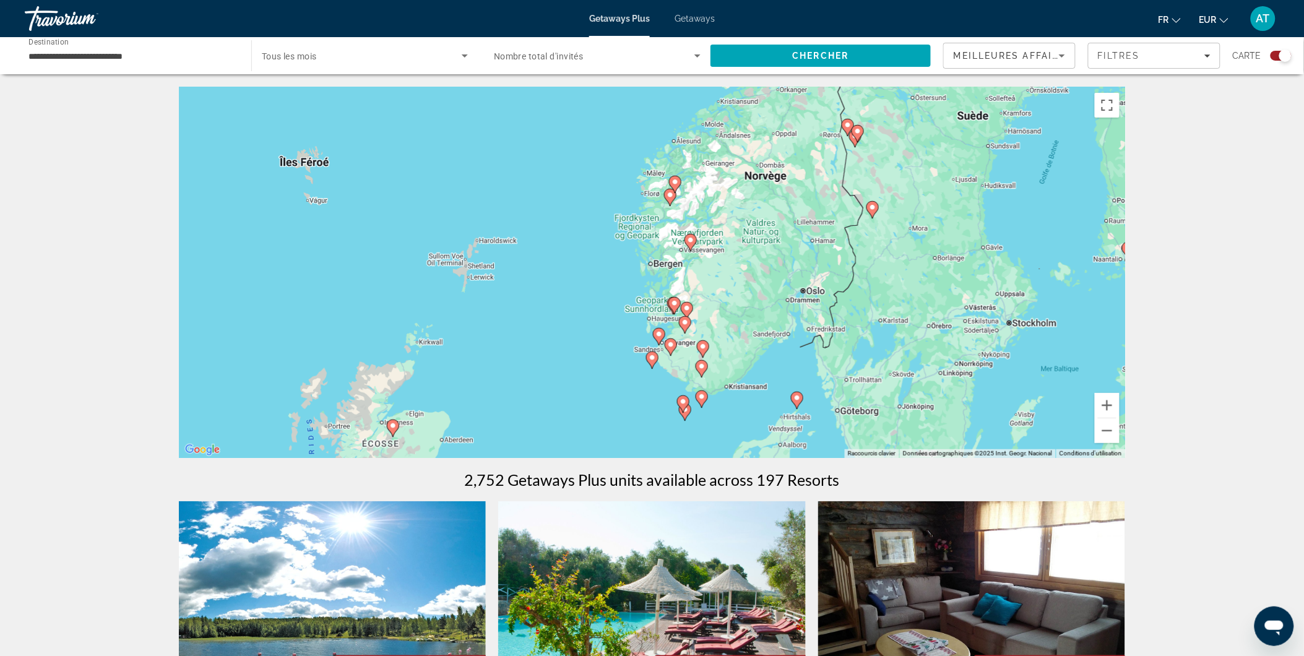
click at [624, 450] on div "Pour activer le glissement avec le clavier, appuyez sur Alt+Entrée. Une fois ce…" at bounding box center [652, 272] width 947 height 371
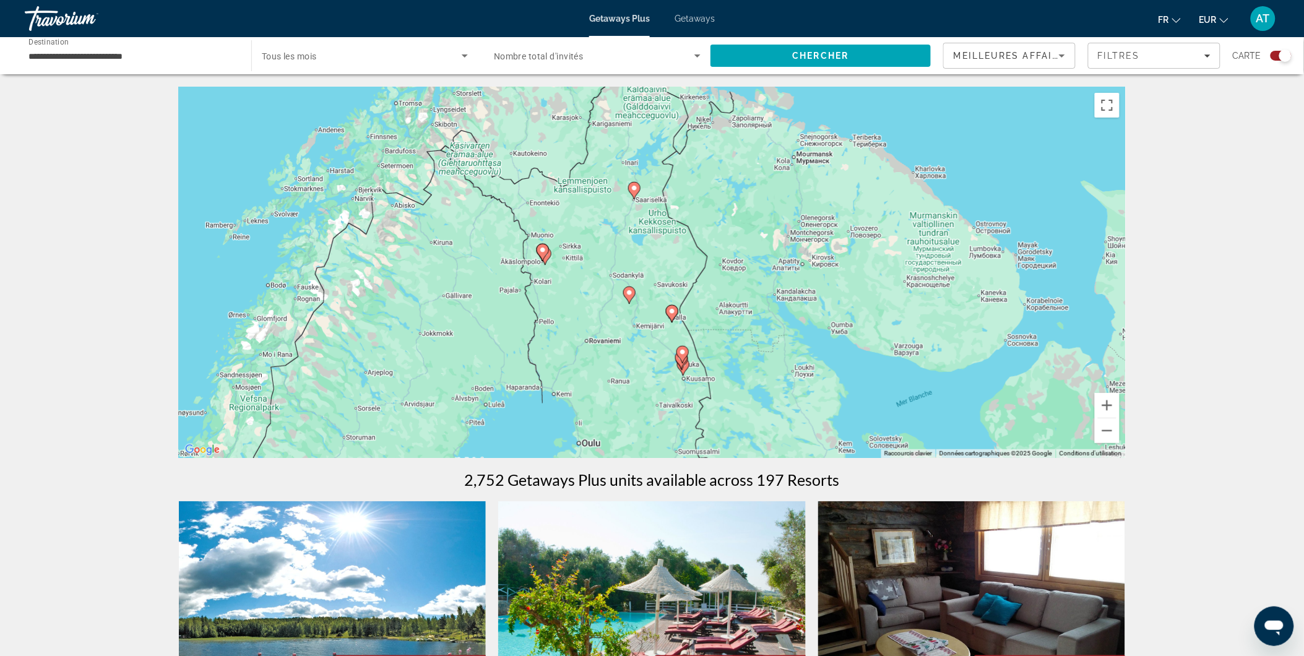
drag, startPoint x: 690, startPoint y: 342, endPoint x: 564, endPoint y: 202, distance: 188.4
click at [564, 202] on div "Pour activer le glissement avec le clavier, appuyez sur Alt+Entrée. Une fois ce…" at bounding box center [652, 272] width 947 height 371
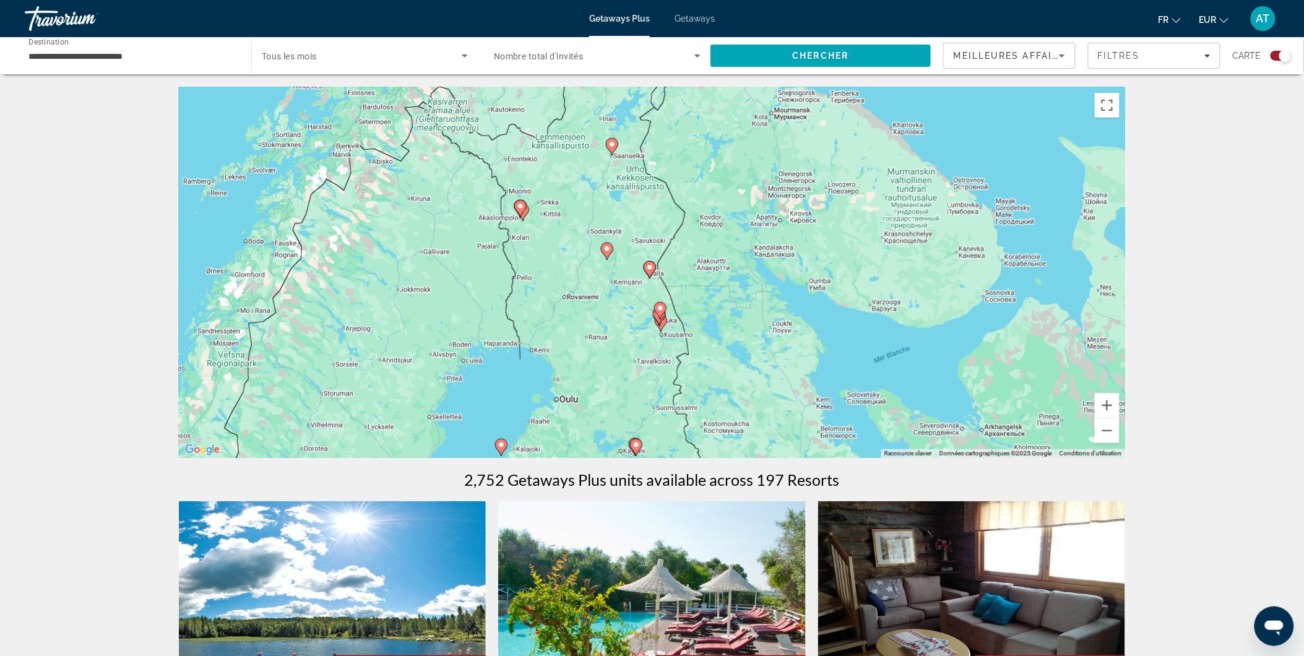
click at [615, 256] on div "Pour activer le glissement avec le clavier, appuyez sur Alt+Entrée. Une fois ce…" at bounding box center [652, 272] width 947 height 371
click at [606, 249] on image "Main content" at bounding box center [606, 248] width 7 height 7
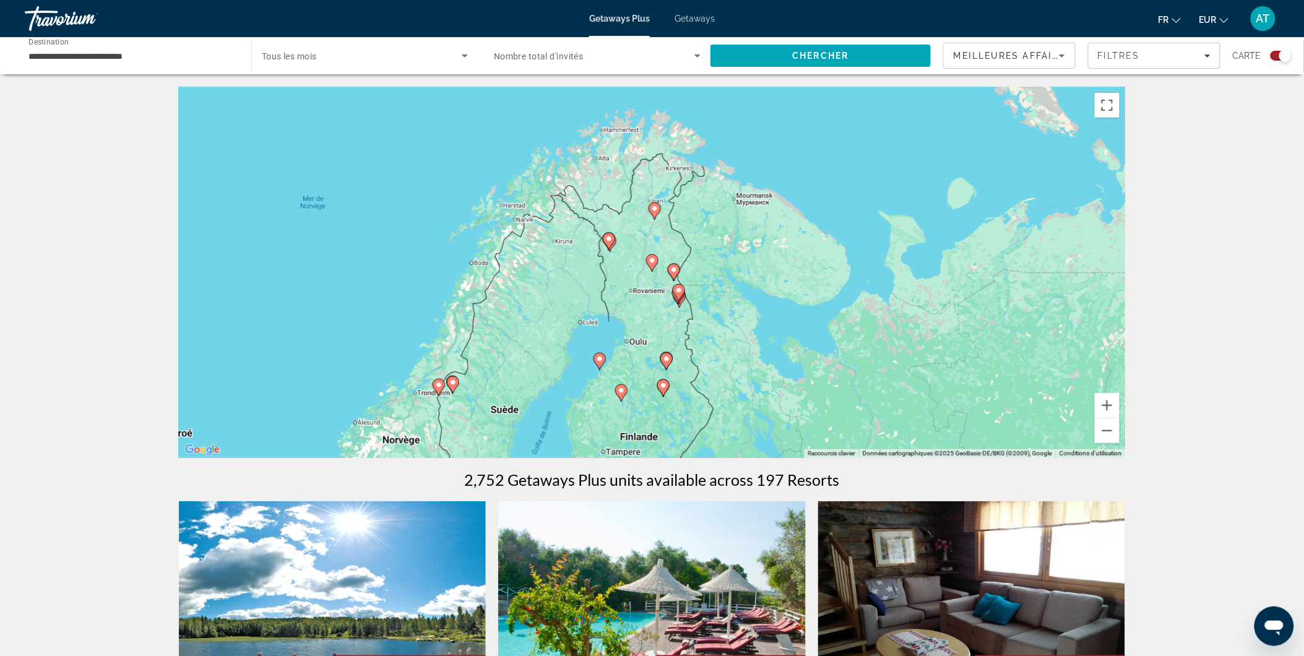
click at [649, 272] on div "Pour naviguer, appuyez sur les touches fléchées. Pour activer le glissement ave…" at bounding box center [652, 272] width 947 height 371
click at [651, 270] on gmp-advanced-marker "Main content" at bounding box center [652, 263] width 12 height 19
type input "**********"
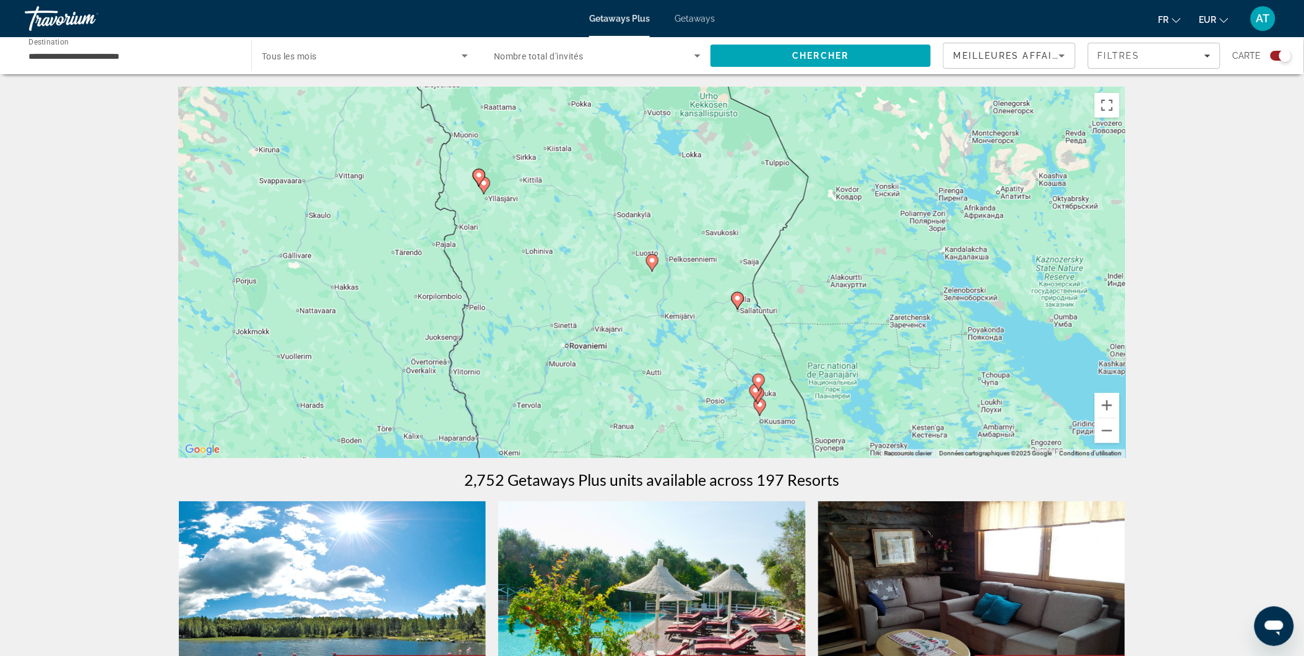
click at [651, 270] on gmp-advanced-marker "Main content" at bounding box center [652, 263] width 12 height 19
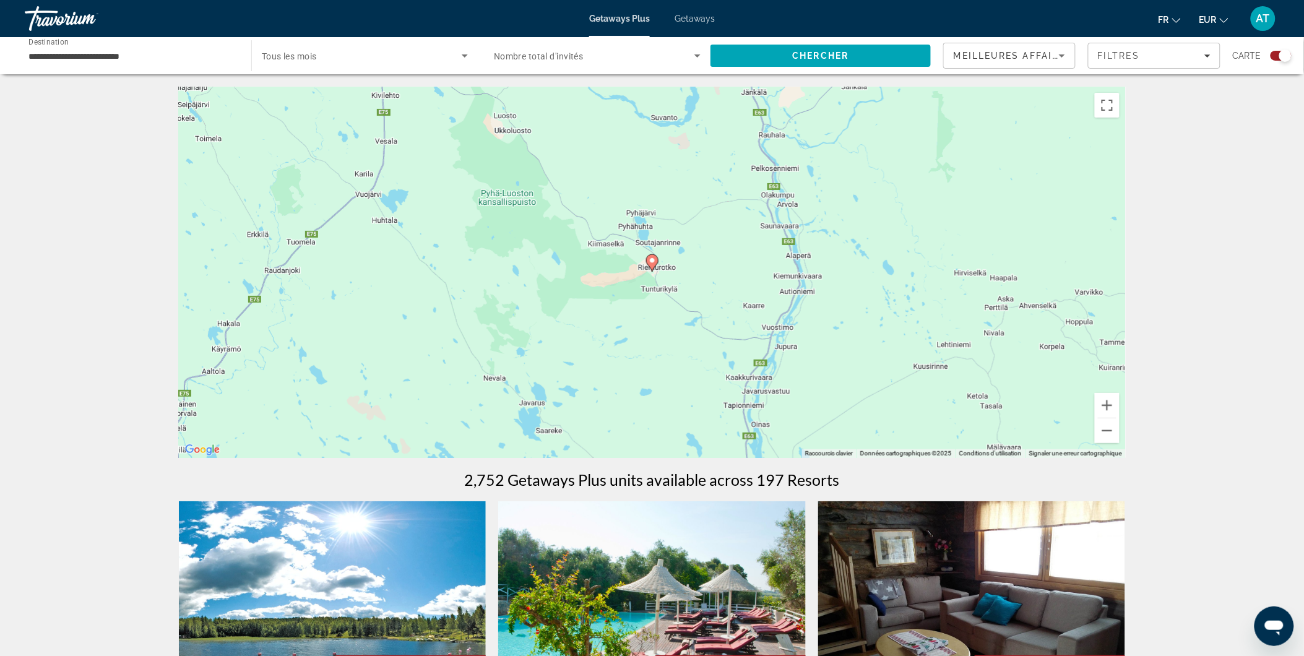
click at [651, 265] on icon "Main content" at bounding box center [651, 263] width 11 height 16
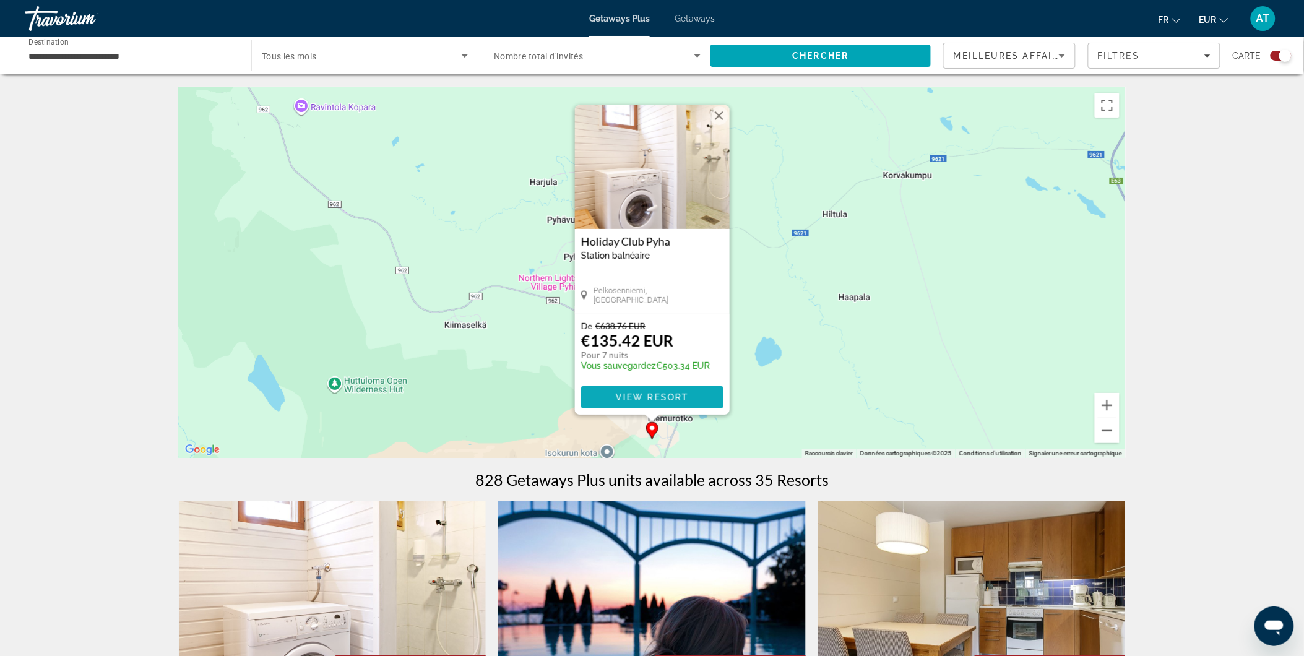
click at [658, 397] on span "View Resort" at bounding box center [651, 397] width 73 height 10
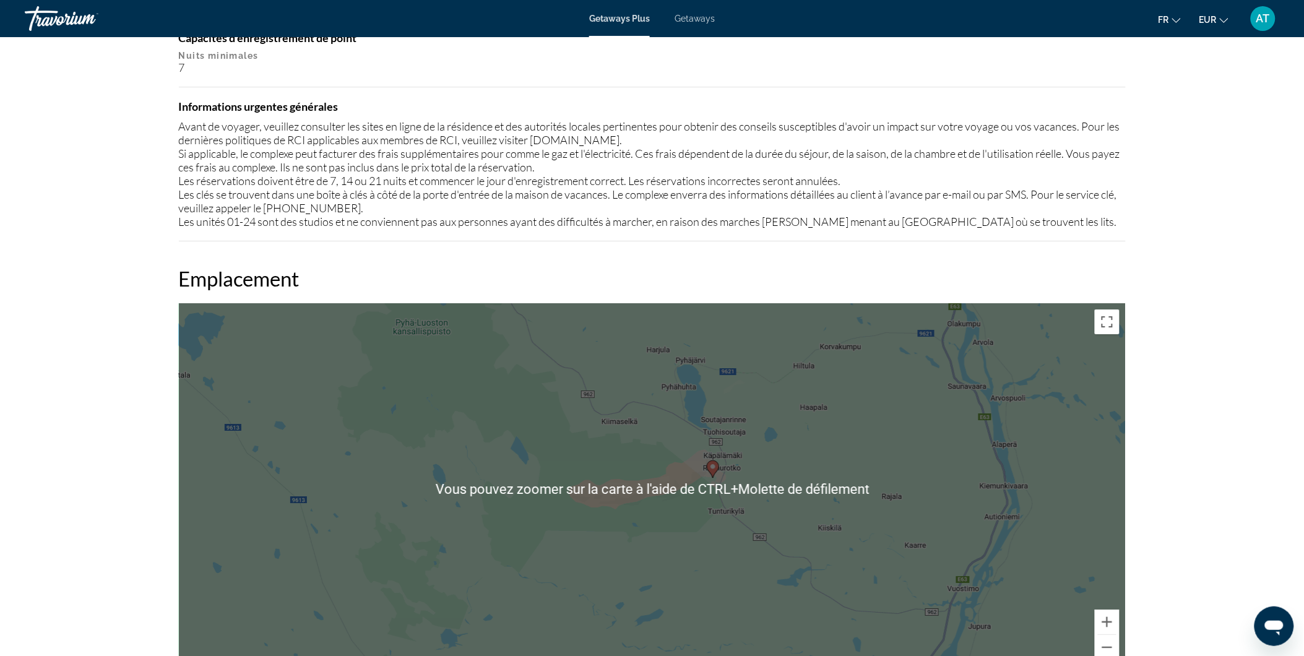
scroll to position [1269, 0]
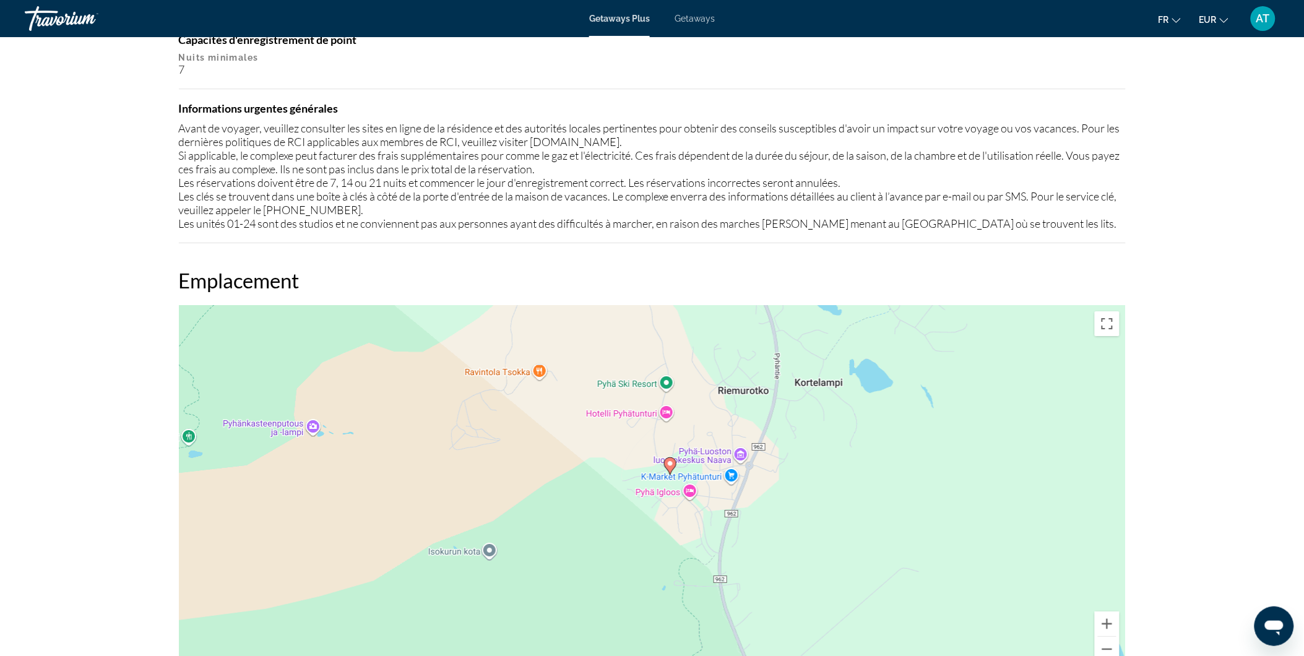
drag, startPoint x: 728, startPoint y: 543, endPoint x: 749, endPoint y: 435, distance: 110.3
click at [749, 435] on div "Pour activer le glissement avec le clavier, appuyez sur Alt+Entrée. Une fois ce…" at bounding box center [652, 490] width 947 height 371
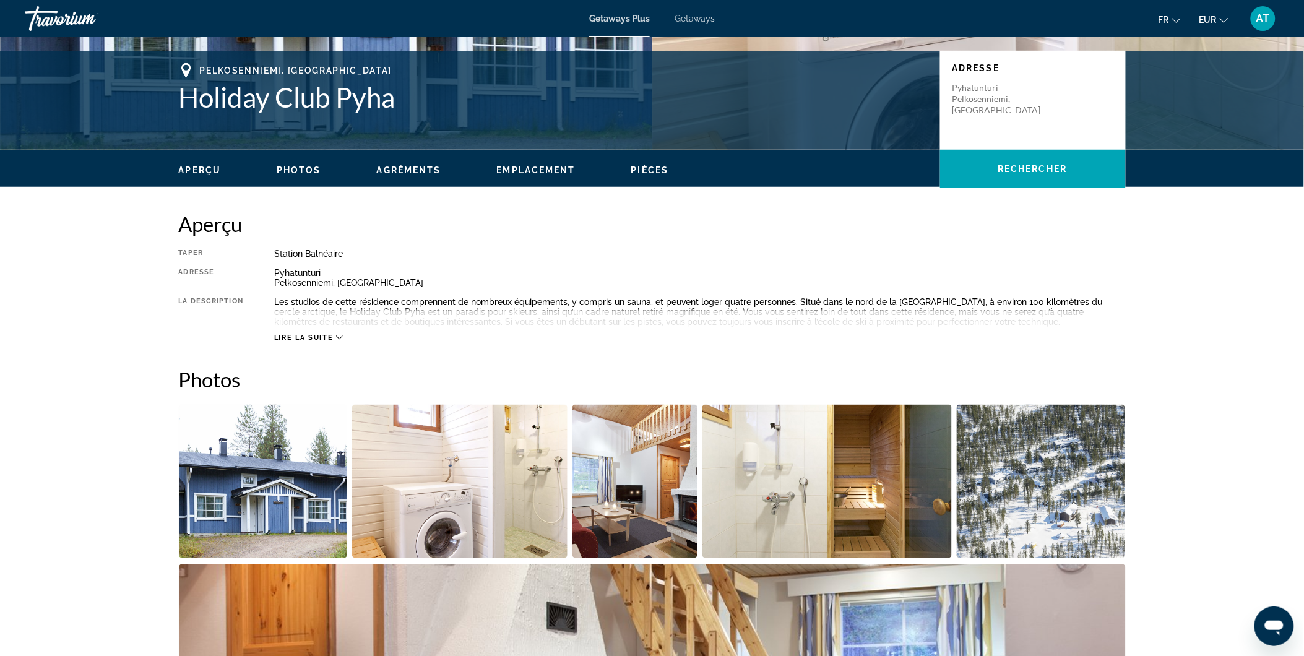
scroll to position [0, 0]
